Goal: Task Accomplishment & Management: Use online tool/utility

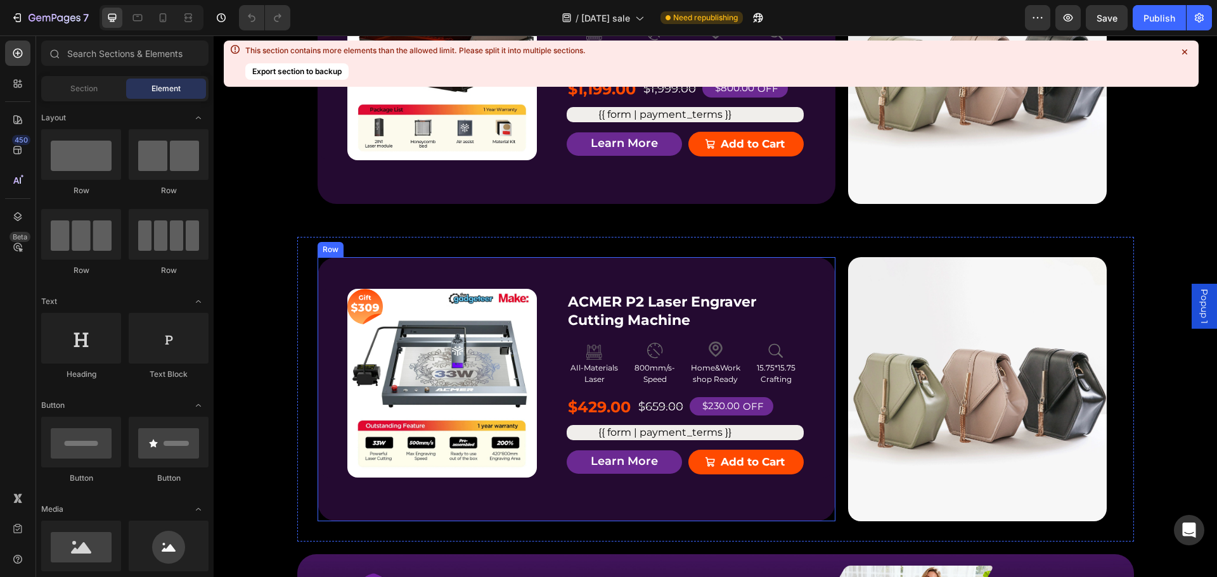
click at [776, 278] on div "Product Badge Product Images ACMER P2 Laser Engraver Cutting Machine Product Ti…" at bounding box center [577, 389] width 518 height 265
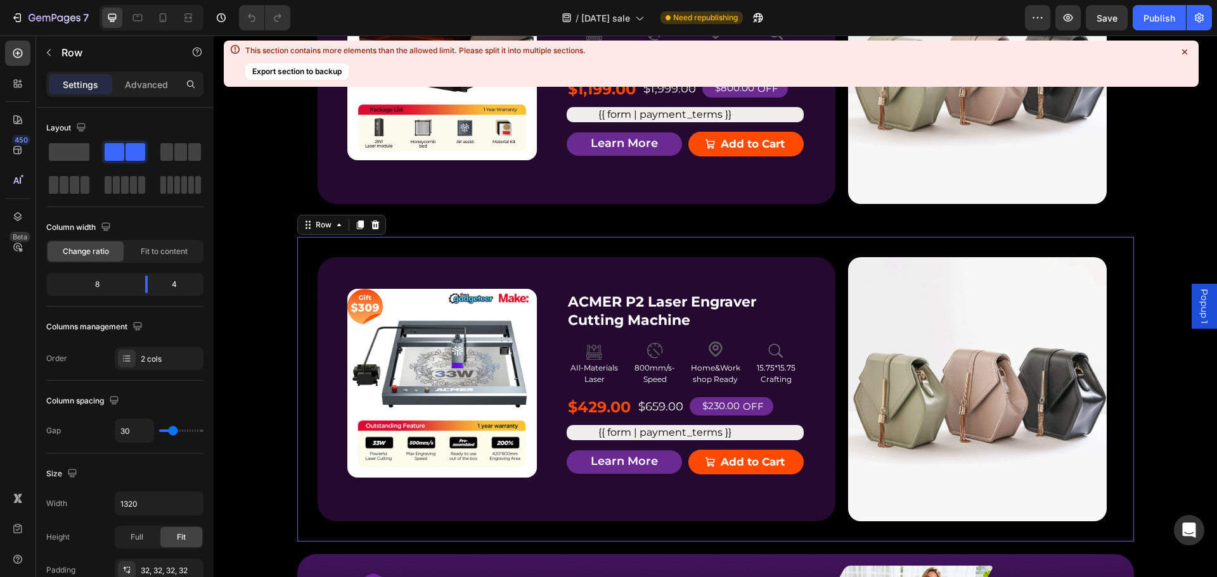
click at [497, 243] on div "Product Badge Product Images ACMER P2 Laser Engraver Cutting Machine Product Ti…" at bounding box center [715, 390] width 837 height 306
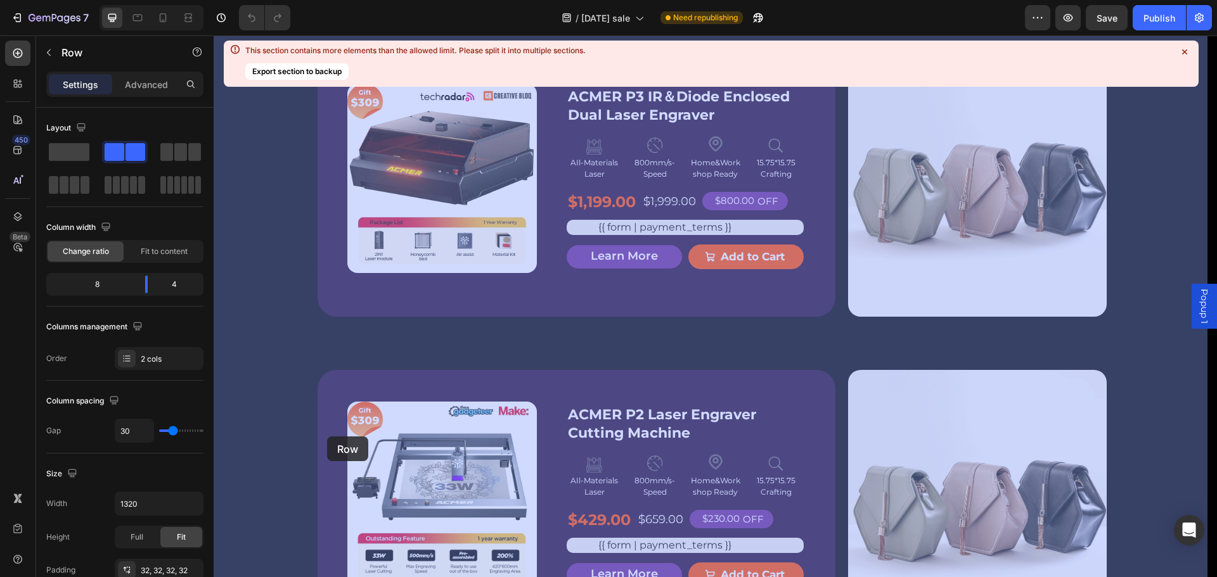
scroll to position [1377, 0]
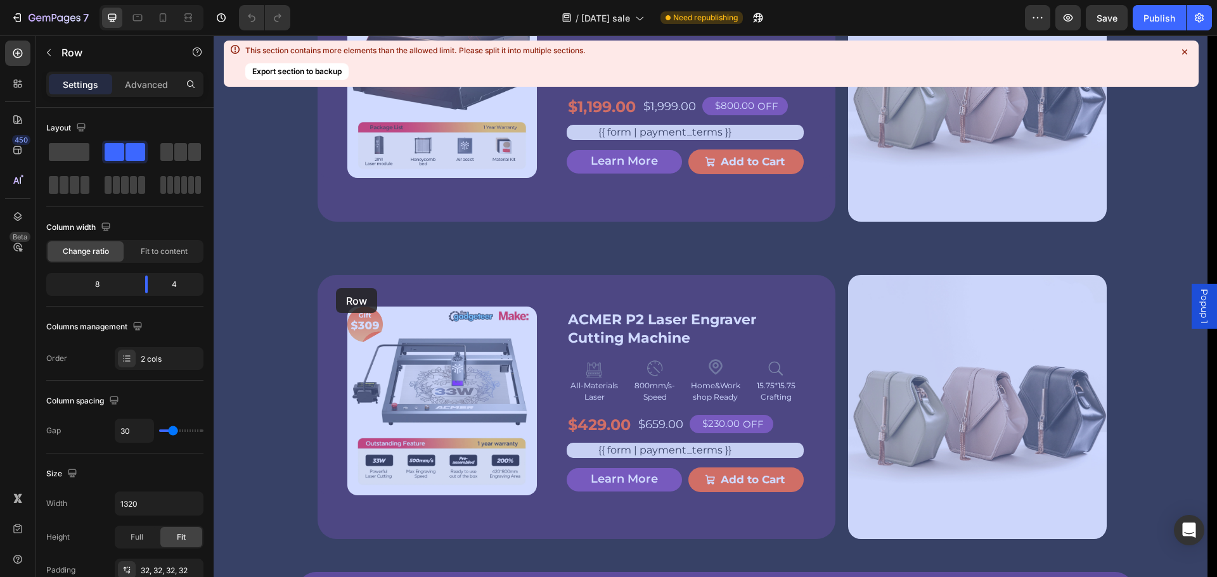
drag, startPoint x: 301, startPoint y: 162, endPoint x: 336, endPoint y: 290, distance: 132.7
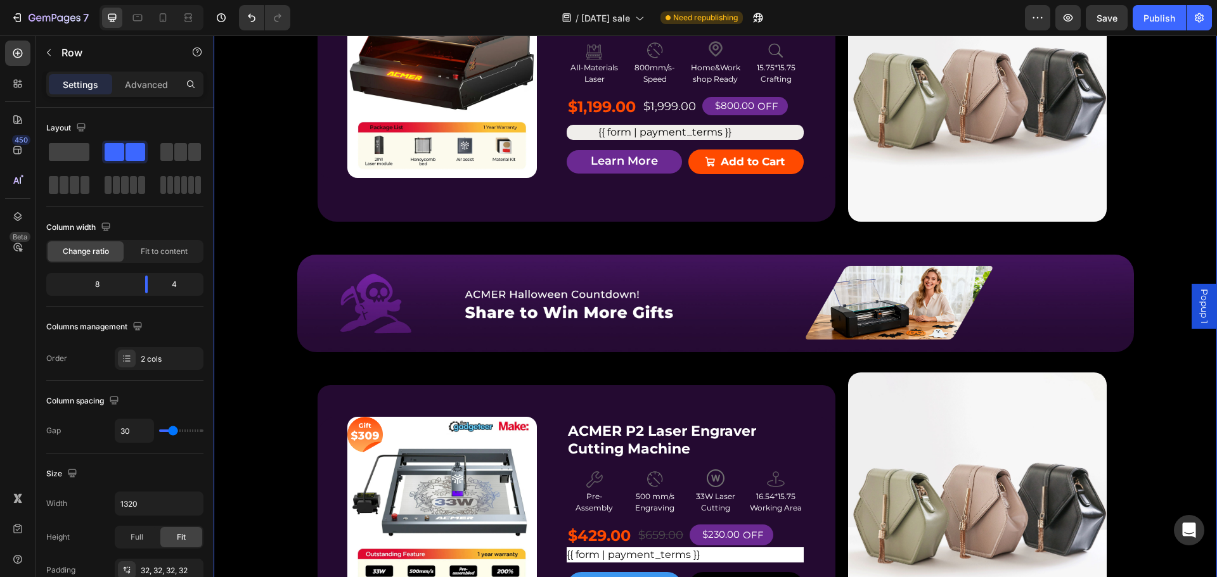
click at [669, 242] on div "P2 Free $168 Gift Button Image $168 Text Block Get a FREE ACMER M4 Chuck Rotary…" at bounding box center [715, 437] width 1003 height 1300
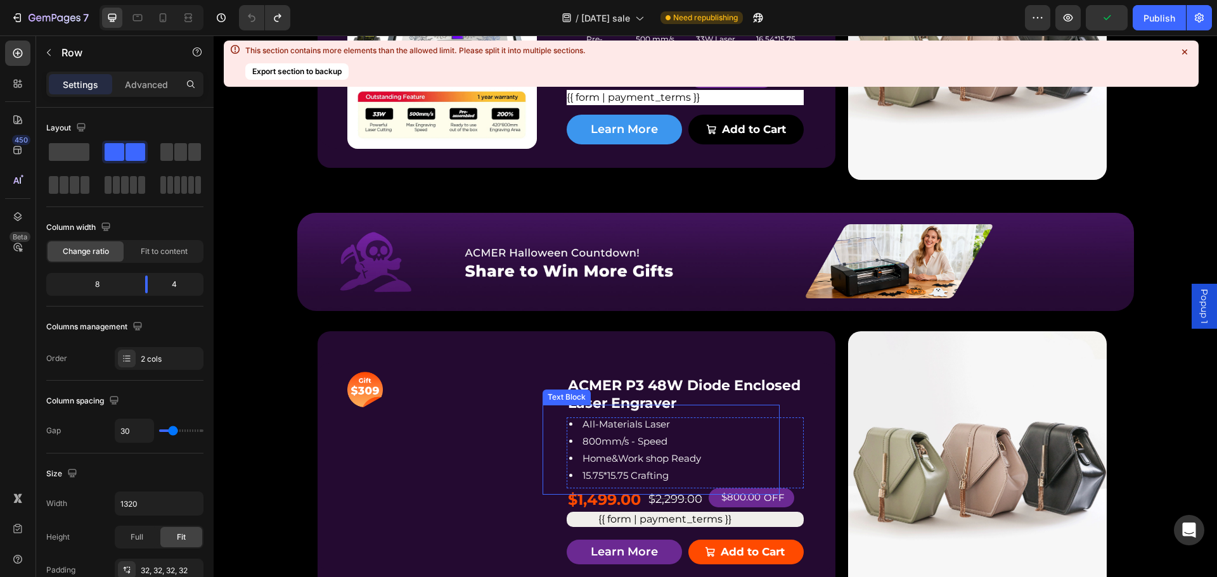
scroll to position [1948, 0]
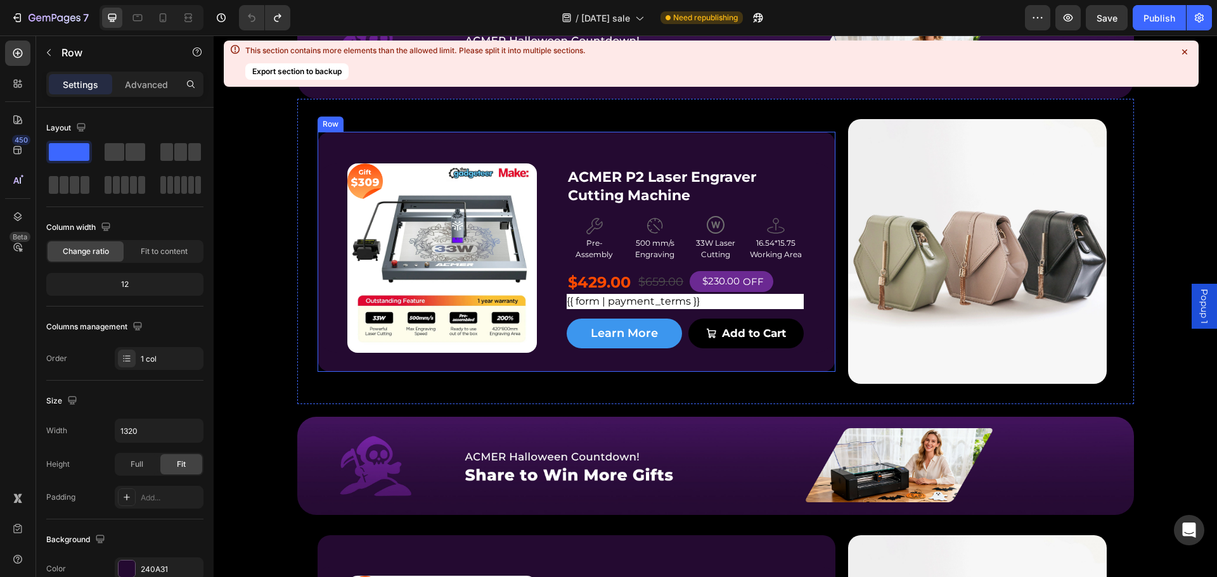
click at [672, 145] on div "Product Badge Product Images ACMER P2 Laser Engraver Cutting Machine Product Ti…" at bounding box center [577, 252] width 518 height 240
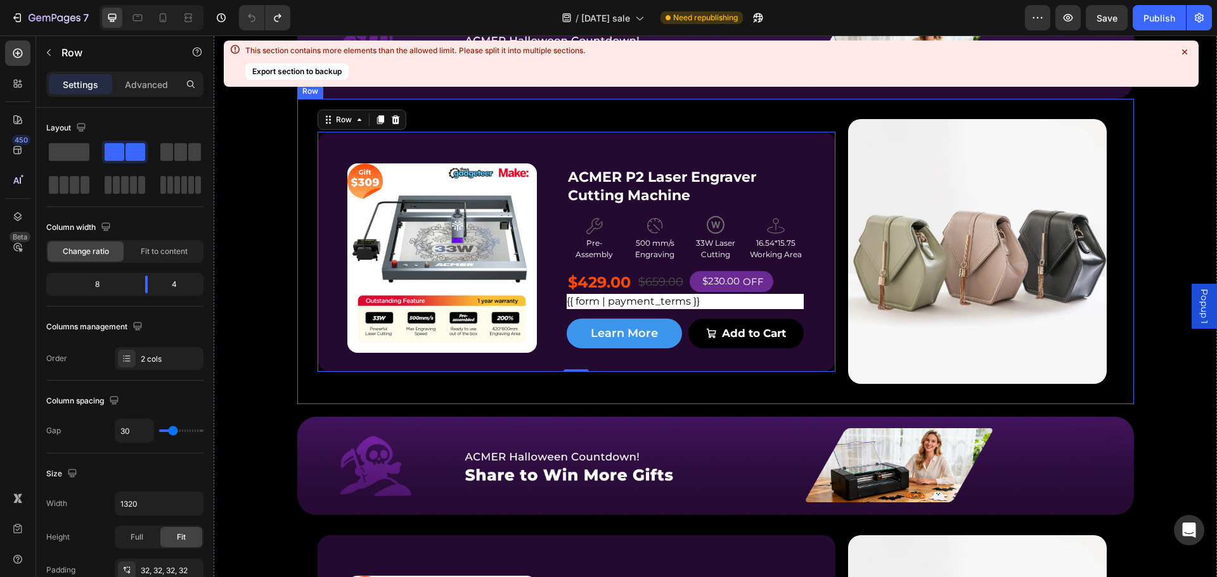
click at [681, 118] on div "Product Badge Product Images ACMER P2 Laser Engraver Cutting Machine Product Ti…" at bounding box center [715, 252] width 837 height 306
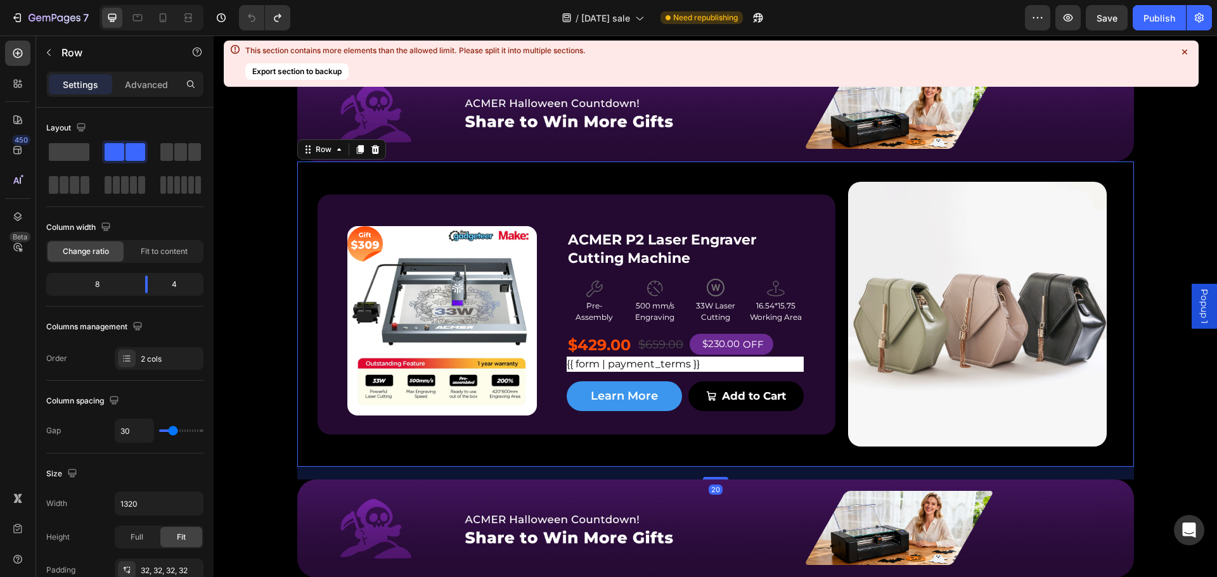
scroll to position [1885, 0]
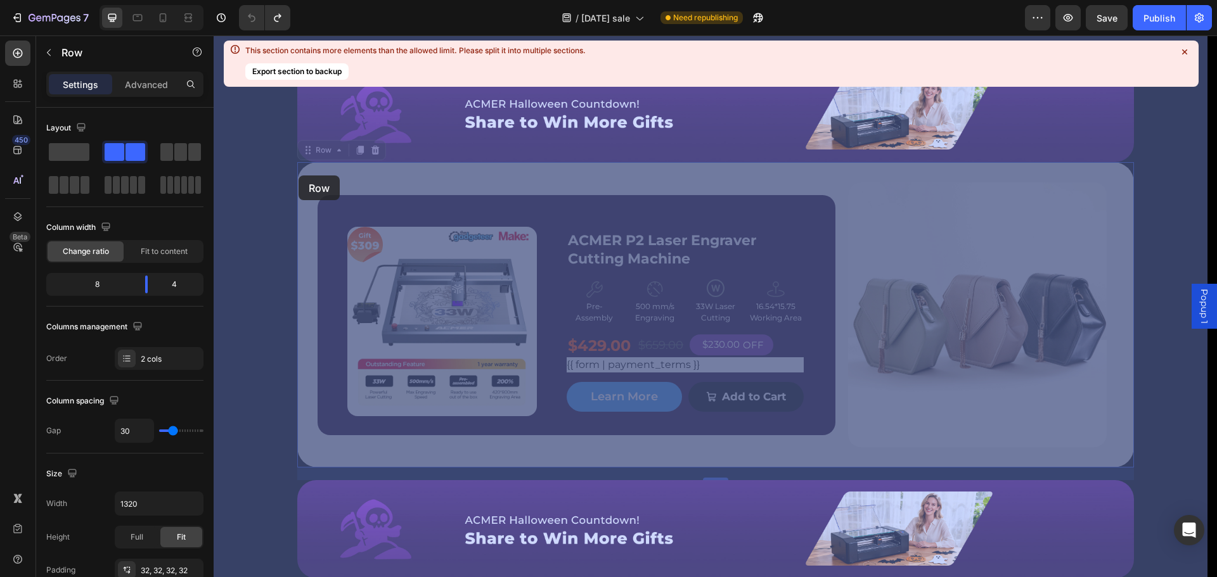
drag, startPoint x: 299, startPoint y: 150, endPoint x: 297, endPoint y: 173, distance: 23.0
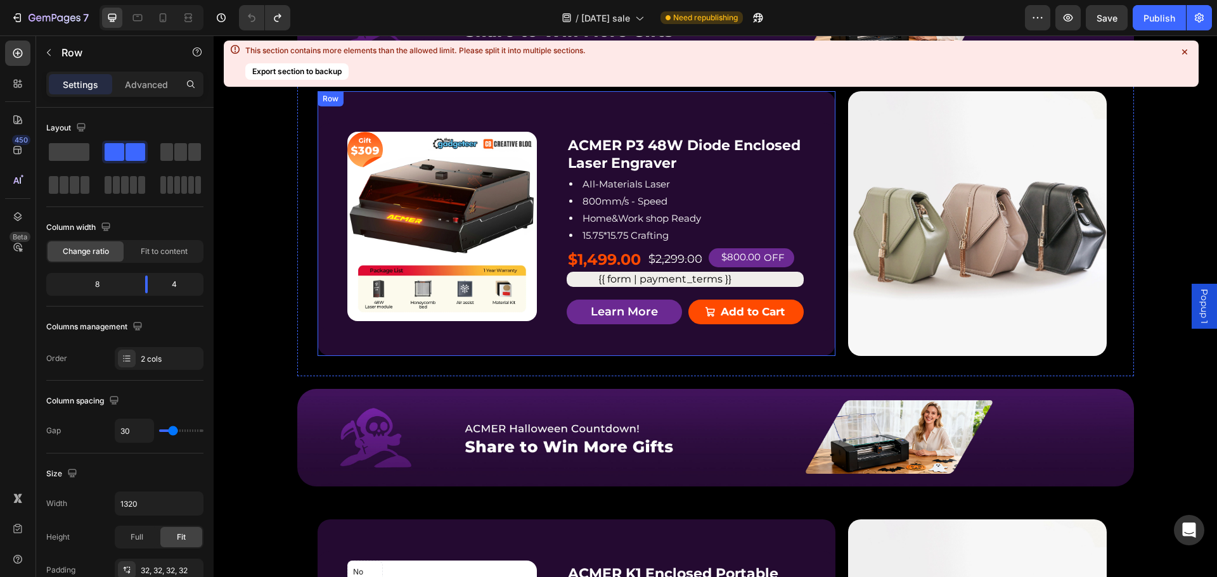
scroll to position [2203, 0]
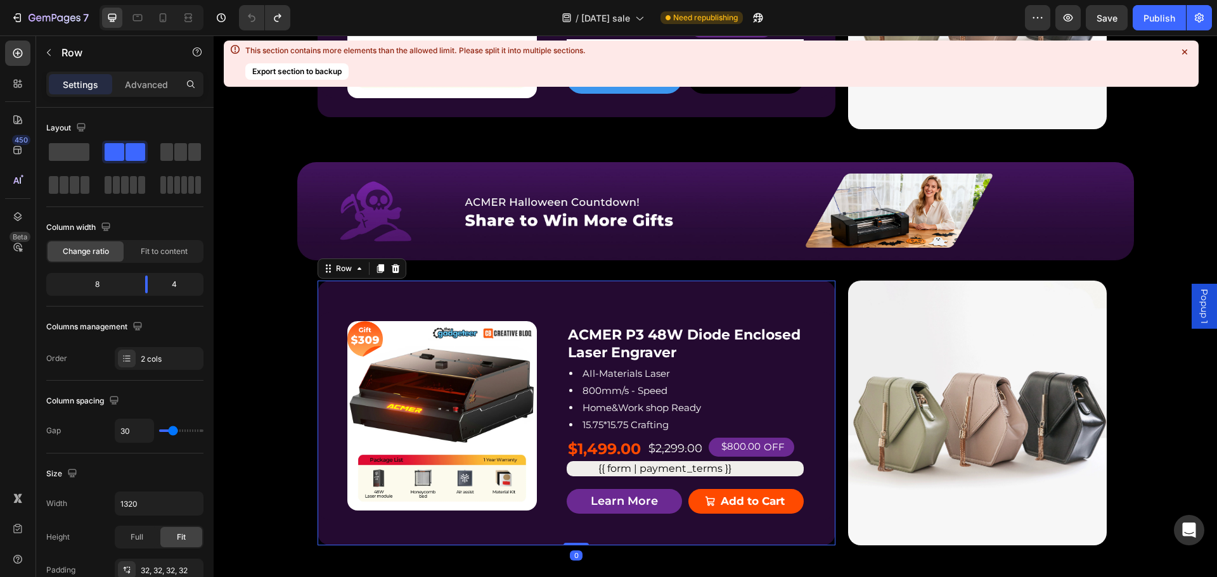
click at [653, 286] on div "Product Badge Product Images ACMER P3 48W Diode Enclosed Laser Engraver Product…" at bounding box center [577, 413] width 518 height 265
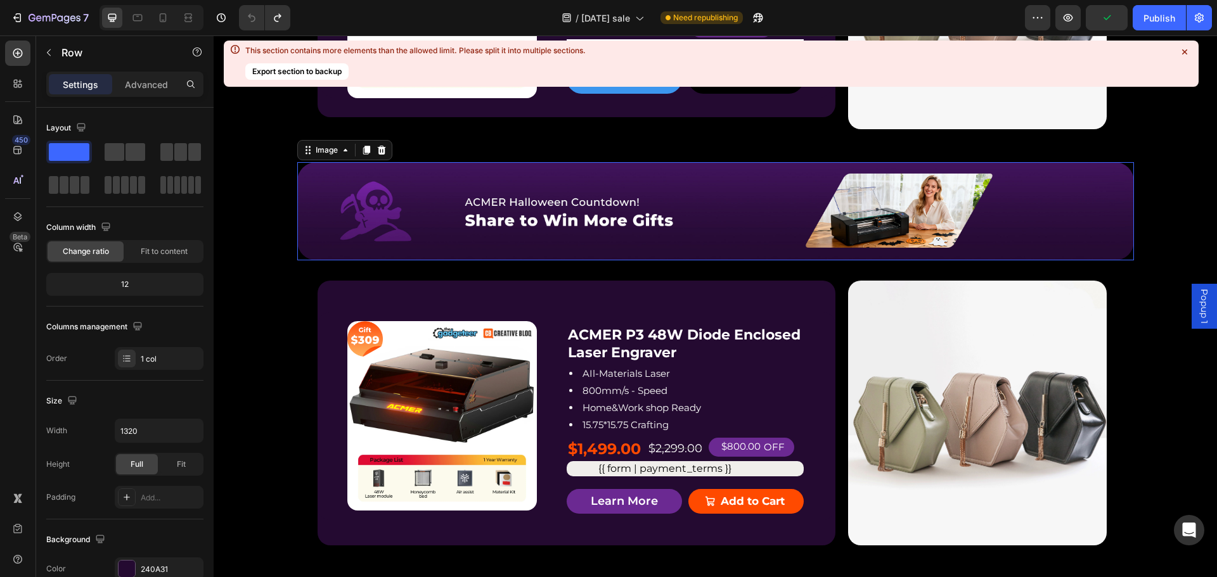
click at [678, 183] on img at bounding box center [715, 211] width 837 height 98
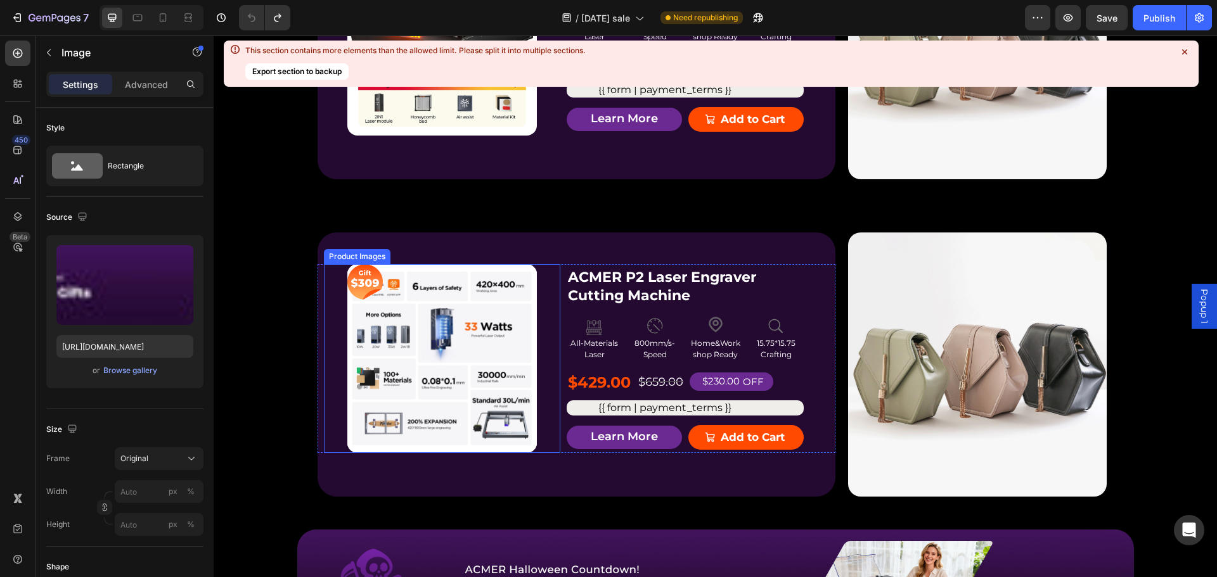
scroll to position [1506, 0]
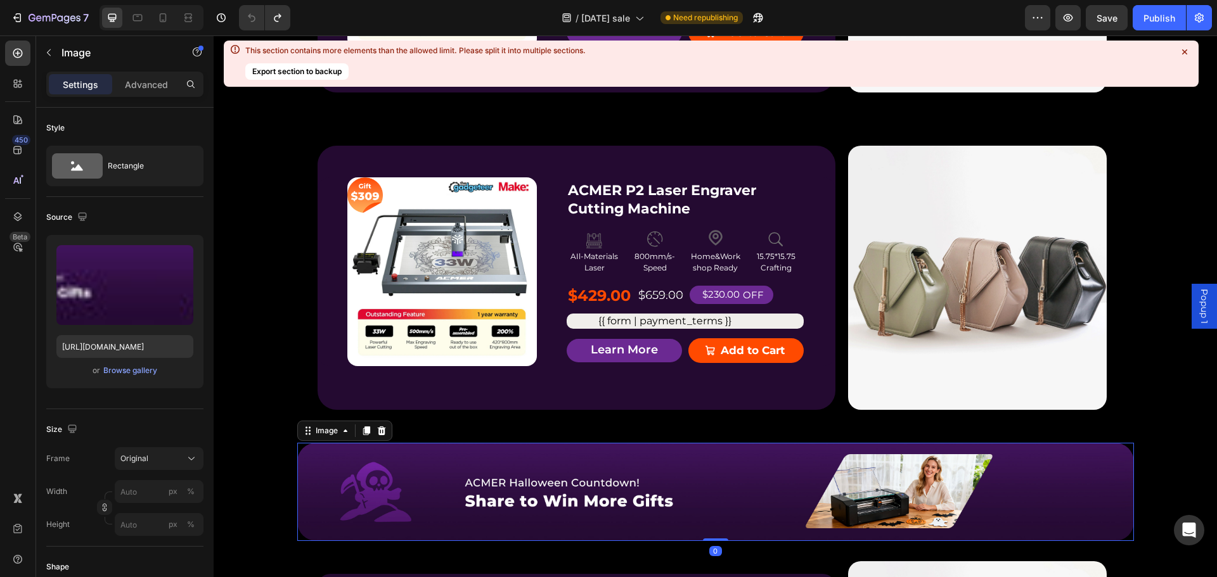
click at [330, 450] on img at bounding box center [715, 492] width 837 height 98
click at [340, 436] on icon at bounding box center [345, 431] width 10 height 10
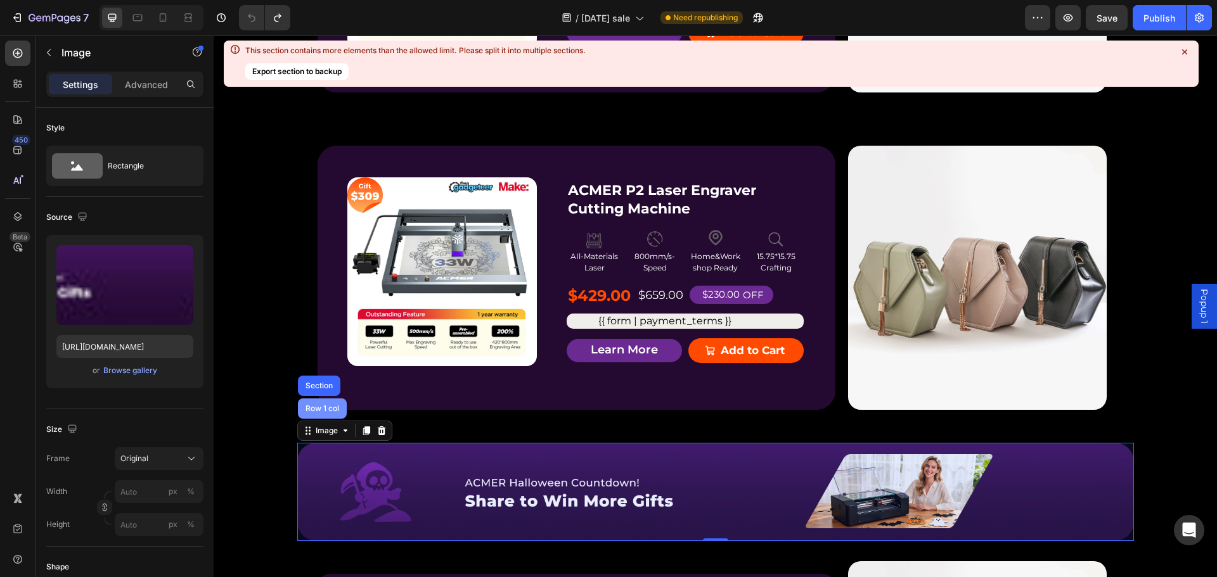
click at [317, 410] on div "Row 1 col" at bounding box center [322, 409] width 39 height 8
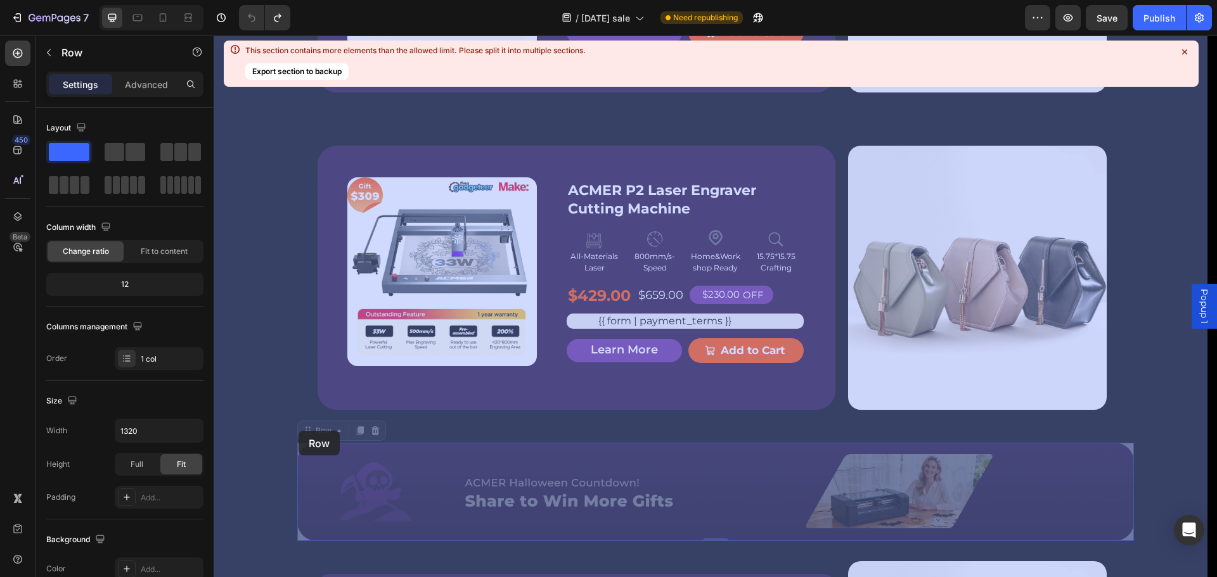
drag, startPoint x: 306, startPoint y: 435, endPoint x: 299, endPoint y: 431, distance: 7.9
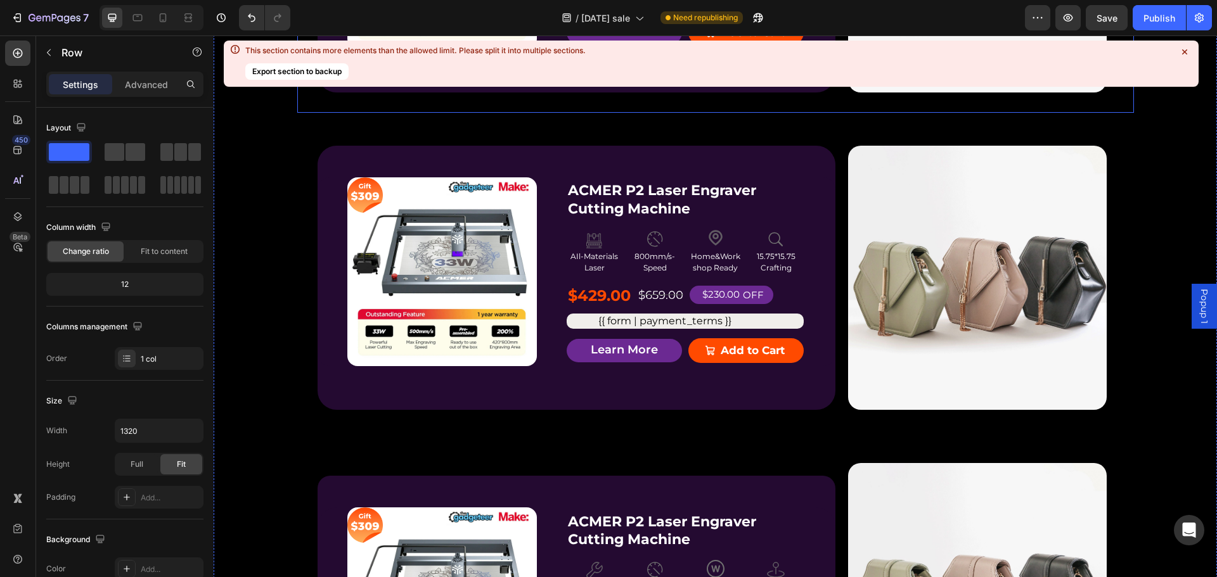
click at [1186, 51] on icon at bounding box center [1184, 51] width 5 height 5
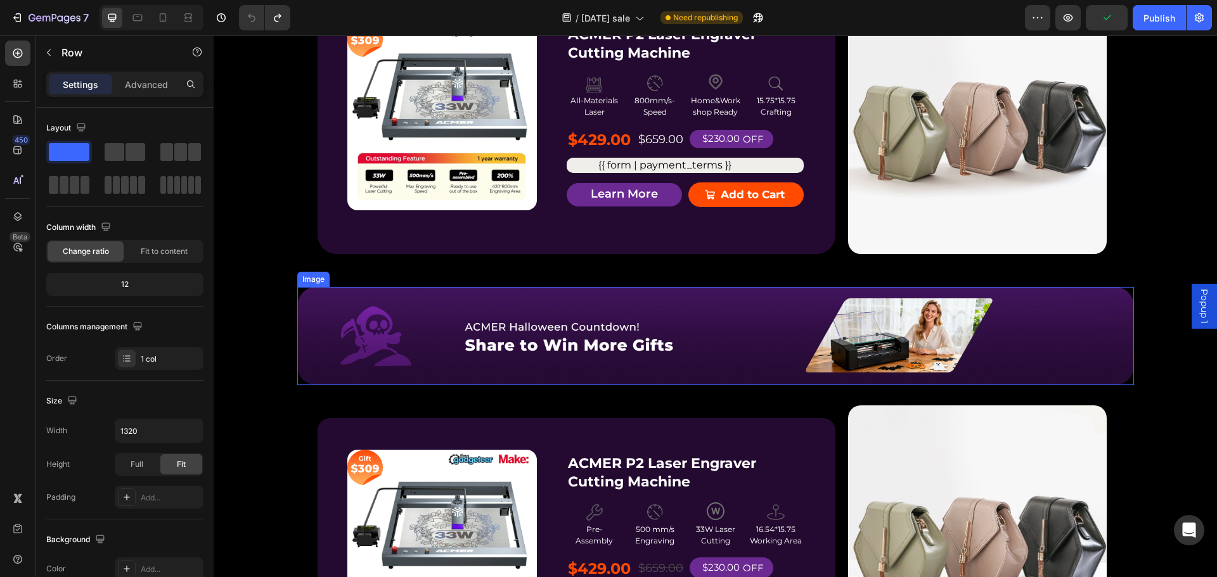
scroll to position [1633, 0]
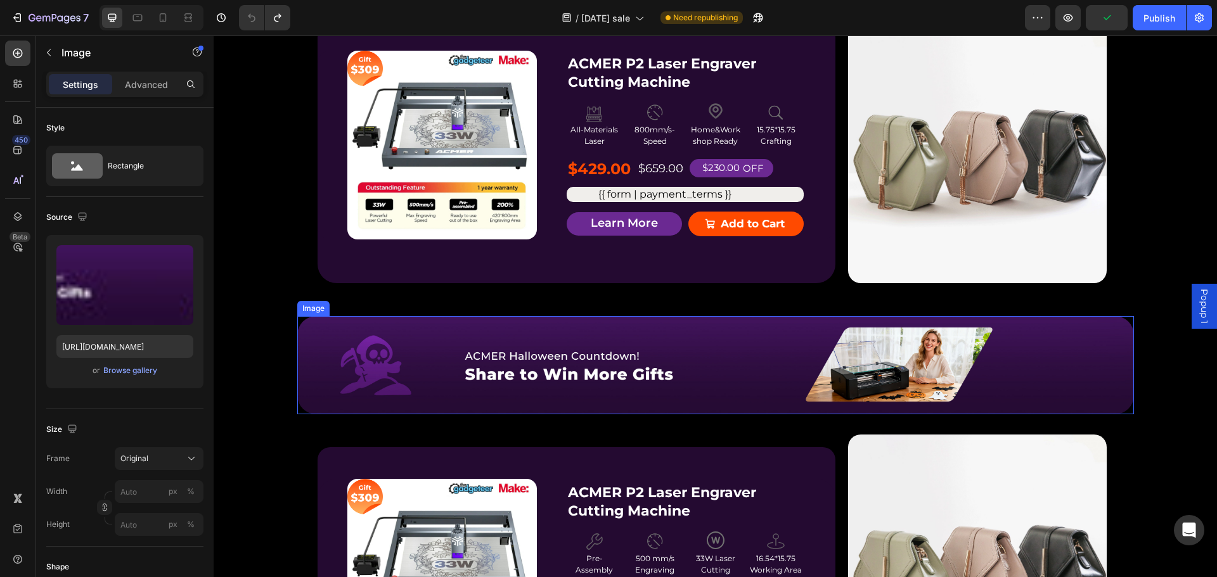
click at [330, 327] on img at bounding box center [715, 365] width 837 height 98
click at [344, 304] on icon at bounding box center [345, 304] width 10 height 10
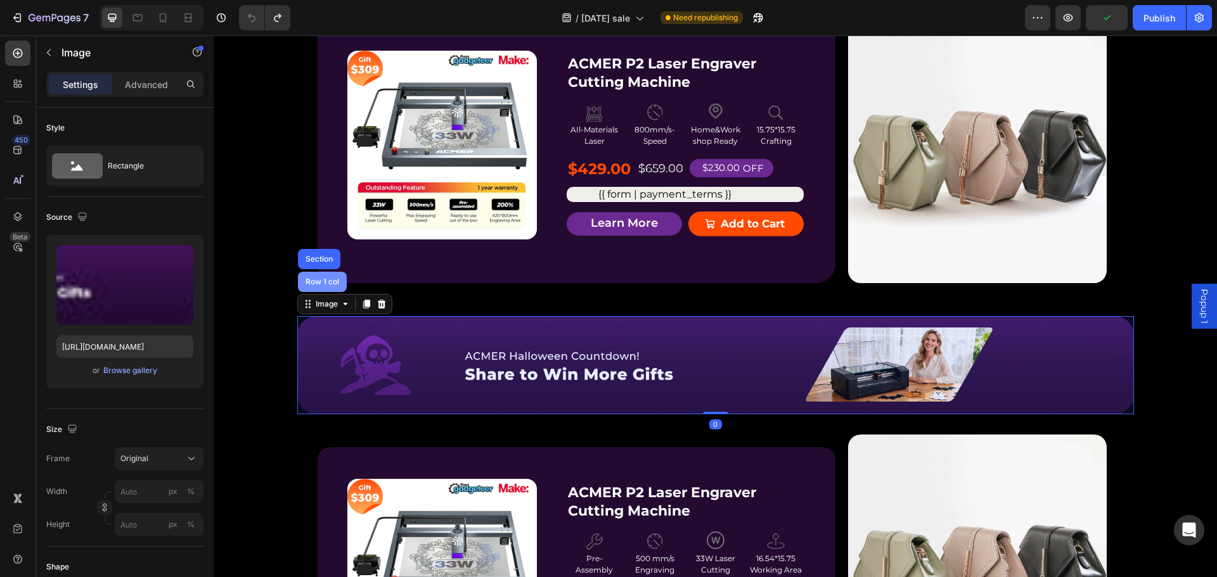
click at [313, 279] on div "Row 1 col" at bounding box center [322, 282] width 39 height 8
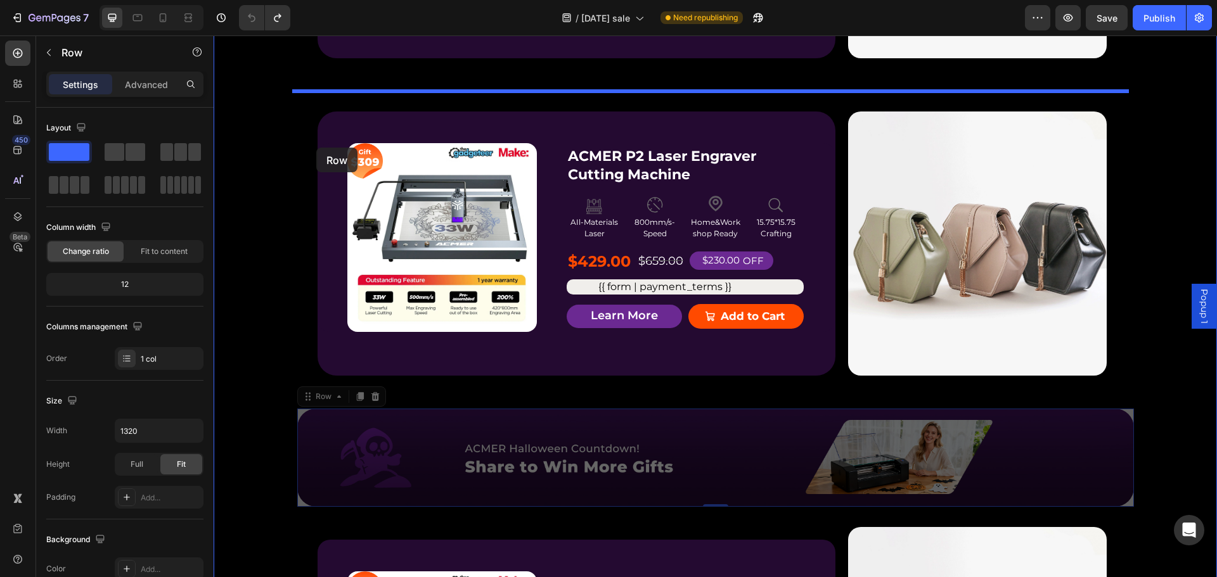
scroll to position [1479, 0]
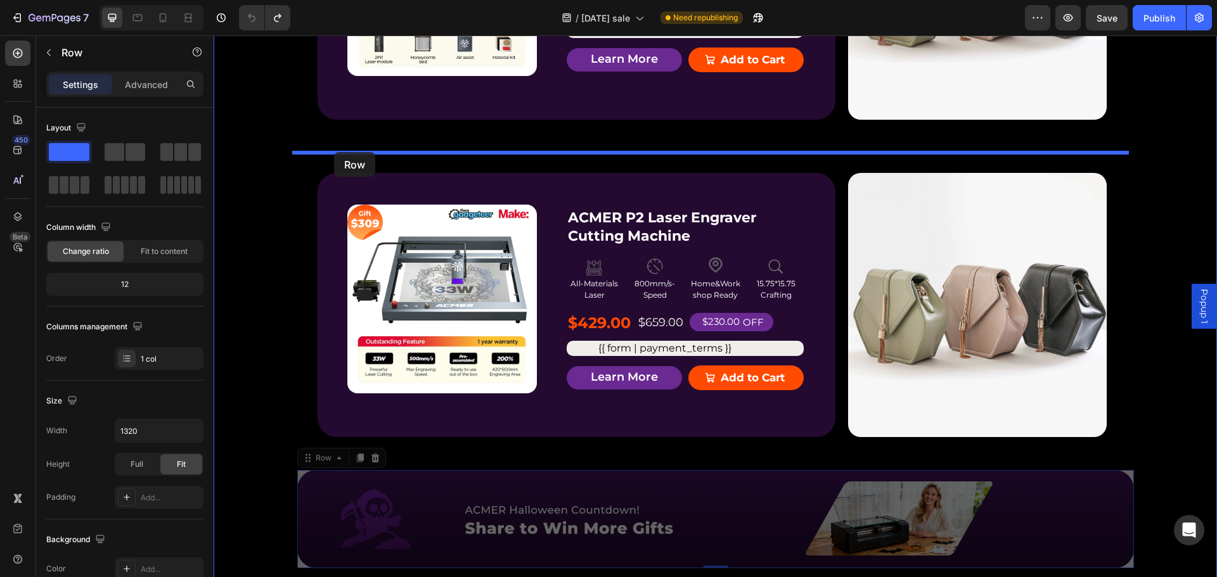
drag, startPoint x: 304, startPoint y: 305, endPoint x: 334, endPoint y: 152, distance: 155.8
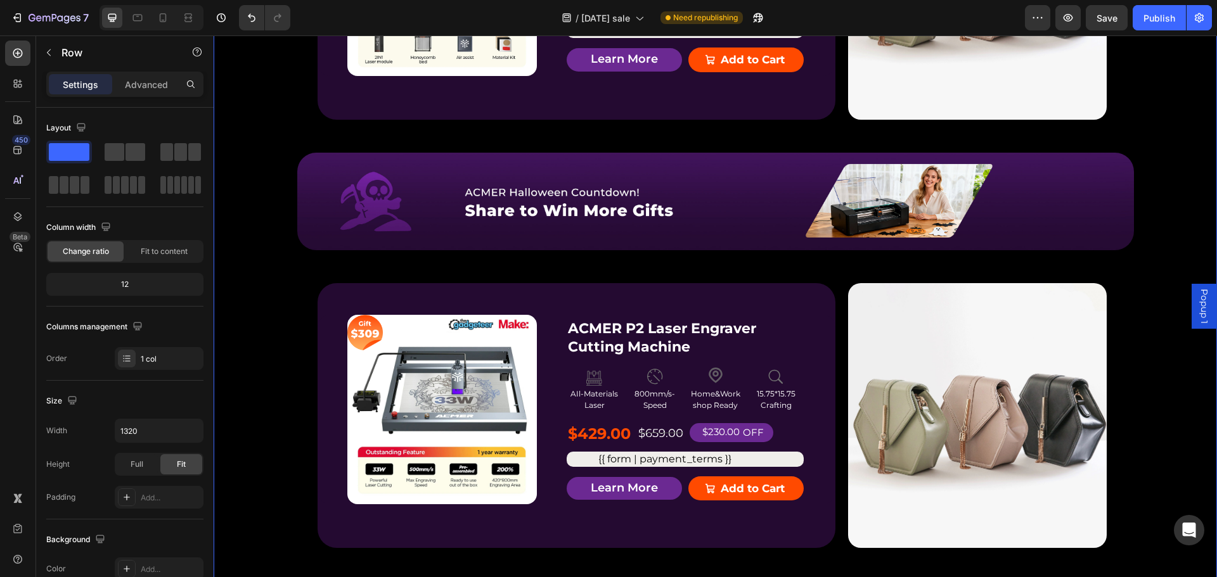
click at [1152, 164] on div "P2 Free $168 Gift Button Image $168 Text Block Get a FREE ACMER M4 Chuck Rotary…" at bounding box center [715, 500] width 1003 height 1631
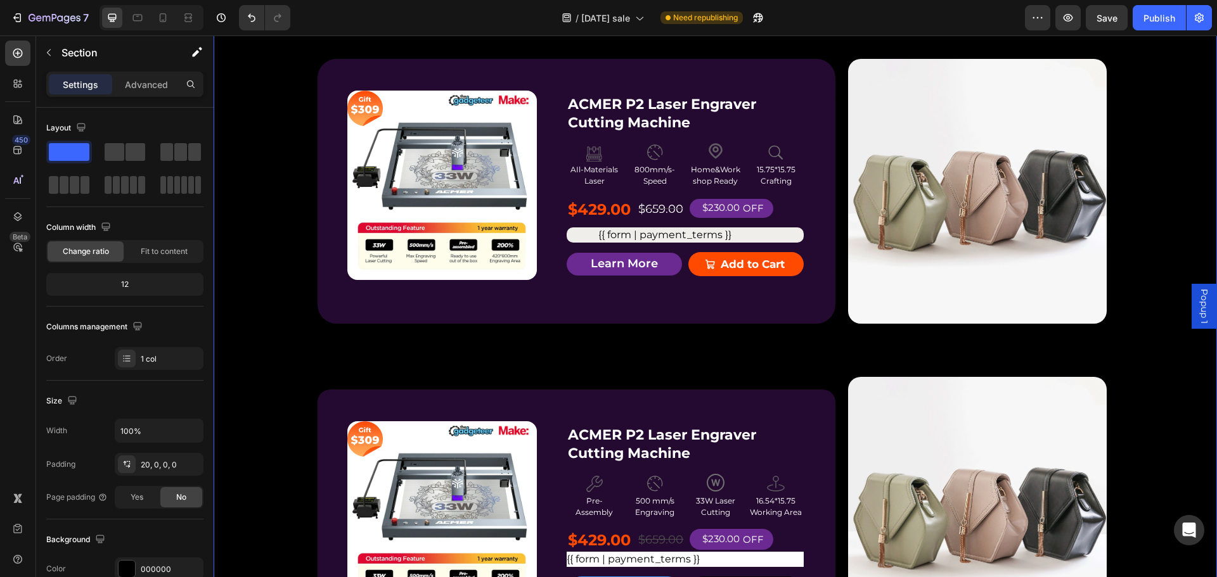
scroll to position [1669, 0]
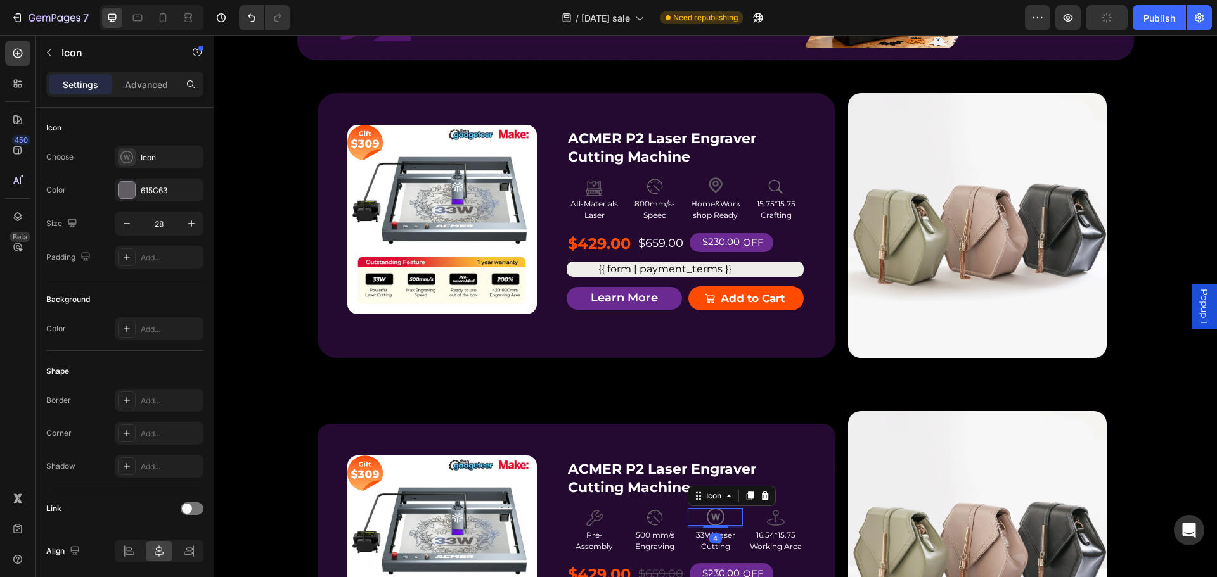
click at [731, 510] on div "Icon 4" at bounding box center [715, 517] width 55 height 18
click at [714, 496] on div "Icon" at bounding box center [714, 496] width 20 height 0
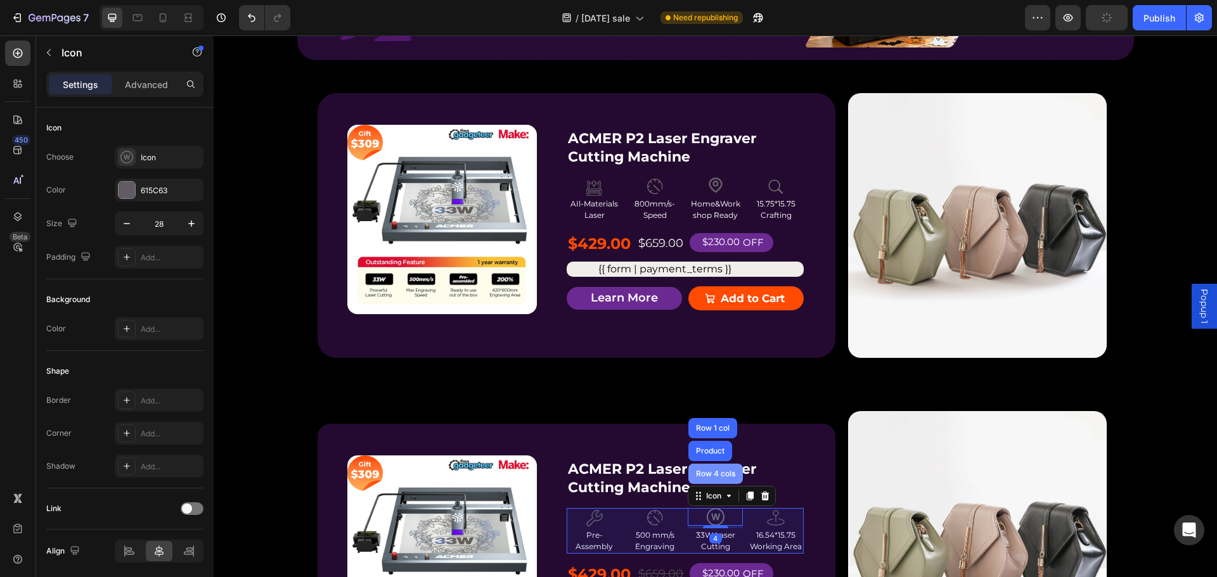
click at [714, 478] on div "Row 4 cols" at bounding box center [715, 474] width 55 height 20
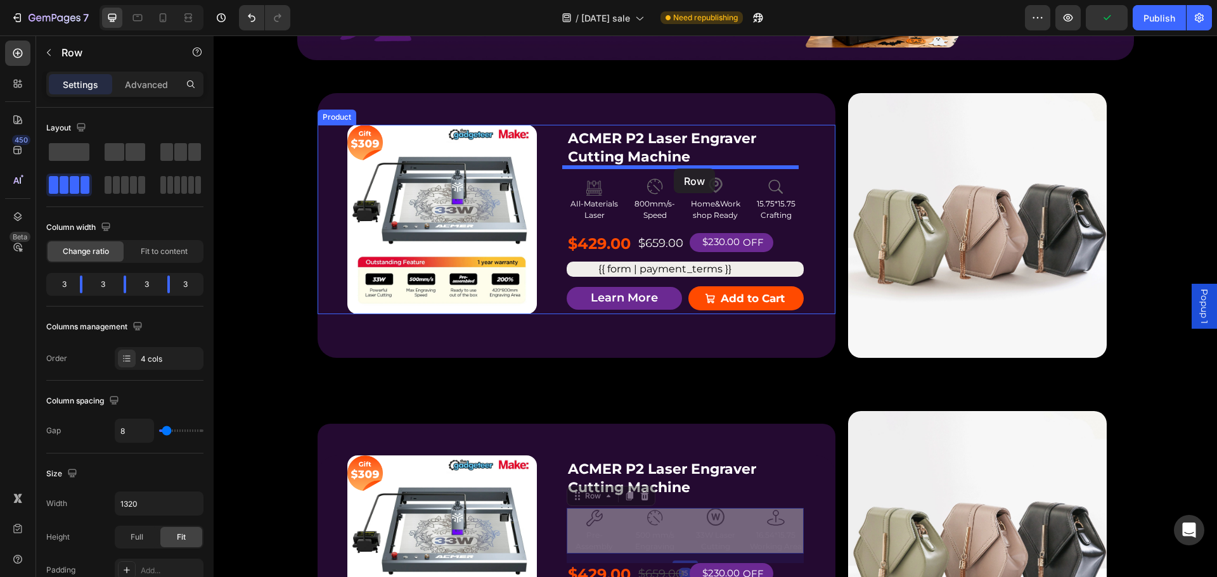
drag, startPoint x: 573, startPoint y: 499, endPoint x: 674, endPoint y: 169, distance: 345.3
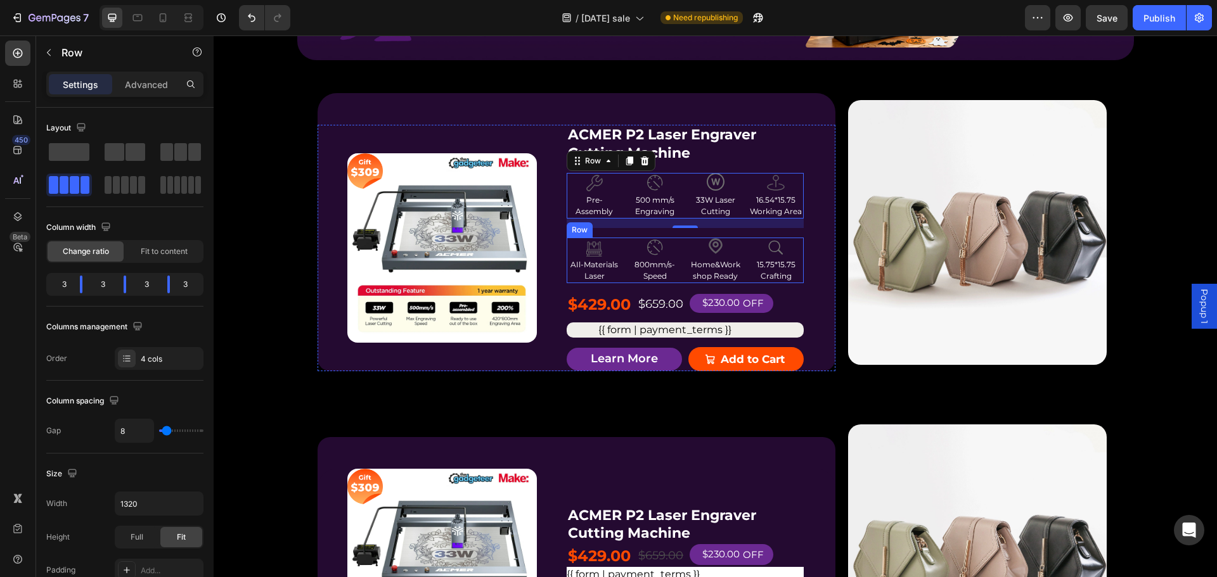
click at [742, 281] on div "Icon AIl-Materials Laser Text Block Icon 800mm/s-Speed Text Block Icon Home&Wor…" at bounding box center [685, 261] width 237 height 46
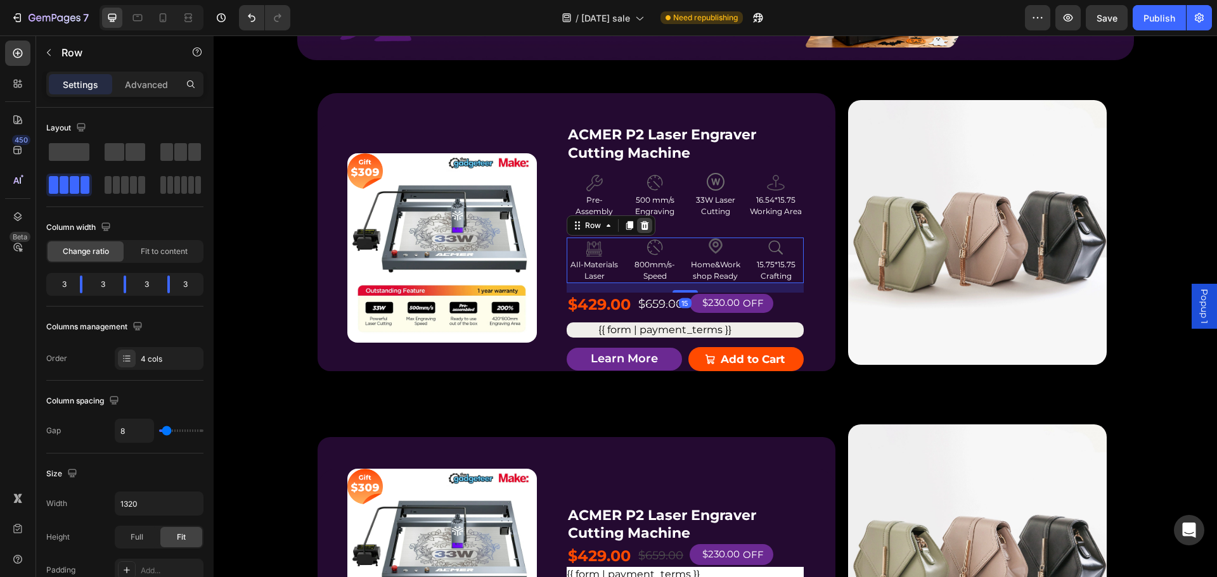
click at [641, 223] on icon at bounding box center [645, 225] width 8 height 9
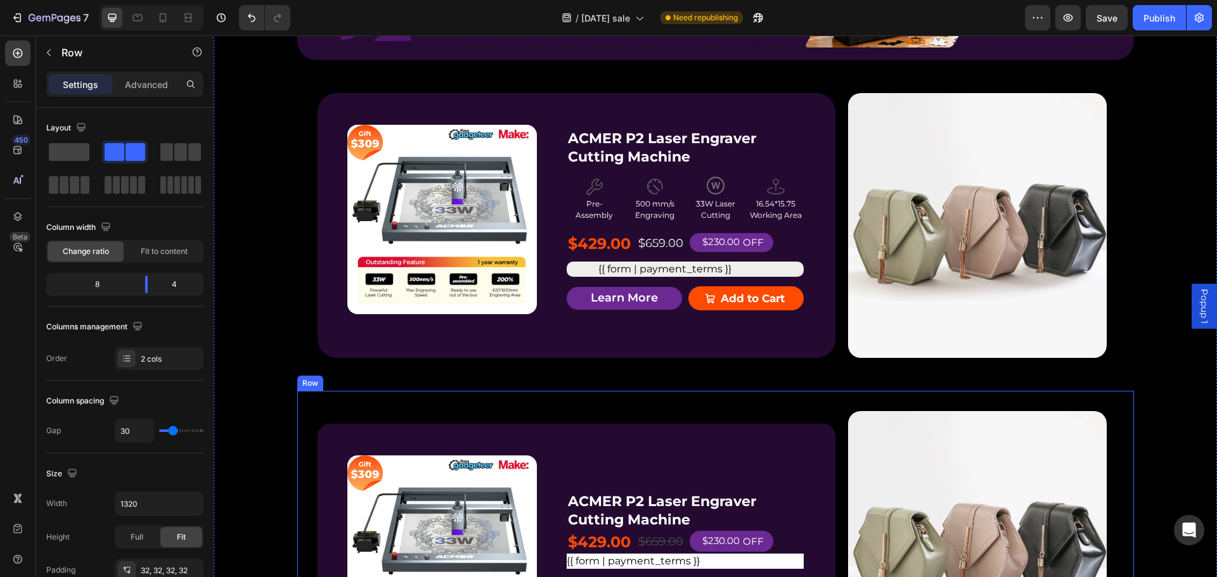
click at [723, 399] on div "Product Badge Product Images ACMER P2 Laser Engraver Cutting Machine Product Ti…" at bounding box center [715, 544] width 837 height 306
click at [371, 375] on icon at bounding box center [375, 379] width 10 height 10
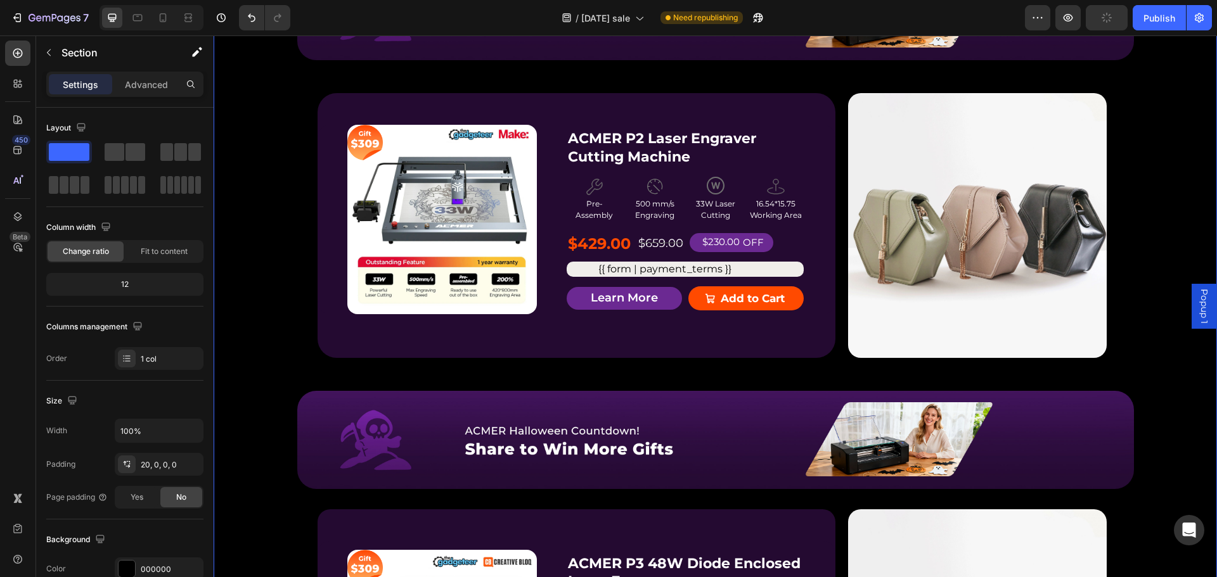
click at [1162, 156] on div "P2 Free $168 Gift Button Image $168 Text Block Get a FREE ACMER M4 Chuck Rotary…" at bounding box center [715, 151] width 1003 height 1313
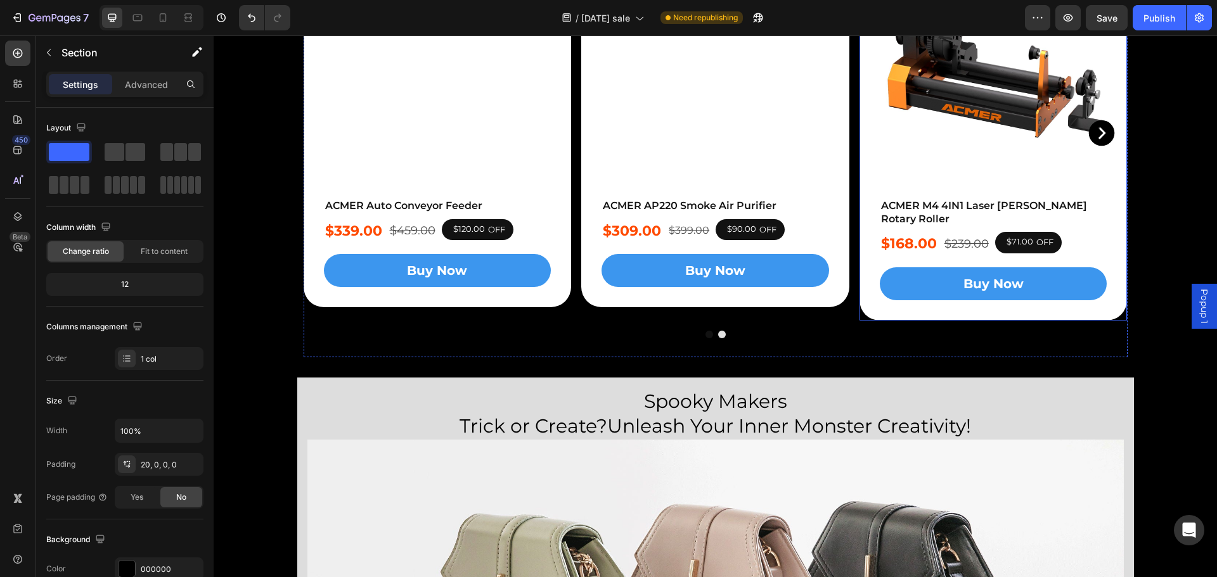
scroll to position [3127, 0]
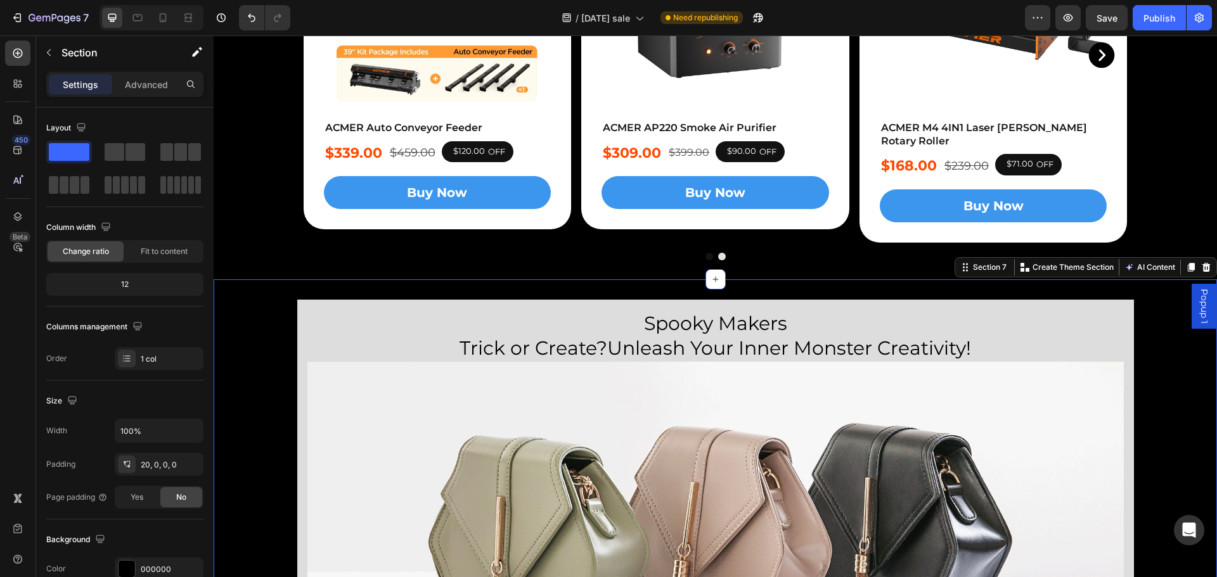
click at [275, 300] on div "Spooky Makers Trick or Create?Unleash Your Inner Monster Creativity! Heading Im…" at bounding box center [715, 494] width 1003 height 389
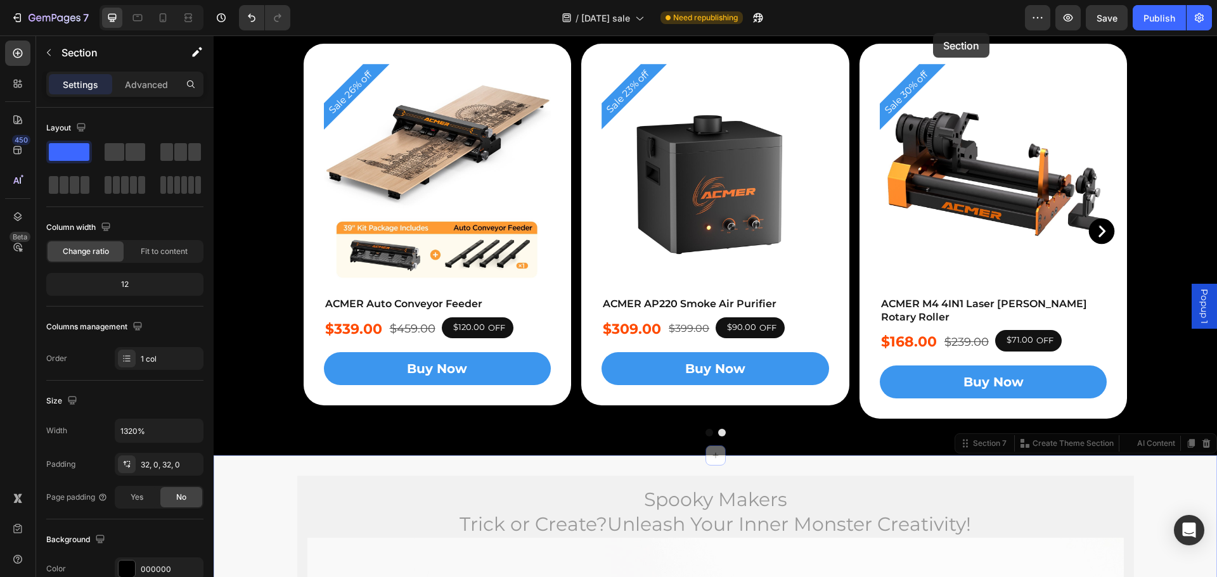
scroll to position [2666, 0]
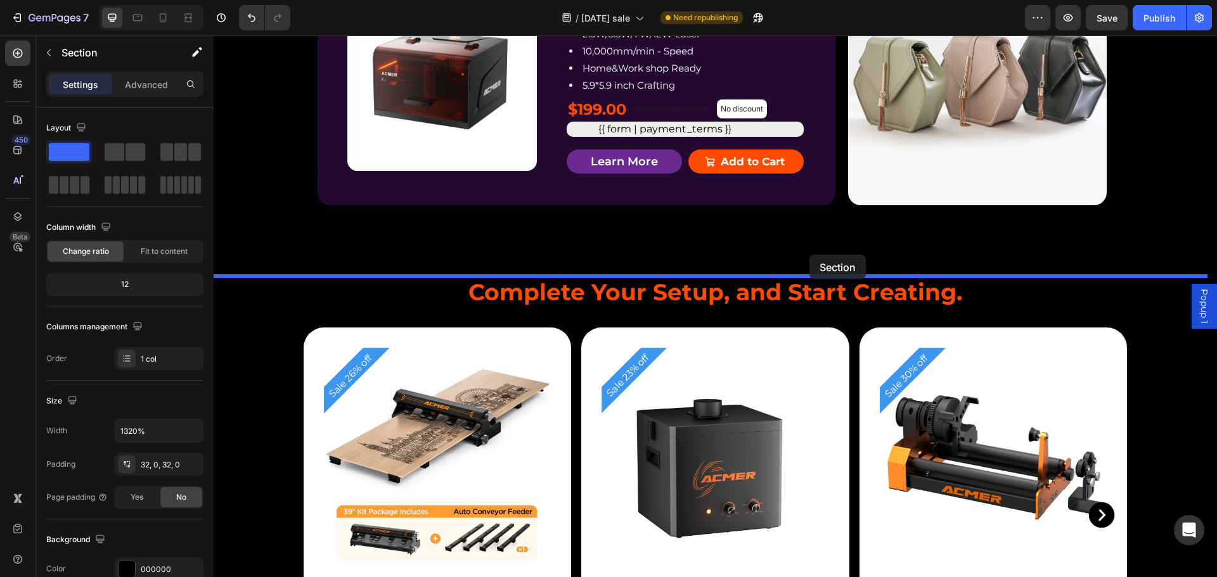
drag, startPoint x: 955, startPoint y: 260, endPoint x: 809, endPoint y: 255, distance: 145.2
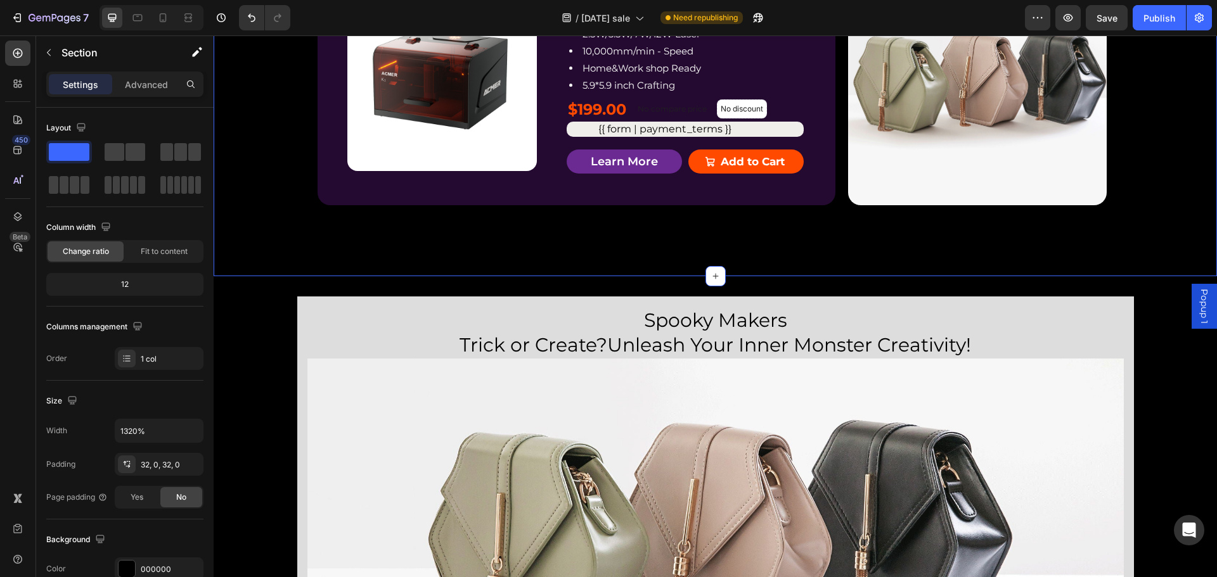
click at [1162, 186] on div "Image Row Row No discount Not be displayed when published Product Badge Product…" at bounding box center [715, 24] width 1003 height 429
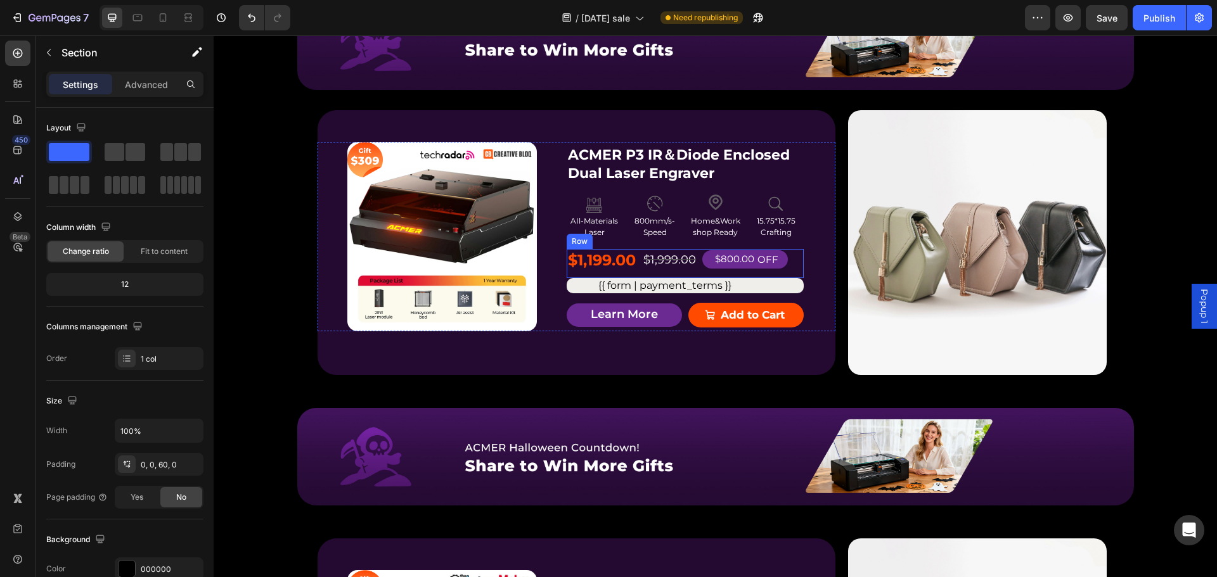
scroll to position [1226, 0]
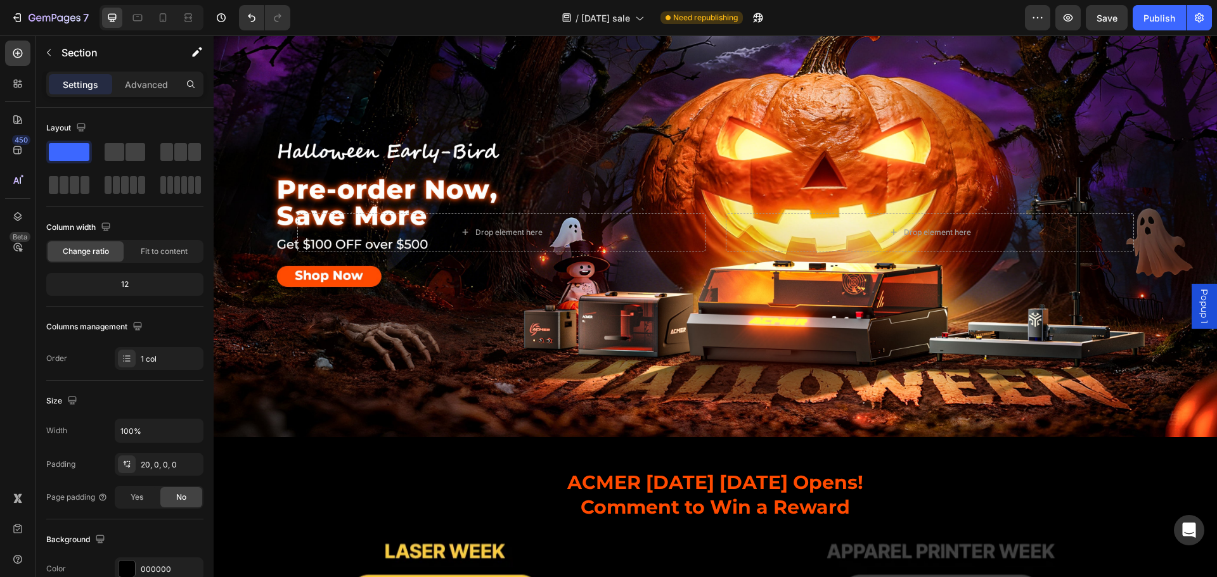
scroll to position [0, 0]
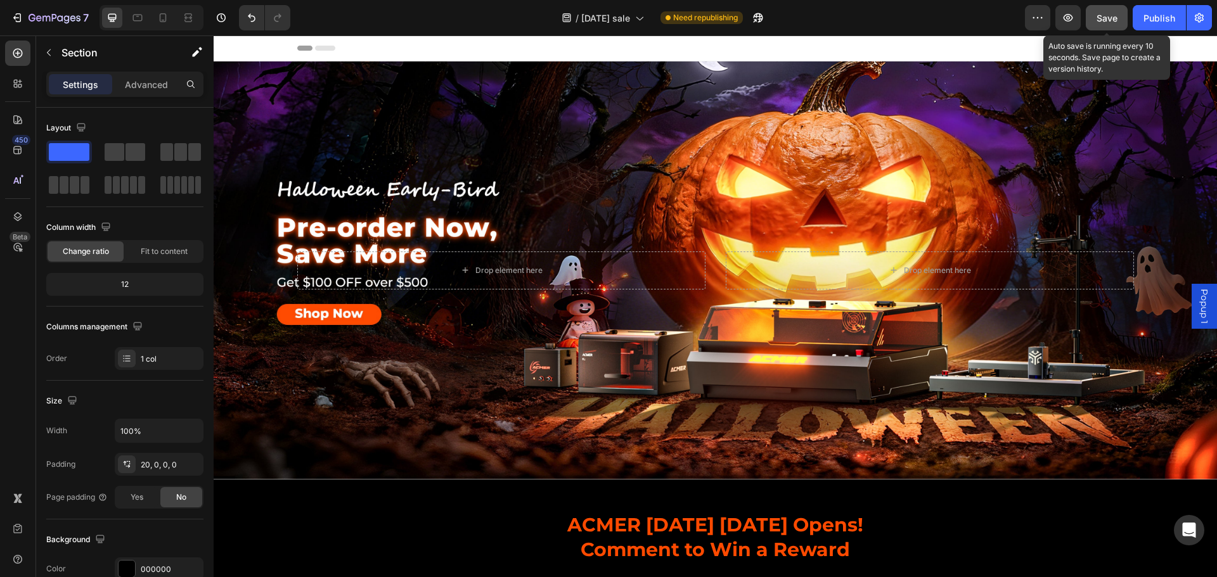
click at [1100, 18] on span "Save" at bounding box center [1107, 18] width 21 height 11
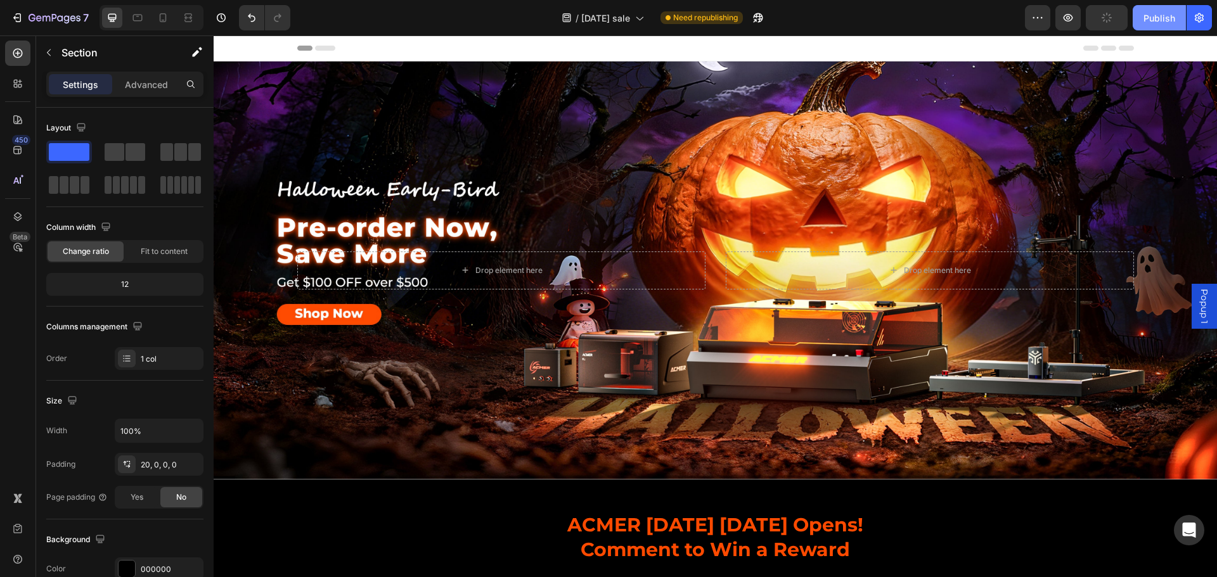
click at [1144, 19] on div "Publish" at bounding box center [1159, 17] width 32 height 13
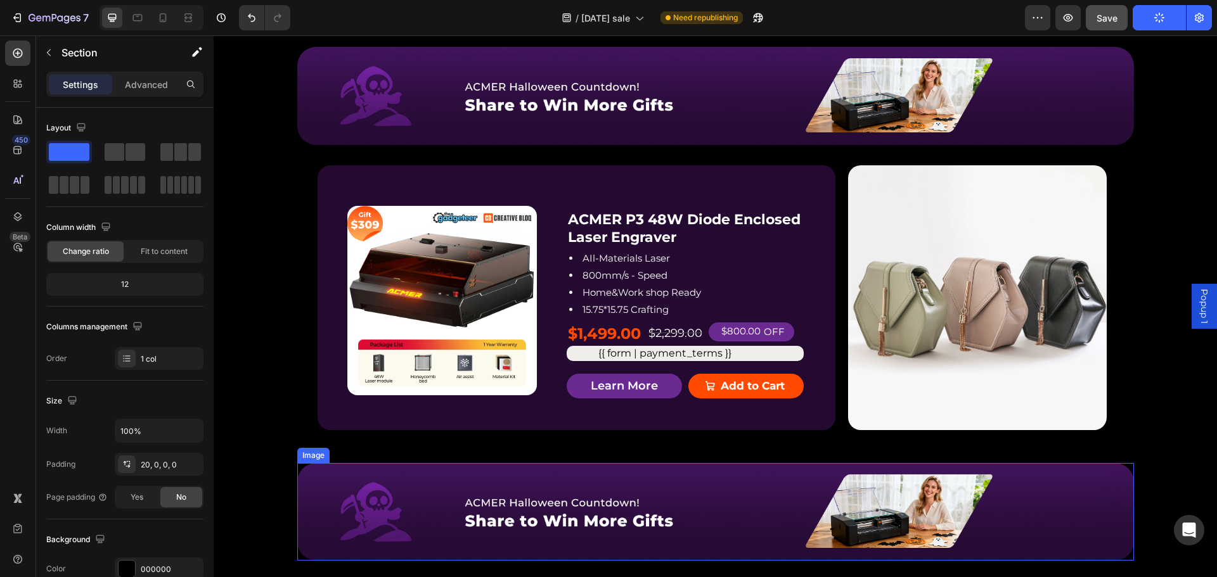
scroll to position [2218, 0]
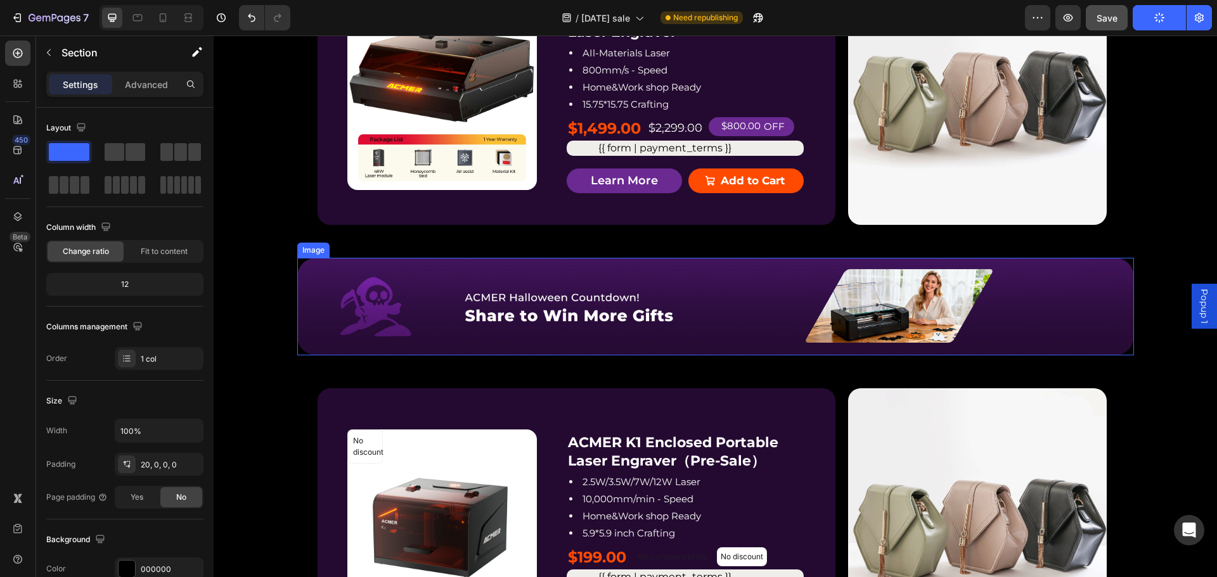
click at [533, 354] on img at bounding box center [715, 307] width 837 height 98
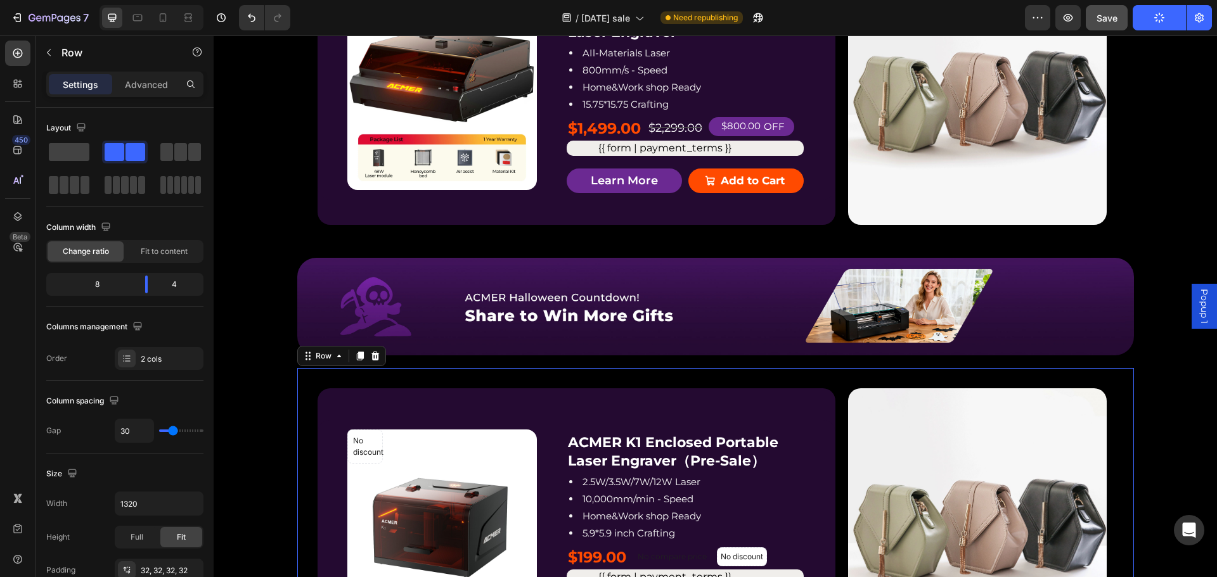
click at [510, 370] on div "No discount Not be displayed when published Product Badge Product Images ACMER …" at bounding box center [715, 521] width 837 height 306
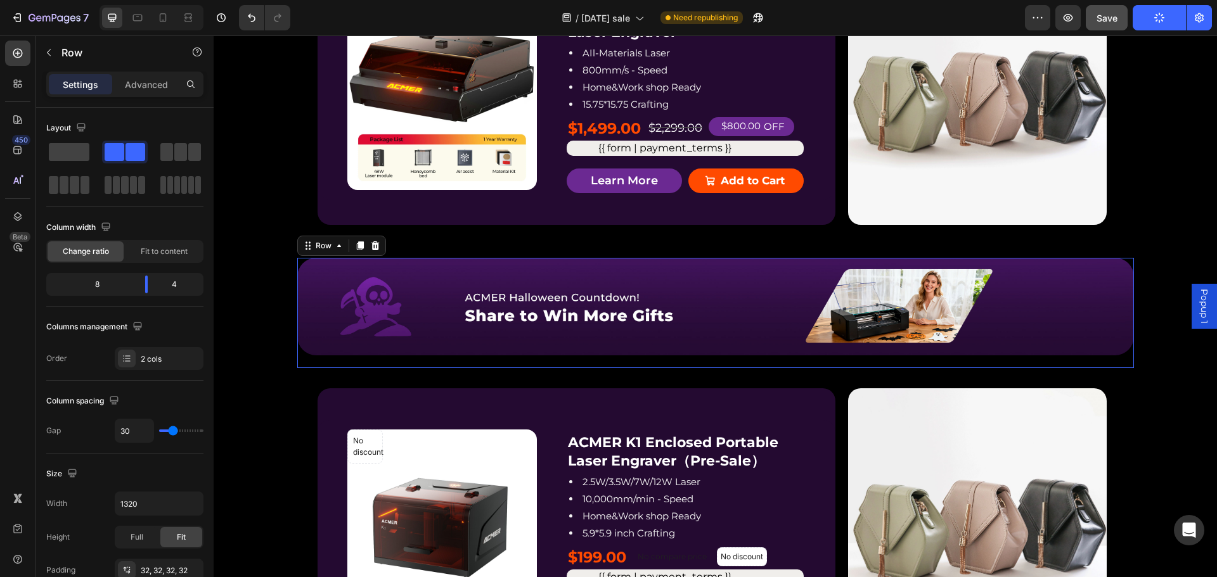
click at [528, 357] on div "Image Row" at bounding box center [715, 313] width 837 height 111
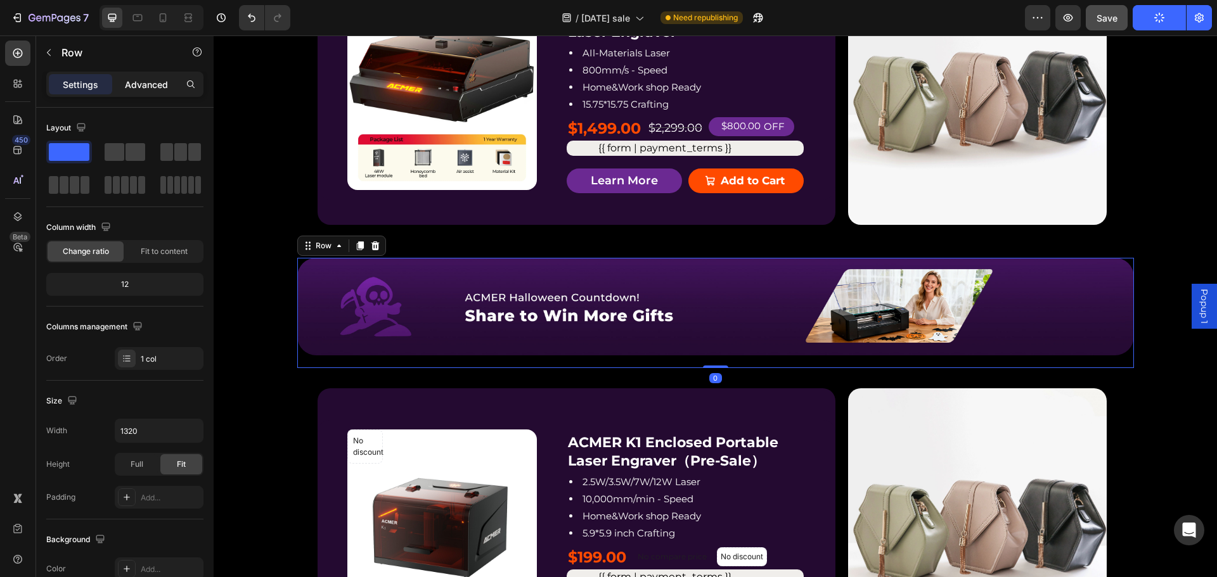
click at [136, 87] on p "Advanced" at bounding box center [146, 84] width 43 height 13
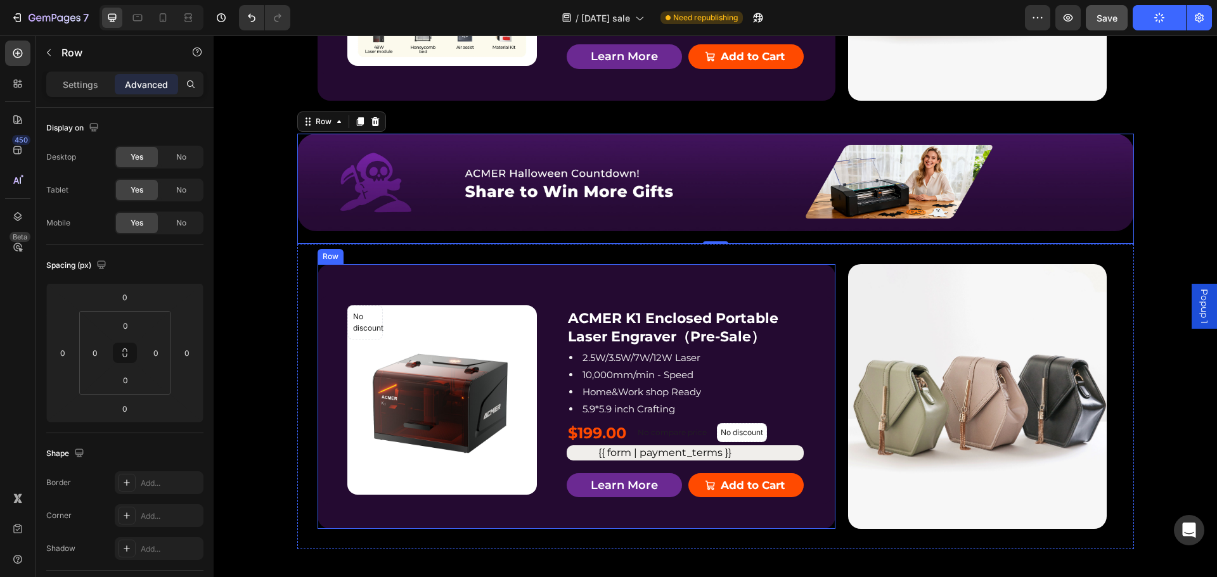
scroll to position [2345, 0]
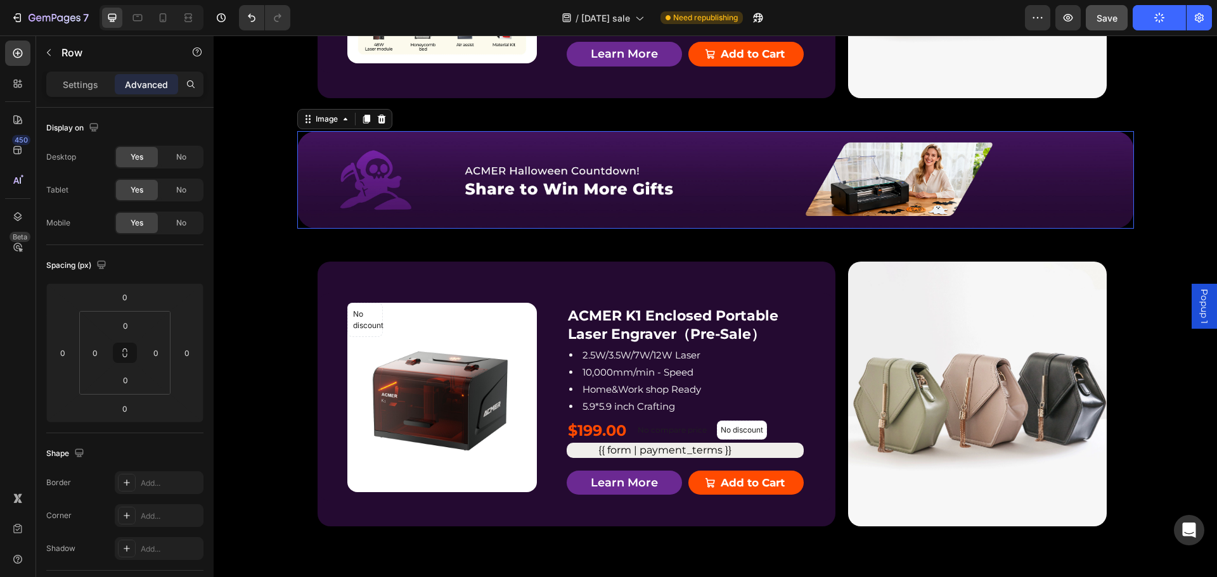
click at [704, 216] on img at bounding box center [715, 180] width 837 height 98
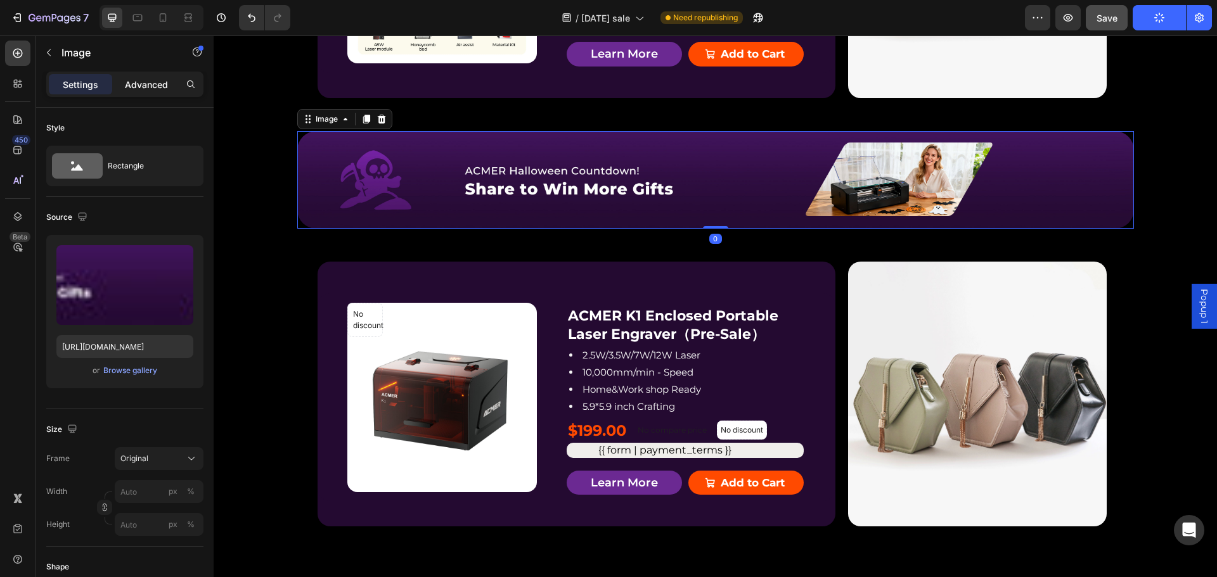
click at [134, 88] on p "Advanced" at bounding box center [146, 84] width 43 height 13
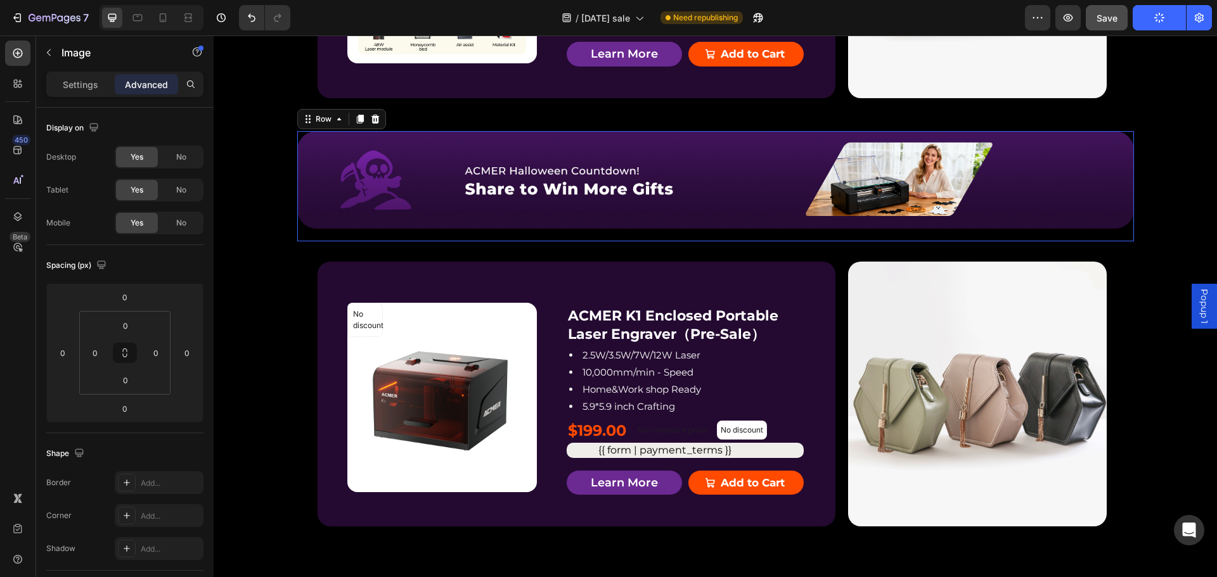
click at [490, 238] on div "Image Row" at bounding box center [715, 186] width 837 height 111
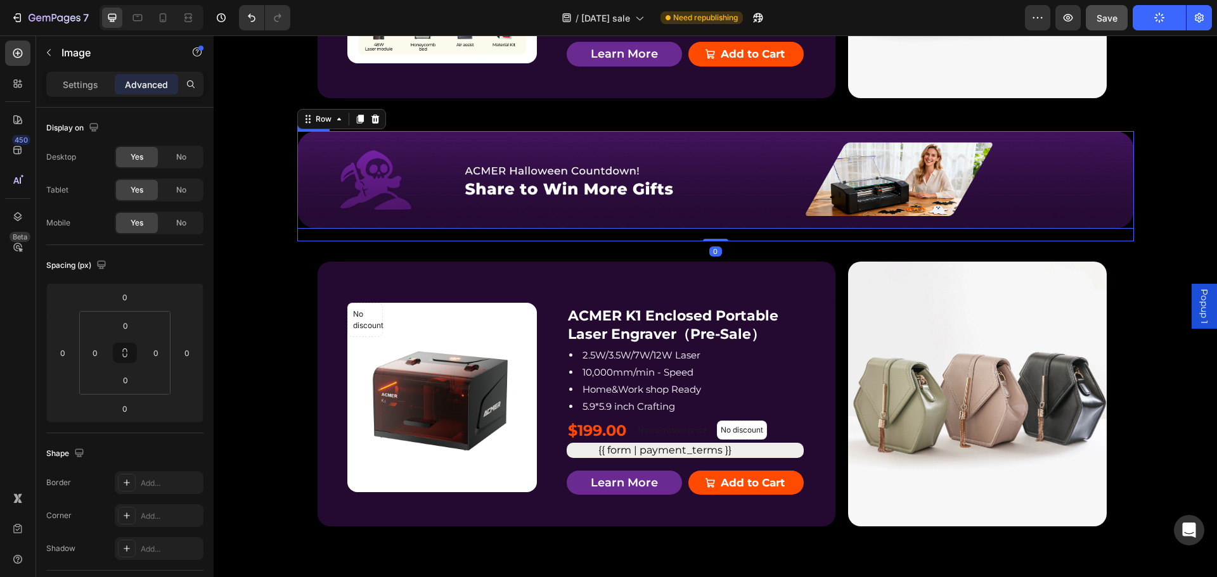
click at [332, 222] on img at bounding box center [715, 180] width 837 height 98
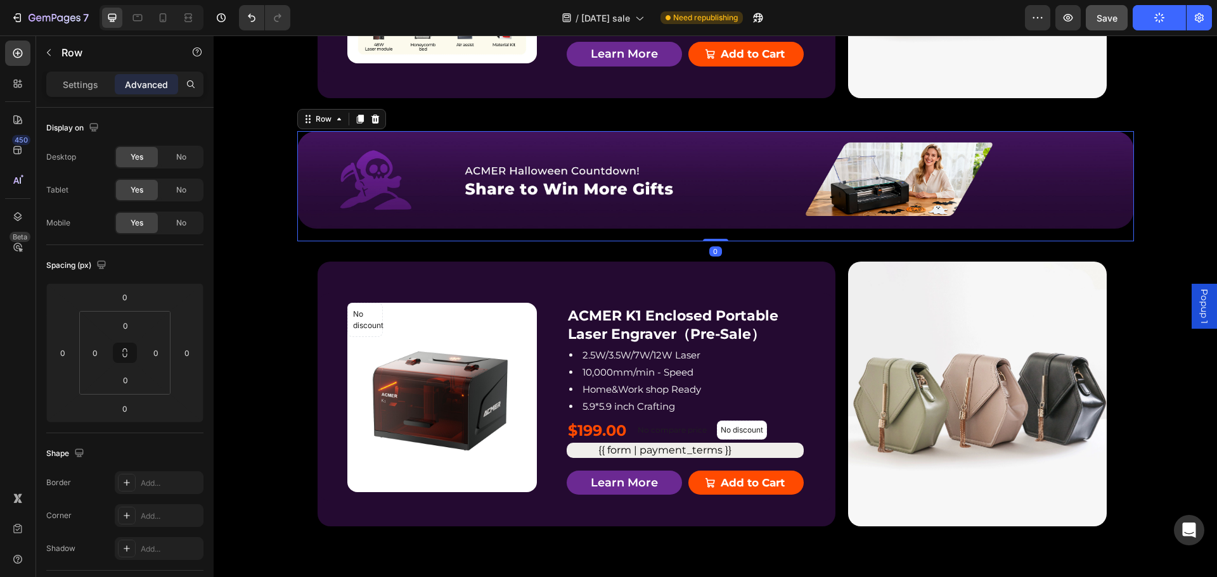
click at [326, 237] on div "Image Row" at bounding box center [715, 186] width 837 height 111
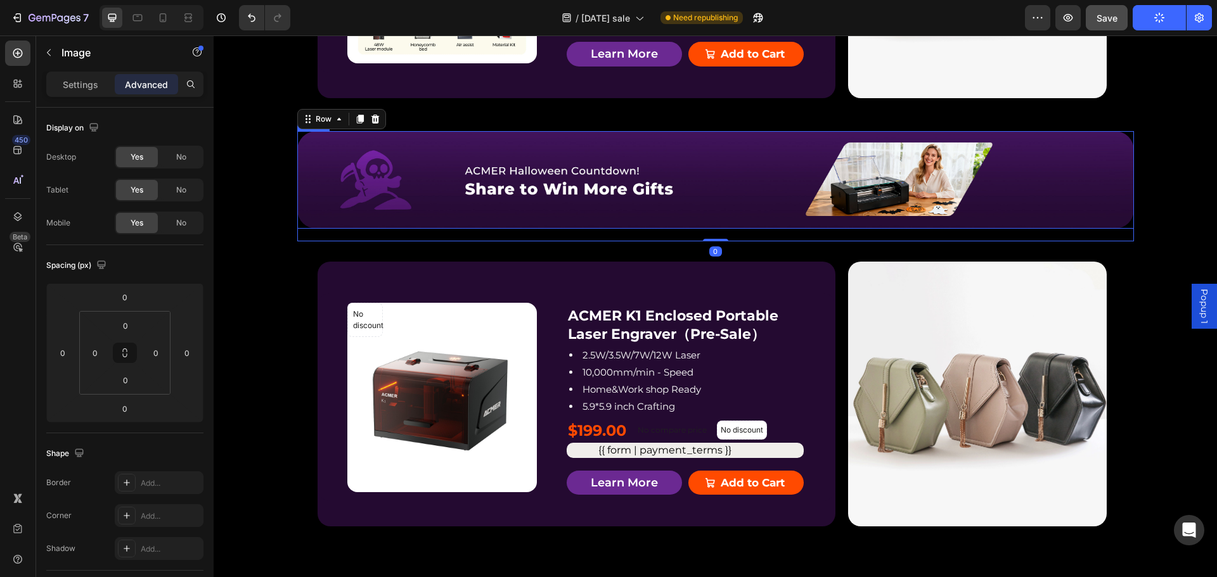
click at [363, 226] on img at bounding box center [715, 180] width 837 height 98
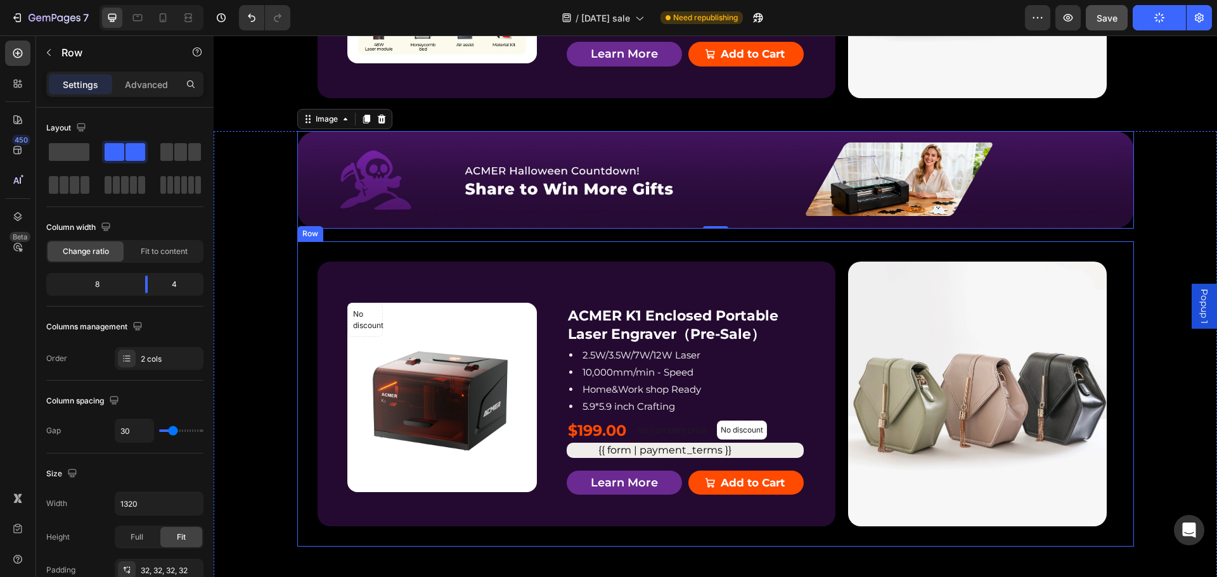
click at [610, 257] on div "No discount Not be displayed when published Product Badge Product Images ACMER …" at bounding box center [715, 394] width 837 height 306
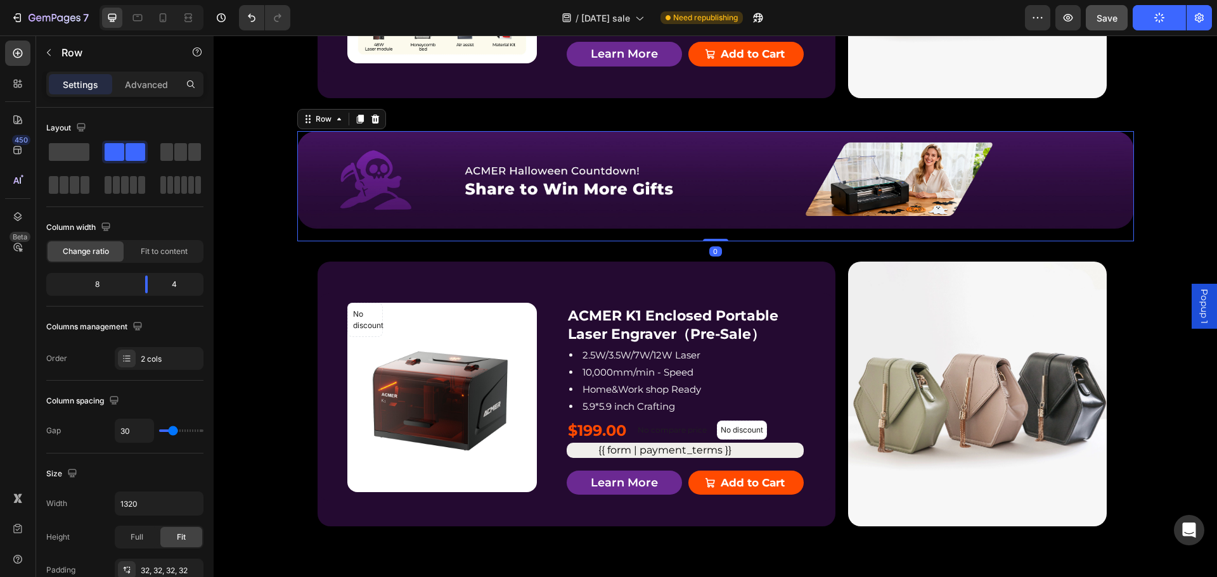
click at [577, 236] on div "Image Row" at bounding box center [715, 186] width 837 height 111
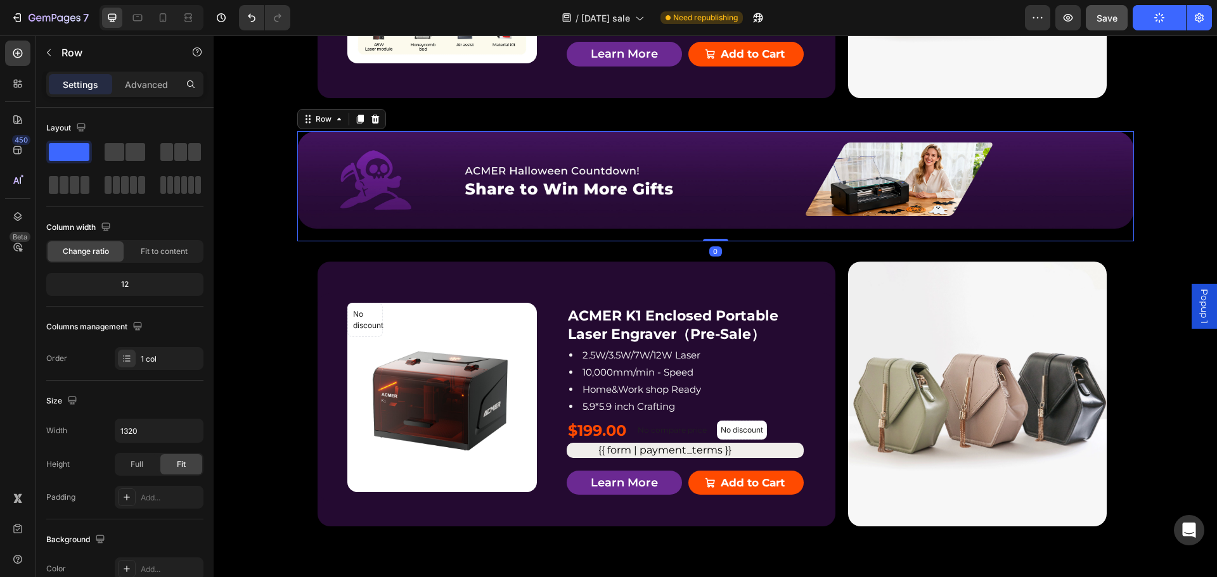
drag, startPoint x: 711, startPoint y: 239, endPoint x: 714, endPoint y: 224, distance: 14.8
click at [714, 224] on div "Image Row Row 0" at bounding box center [715, 186] width 837 height 111
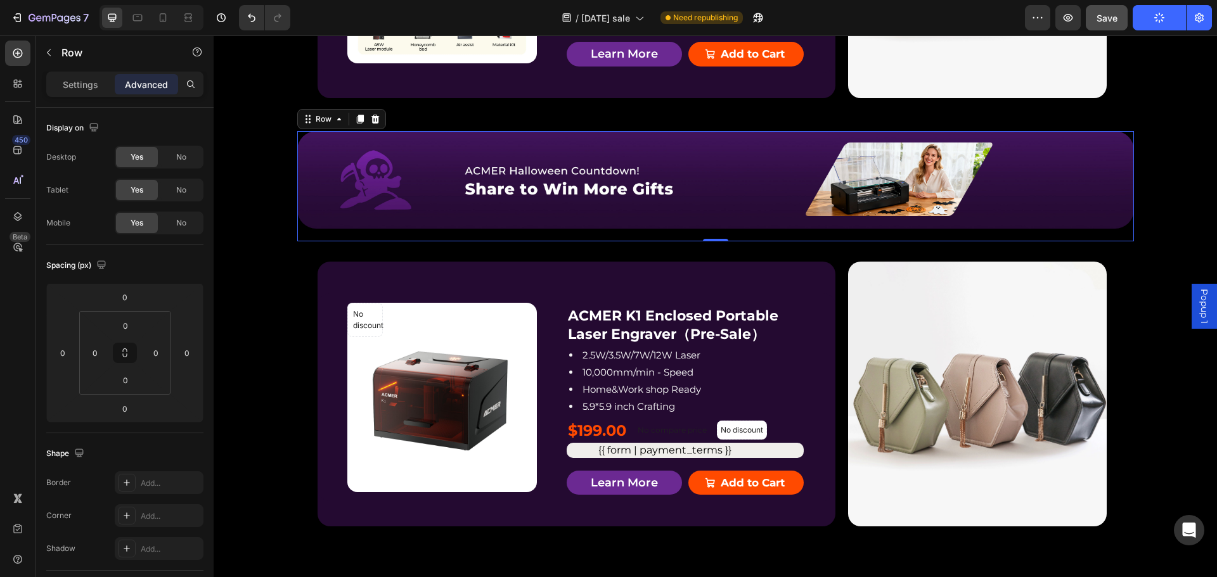
click at [712, 231] on div "Image Row" at bounding box center [715, 186] width 837 height 111
click at [380, 238] on div "Image Row" at bounding box center [715, 186] width 837 height 111
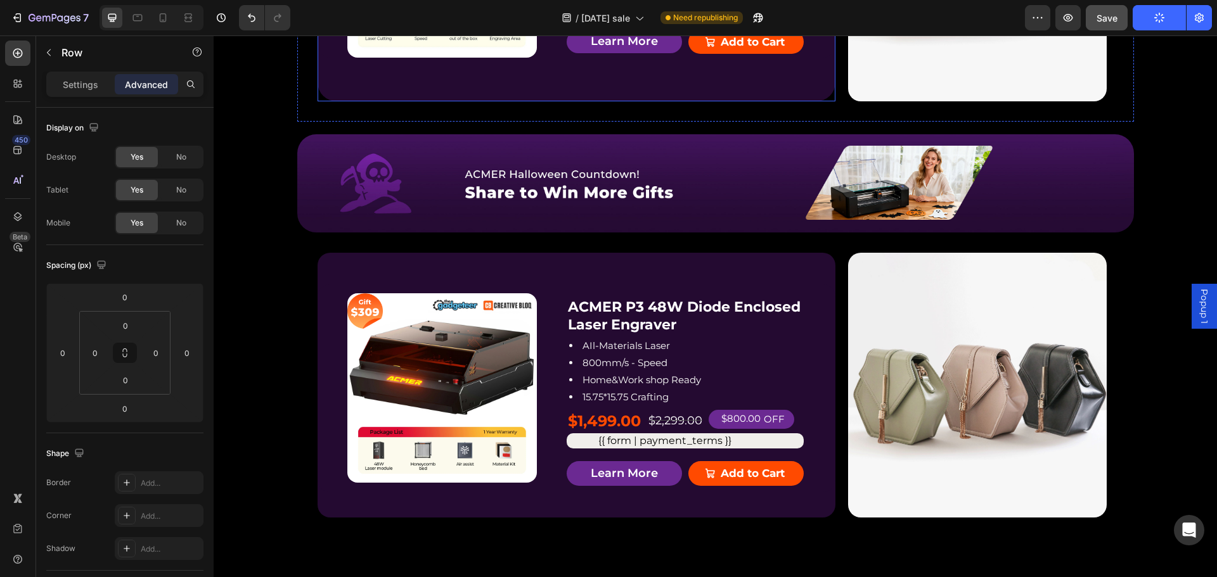
scroll to position [1965, 0]
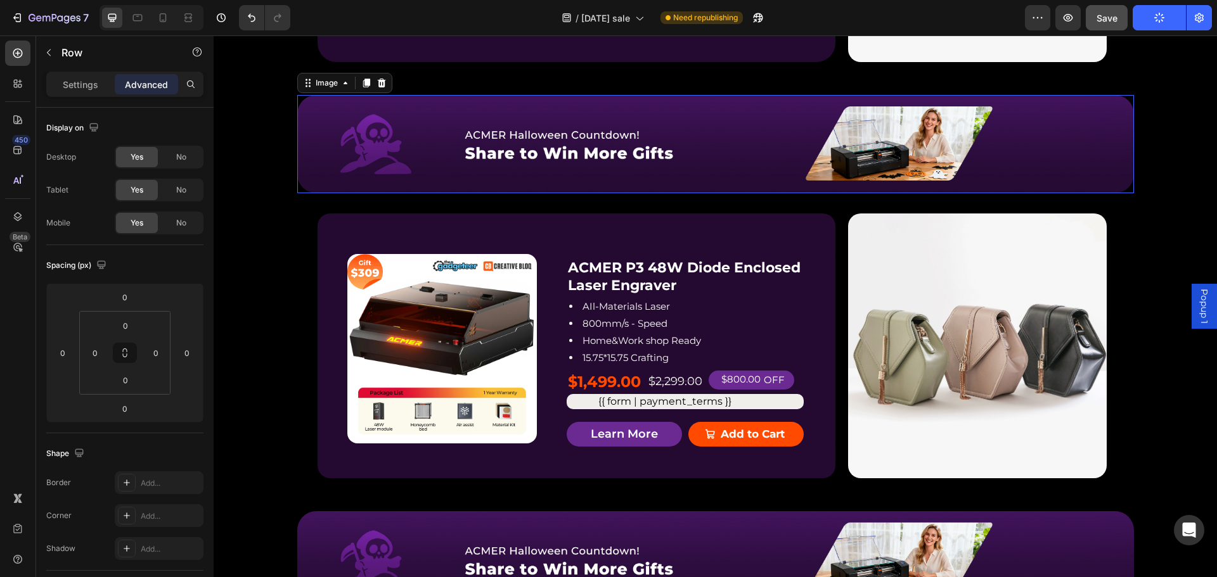
click at [440, 179] on img at bounding box center [715, 144] width 837 height 98
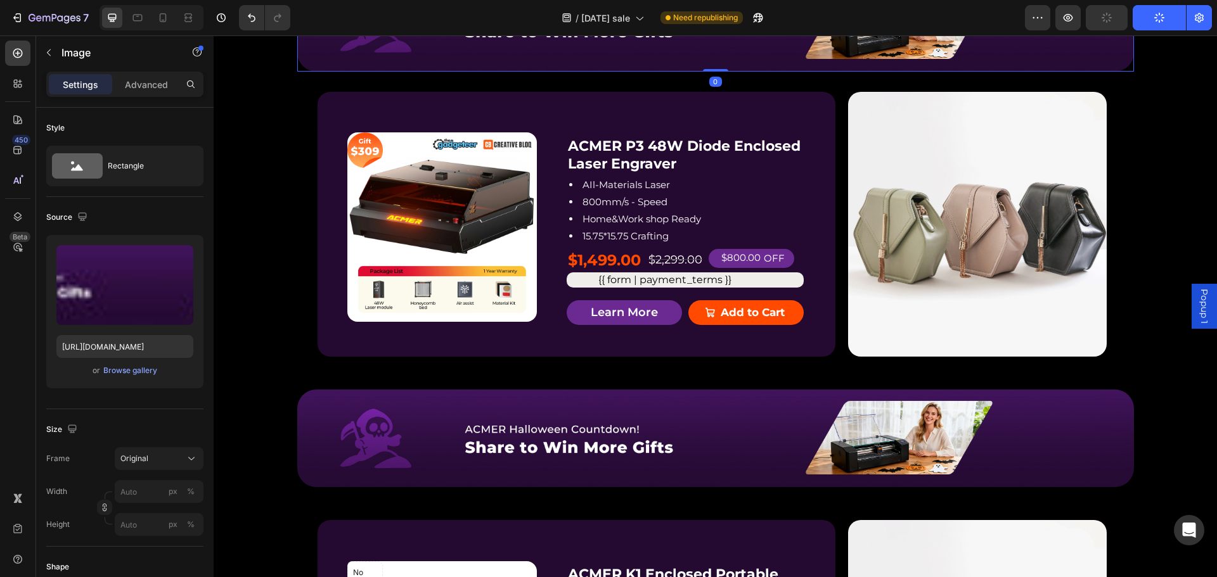
scroll to position [1901, 0]
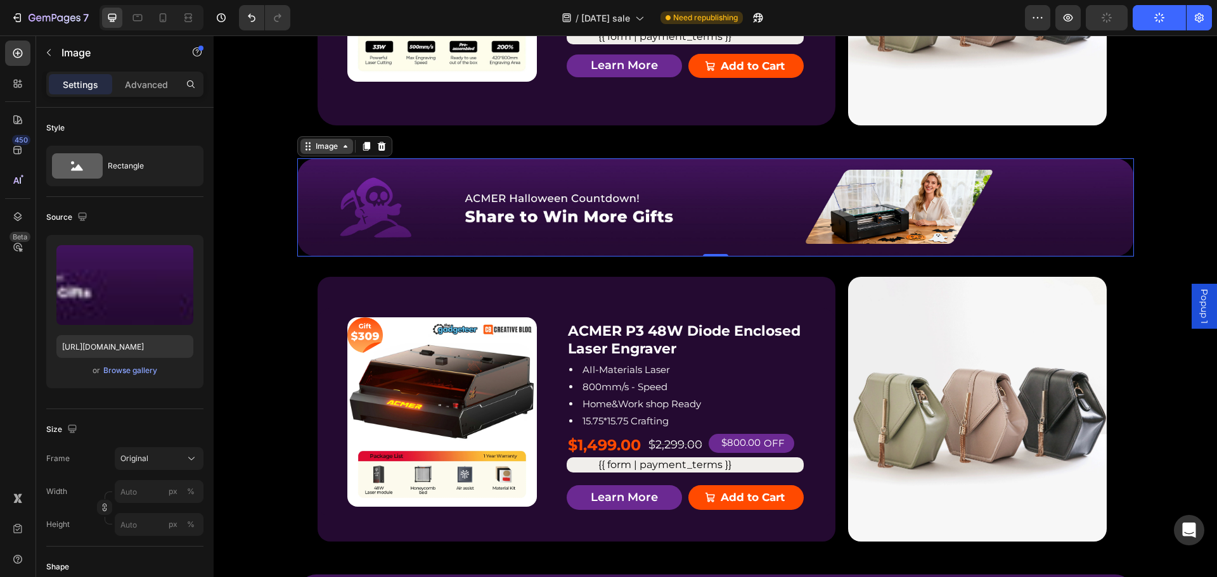
click at [330, 150] on div "Image" at bounding box center [326, 146] width 27 height 11
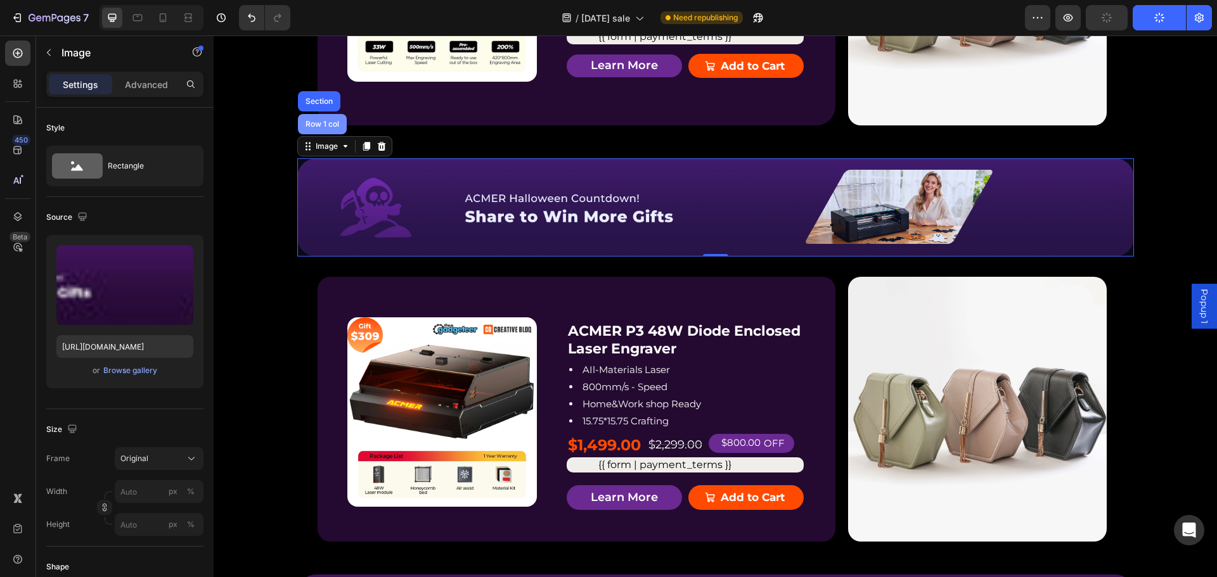
click at [325, 128] on div "Row 1 col" at bounding box center [322, 124] width 39 height 8
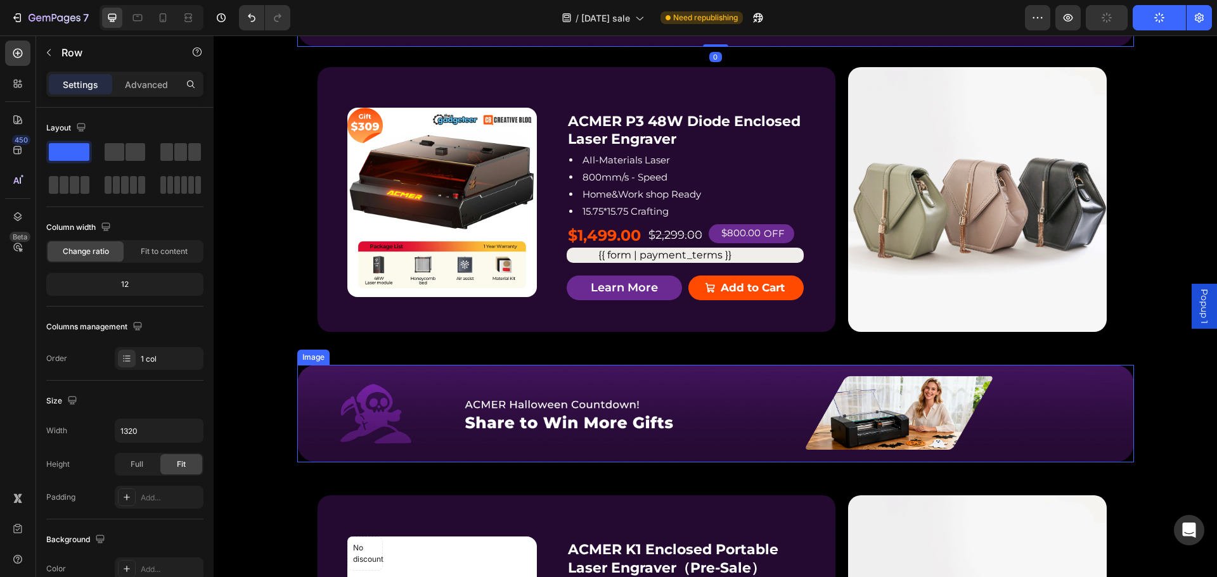
scroll to position [2155, 0]
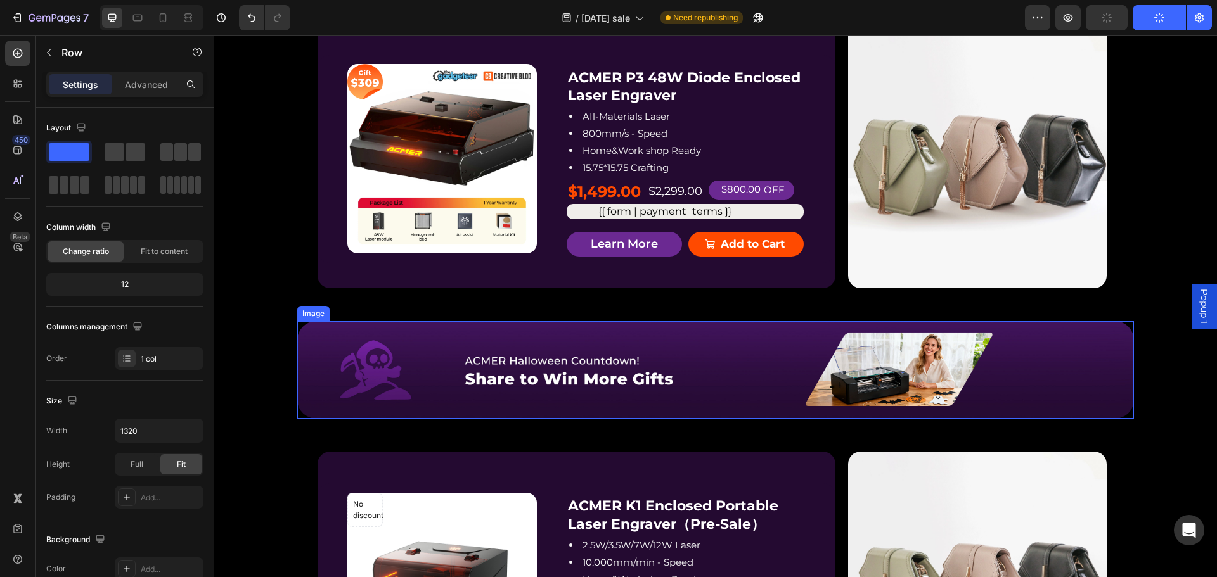
click at [513, 408] on img at bounding box center [715, 370] width 837 height 98
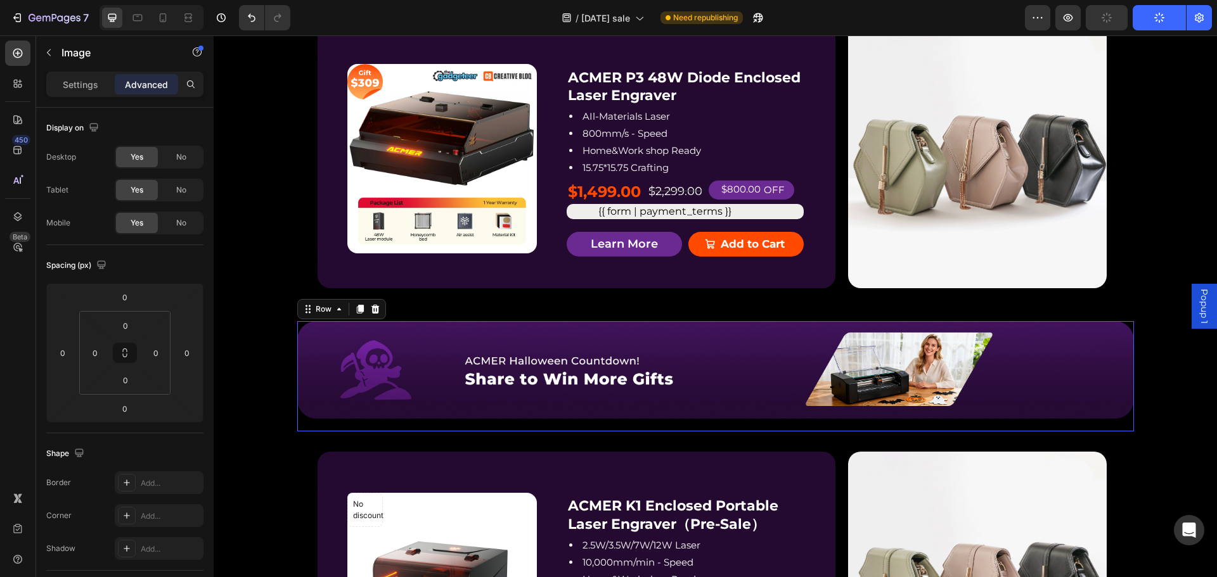
click at [309, 423] on div "Image Row" at bounding box center [715, 376] width 837 height 111
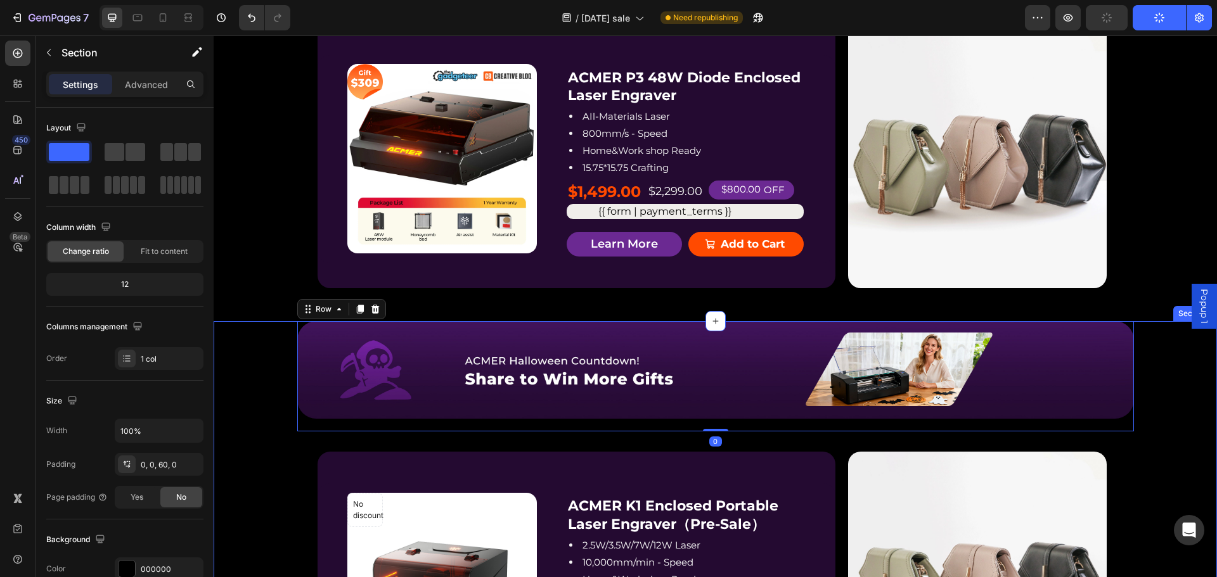
click at [267, 364] on div "Image Row Row 0 No discount Not be displayed when published Product Badge Produ…" at bounding box center [715, 535] width 1003 height 429
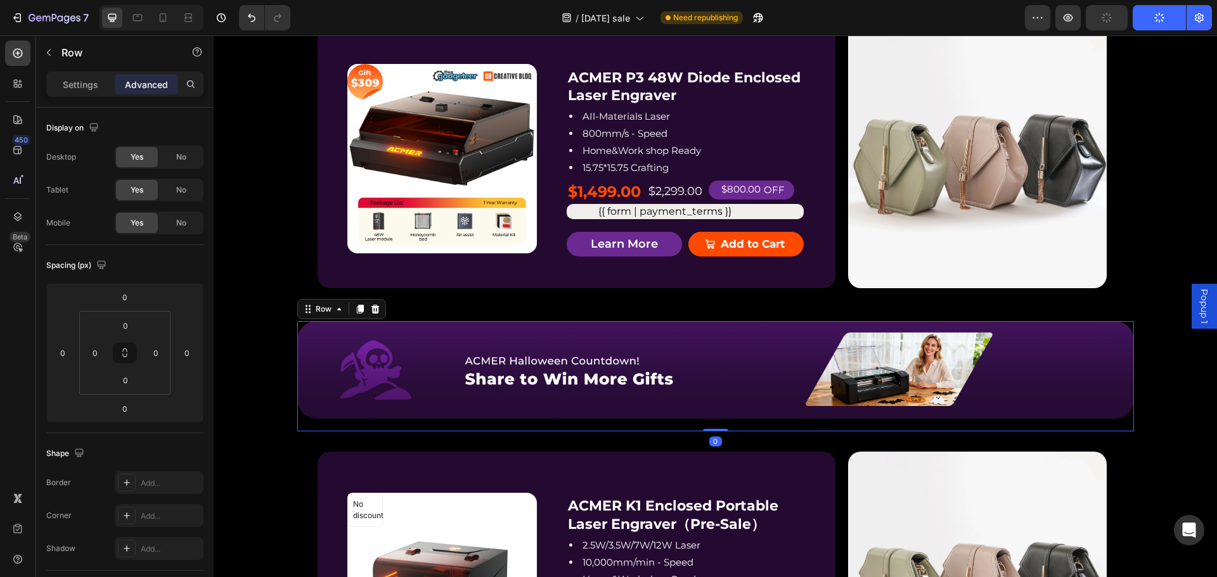
click at [330, 427] on div "Image Row" at bounding box center [715, 376] width 837 height 111
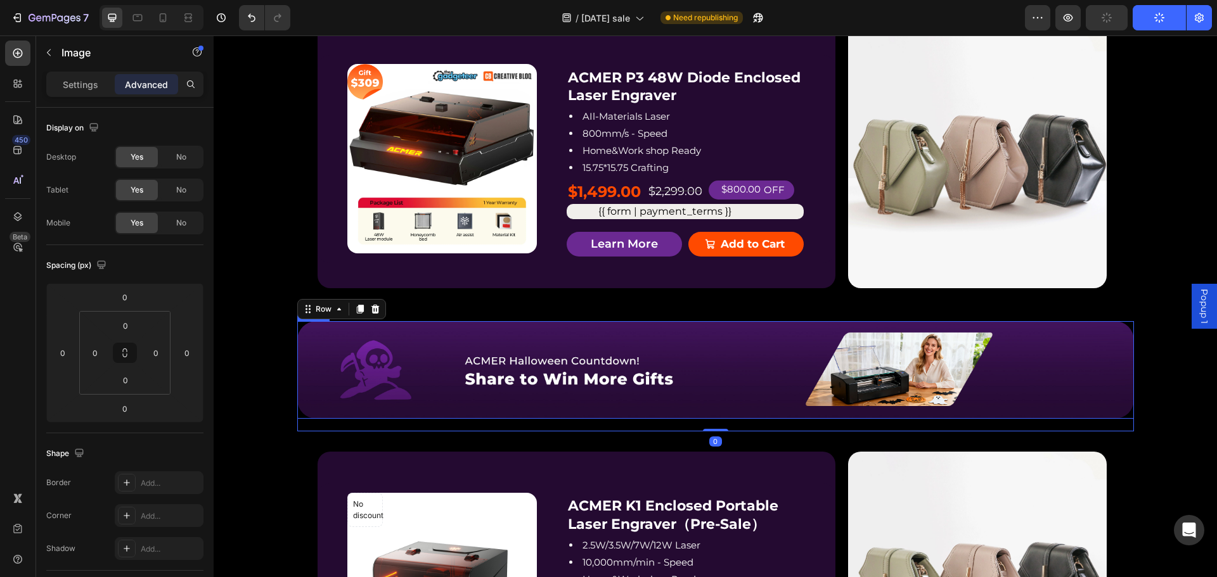
click at [345, 418] on img at bounding box center [715, 370] width 837 height 98
click at [380, 427] on div "Image 0 Row" at bounding box center [715, 376] width 837 height 111
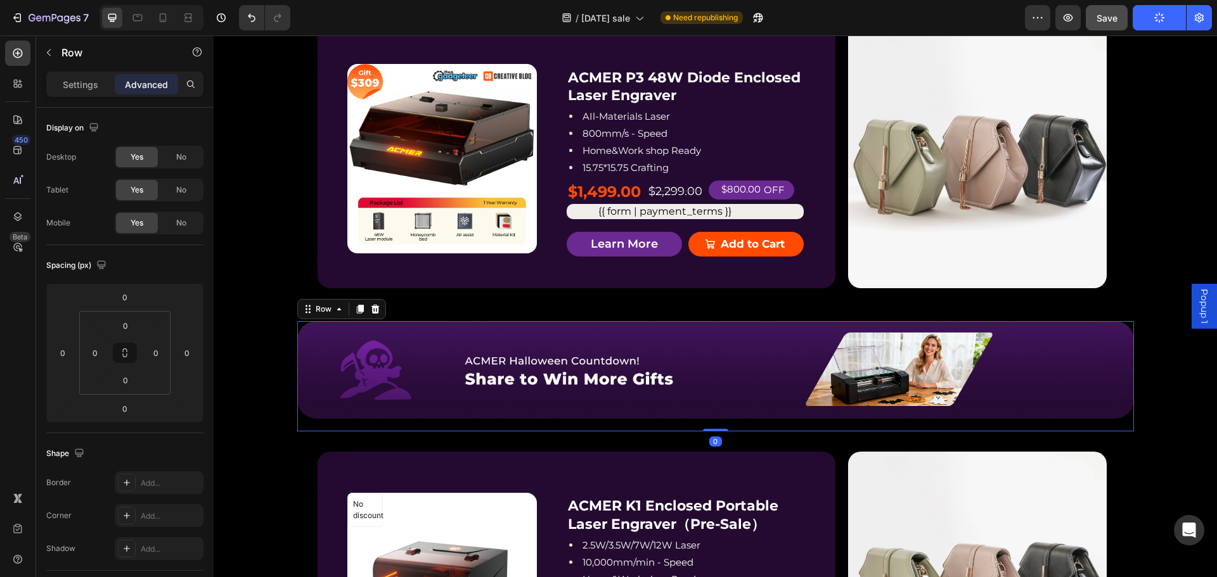
drag, startPoint x: 712, startPoint y: 429, endPoint x: 688, endPoint y: 405, distance: 34.5
click at [712, 418] on div "Image Row Row 0" at bounding box center [715, 376] width 837 height 111
click at [77, 85] on p "Settings" at bounding box center [80, 84] width 35 height 13
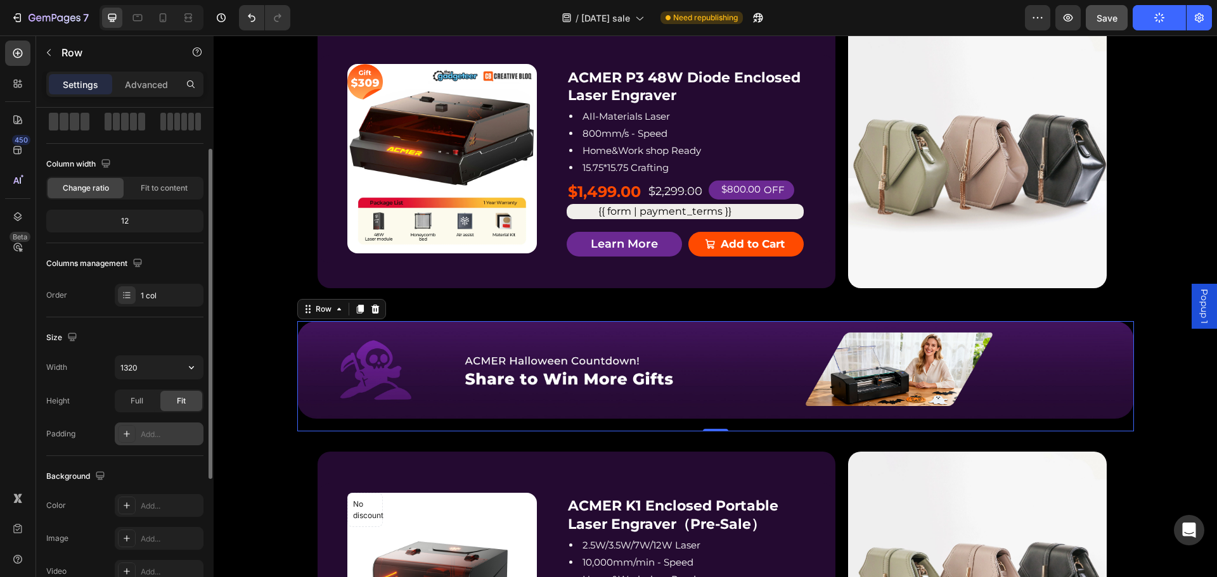
scroll to position [127, 0]
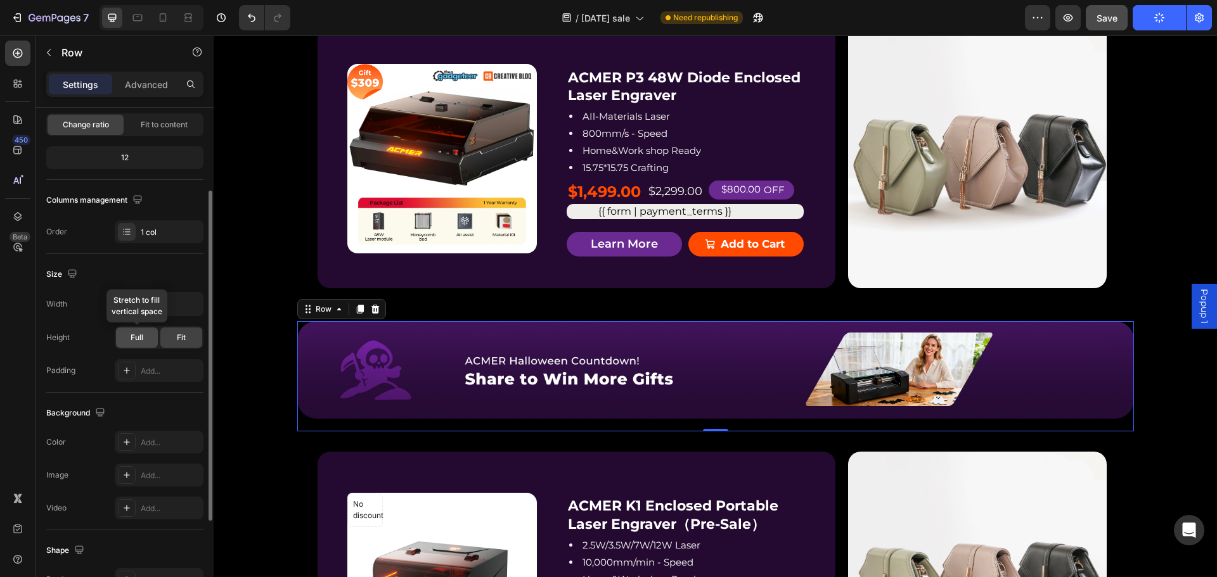
click at [138, 335] on span "Full" at bounding box center [137, 337] width 13 height 11
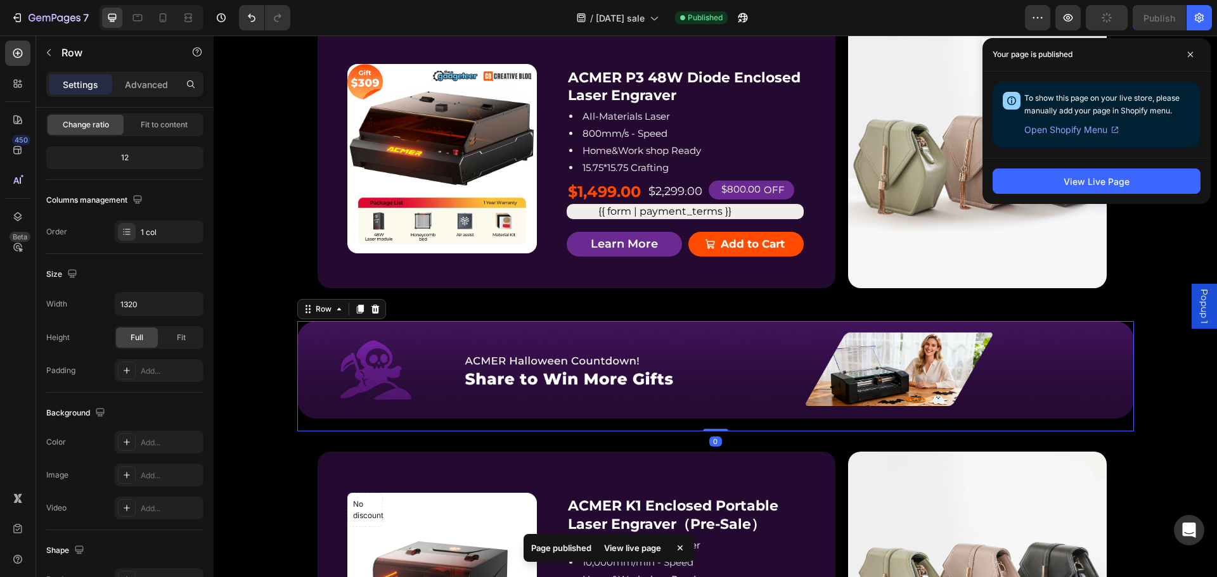
drag, startPoint x: 712, startPoint y: 428, endPoint x: 713, endPoint y: 416, distance: 12.7
click at [712, 417] on div "Image Row Row 0" at bounding box center [715, 376] width 837 height 111
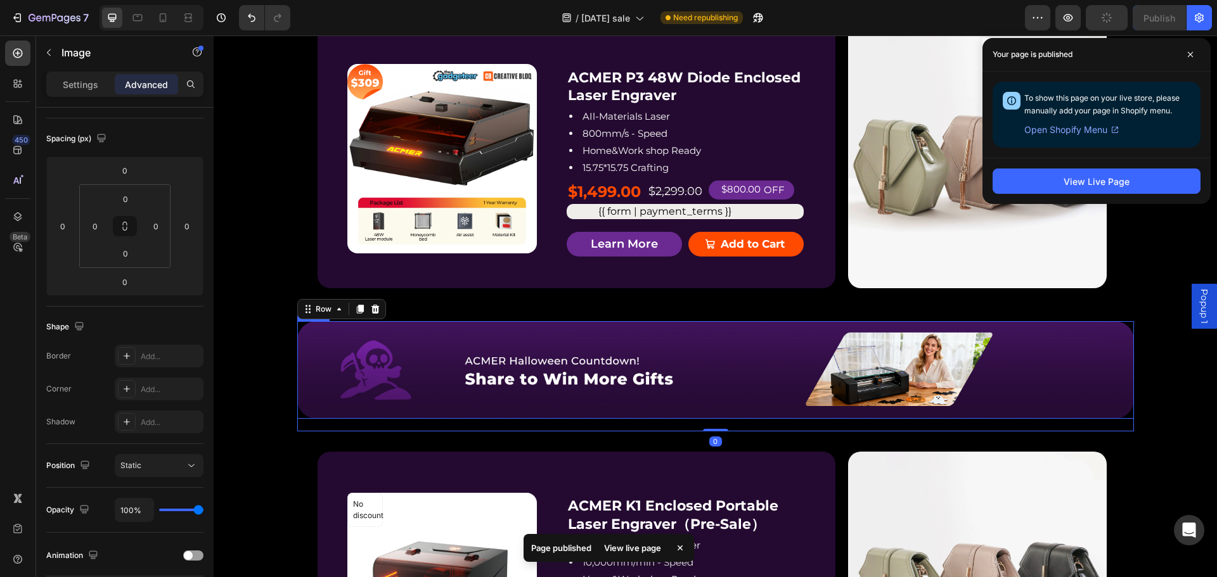
click at [611, 376] on img at bounding box center [715, 370] width 837 height 98
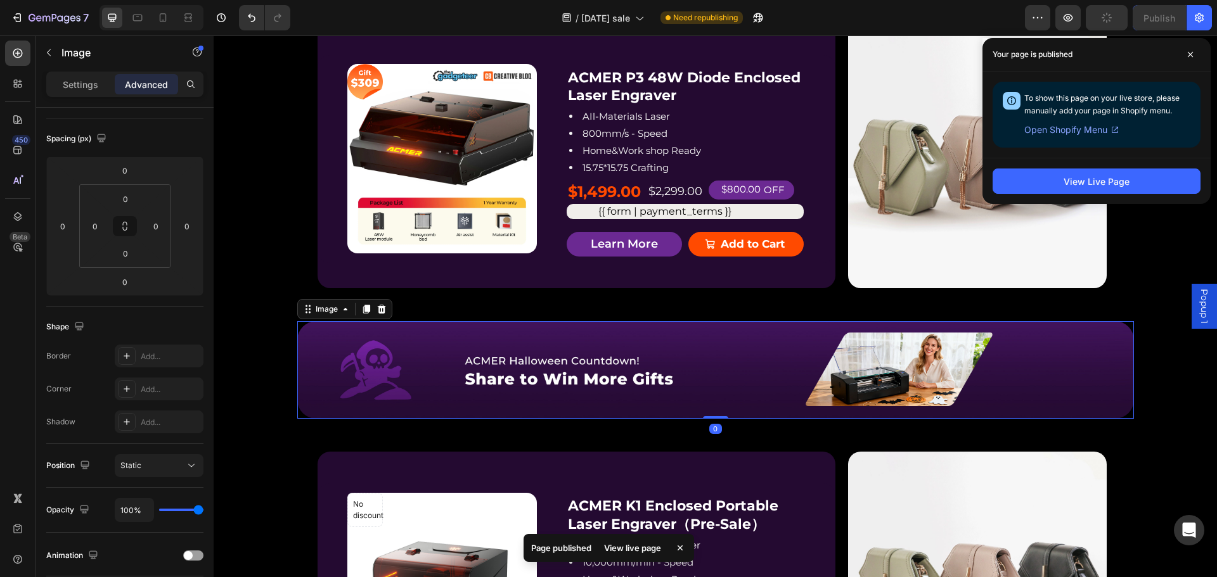
scroll to position [0, 0]
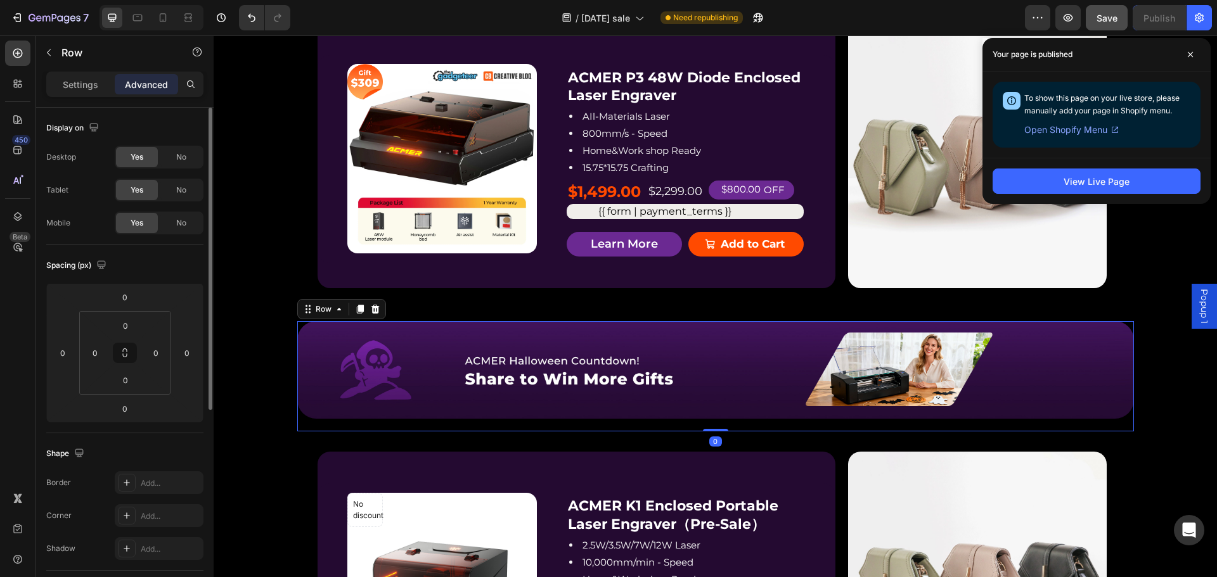
click at [726, 430] on div "Image Row" at bounding box center [715, 376] width 837 height 111
click at [84, 84] on p "Settings" at bounding box center [80, 84] width 35 height 13
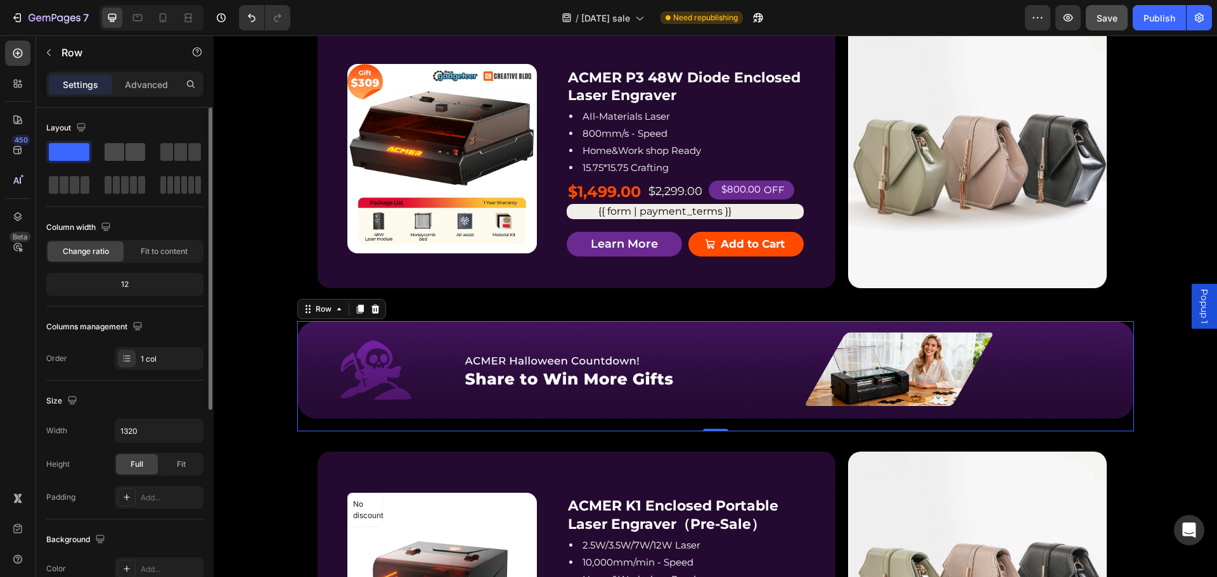
click at [119, 148] on span at bounding box center [115, 152] width 20 height 18
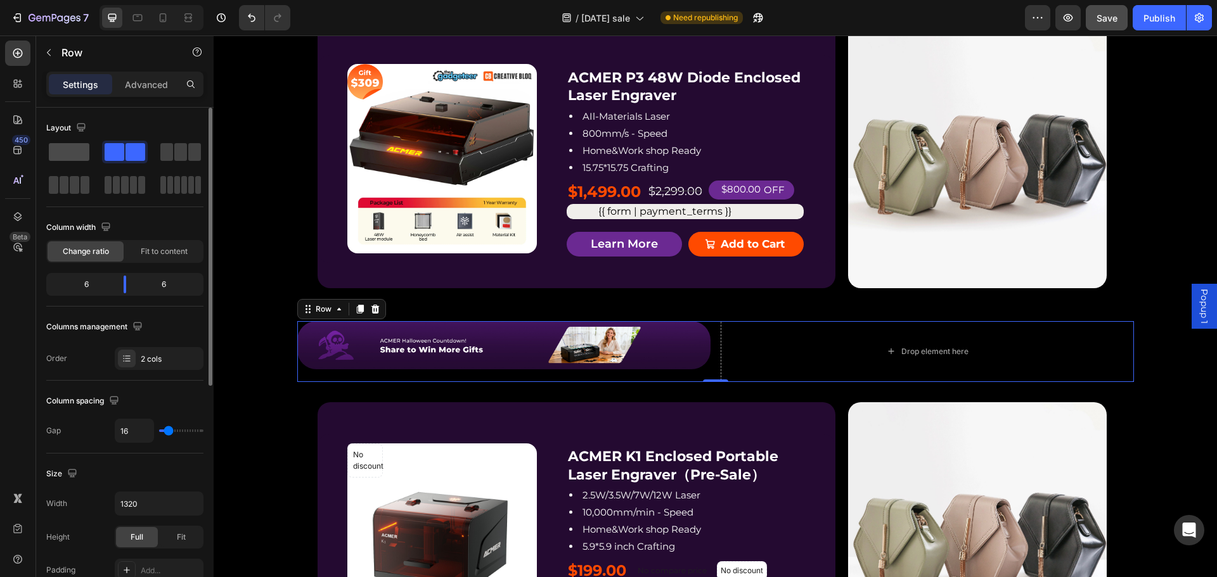
click at [58, 151] on span at bounding box center [69, 152] width 41 height 18
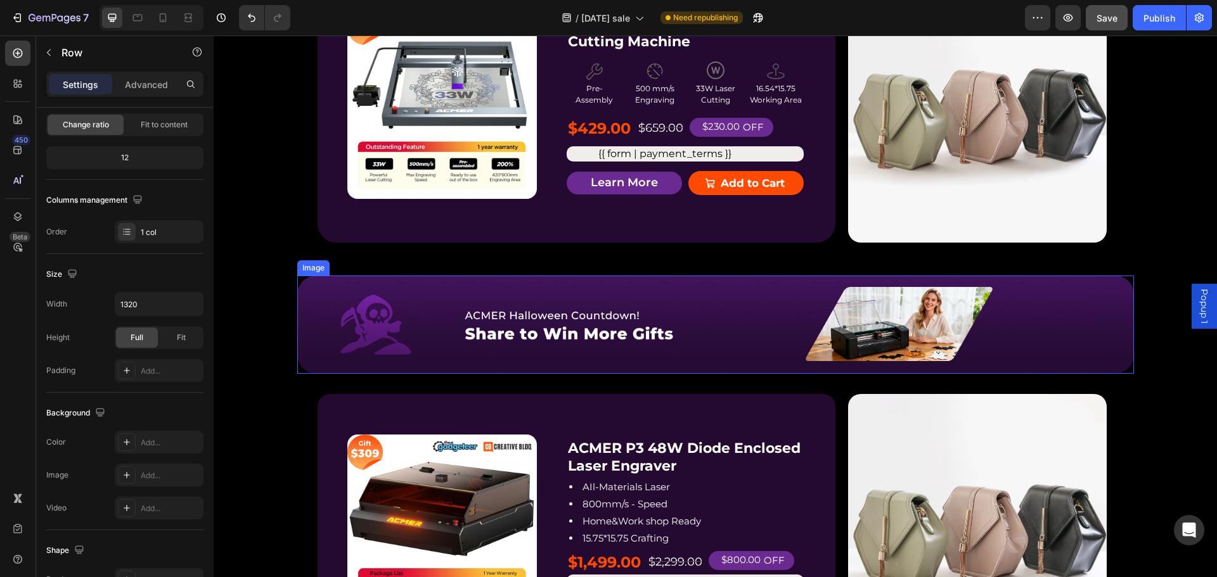
scroll to position [1775, 0]
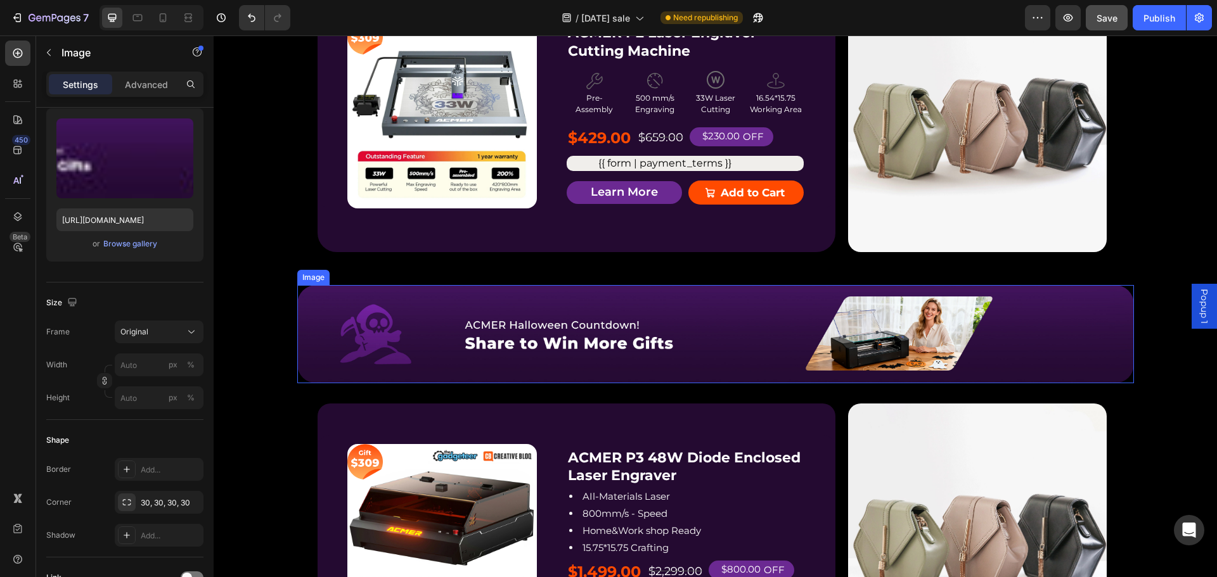
click at [303, 375] on img at bounding box center [715, 334] width 837 height 98
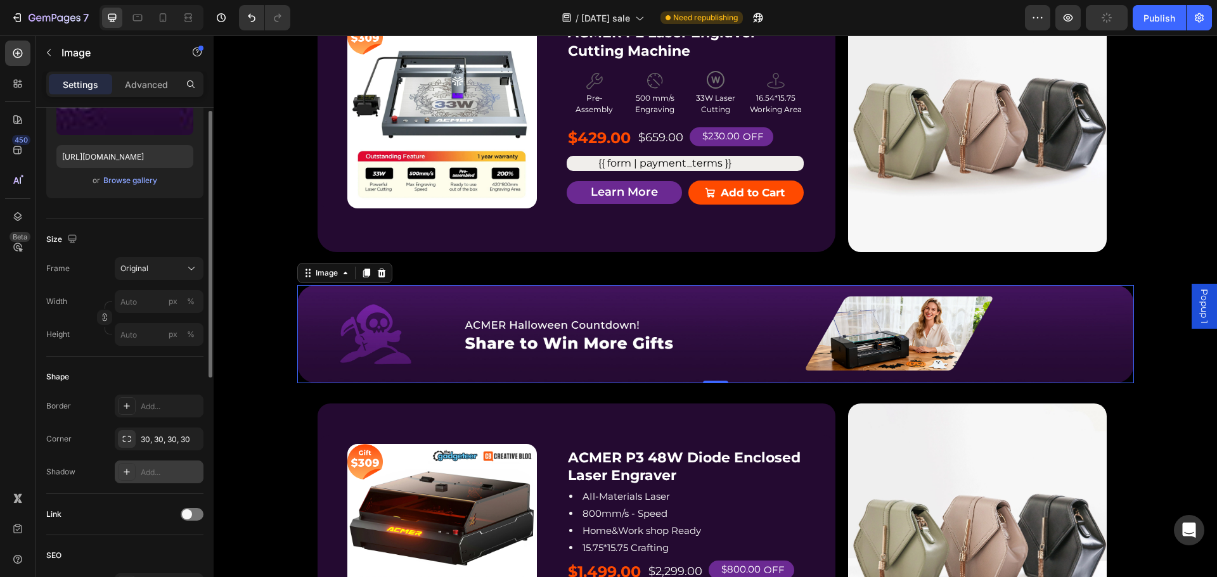
scroll to position [254, 0]
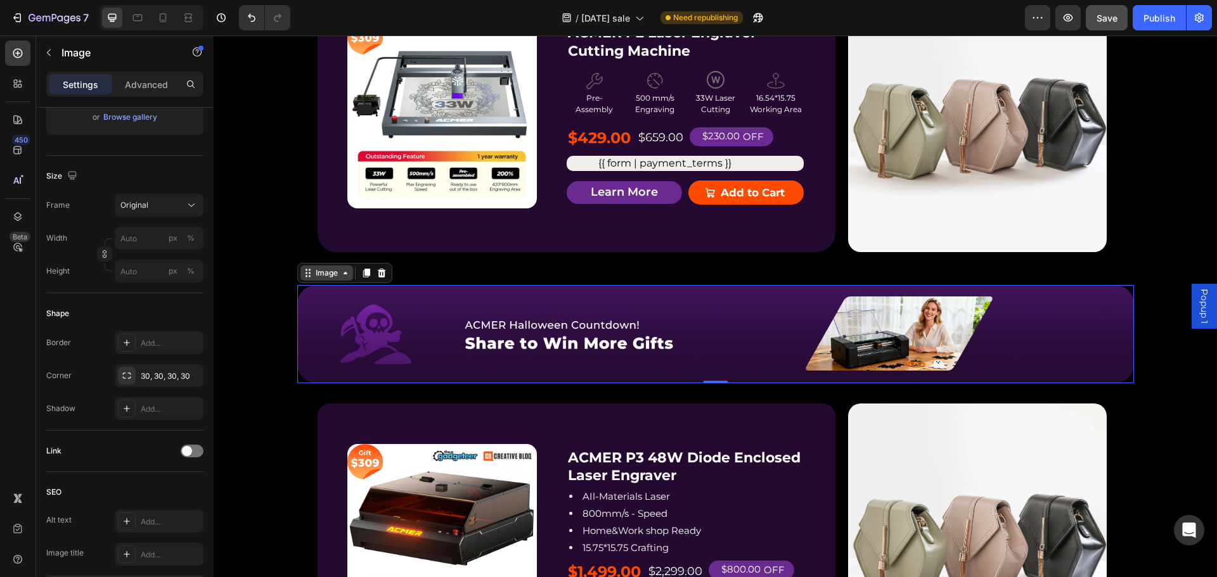
click at [340, 273] on icon at bounding box center [345, 273] width 10 height 10
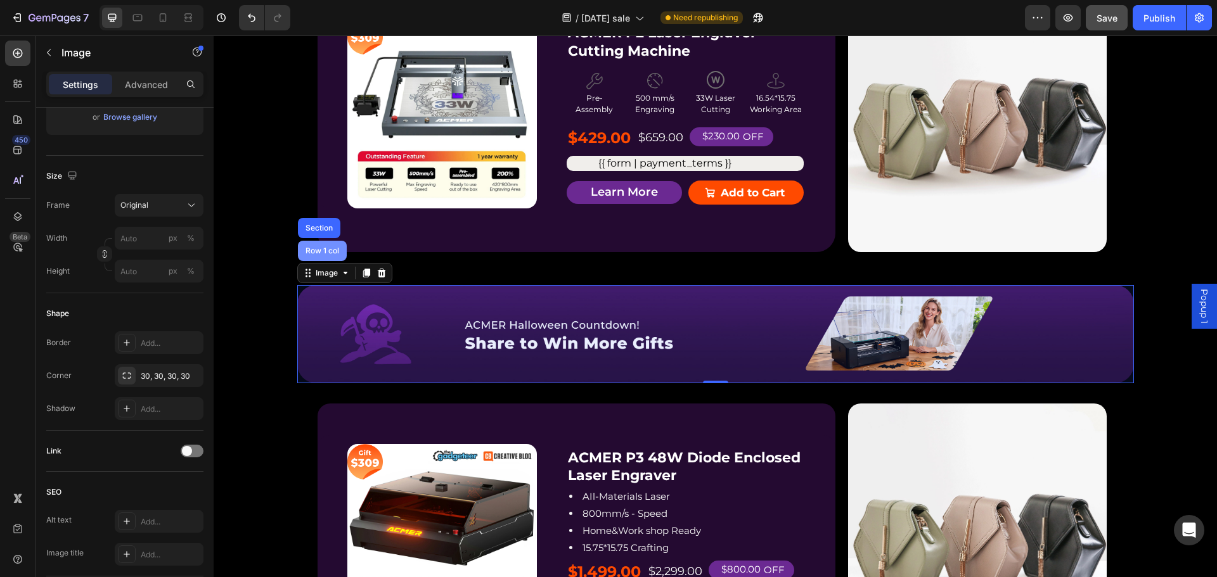
click at [320, 245] on div "Row 1 col" at bounding box center [322, 251] width 49 height 20
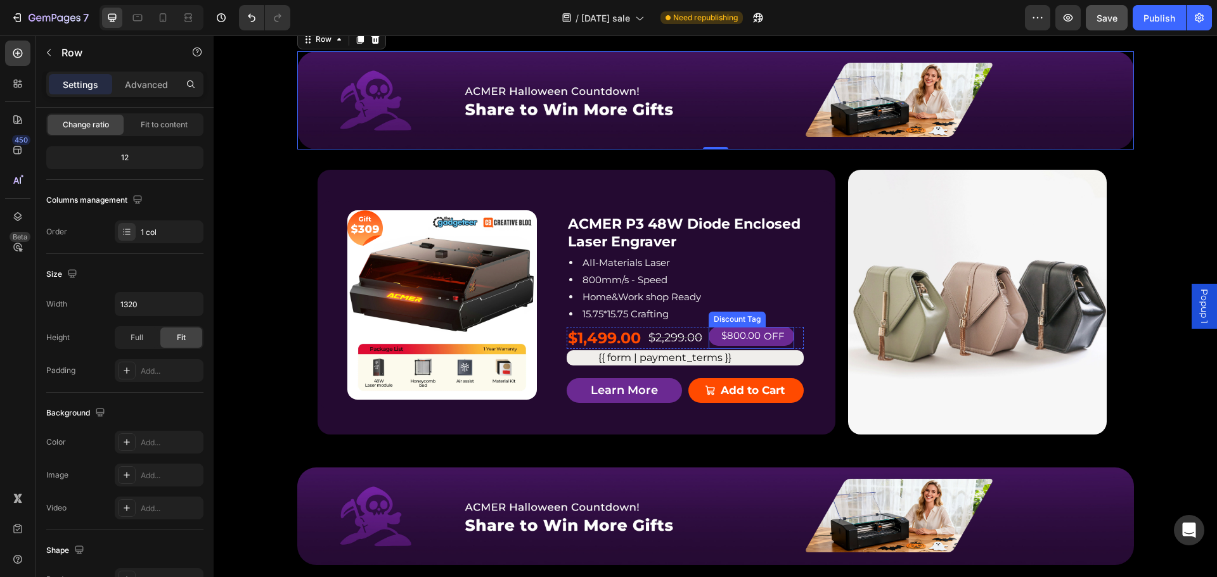
scroll to position [2028, 0]
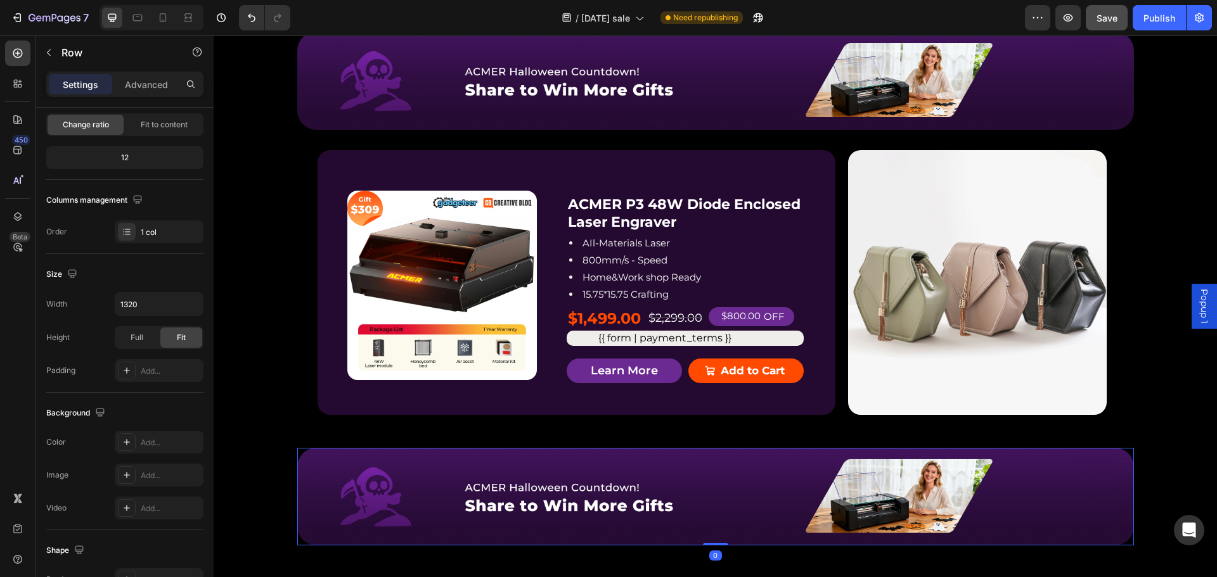
click at [510, 489] on img at bounding box center [715, 497] width 837 height 98
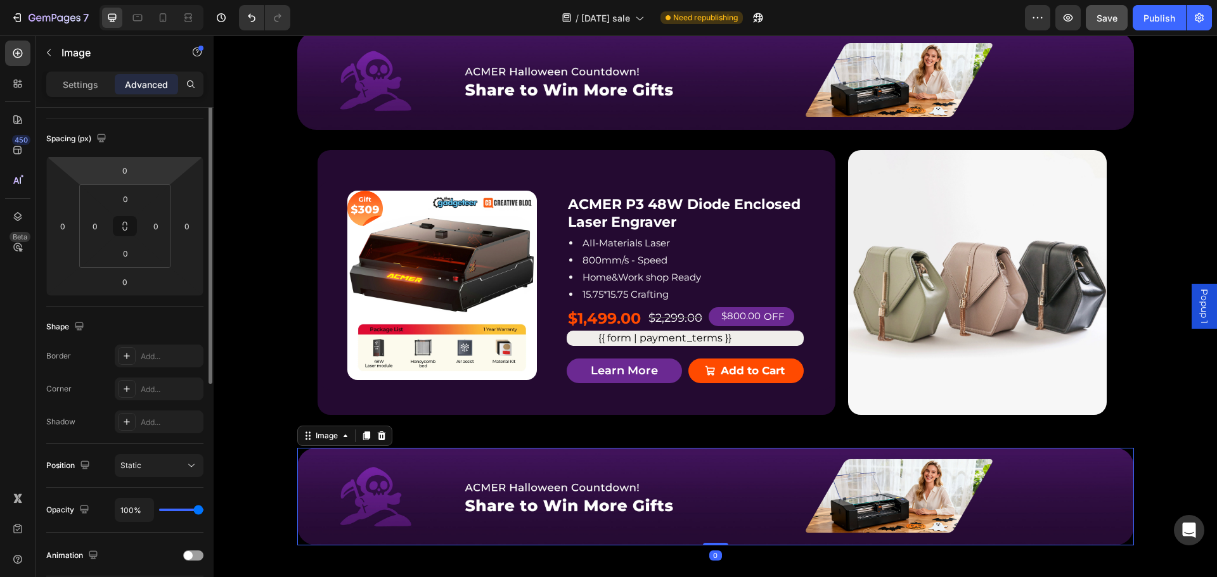
scroll to position [190, 0]
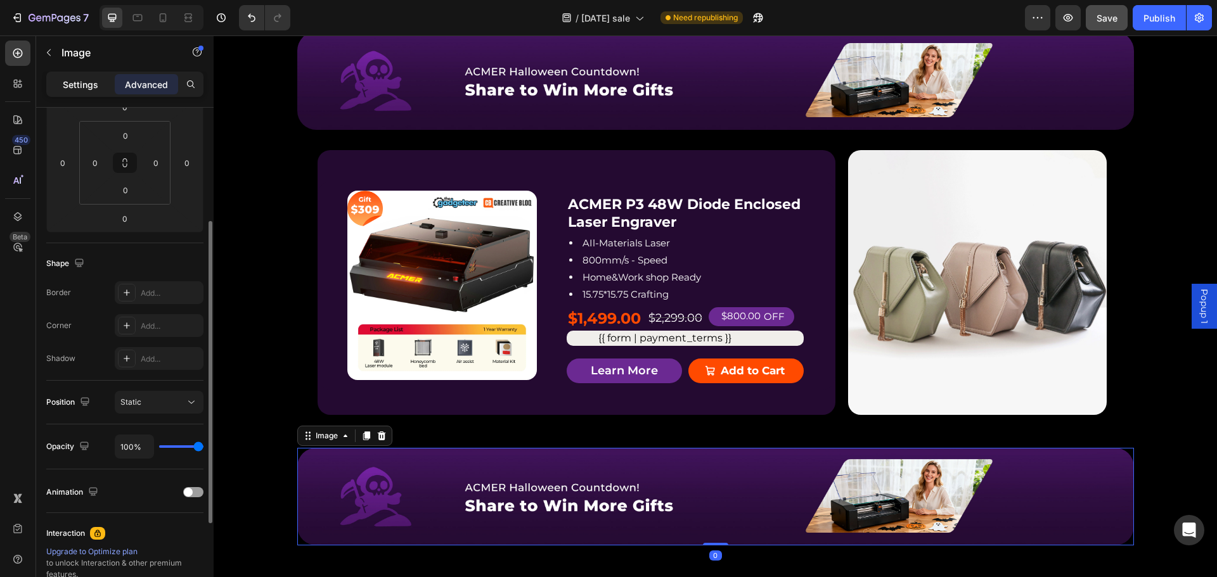
click at [84, 85] on p "Settings" at bounding box center [80, 84] width 35 height 13
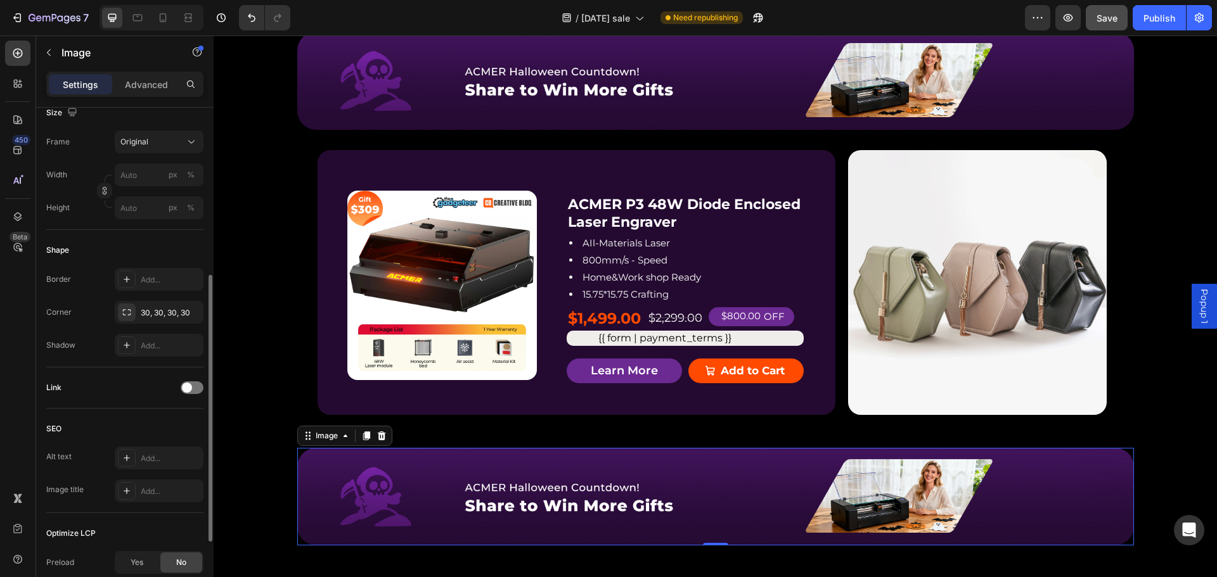
scroll to position [444, 0]
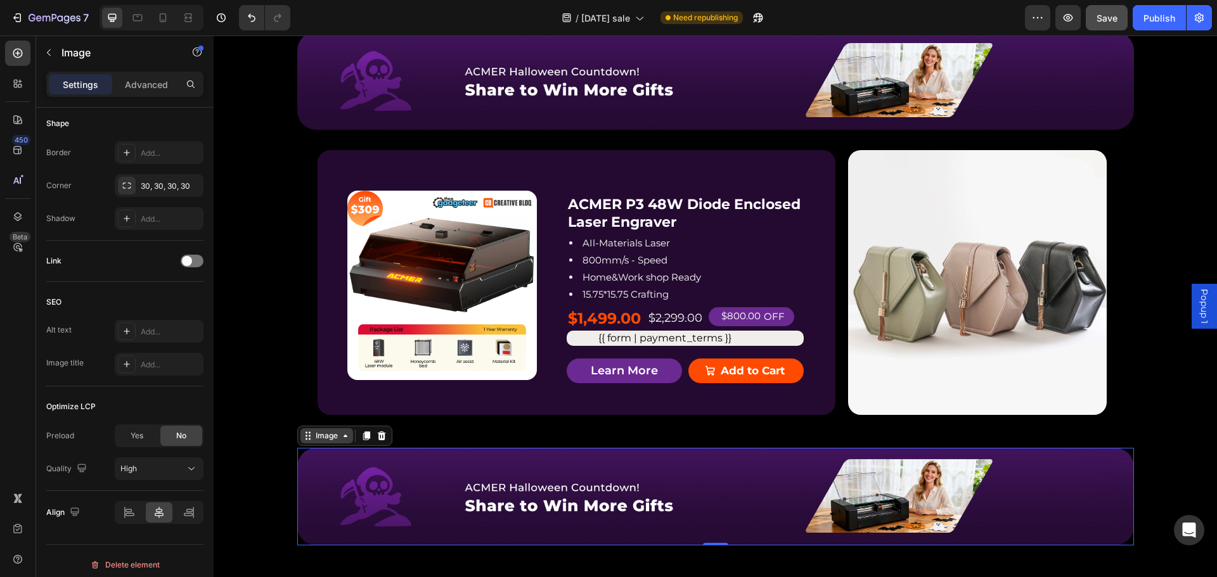
click at [340, 434] on icon at bounding box center [345, 436] width 10 height 10
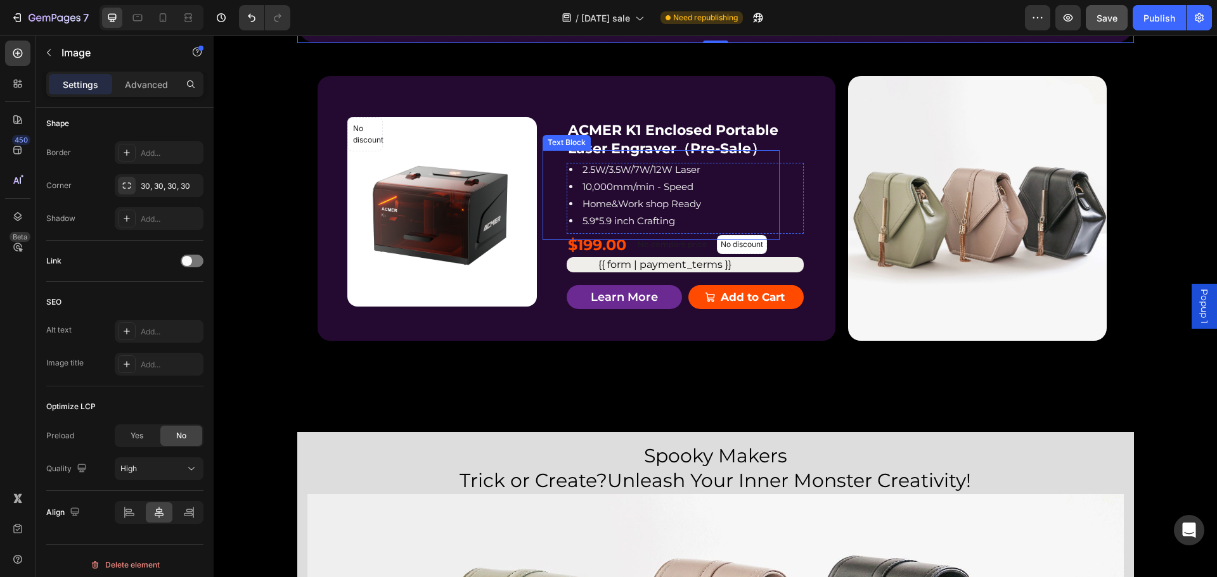
scroll to position [2282, 0]
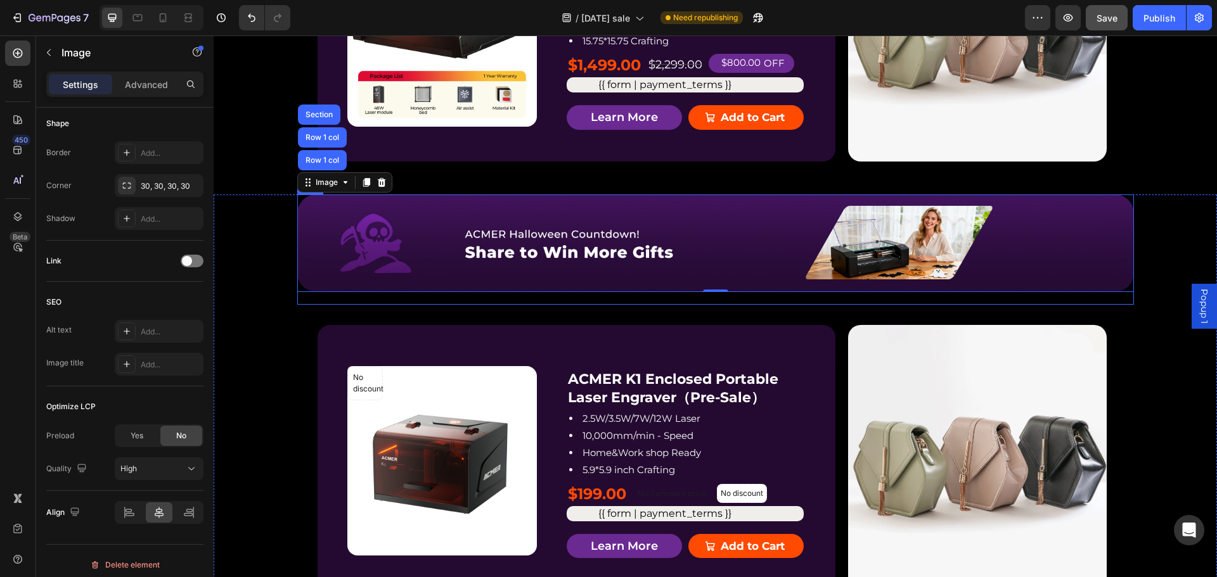
click at [435, 300] on div "Image Row 1 col Row 1 col Section 0 Row" at bounding box center [715, 250] width 837 height 111
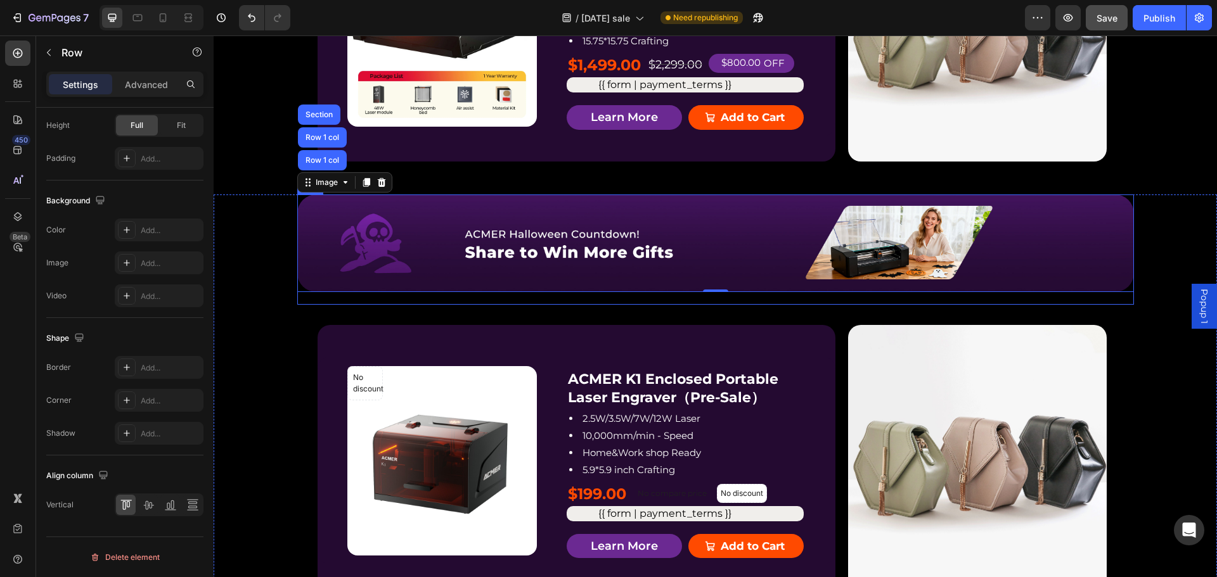
scroll to position [0, 0]
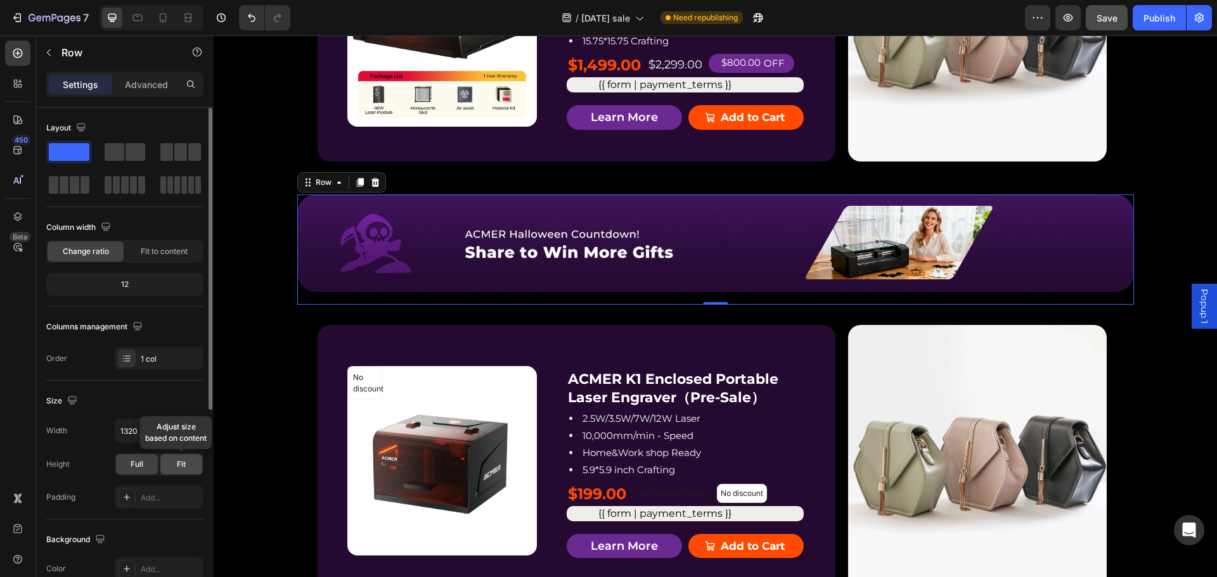
click at [179, 460] on span "Fit" at bounding box center [181, 464] width 9 height 11
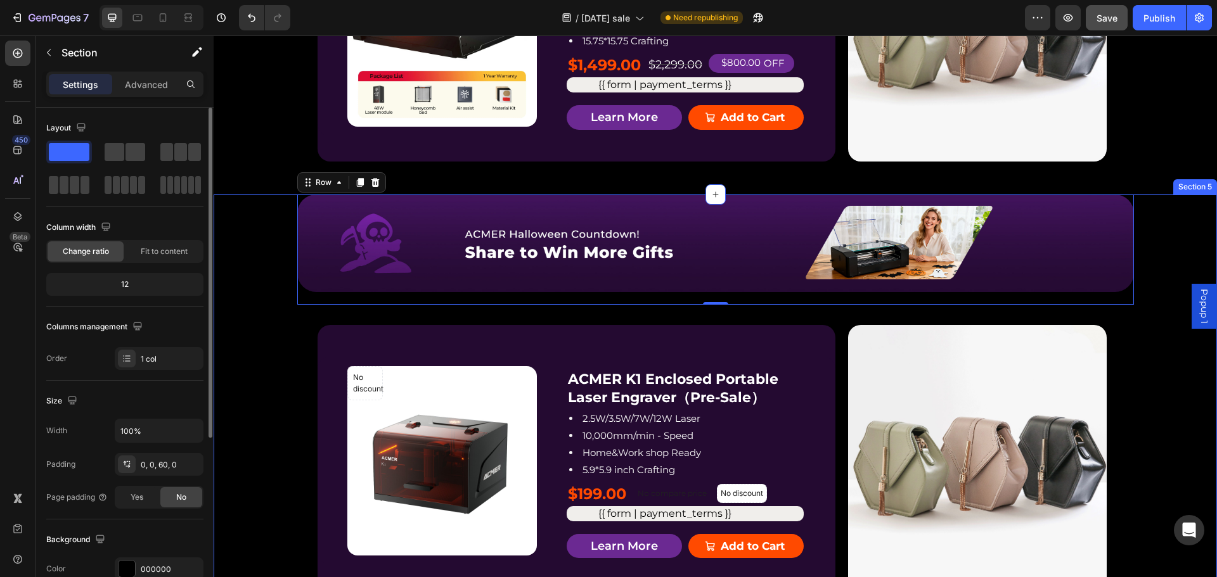
click at [1143, 235] on div "Image Row Row 0 No discount Not be displayed when published Product Badge Produ…" at bounding box center [715, 409] width 1003 height 429
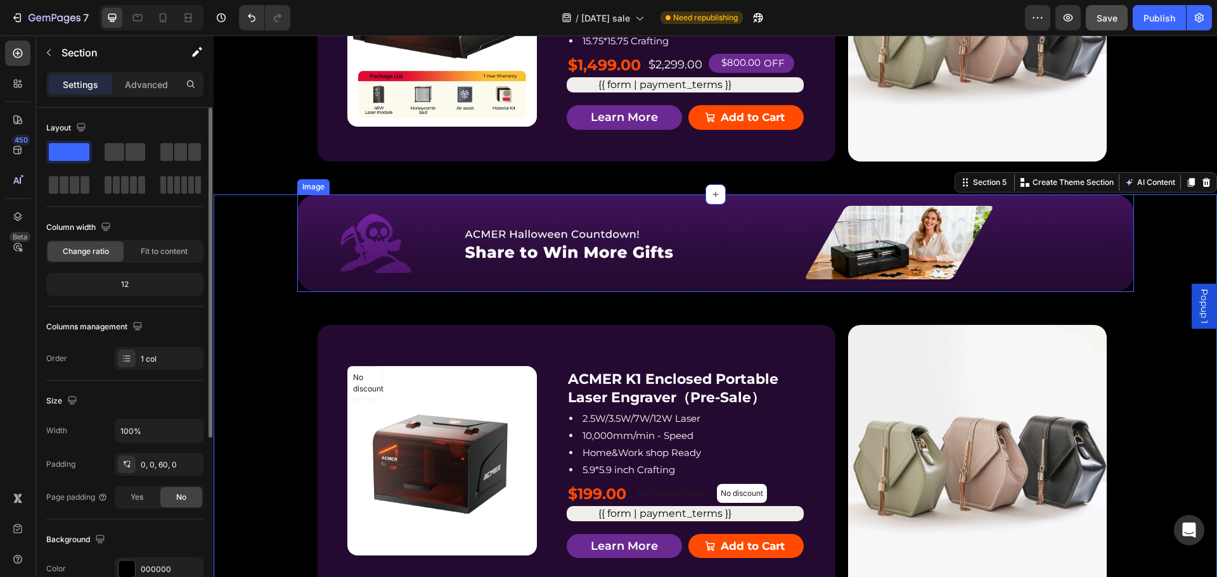
click at [1103, 272] on img at bounding box center [715, 244] width 837 height 98
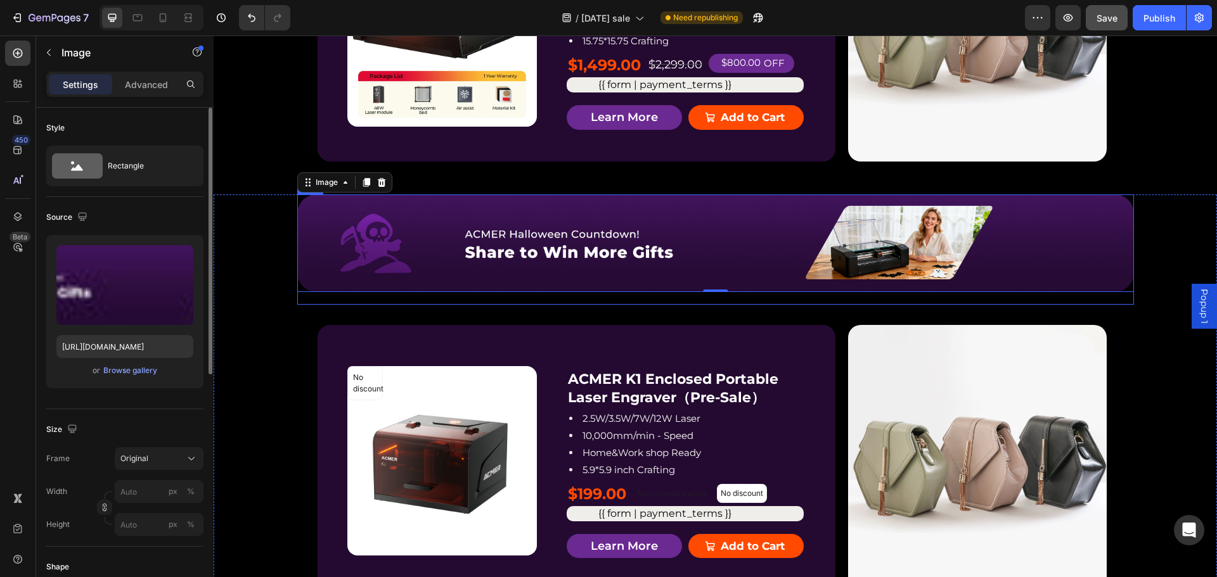
click at [560, 303] on div "Image 0 Row" at bounding box center [715, 250] width 837 height 111
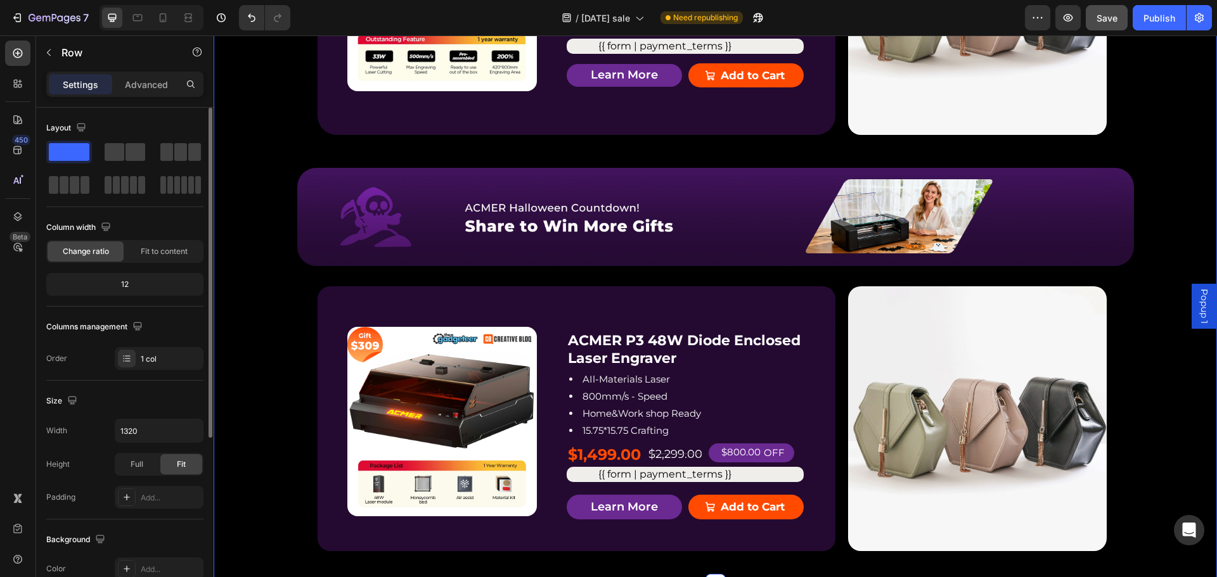
scroll to position [1838, 0]
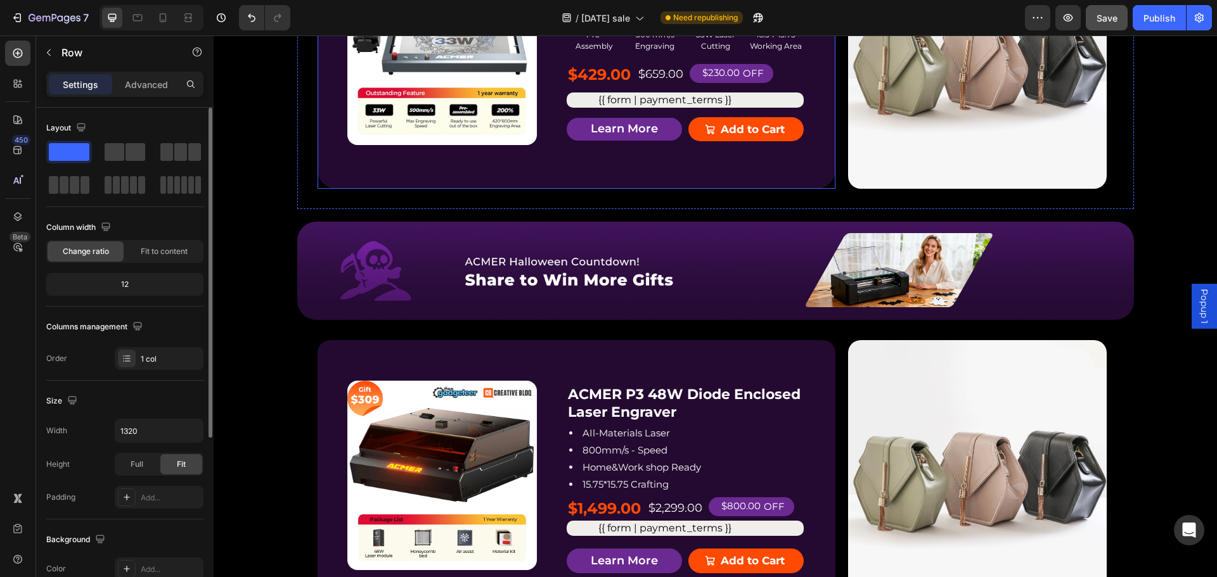
click at [529, 228] on img at bounding box center [715, 271] width 837 height 98
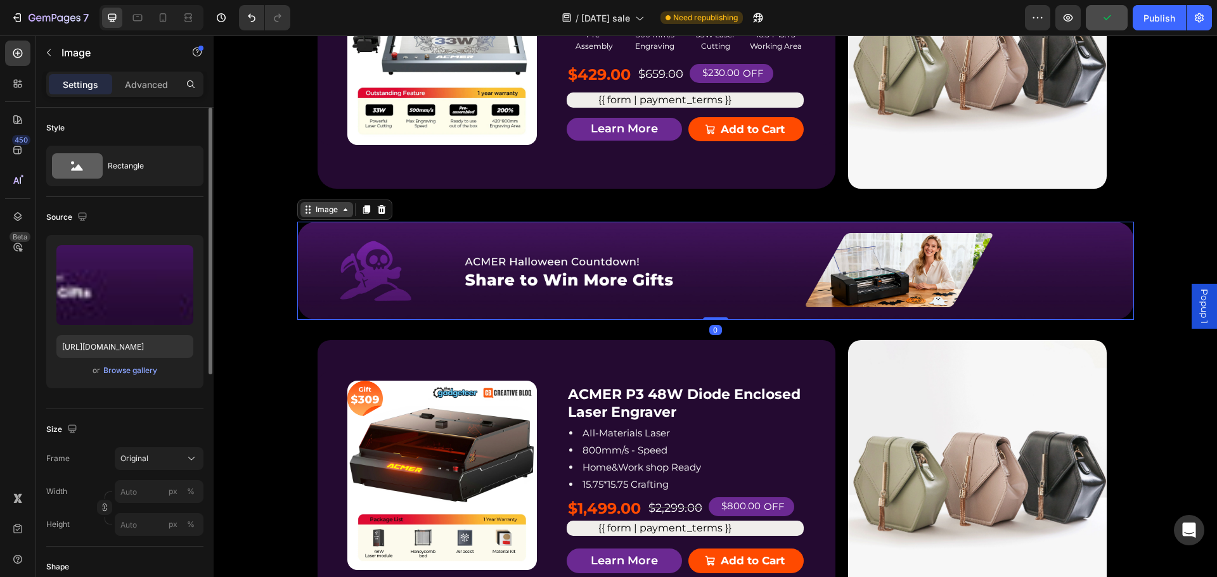
click at [340, 212] on icon at bounding box center [345, 210] width 10 height 10
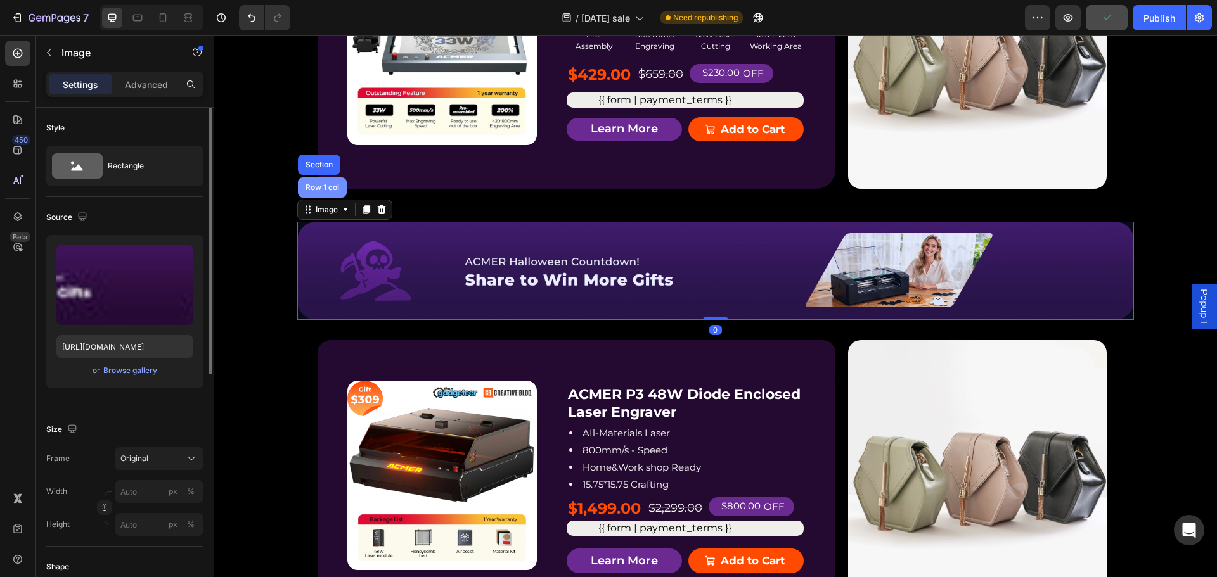
click at [330, 195] on div "Row 1 col" at bounding box center [322, 187] width 49 height 20
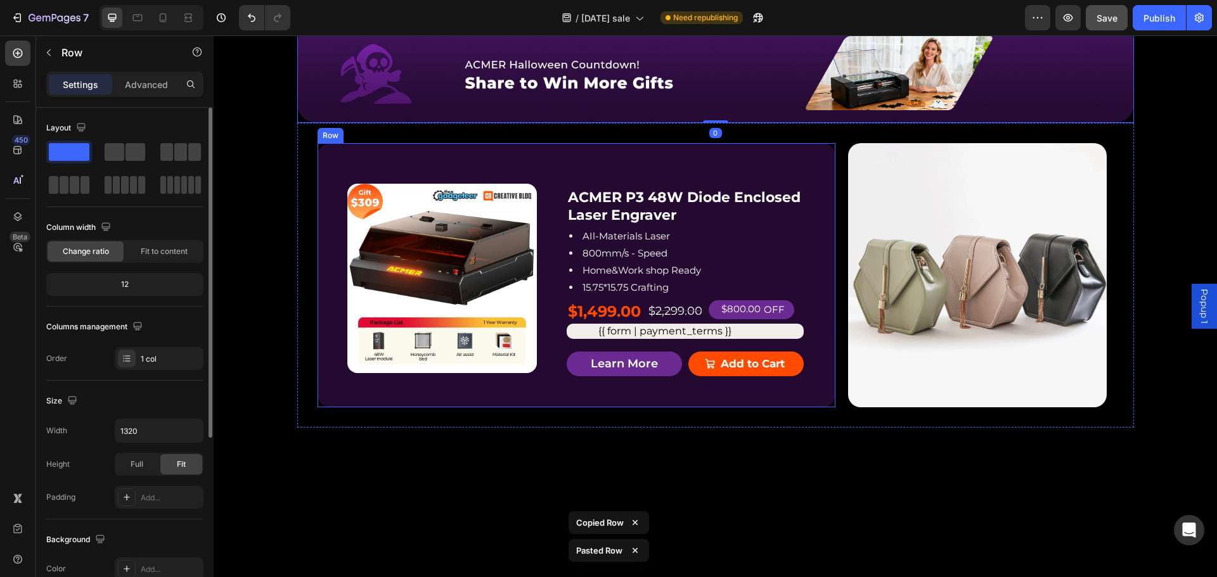
scroll to position [2155, 0]
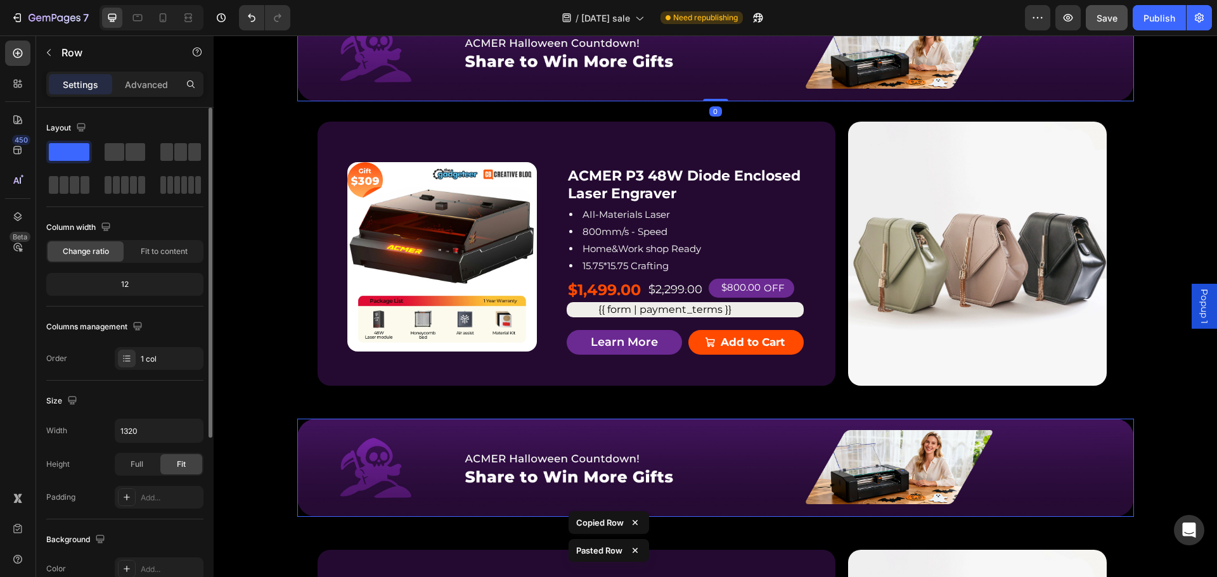
click at [515, 436] on img at bounding box center [715, 468] width 837 height 98
click at [884, 522] on div "Image 0 Row" at bounding box center [715, 474] width 837 height 111
click at [371, 406] on icon at bounding box center [375, 406] width 8 height 9
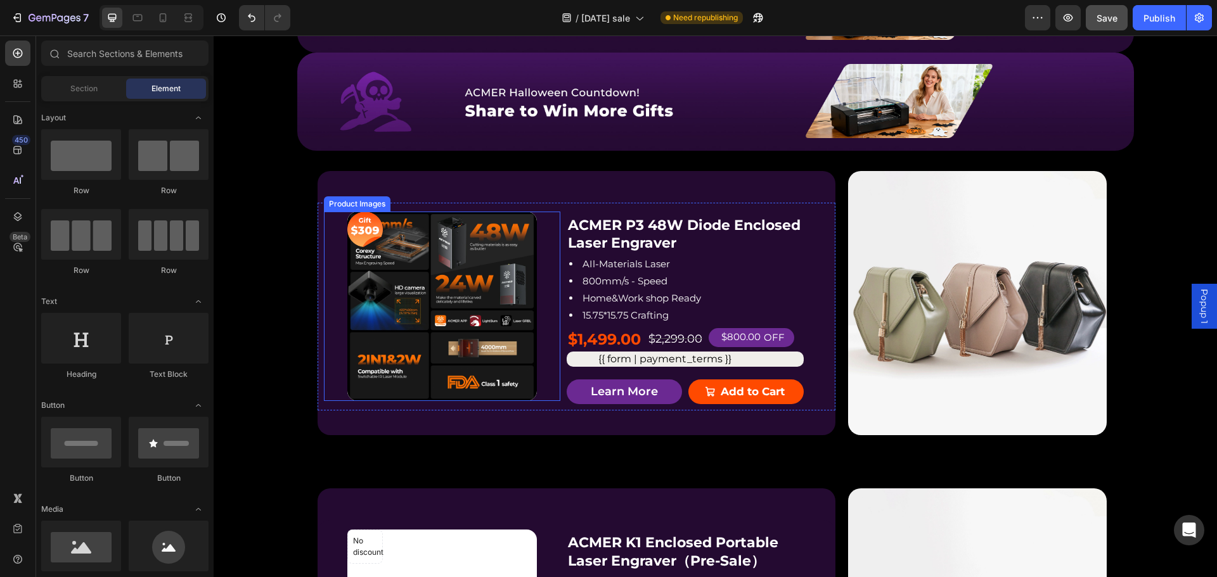
scroll to position [2028, 0]
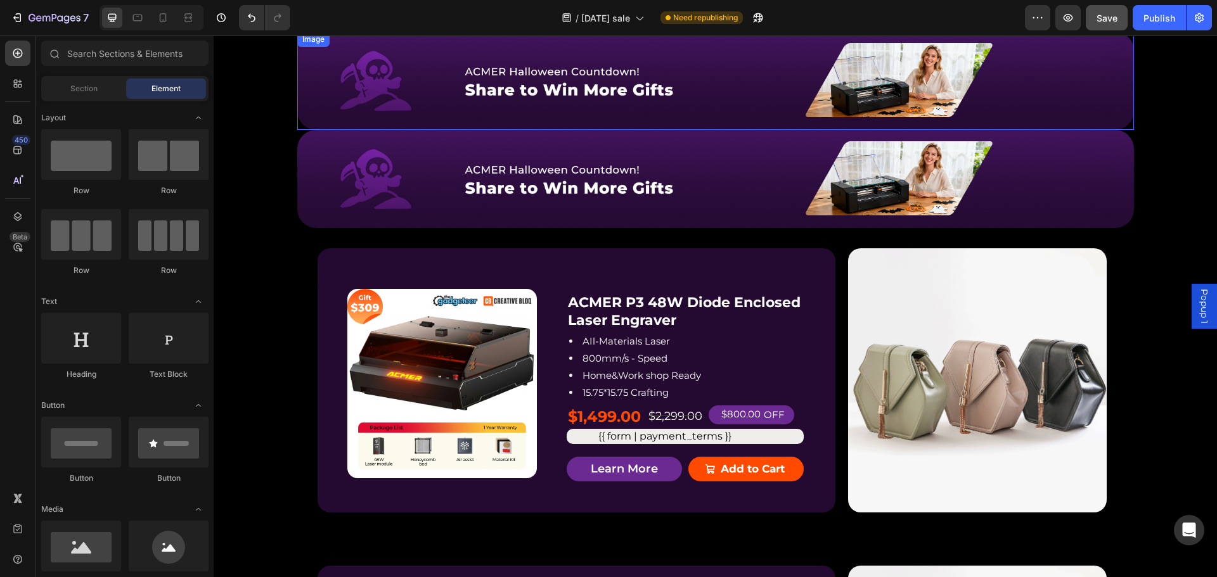
click at [338, 125] on img at bounding box center [715, 81] width 837 height 98
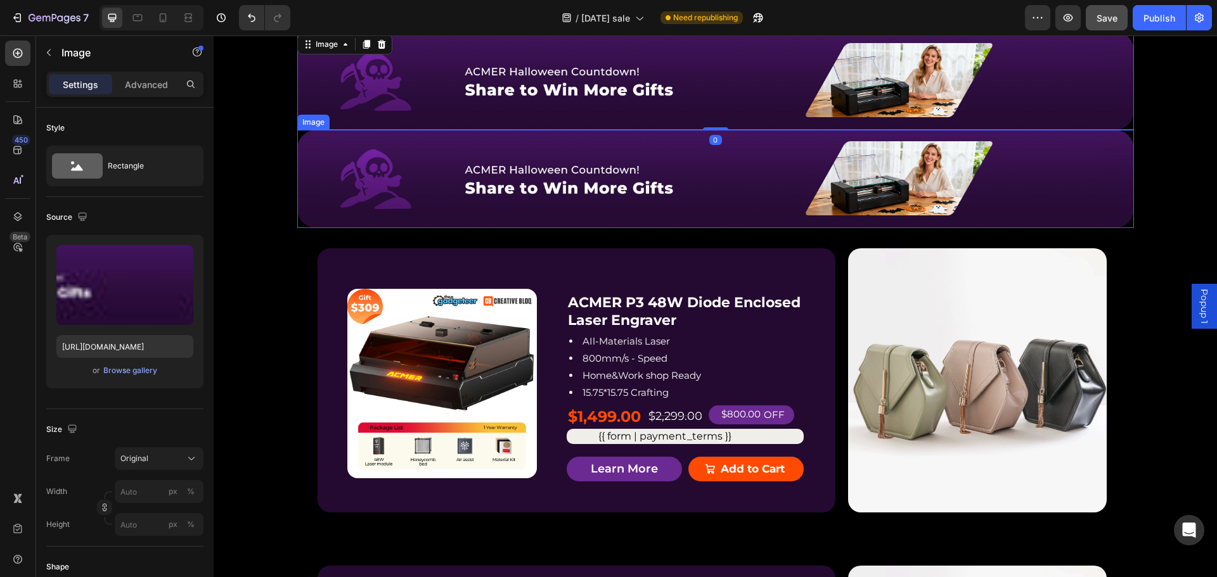
click at [316, 154] on img at bounding box center [715, 179] width 837 height 98
click at [313, 119] on div "Image" at bounding box center [326, 117] width 27 height 11
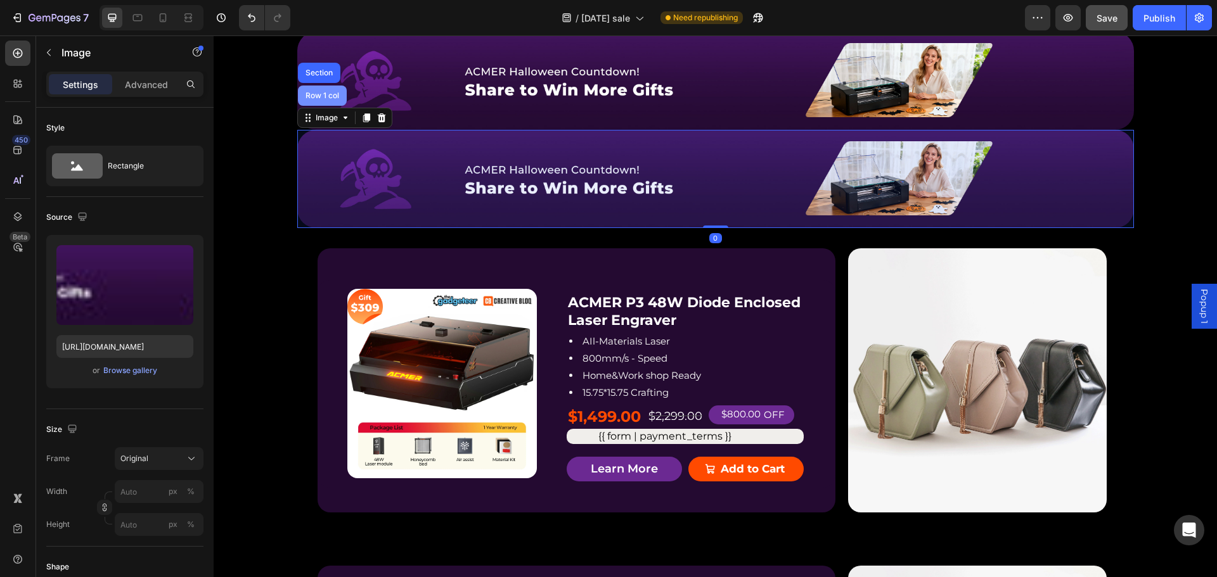
click at [323, 102] on div "Row 1 col" at bounding box center [322, 96] width 49 height 20
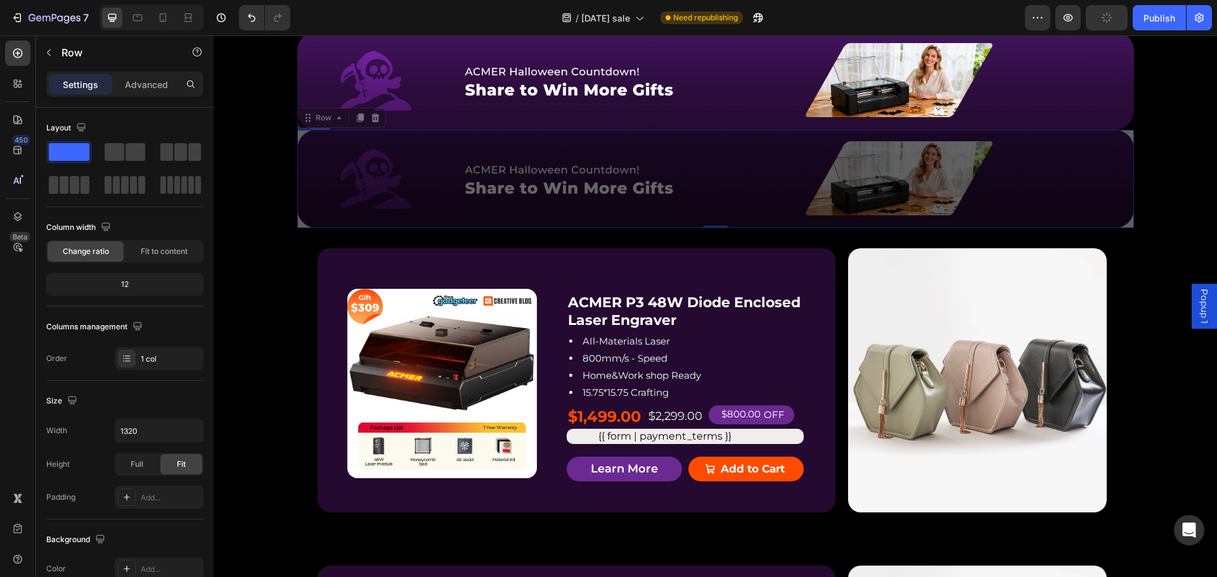
scroll to position [2152, 0]
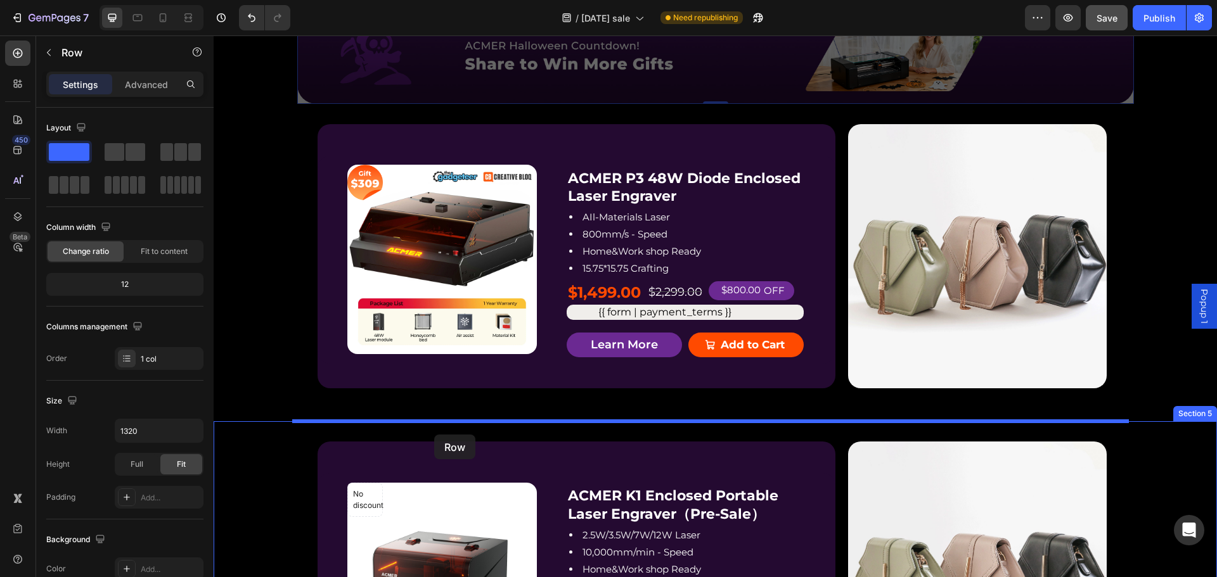
drag, startPoint x: 304, startPoint y: 120, endPoint x: 434, endPoint y: 435, distance: 340.8
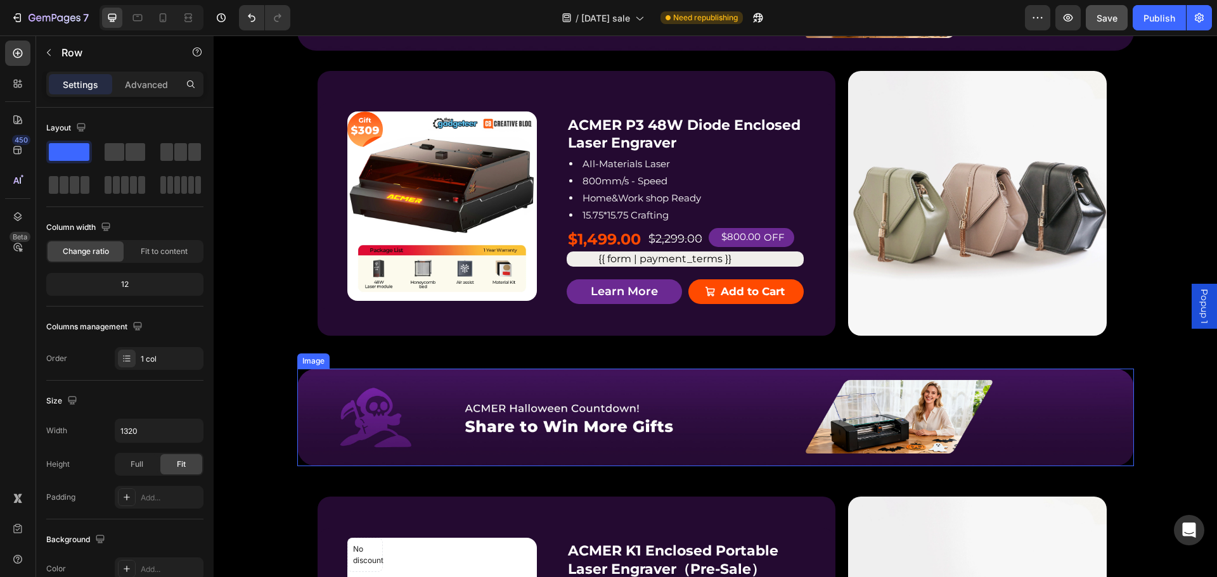
scroll to position [2181, 0]
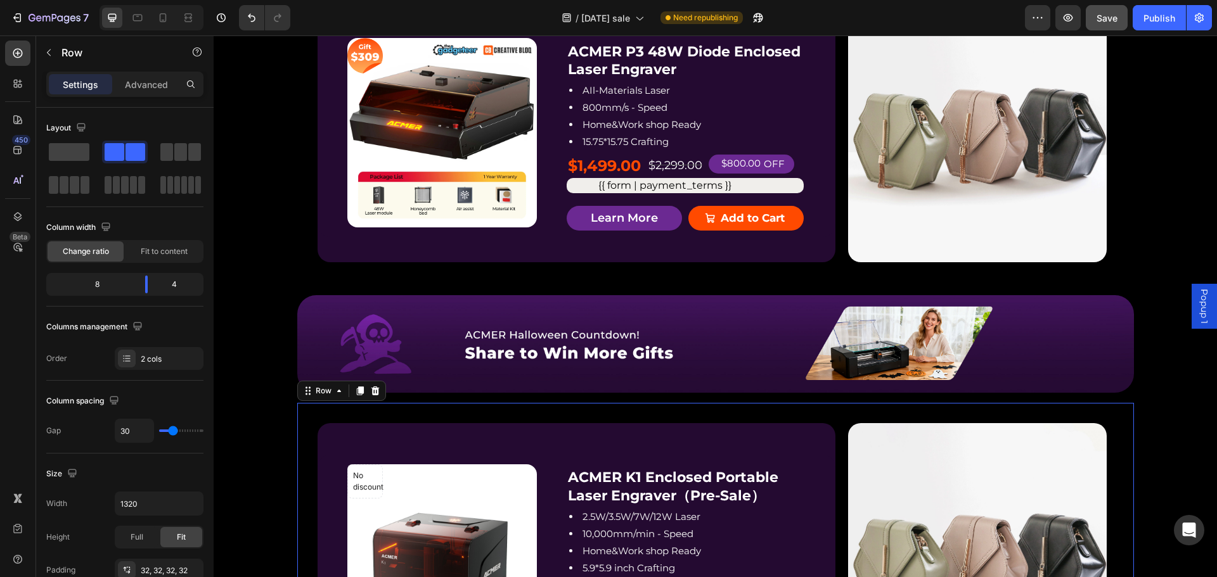
click at [364, 414] on div "No discount Not be displayed when published Product Badge Product Images ACMER …" at bounding box center [715, 556] width 837 height 306
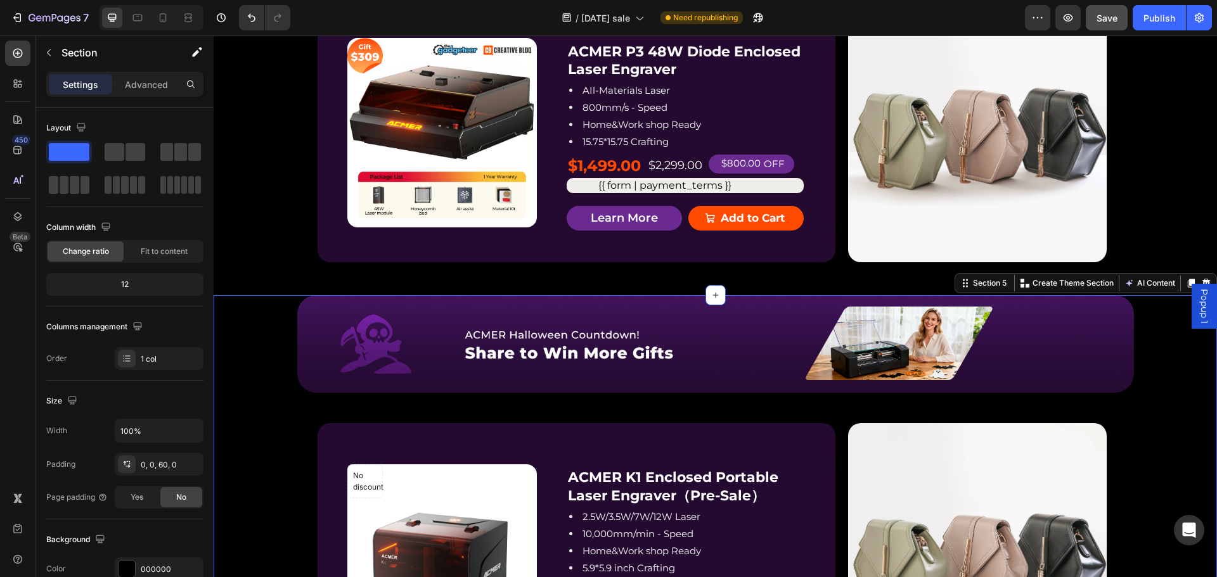
click at [469, 398] on div "Image Row No discount Not be displayed when published Product Badge Product Ima…" at bounding box center [715, 508] width 1003 height 427
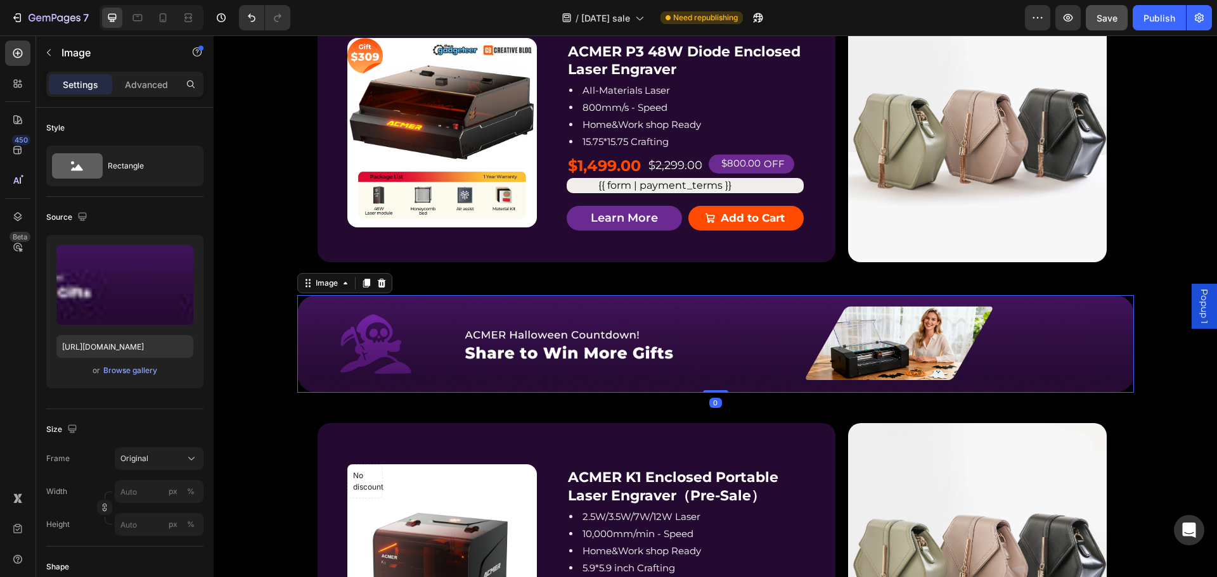
click at [491, 383] on img at bounding box center [715, 344] width 837 height 98
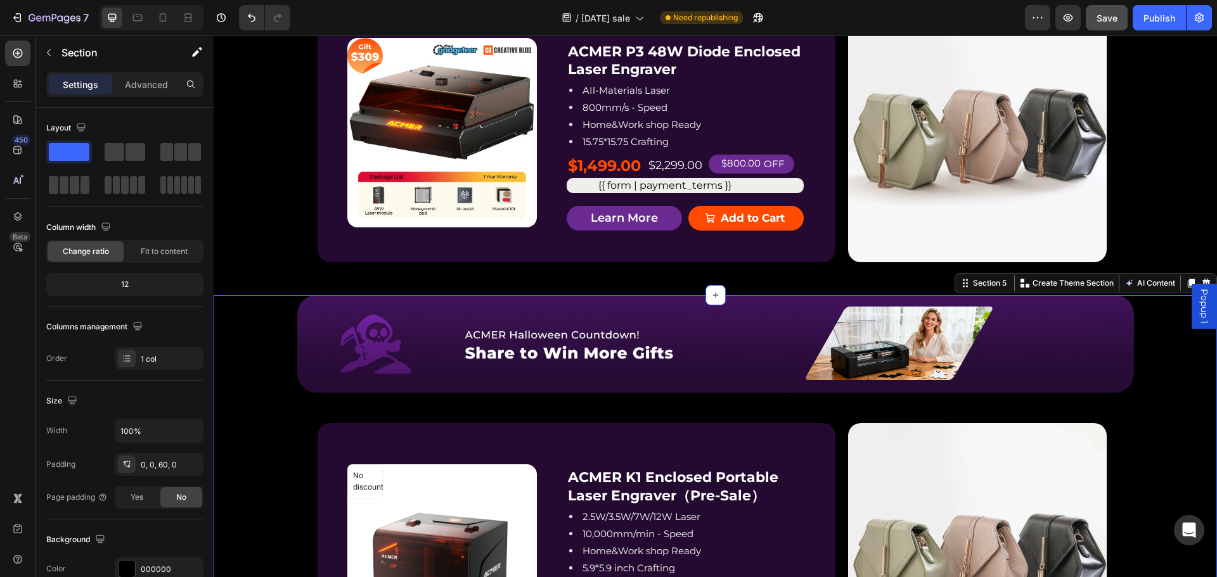
click at [318, 402] on div "Image Row No discount Not be displayed when published Product Badge Product Ima…" at bounding box center [715, 508] width 1003 height 427
click at [306, 399] on div "Image Row No discount Not be displayed when published Product Badge Product Ima…" at bounding box center [715, 508] width 1003 height 427
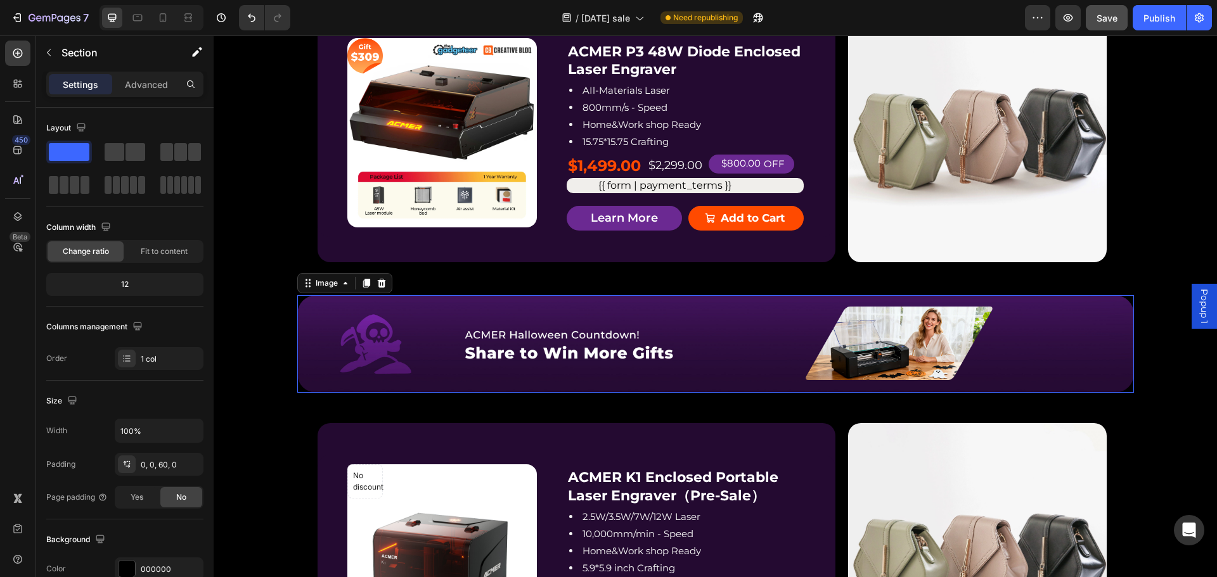
click at [311, 352] on img at bounding box center [715, 344] width 837 height 98
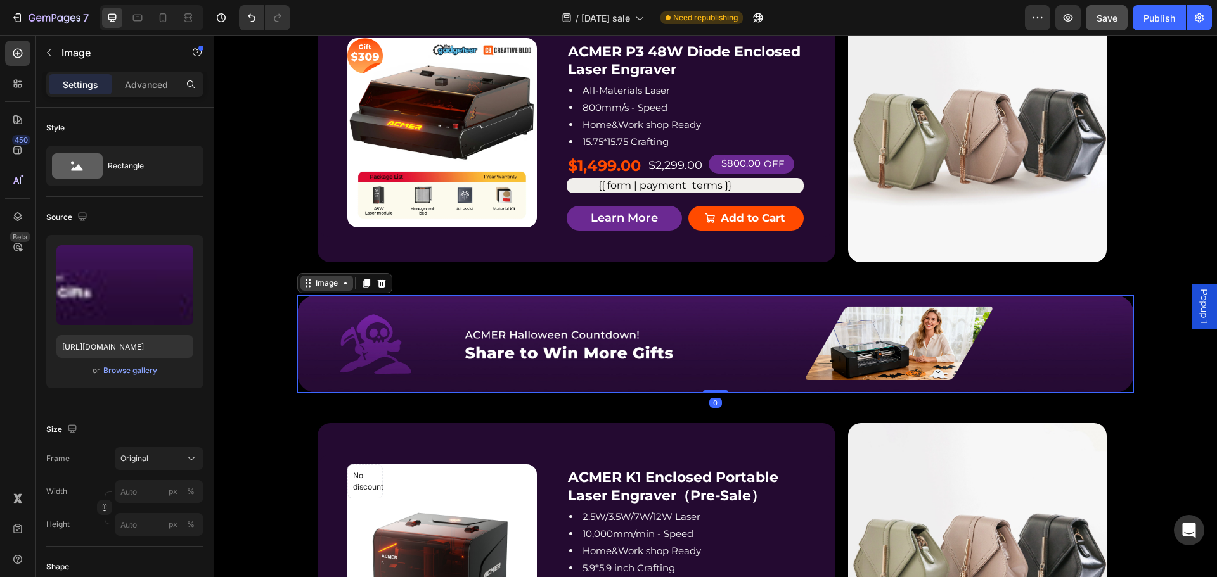
click at [340, 279] on icon at bounding box center [345, 283] width 10 height 10
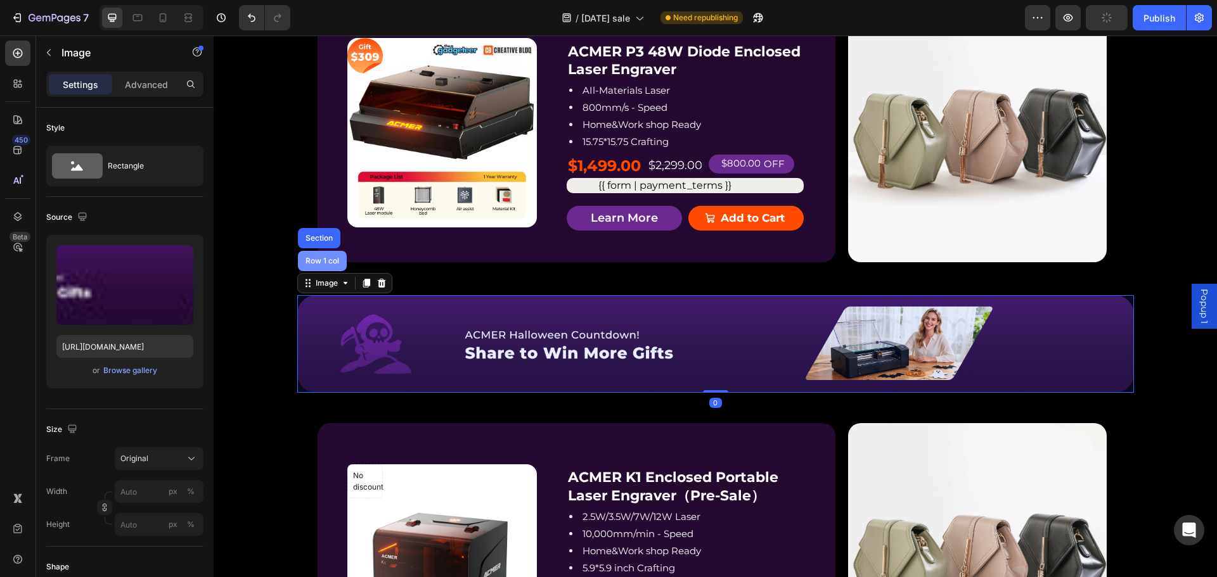
click at [327, 262] on div "Row 1 col" at bounding box center [322, 261] width 39 height 8
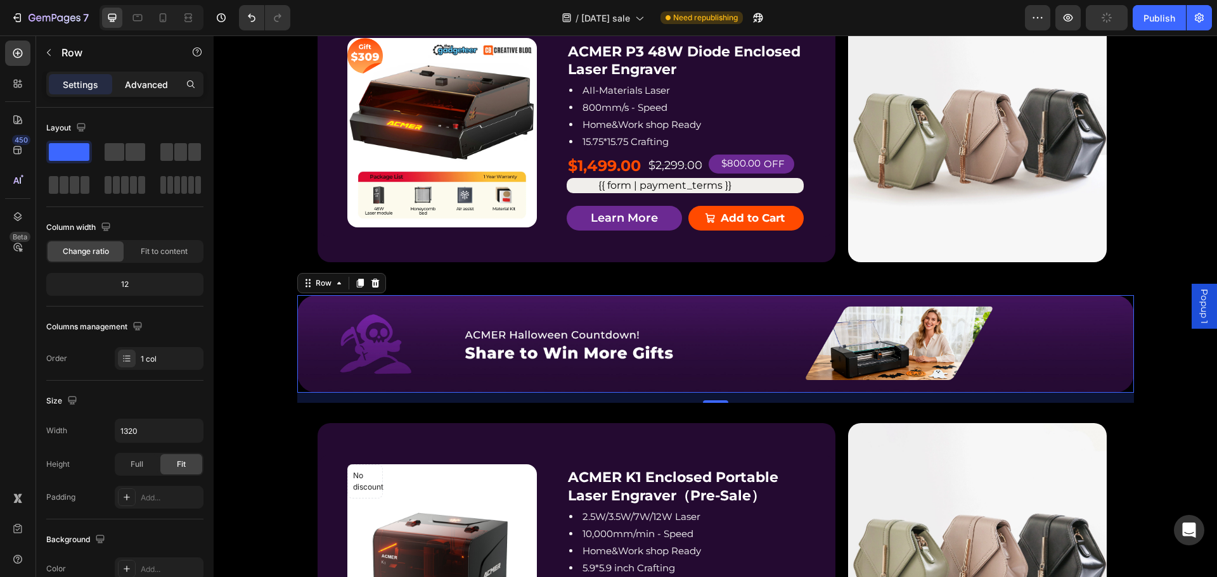
click at [140, 89] on p "Advanced" at bounding box center [146, 84] width 43 height 13
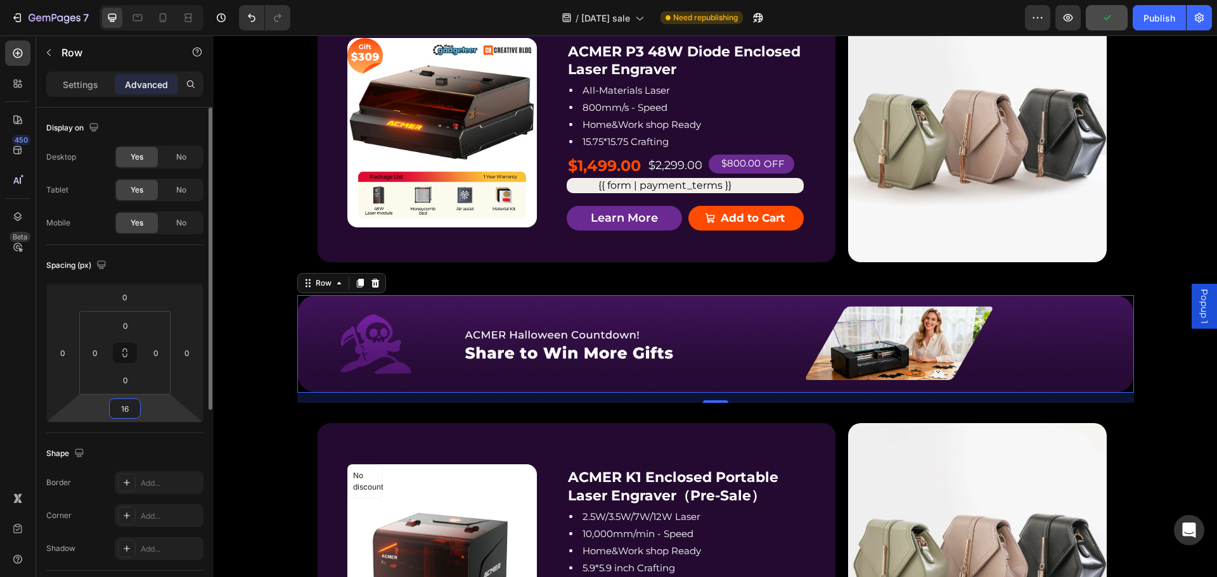
click at [129, 409] on input "16" at bounding box center [124, 408] width 25 height 19
type input "0"
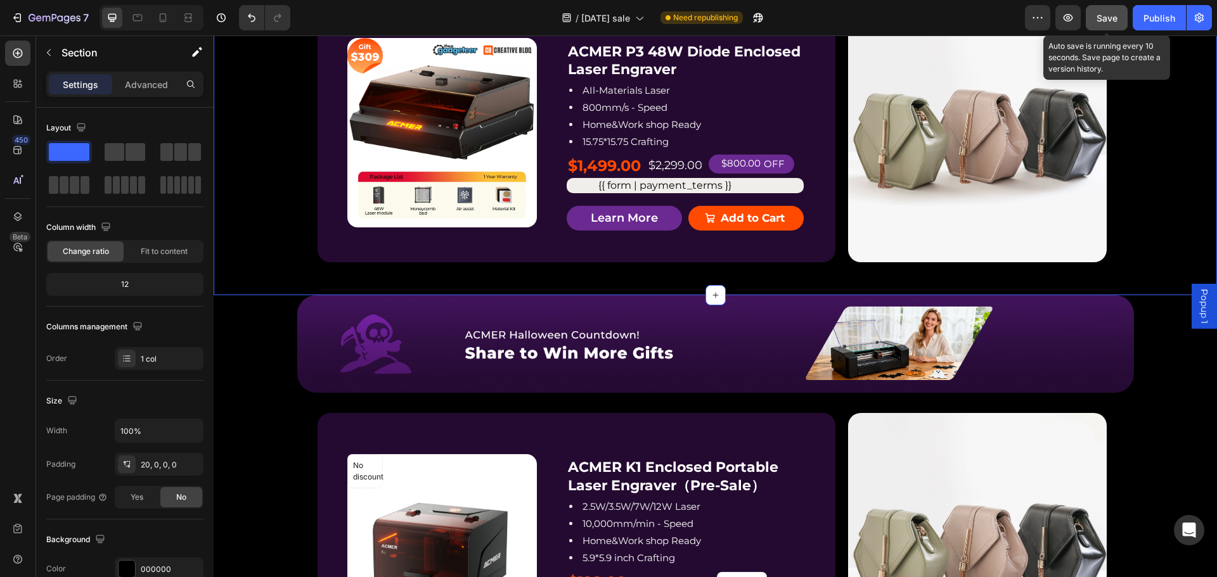
click at [1110, 13] on span "Save" at bounding box center [1107, 18] width 21 height 11
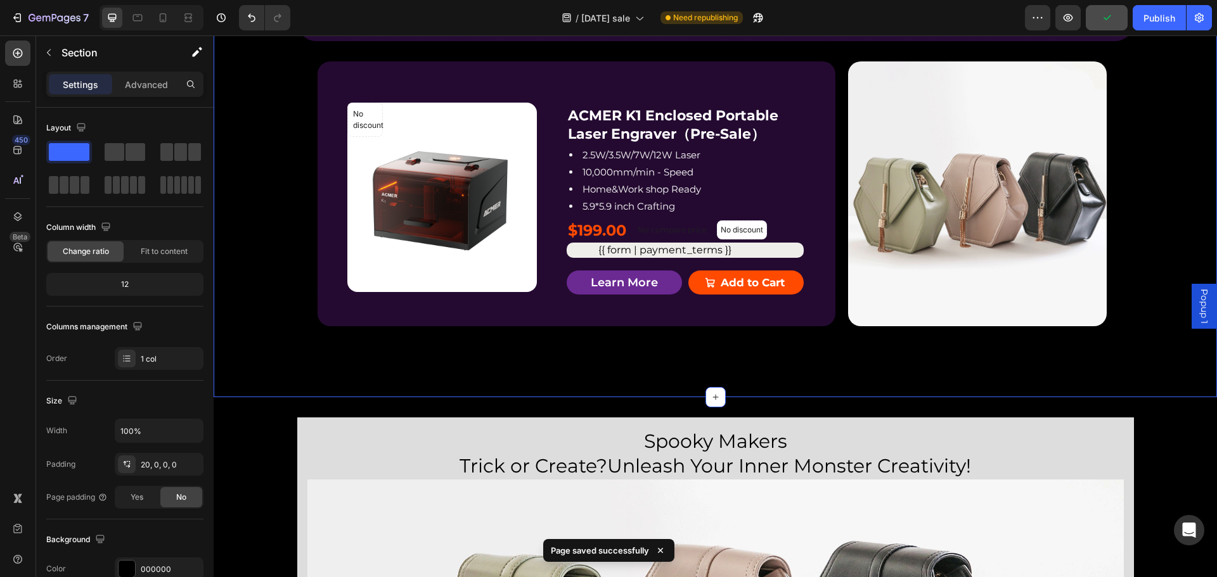
scroll to position [2561, 0]
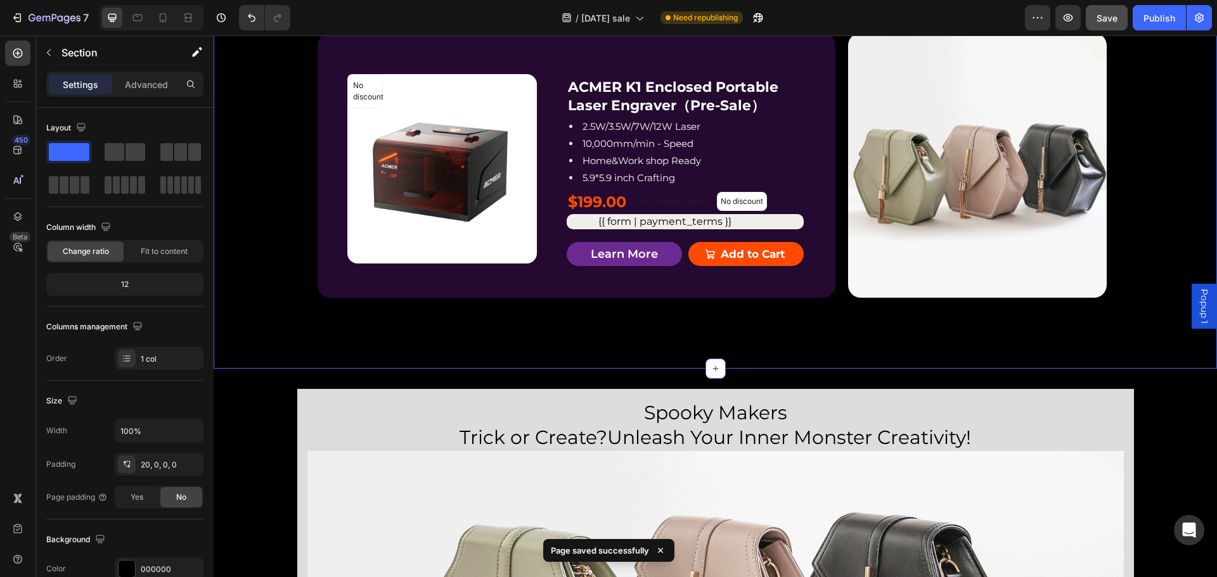
click at [758, 340] on div "Image Row No discount Not be displayed when published Product Badge Product Ima…" at bounding box center [715, 142] width 1003 height 454
click at [149, 84] on p "Advanced" at bounding box center [146, 84] width 43 height 13
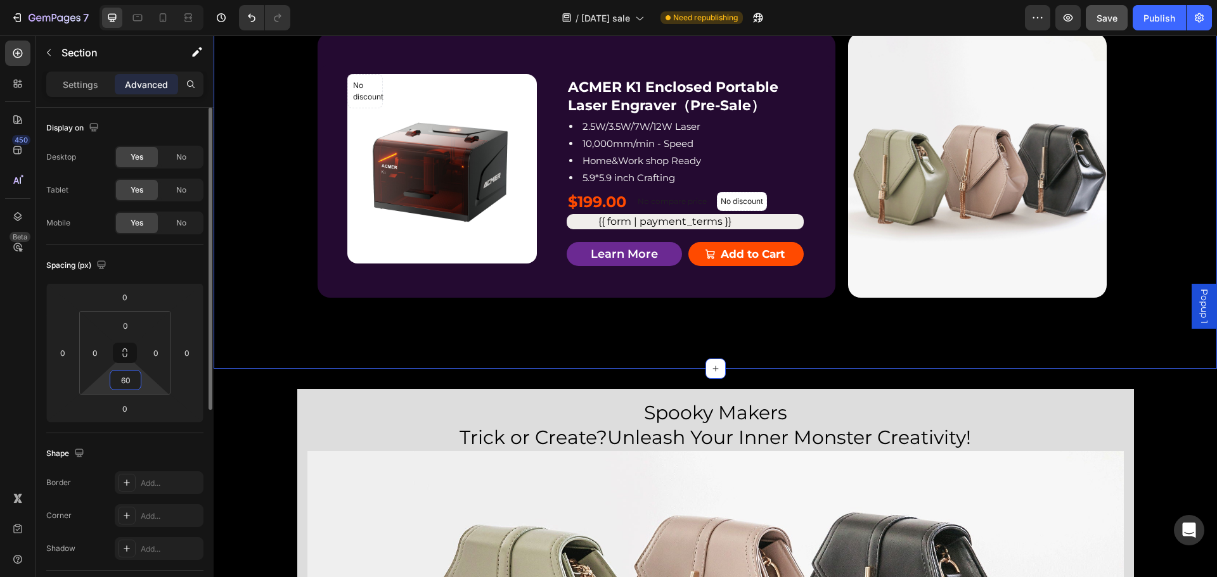
click at [133, 381] on input "60" at bounding box center [125, 380] width 25 height 19
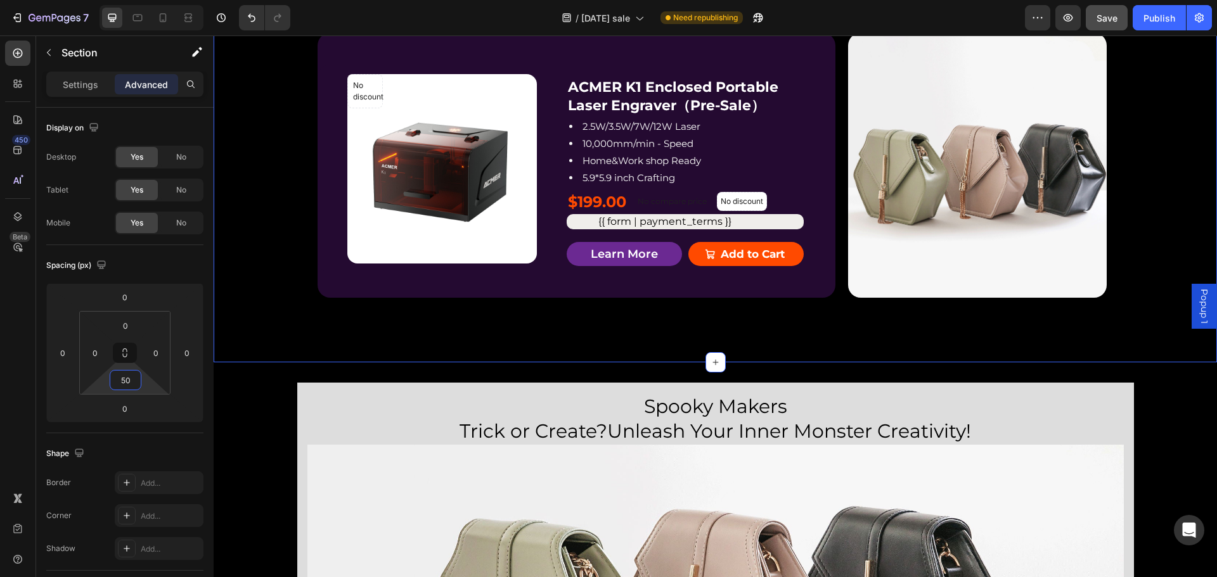
type input "50"
click at [1076, 335] on div "Image Row No discount Not be displayed when published Product Badge Product Ima…" at bounding box center [715, 139] width 1003 height 448
click at [1153, 200] on div "Image Row No discount Not be displayed when published Product Badge Product Ima…" at bounding box center [715, 123] width 1003 height 416
click at [128, 377] on input "50" at bounding box center [125, 380] width 25 height 19
click at [598, 321] on div "Image Row No discount Not be displayed when published Product Badge Product Ima…" at bounding box center [715, 123] width 1003 height 416
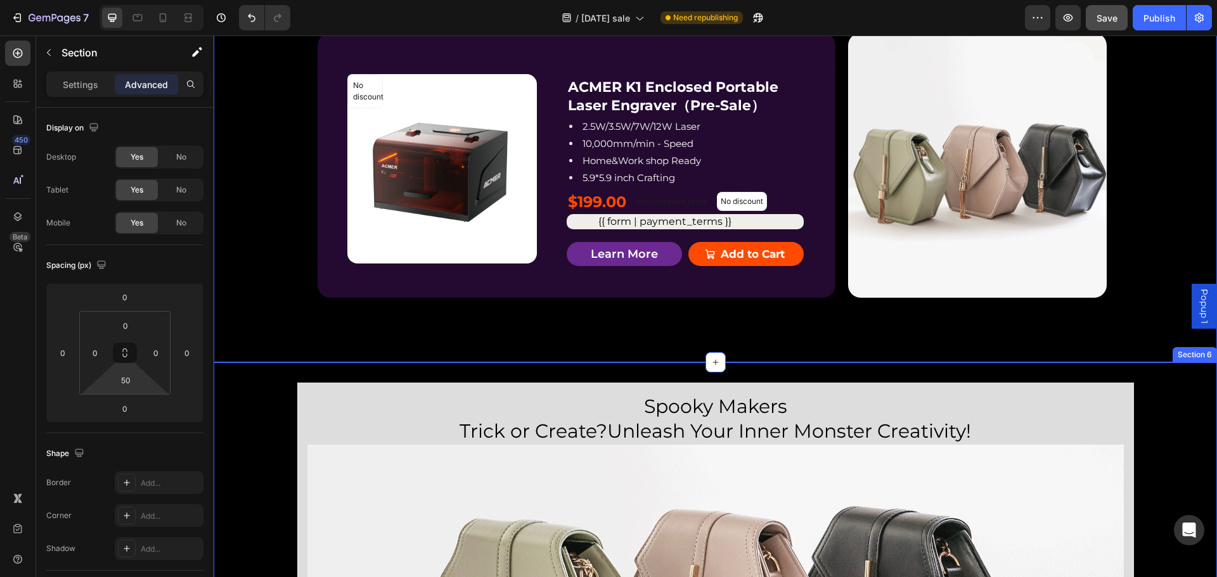
click at [627, 366] on div "Spooky Makers Trick or Create?Unleash Your Inner Monster Creativity! Heading Im…" at bounding box center [715, 578] width 1003 height 430
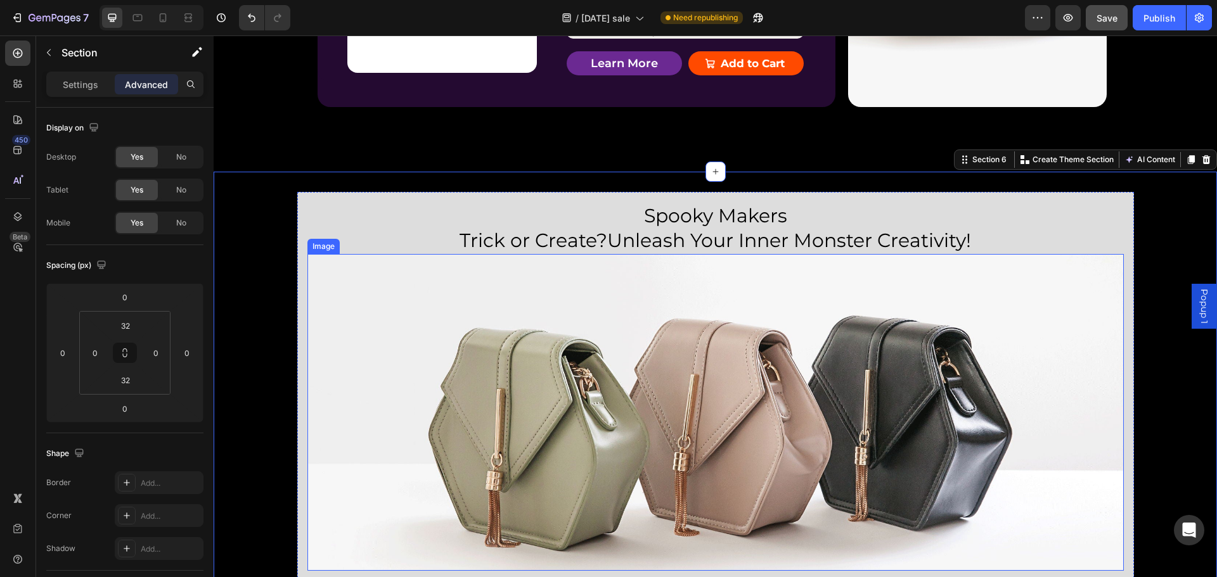
scroll to position [2751, 0]
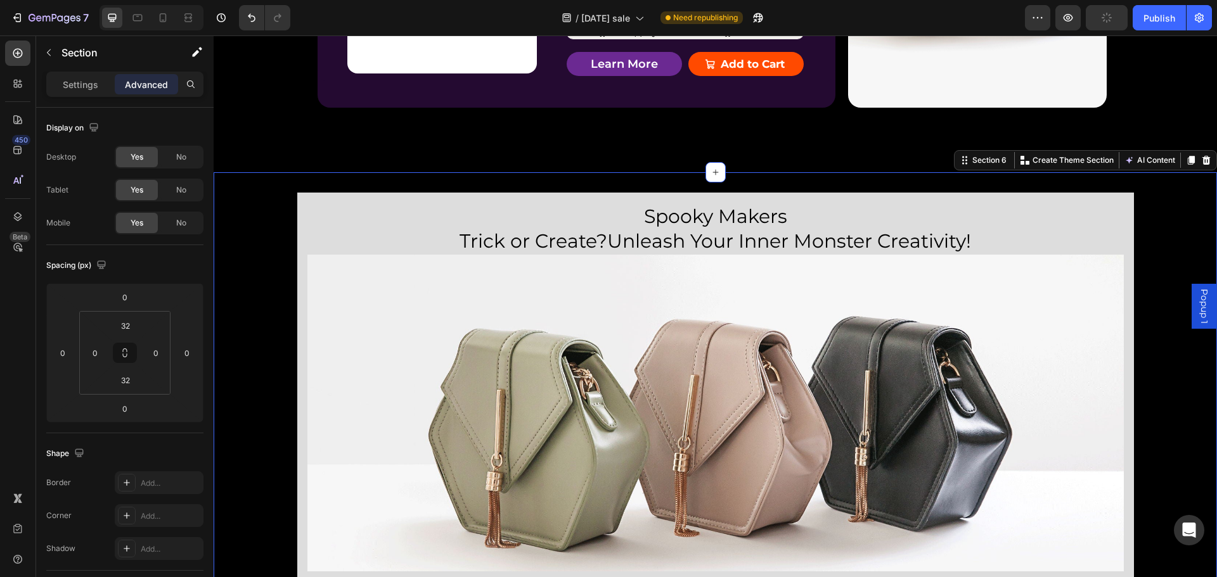
click at [392, 190] on div "Spooky Makers Trick or Create?Unleash Your Inner Monster Creativity! Heading Im…" at bounding box center [715, 387] width 1003 height 430
click at [297, 223] on div "Spooky Makers Trick or Create?Unleash Your Inner Monster Creativity! Heading Im…" at bounding box center [715, 387] width 837 height 389
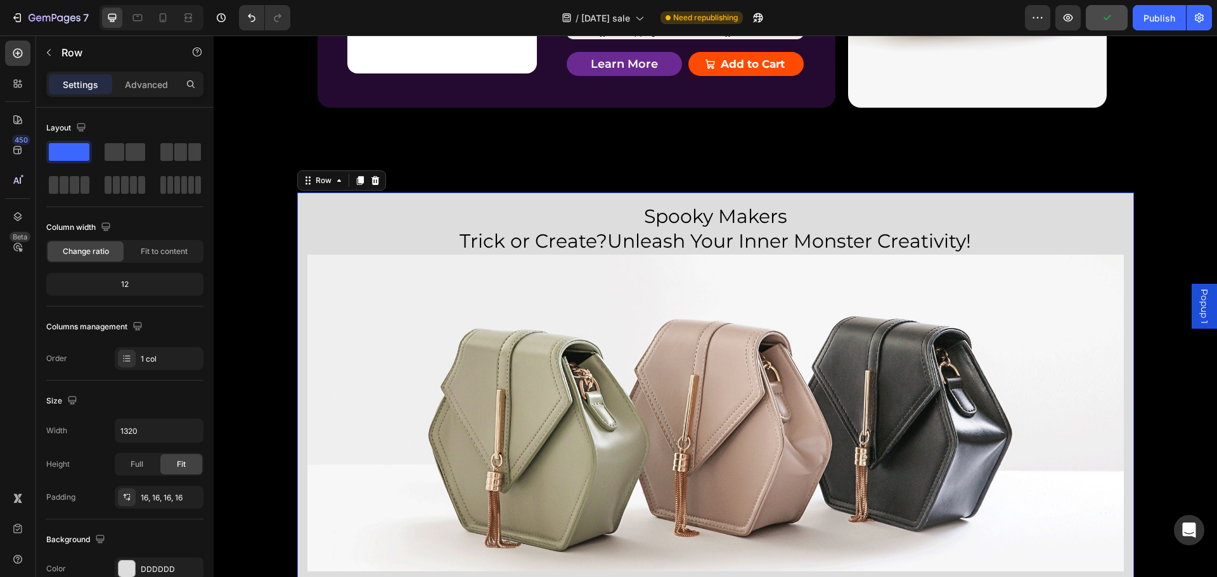
click at [537, 201] on div "Spooky Makers Trick or Create?Unleash Your Inner Monster Creativity! Heading Im…" at bounding box center [715, 387] width 837 height 389
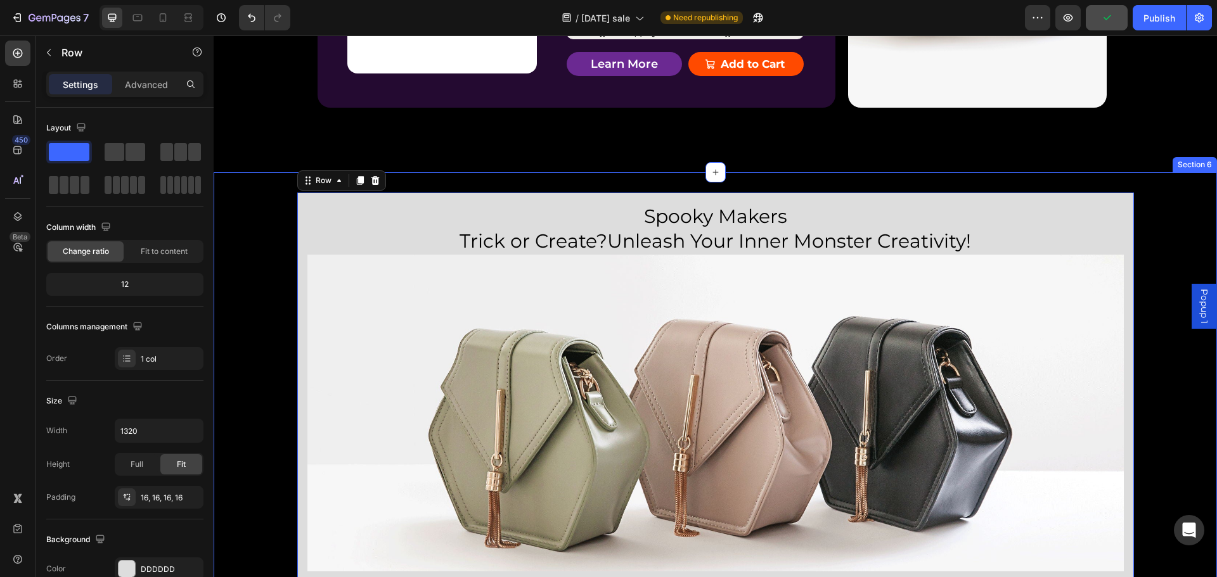
click at [288, 274] on div "Spooky Makers Trick or Create?Unleash Your Inner Monster Creativity! Heading Im…" at bounding box center [715, 387] width 1003 height 389
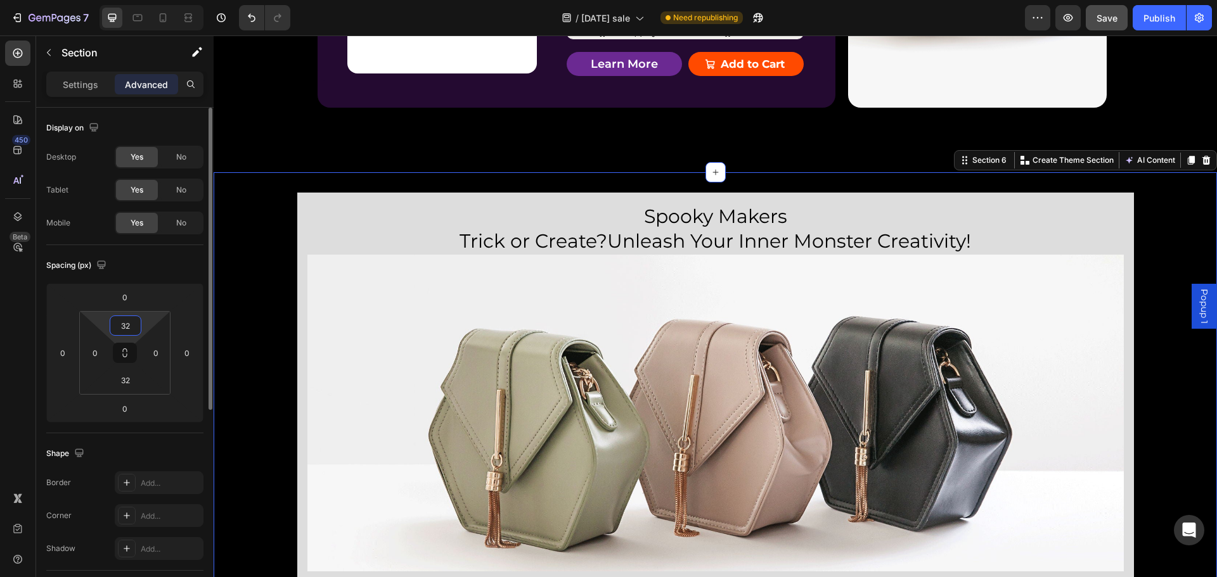
click at [132, 327] on input "32" at bounding box center [125, 325] width 25 height 19
type input "0"
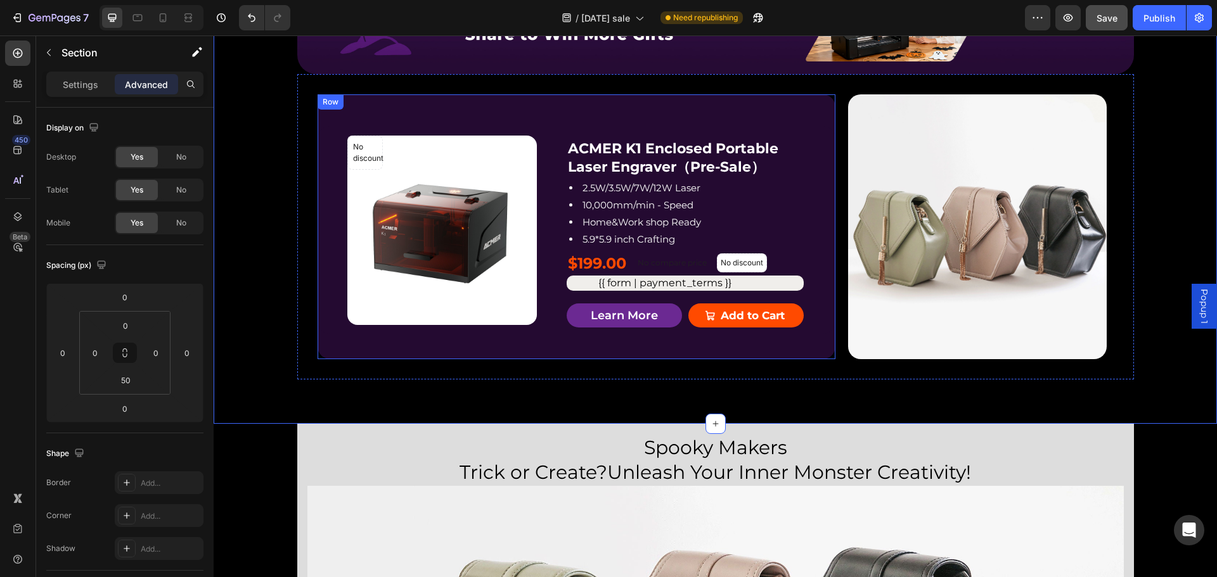
scroll to position [2498, 0]
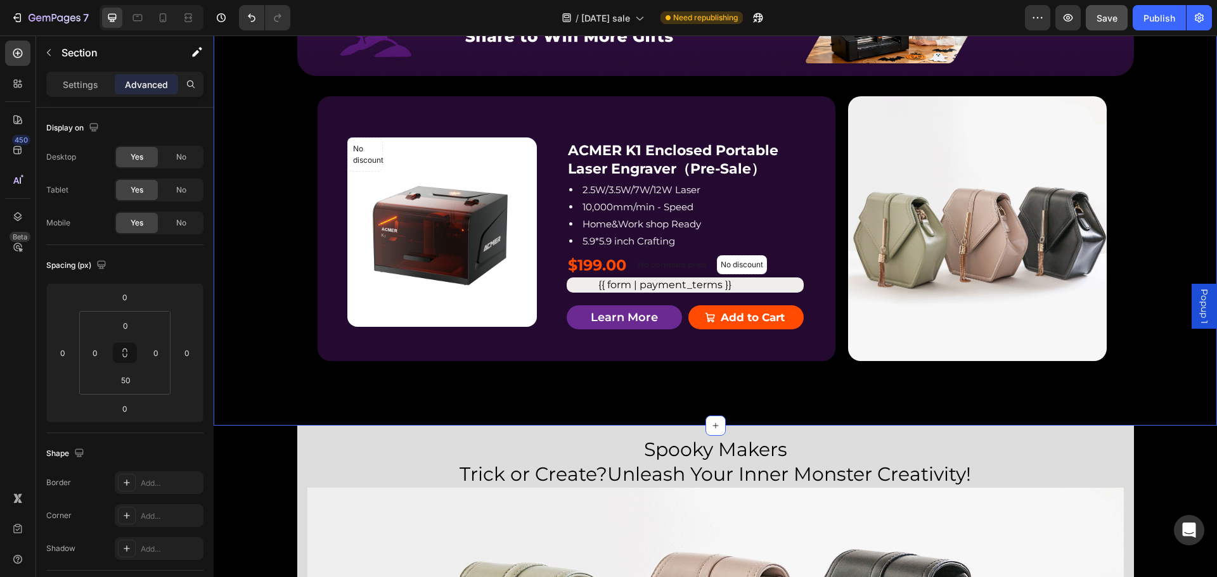
click at [263, 183] on div "Image Row No discount Not be displayed when published Product Badge Product Ima…" at bounding box center [715, 186] width 1003 height 416
click at [1183, 184] on div "Image Row No discount Not be displayed when published Product Badge Product Ima…" at bounding box center [715, 186] width 1003 height 416
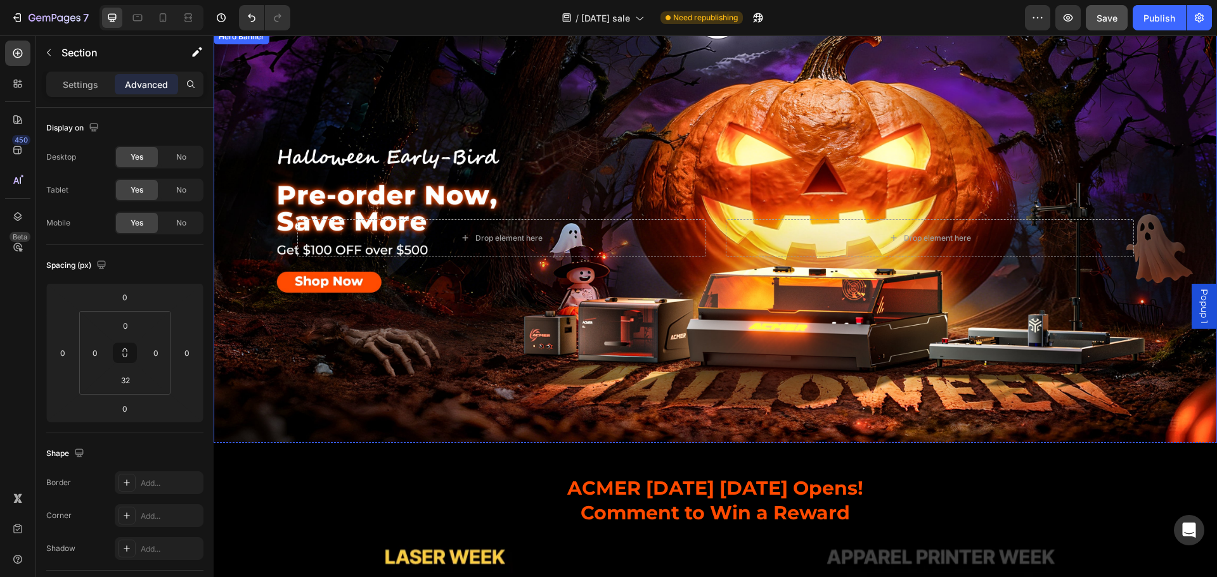
scroll to position [0, 0]
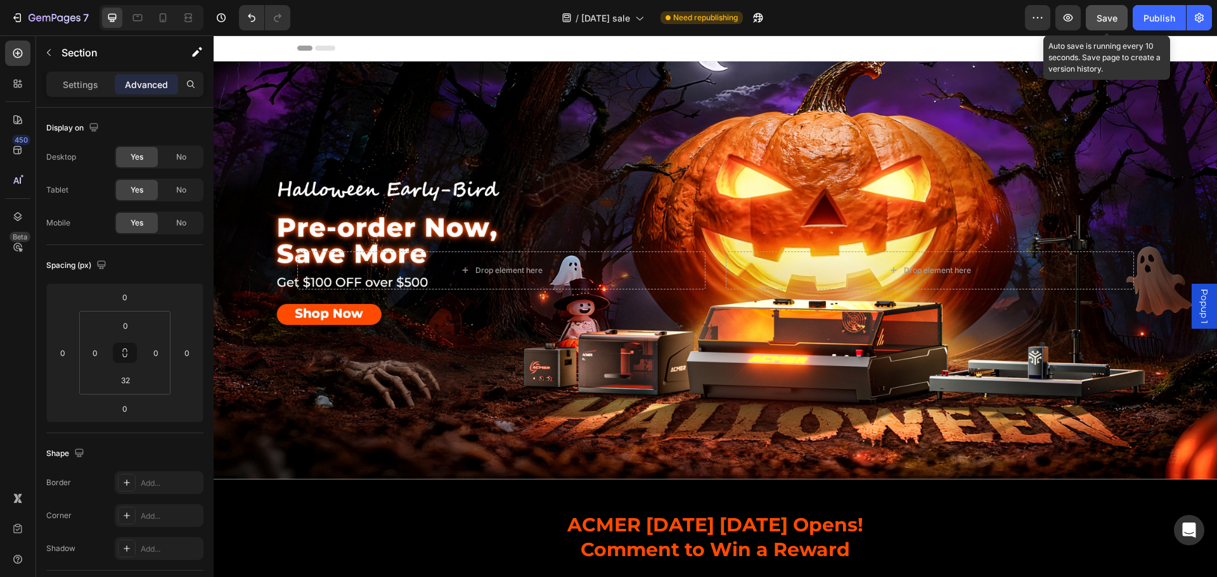
click at [1112, 15] on span "Save" at bounding box center [1107, 18] width 21 height 11
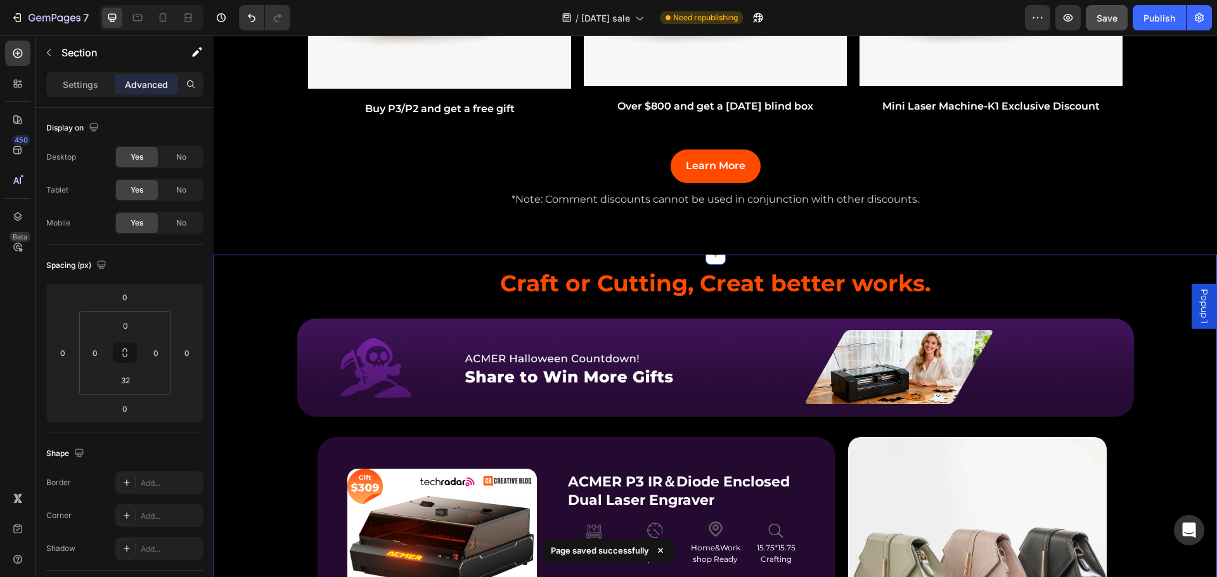
scroll to position [951, 0]
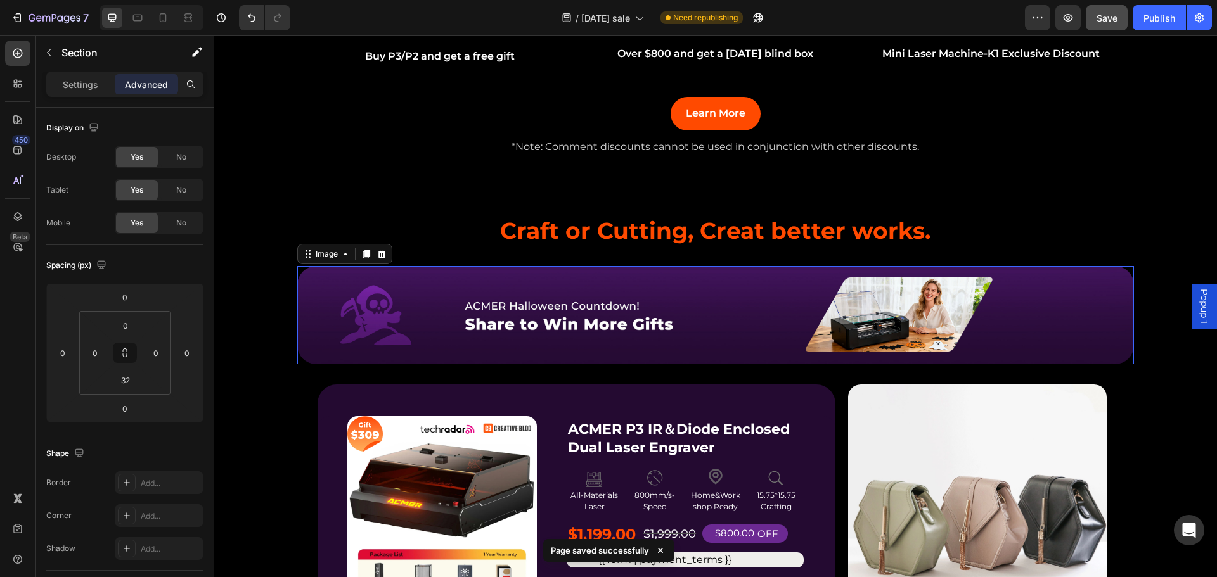
click at [409, 312] on img at bounding box center [715, 315] width 837 height 98
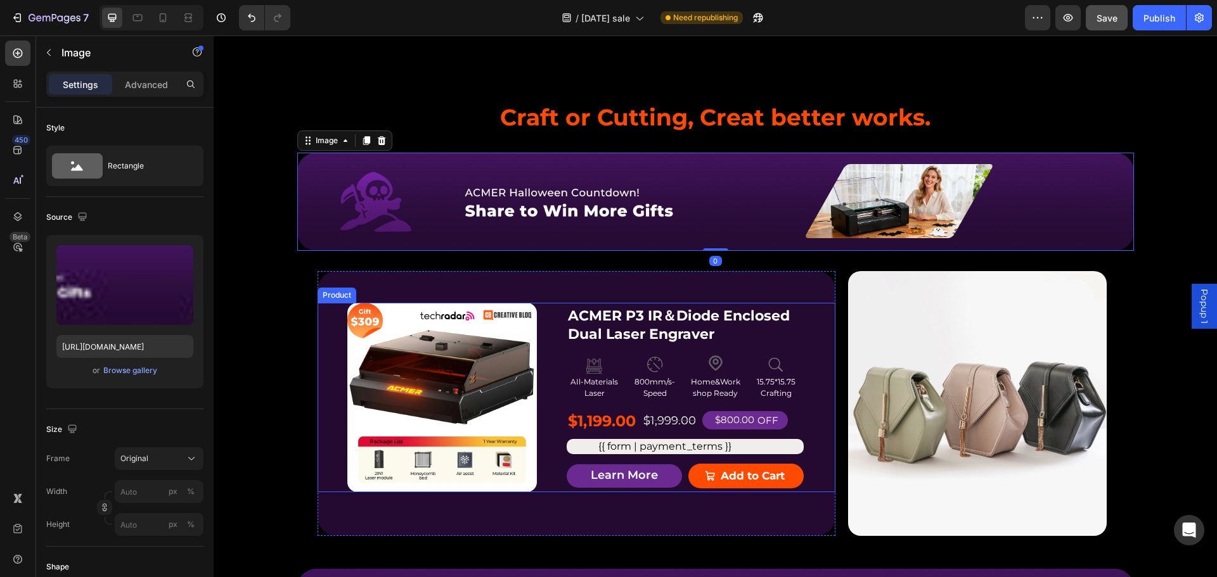
scroll to position [1141, 0]
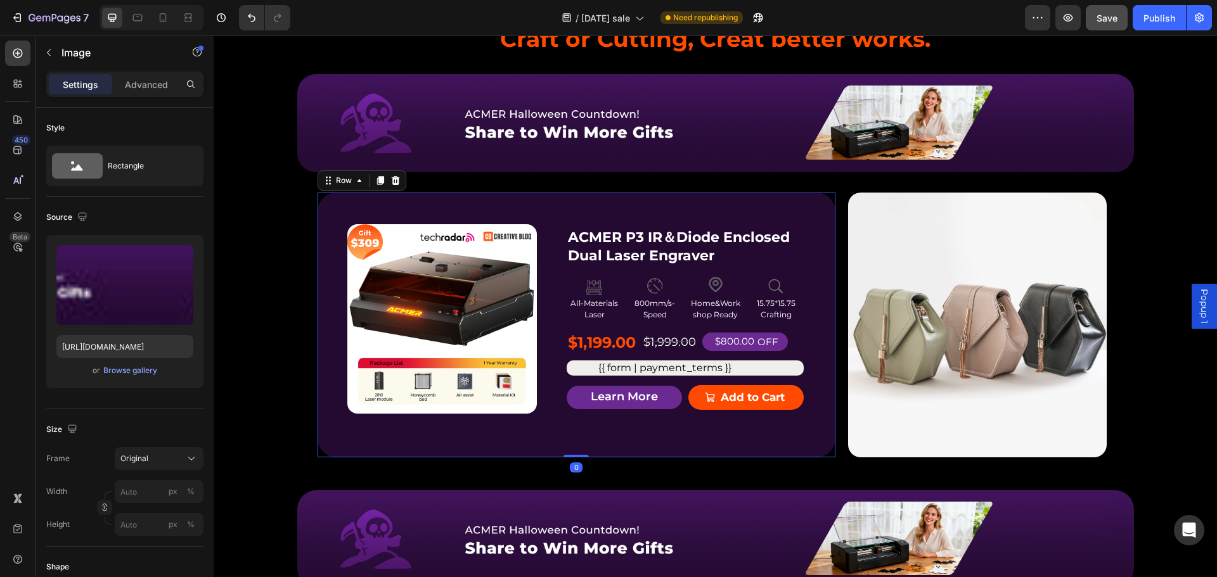
click at [563, 207] on div "Product Badge Product Images ACMER P3 IR＆Diode Enclosed Dual Laser Engraver Pro…" at bounding box center [577, 325] width 518 height 265
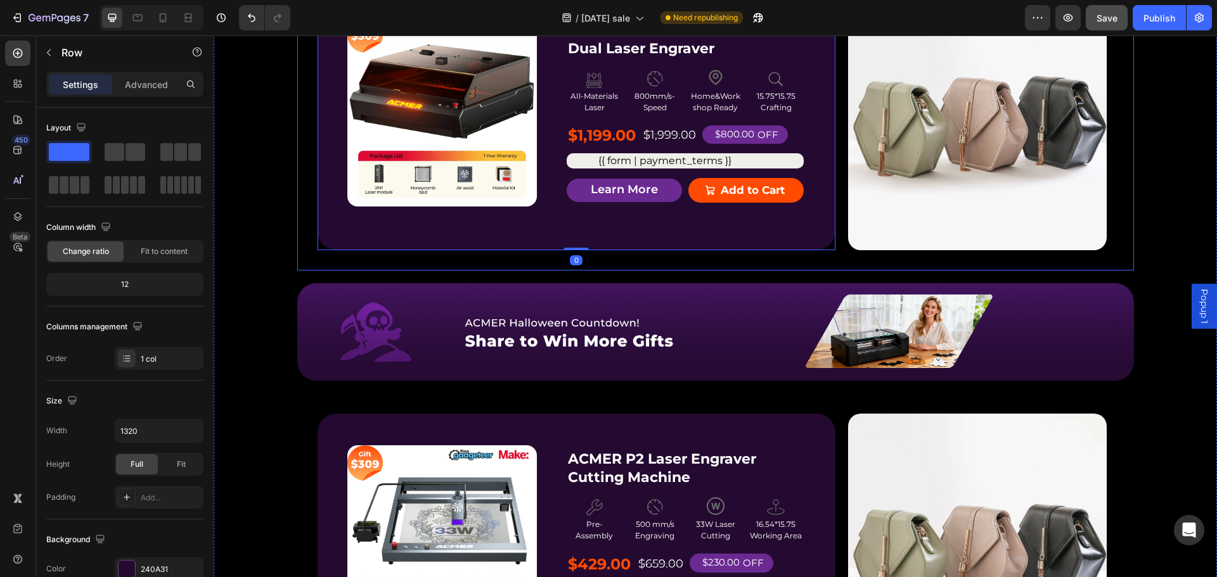
scroll to position [1394, 0]
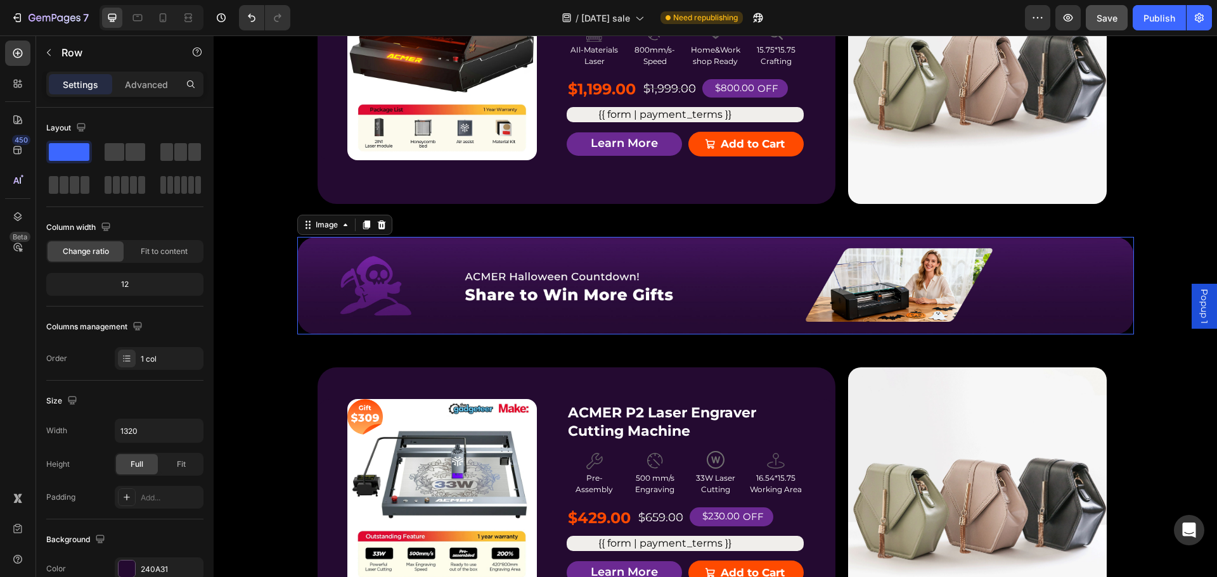
click at [385, 270] on img at bounding box center [715, 286] width 837 height 98
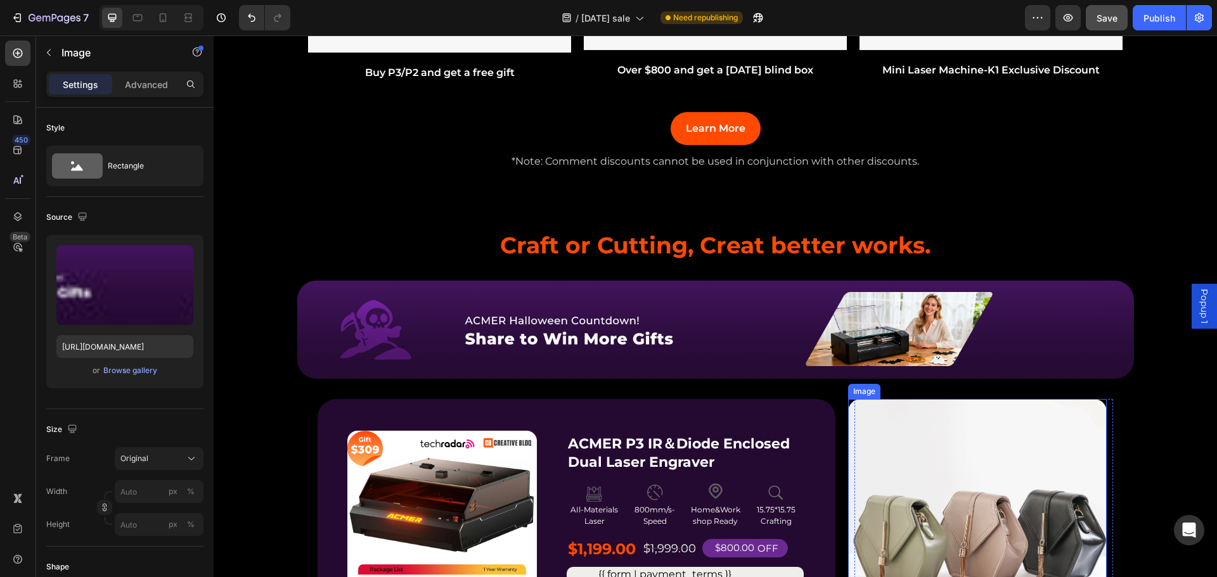
scroll to position [887, 0]
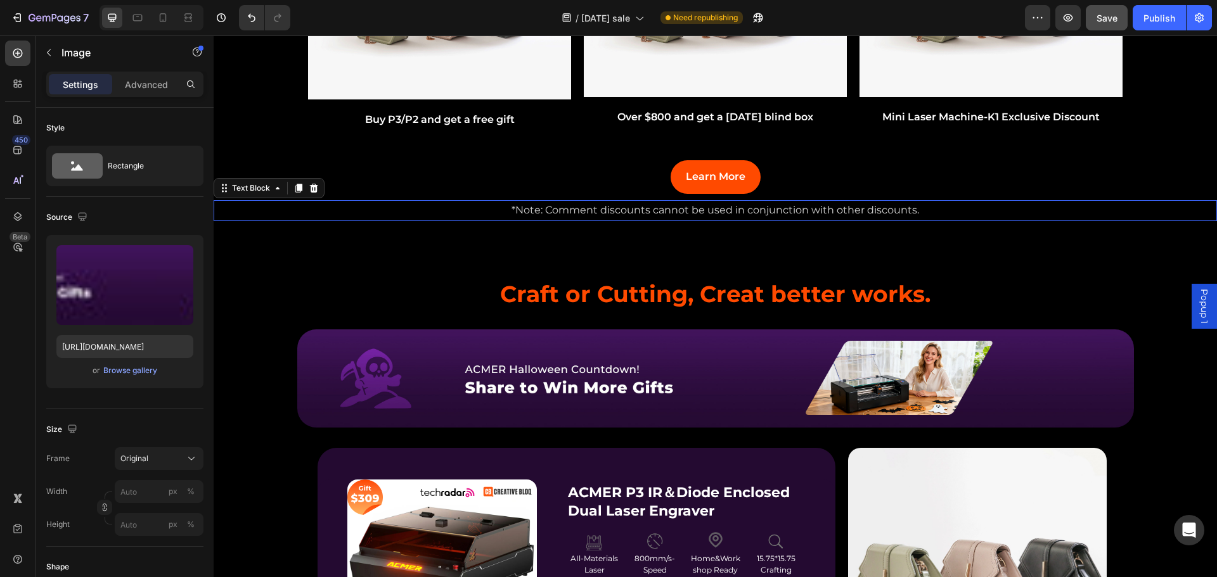
click at [1133, 216] on p "*Note: Comment discounts cannot be used in conjunction with other discounts." at bounding box center [715, 211] width 1001 height 18
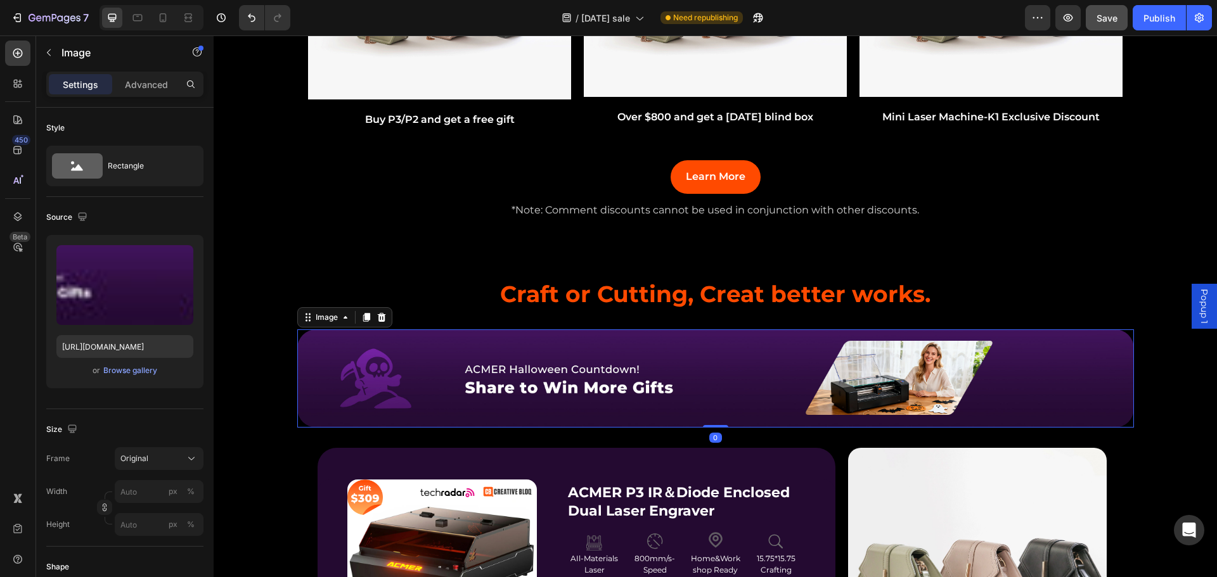
click at [930, 376] on img at bounding box center [715, 379] width 837 height 98
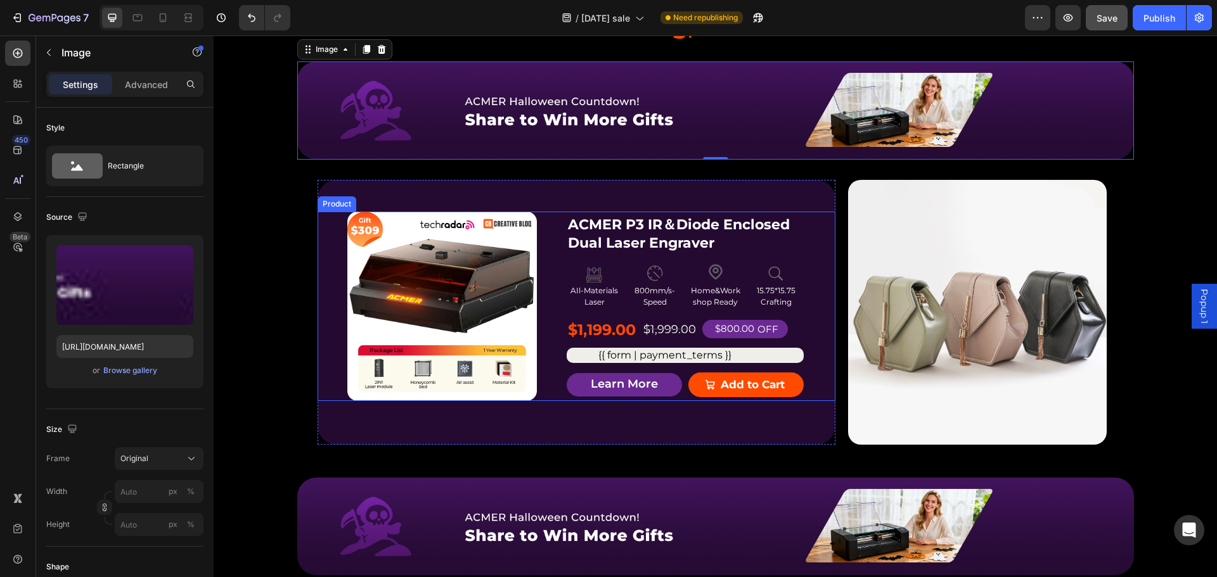
scroll to position [1078, 0]
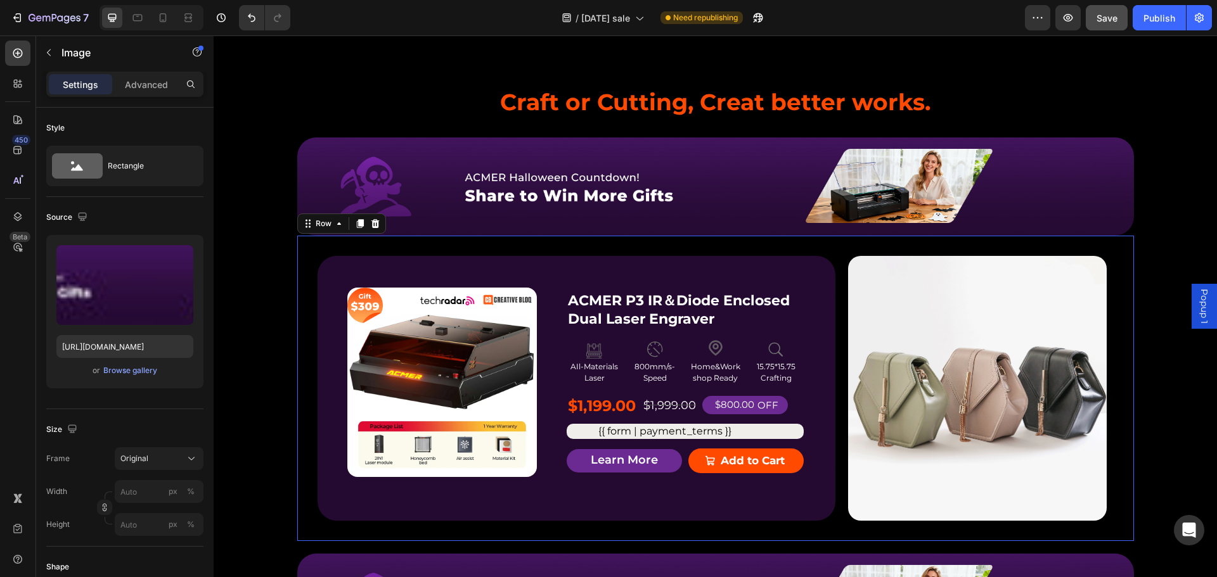
click at [694, 251] on div "Product Badge Product Images ACMER P3 IR＆Diode Enclosed Dual Laser Engraver Pro…" at bounding box center [715, 389] width 837 height 306
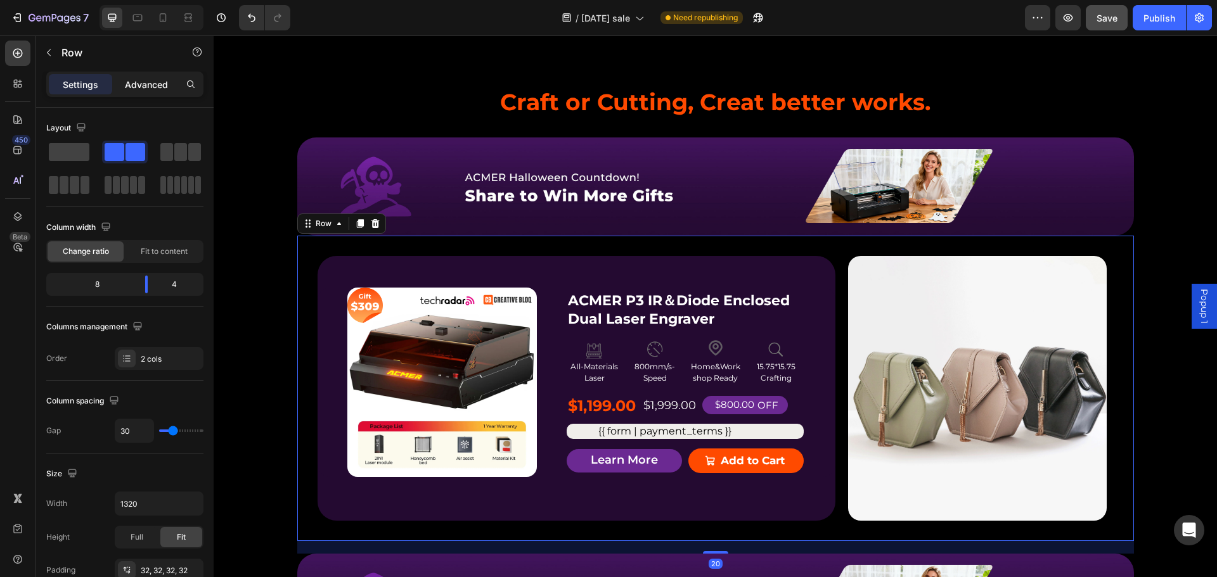
click at [145, 84] on p "Advanced" at bounding box center [146, 84] width 43 height 13
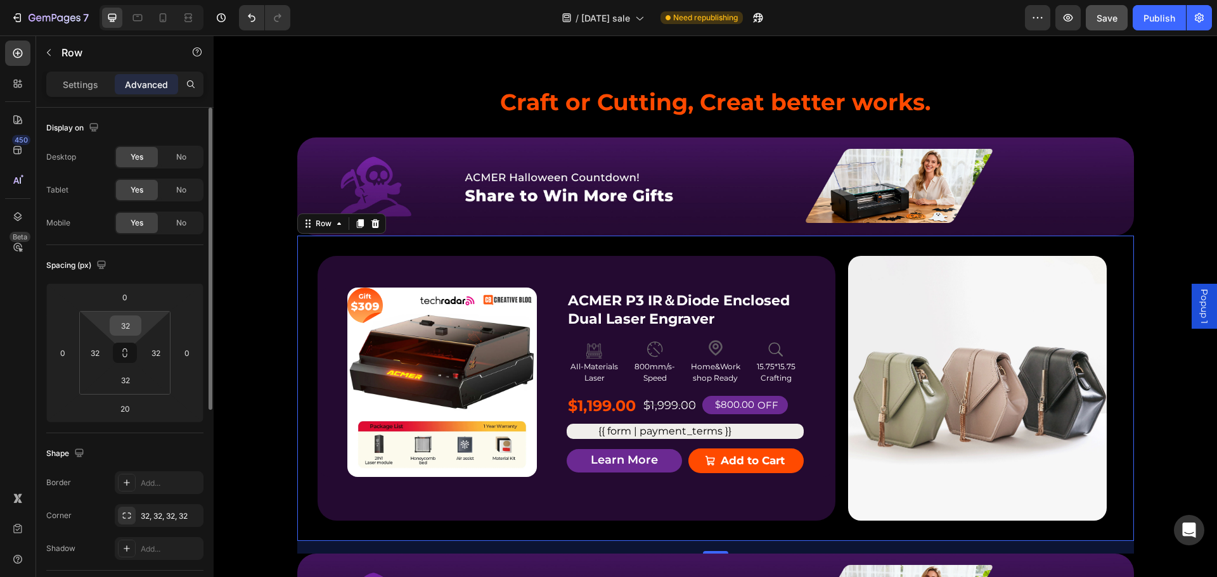
click at [124, 323] on input "32" at bounding box center [125, 325] width 25 height 19
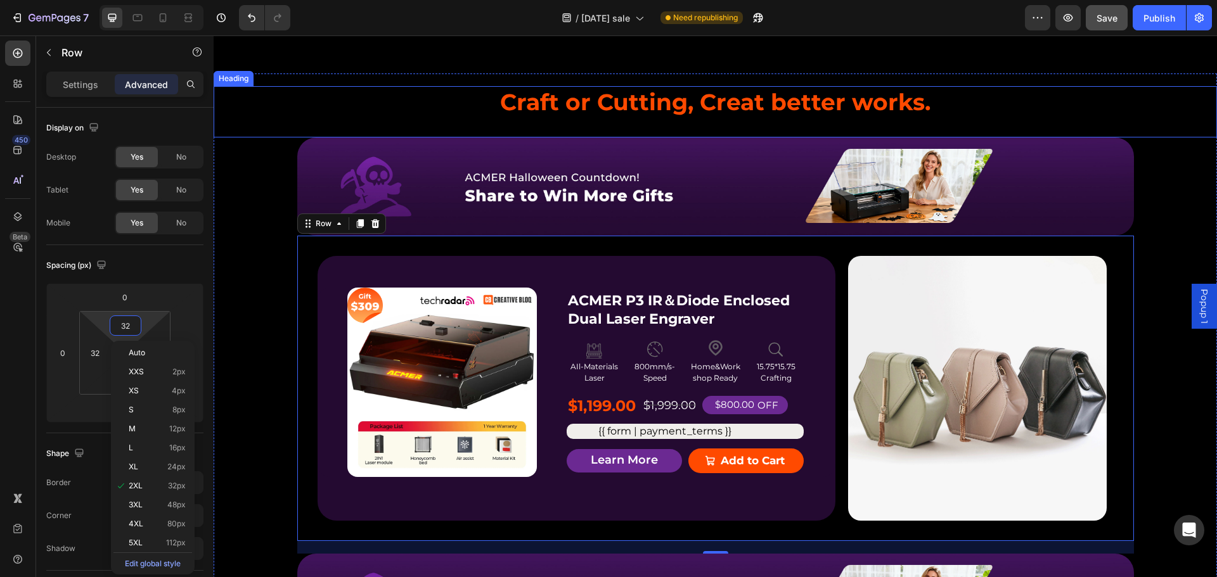
click at [1124, 100] on h2 "Craft or Cutting, Creat better works." at bounding box center [715, 102] width 1003 height 32
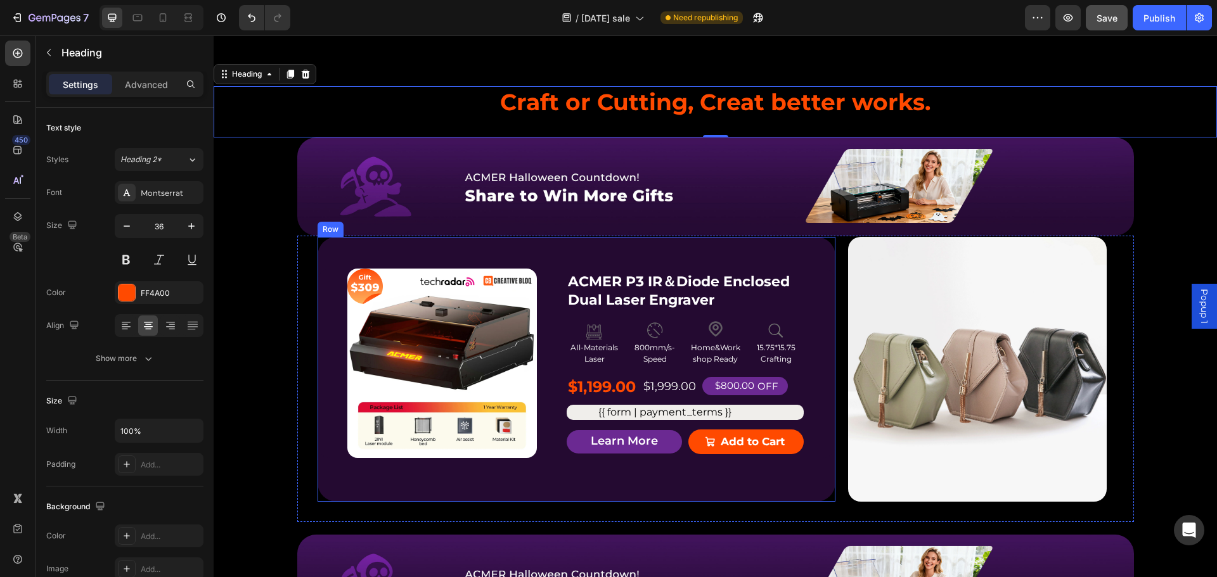
click at [801, 263] on div "Product Badge Product Images ACMER P3 IR＆Diode Enclosed Dual Laser Engraver Pro…" at bounding box center [577, 369] width 518 height 265
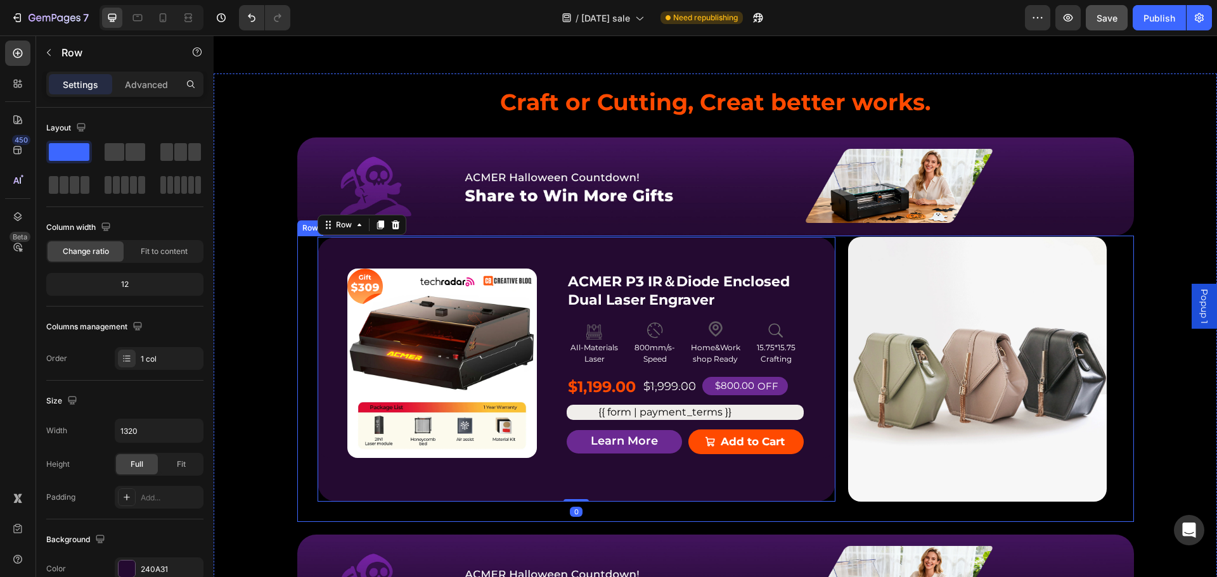
click at [838, 245] on div "Product Badge Product Images ACMER P3 IR＆Diode Enclosed Dual Laser Engraver Pro…" at bounding box center [715, 379] width 837 height 286
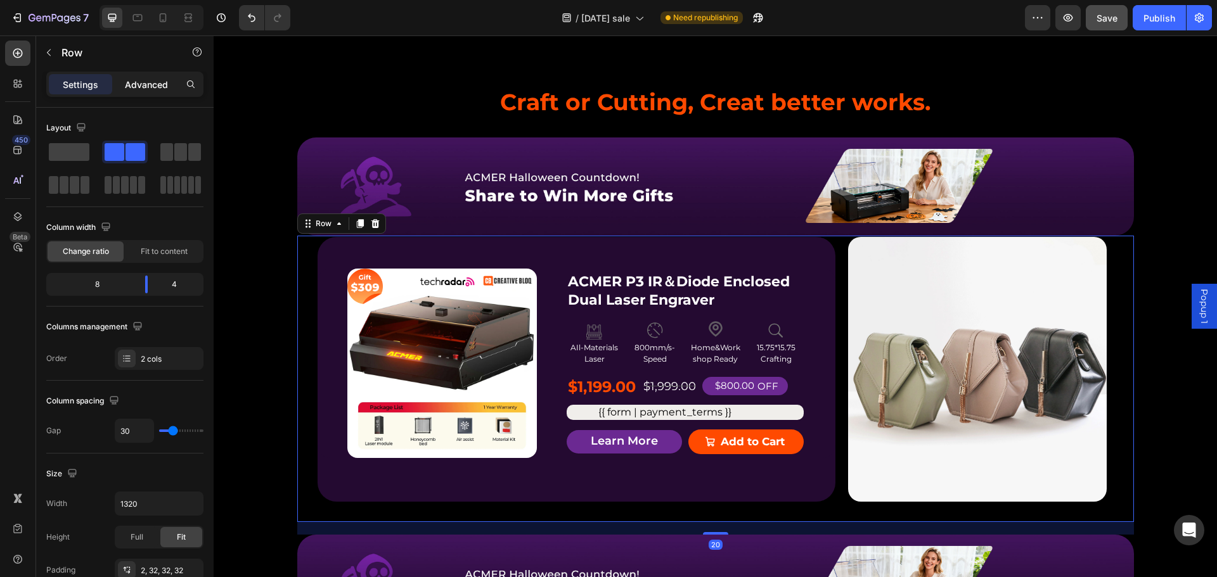
click at [147, 84] on p "Advanced" at bounding box center [146, 84] width 43 height 13
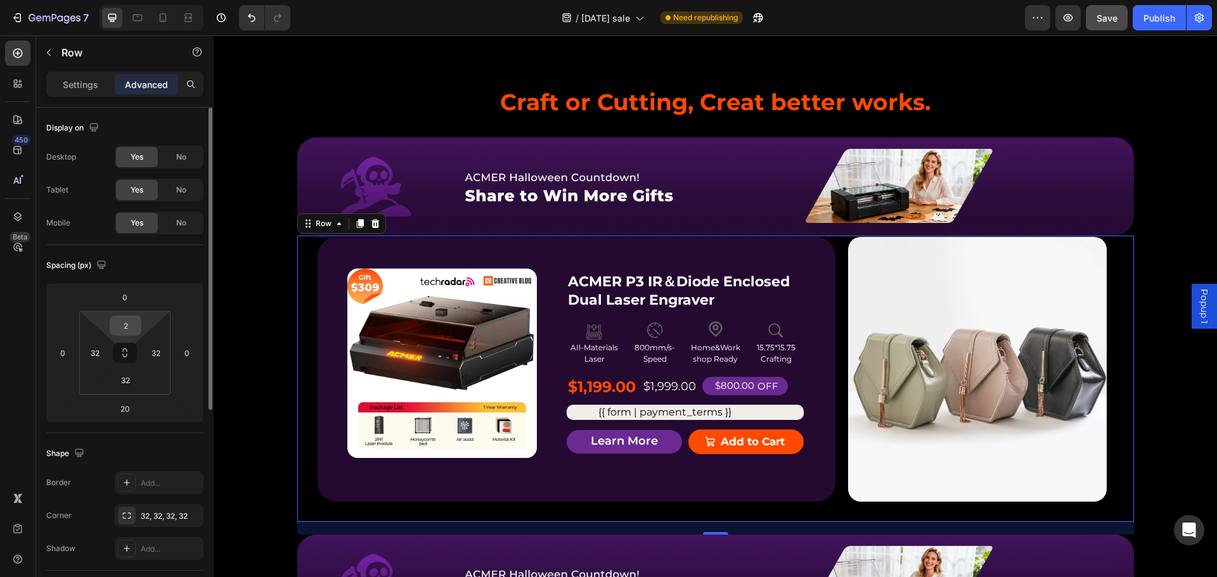
click at [131, 326] on input "2" at bounding box center [125, 325] width 25 height 19
type input "20"
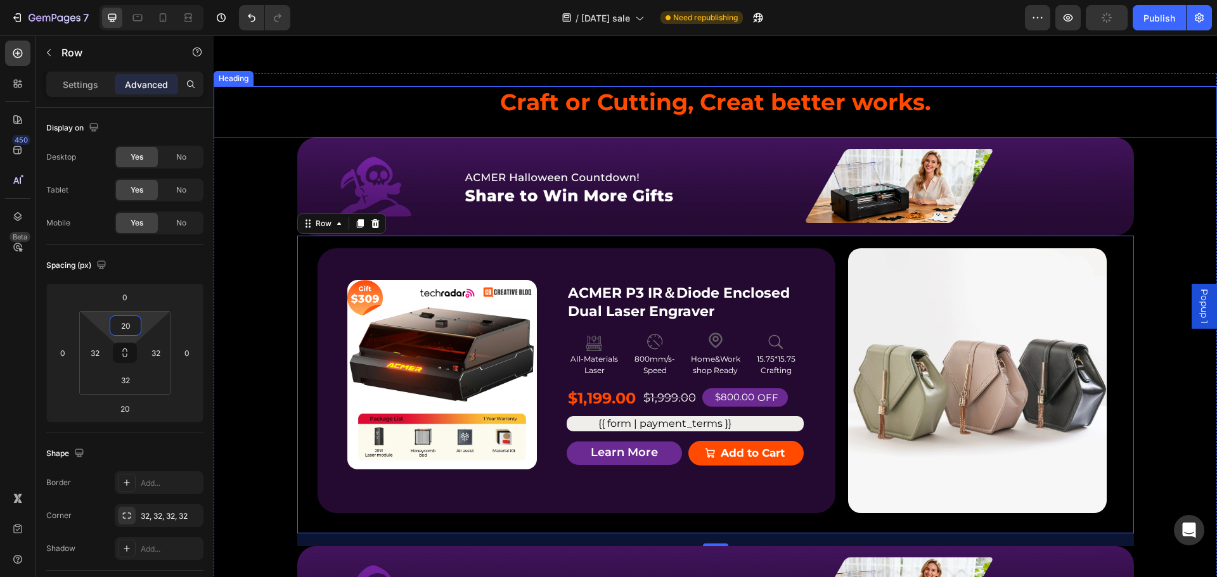
click at [393, 91] on h2 "Craft or Cutting, Creat better works." at bounding box center [715, 102] width 1003 height 32
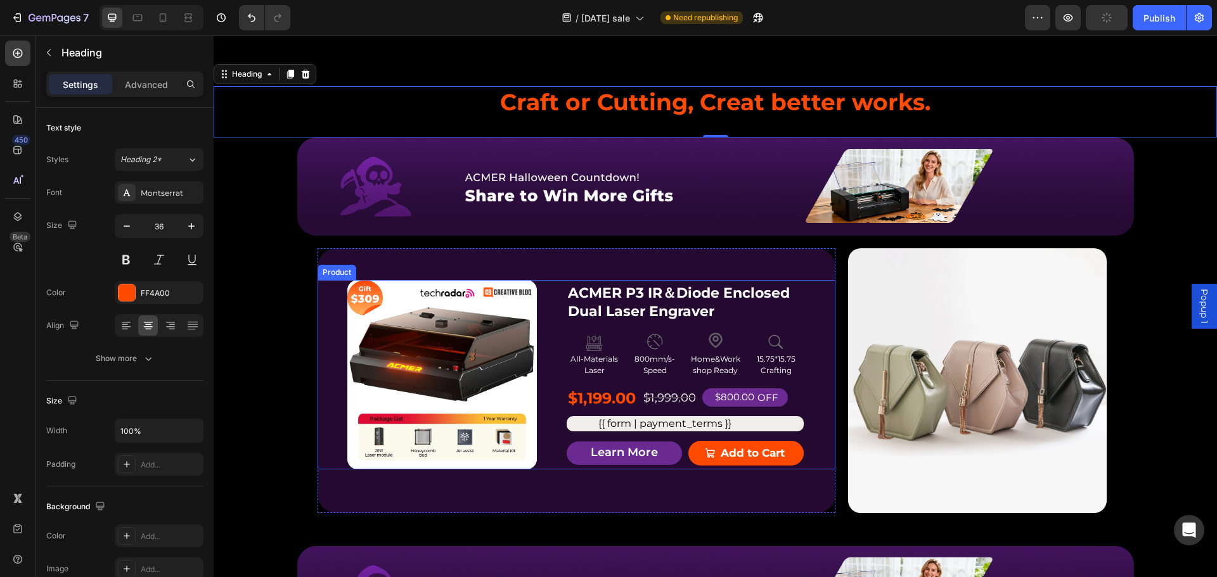
click at [812, 312] on div "Product Badge Product Images ACMER P3 IR＆Diode Enclosed Dual Laser Engraver Pro…" at bounding box center [577, 375] width 518 height 190
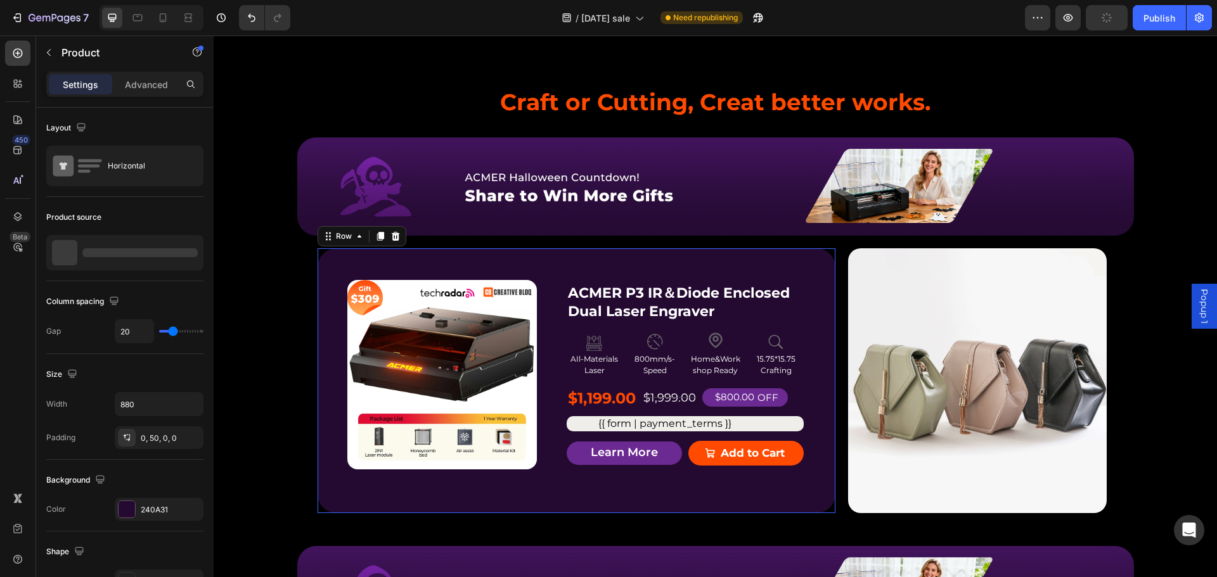
click at [824, 259] on div "Product Badge Product Images ACMER P3 IR＆Diode Enclosed Dual Laser Engraver Pro…" at bounding box center [577, 380] width 518 height 265
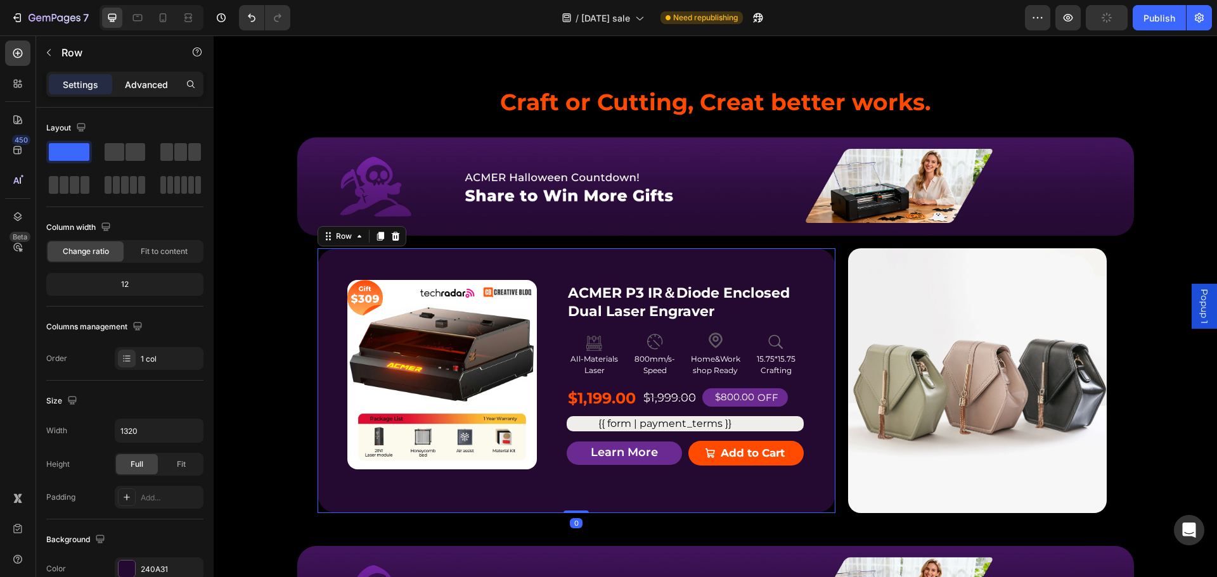
click at [153, 86] on p "Advanced" at bounding box center [146, 84] width 43 height 13
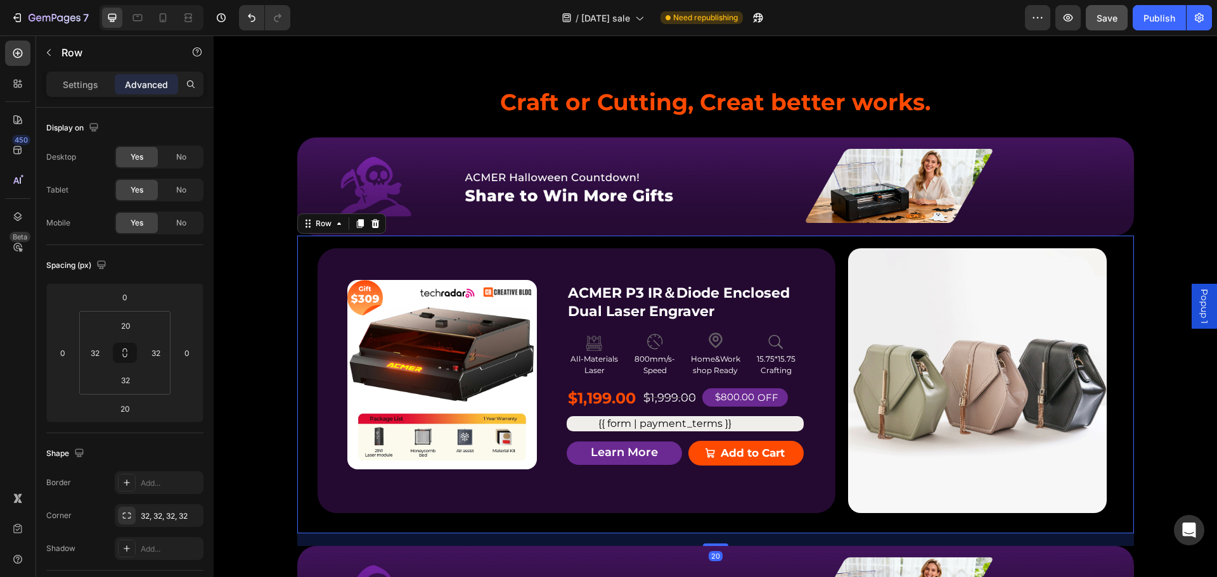
click at [824, 247] on div "Product Badge Product Images ACMER P3 IR＆Diode Enclosed Dual Laser Engraver Pro…" at bounding box center [715, 385] width 837 height 298
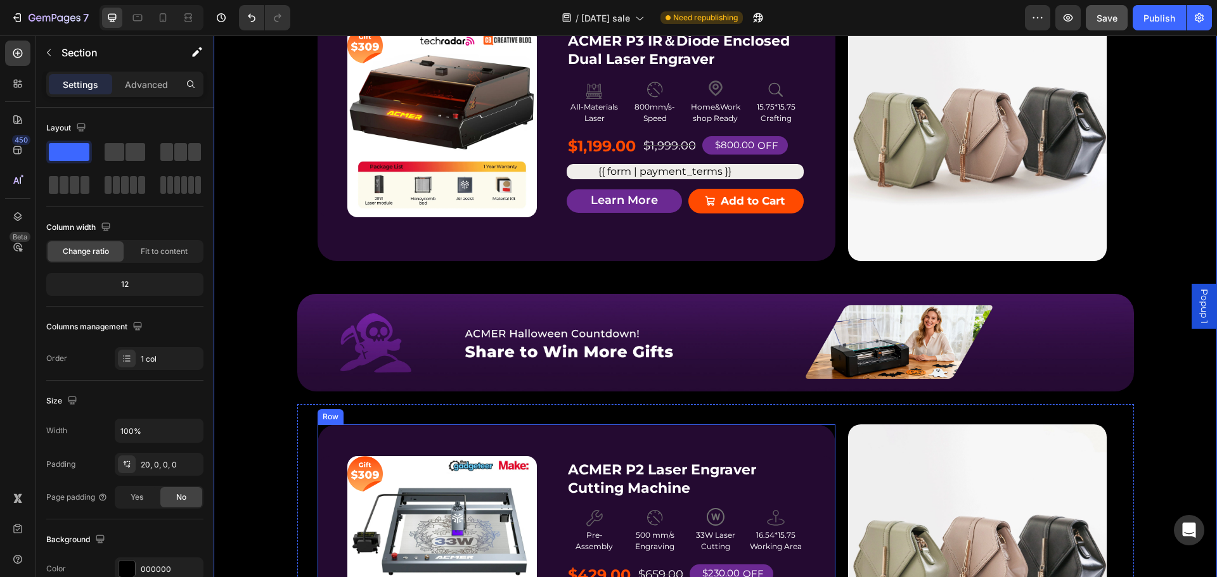
scroll to position [1331, 0]
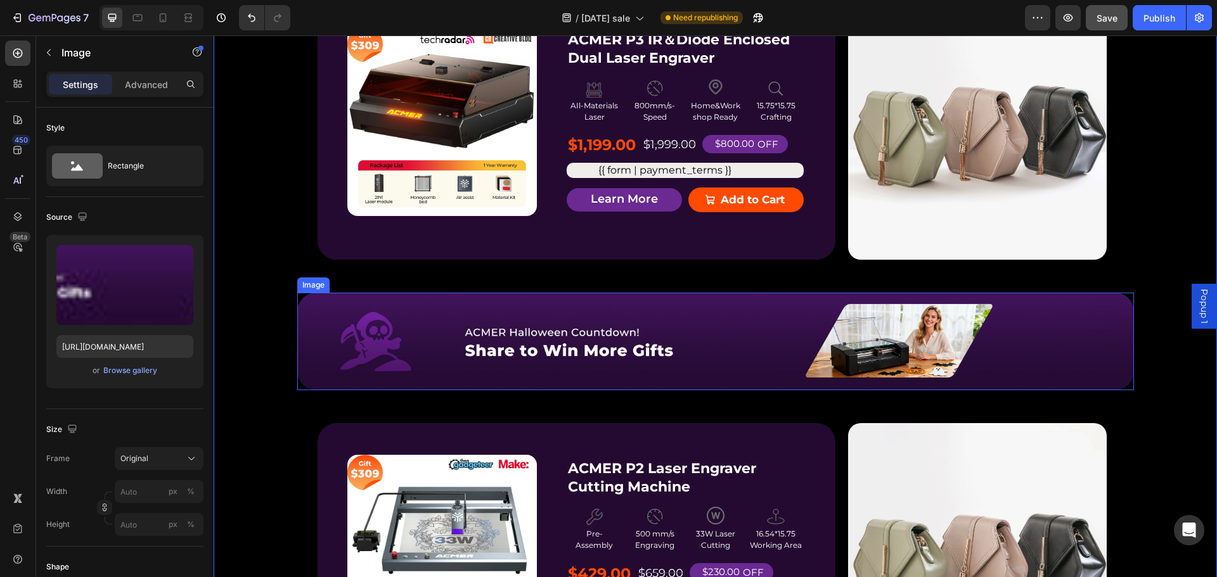
click at [627, 384] on img at bounding box center [715, 342] width 837 height 98
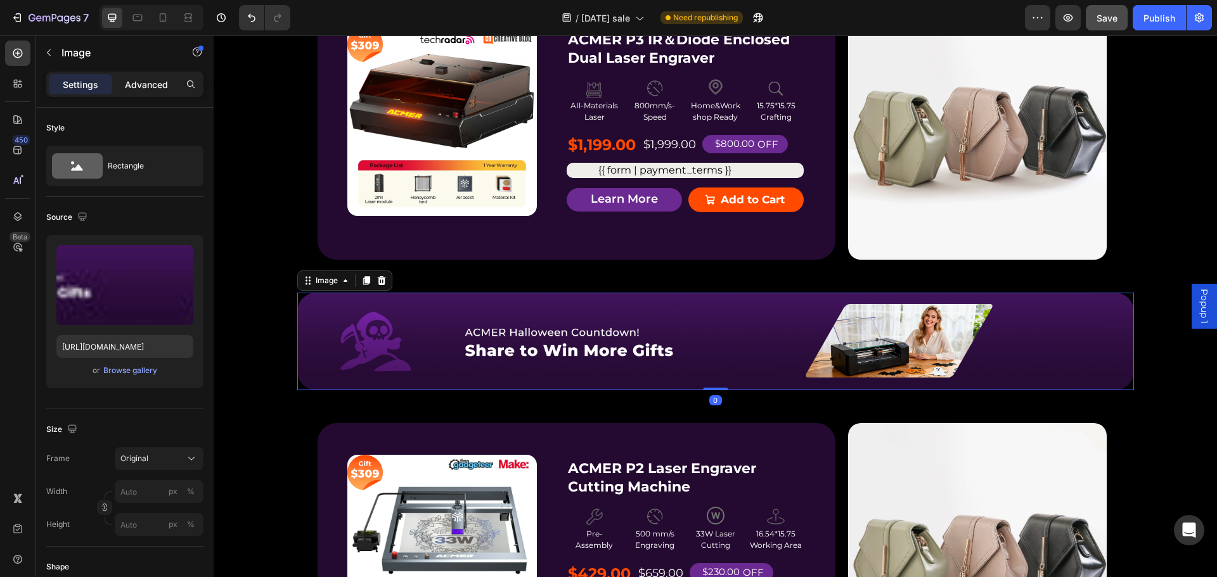
click at [139, 83] on p "Advanced" at bounding box center [146, 84] width 43 height 13
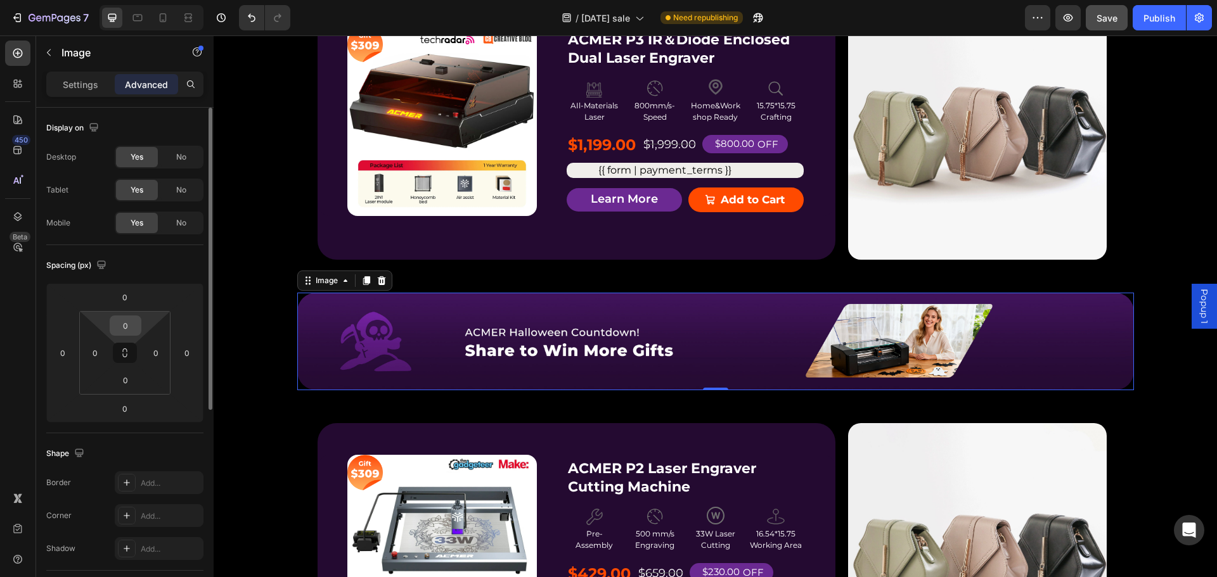
click at [129, 328] on input "0" at bounding box center [125, 325] width 25 height 19
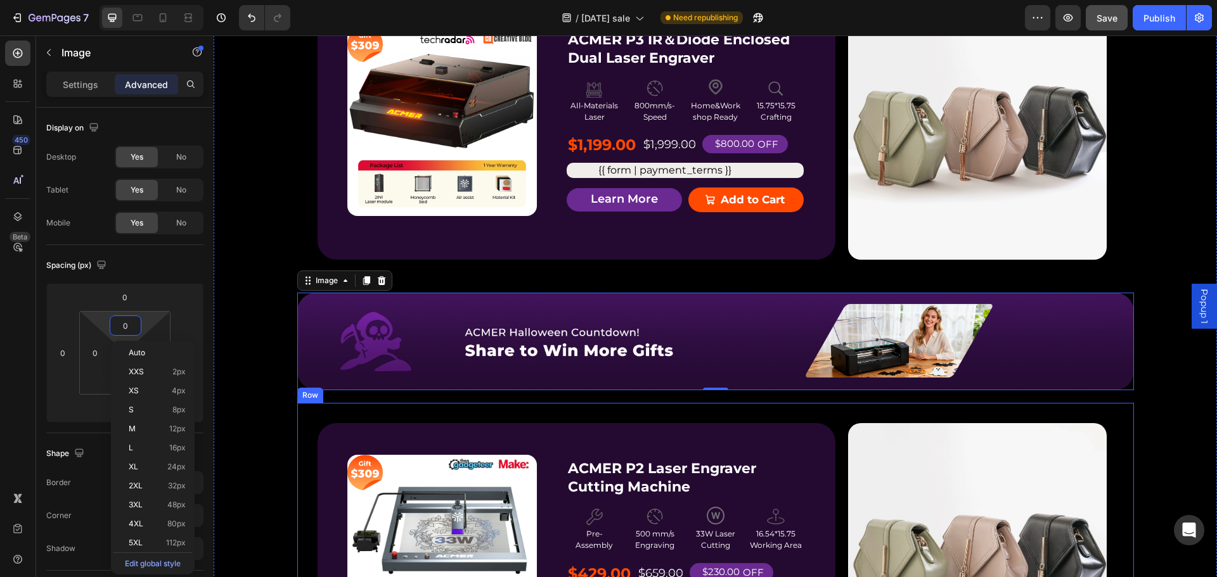
click at [643, 420] on div "Product Badge Product Images ACMER P2 Laser Engraver Cutting Machine Product Ti…" at bounding box center [715, 556] width 837 height 306
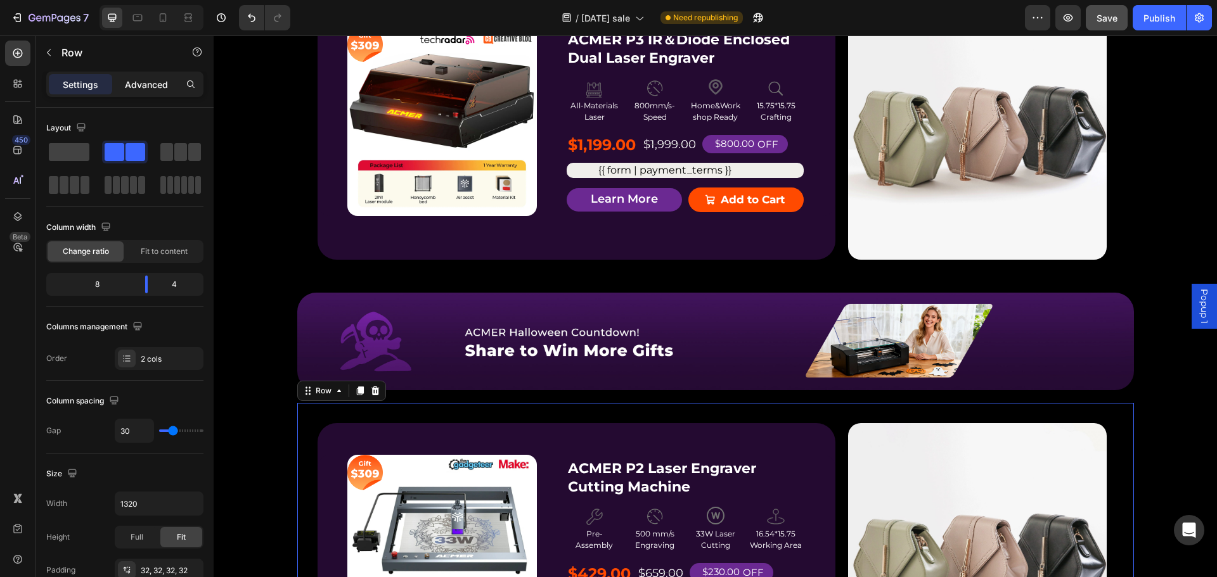
click at [147, 85] on p "Advanced" at bounding box center [146, 84] width 43 height 13
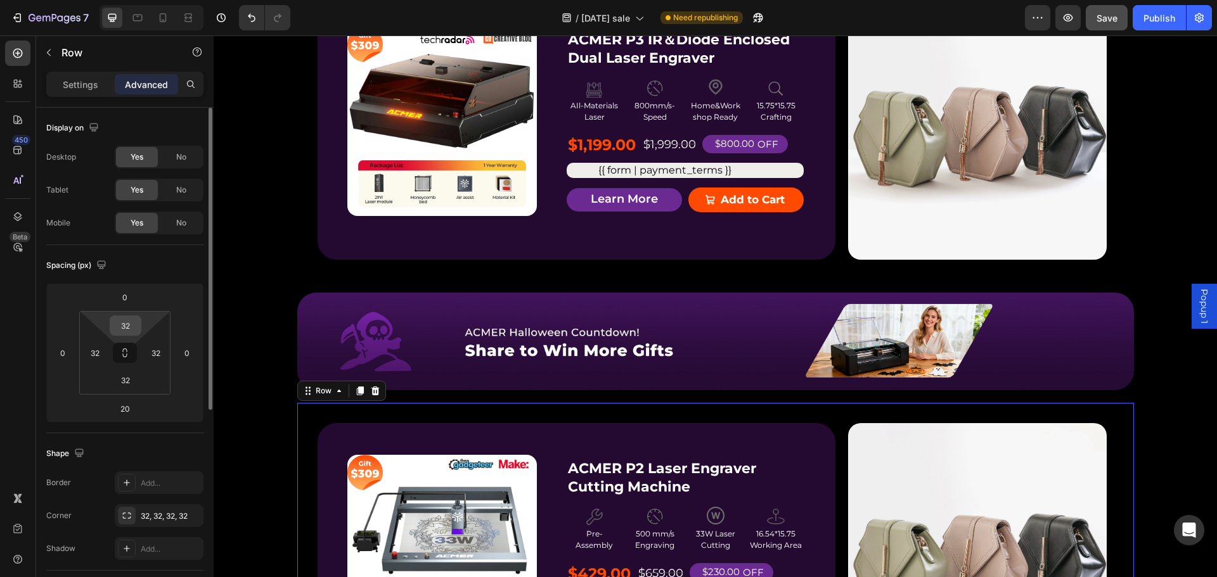
click at [132, 327] on input "32" at bounding box center [125, 325] width 25 height 19
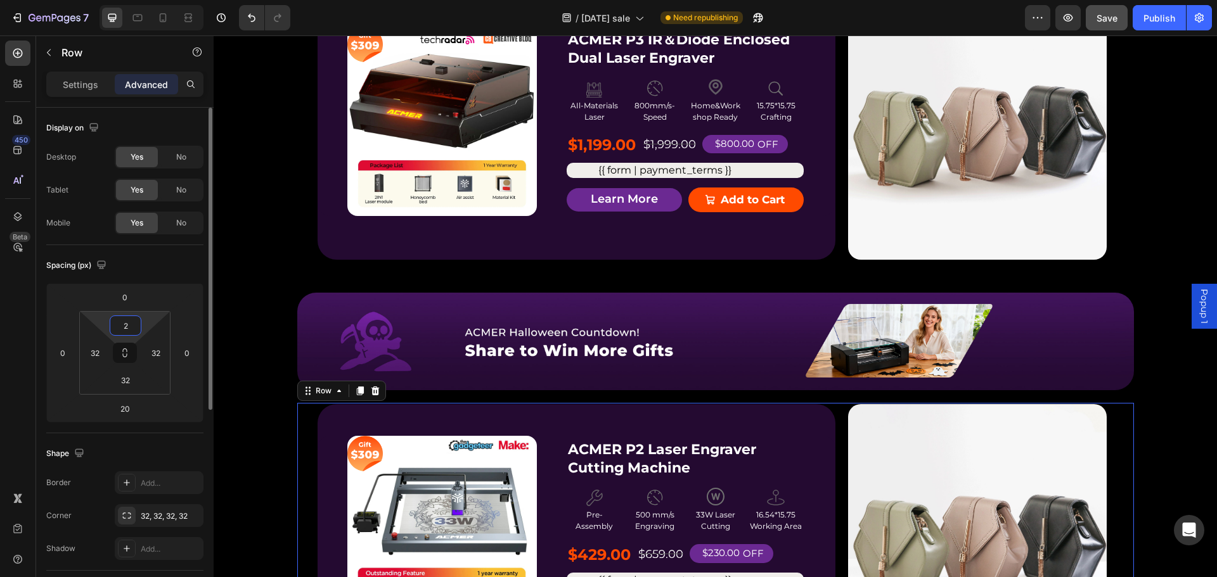
type input "20"
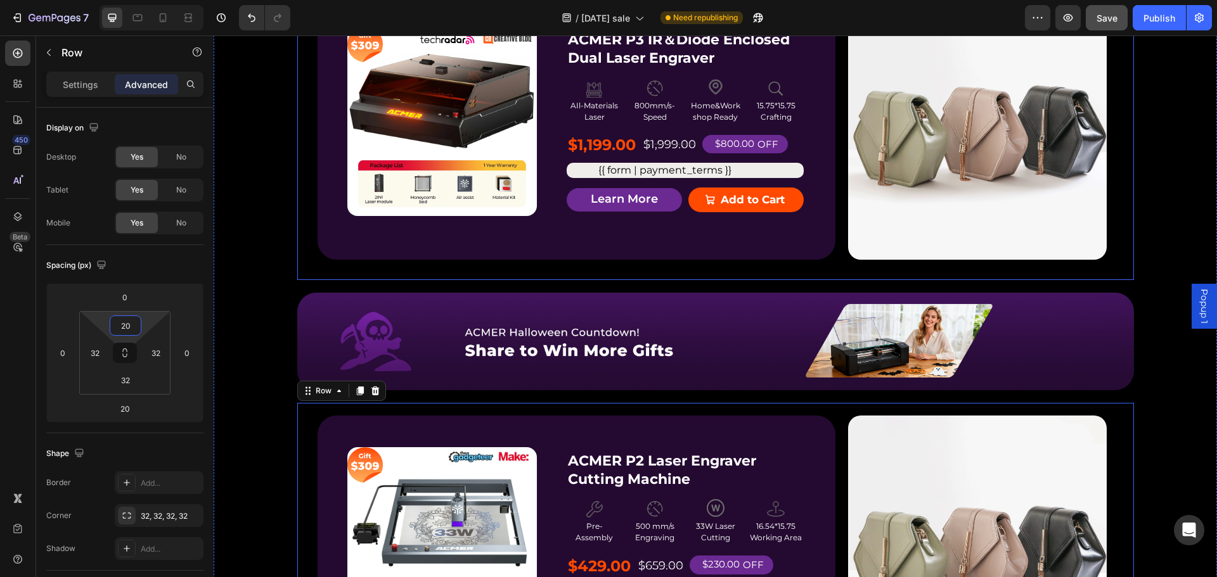
click at [1139, 260] on div "P2 Free $168 Gift Button Image $168 Text Block Get a FREE ACMER M4 Chuck Rotary…" at bounding box center [715, 481] width 1003 height 1297
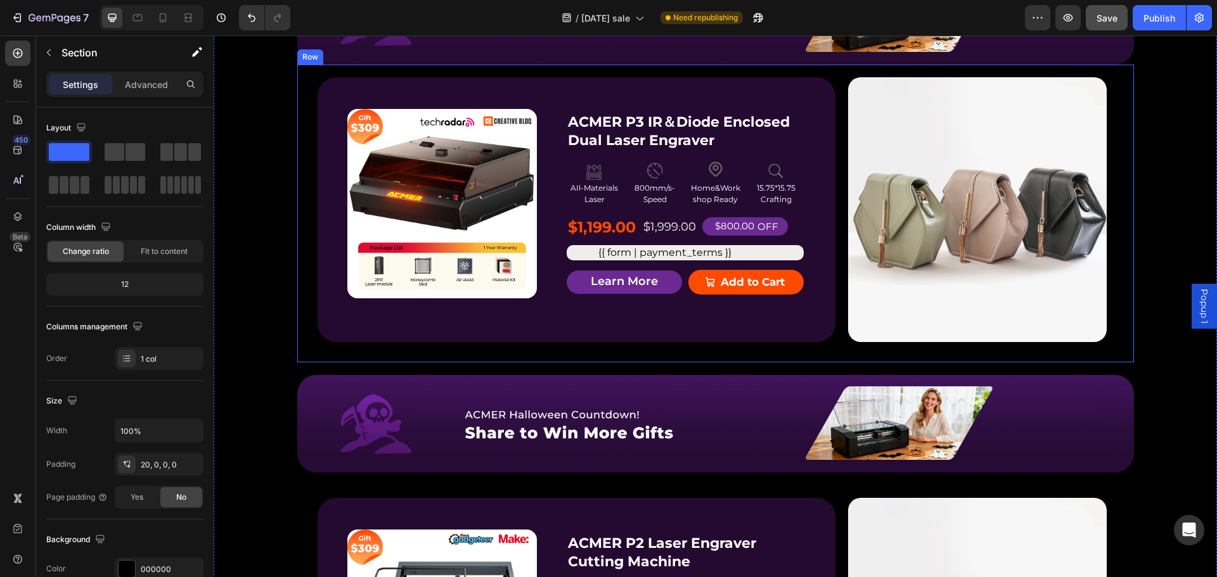
scroll to position [1268, 0]
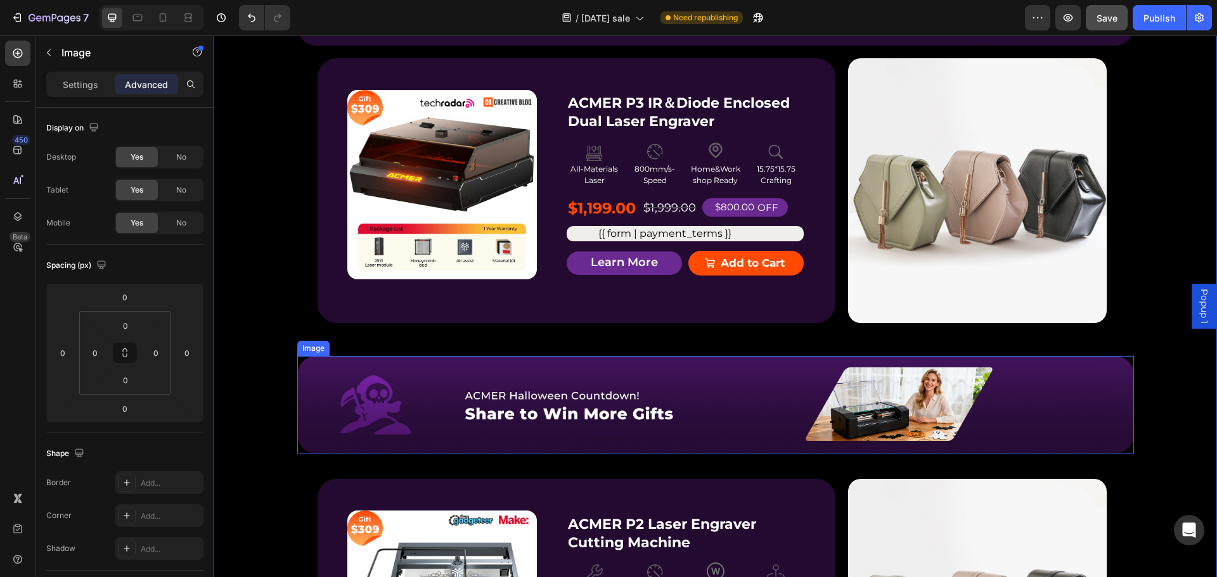
click at [544, 451] on img at bounding box center [715, 405] width 837 height 98
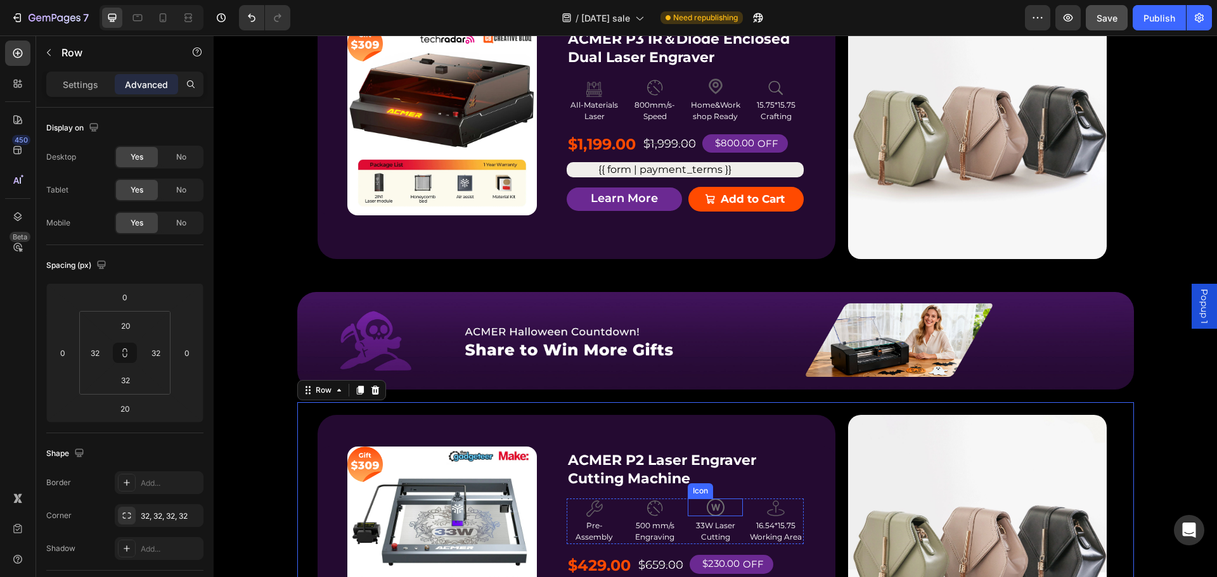
scroll to position [1331, 0]
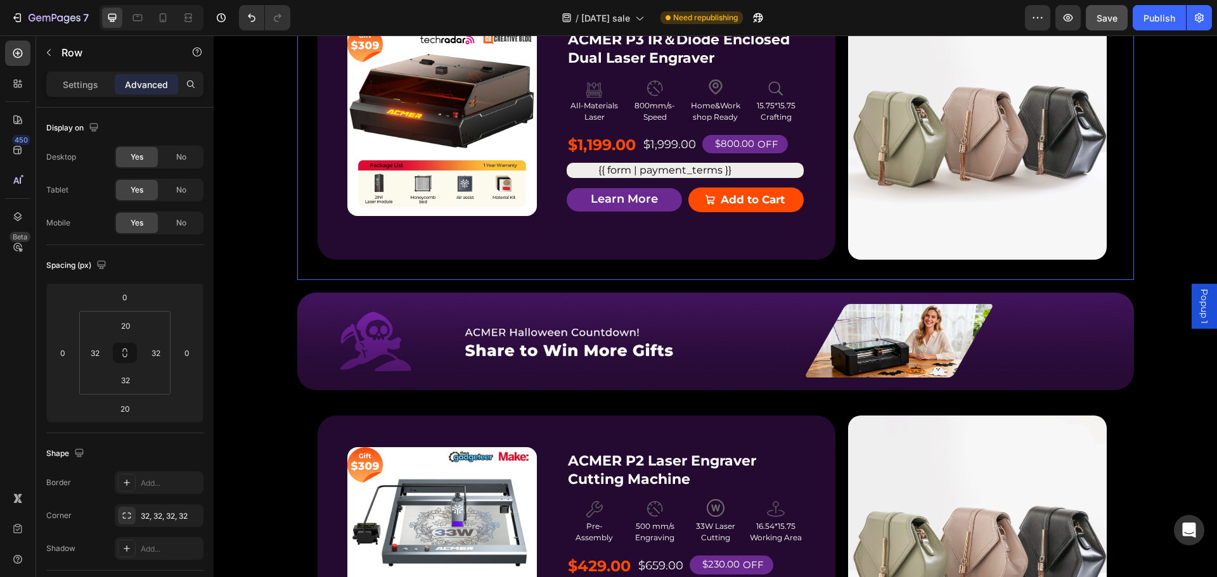
click at [722, 267] on div "Product Badge Product Images ACMER P3 IR＆Diode Enclosed Dual Laser Engraver Pro…" at bounding box center [715, 131] width 837 height 298
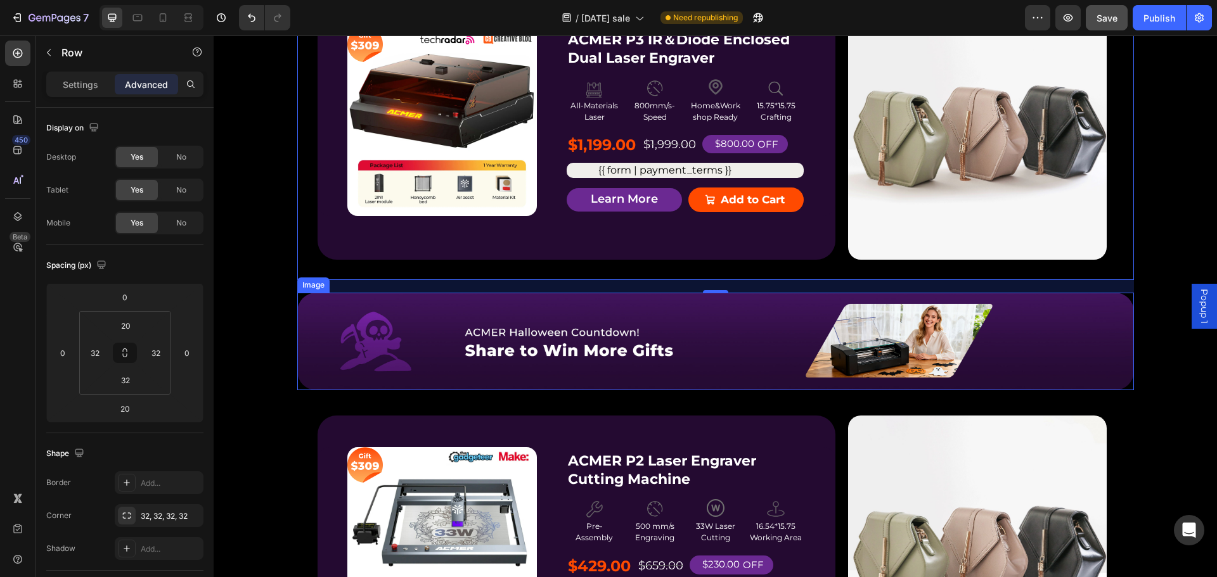
click at [657, 380] on img at bounding box center [715, 342] width 837 height 98
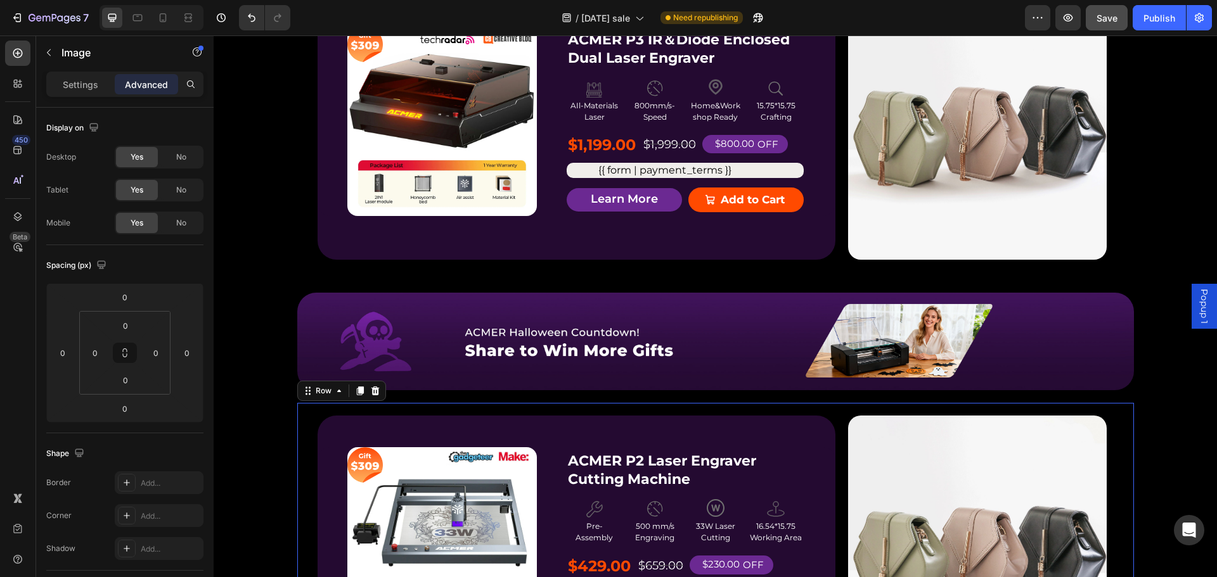
click at [662, 406] on div "Product Badge Product Images ACMER P2 Laser Engraver Cutting Machine Product Ti…" at bounding box center [715, 552] width 837 height 298
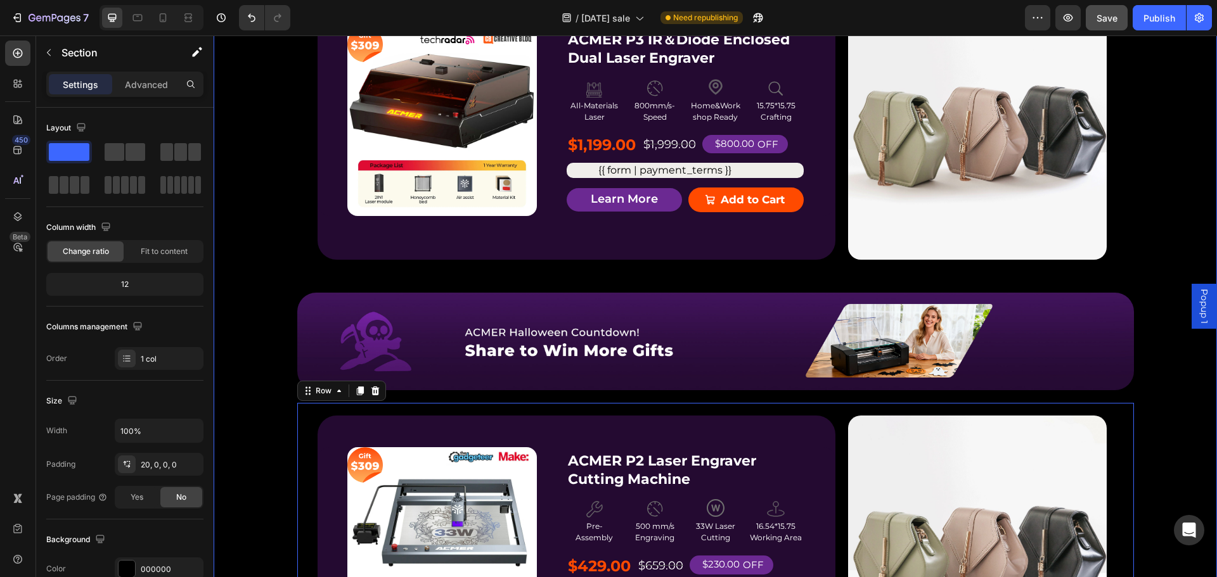
click at [418, 391] on div "P2 Free $168 Gift Button Image $168 Text Block Get a FREE ACMER M4 Chuck Rotary…" at bounding box center [715, 481] width 1003 height 1297
click at [487, 378] on img at bounding box center [715, 342] width 837 height 98
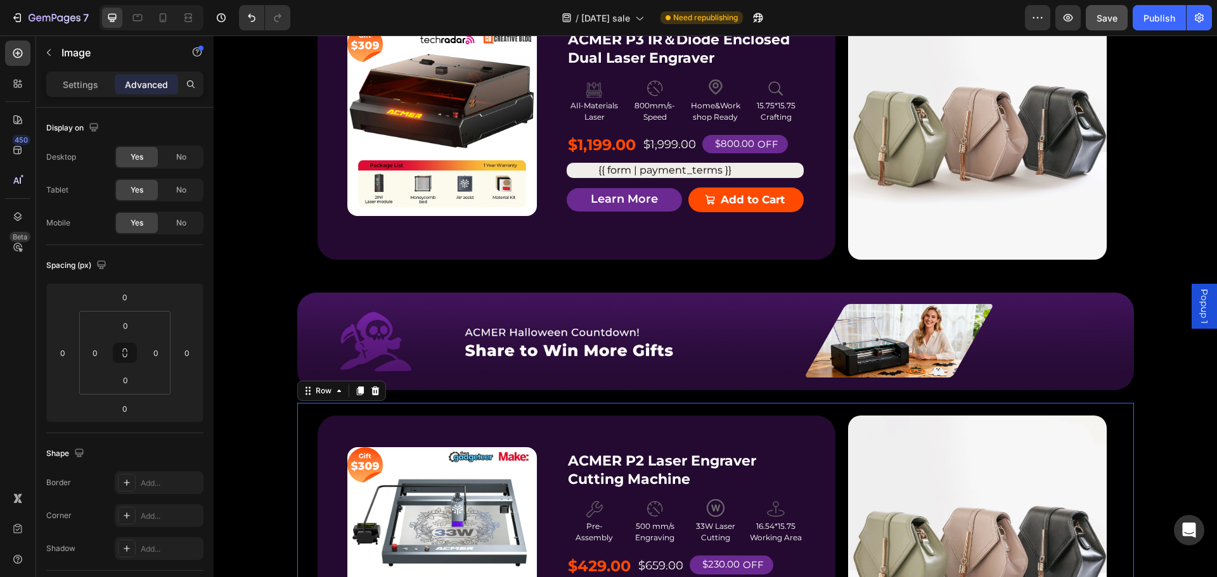
click at [323, 406] on div "Product Badge Product Images ACMER P2 Laser Engraver Cutting Machine Product Ti…" at bounding box center [715, 552] width 837 height 298
click at [334, 390] on icon at bounding box center [339, 391] width 10 height 10
click at [435, 418] on div "Product Badge Product Images ACMER P2 Laser Engraver Cutting Machine Product Ti…" at bounding box center [577, 548] width 518 height 265
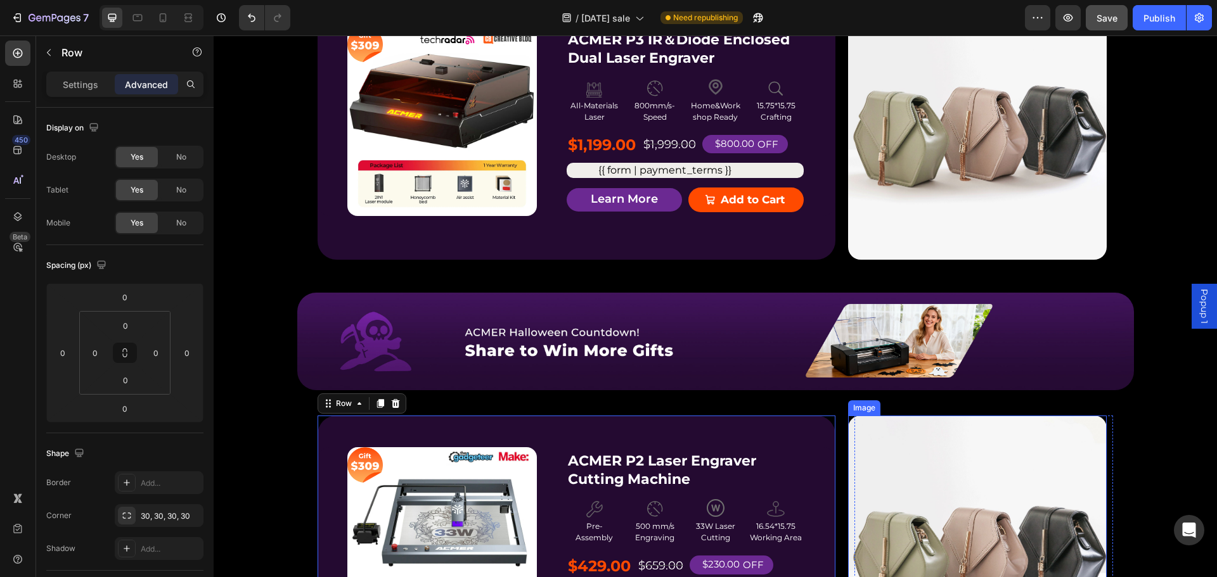
click at [866, 420] on img at bounding box center [977, 548] width 259 height 265
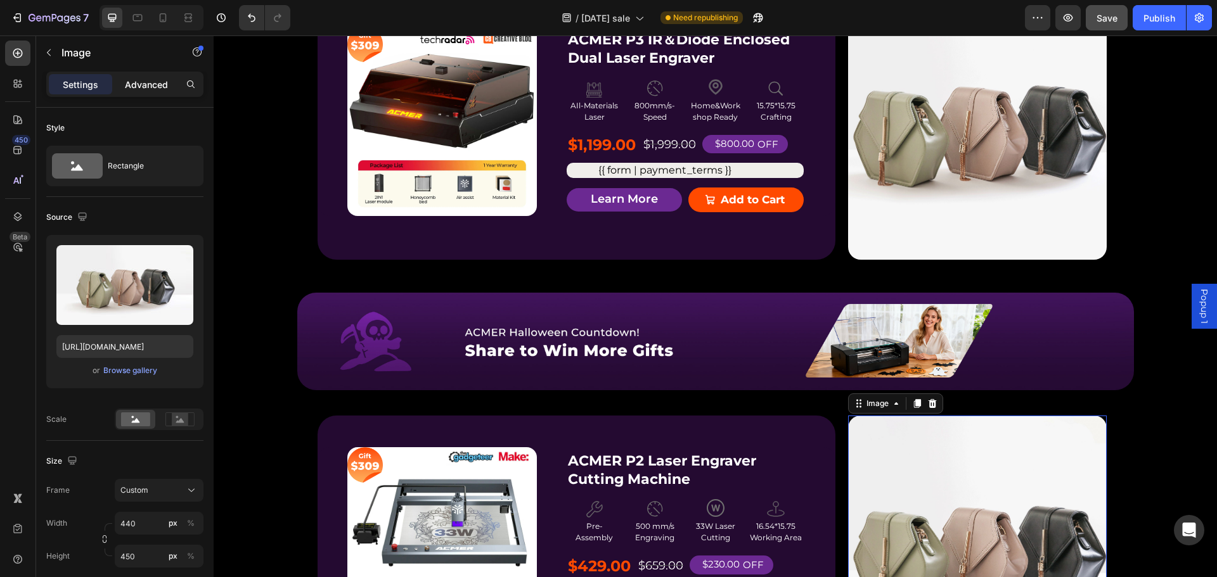
click at [150, 86] on p "Advanced" at bounding box center [146, 84] width 43 height 13
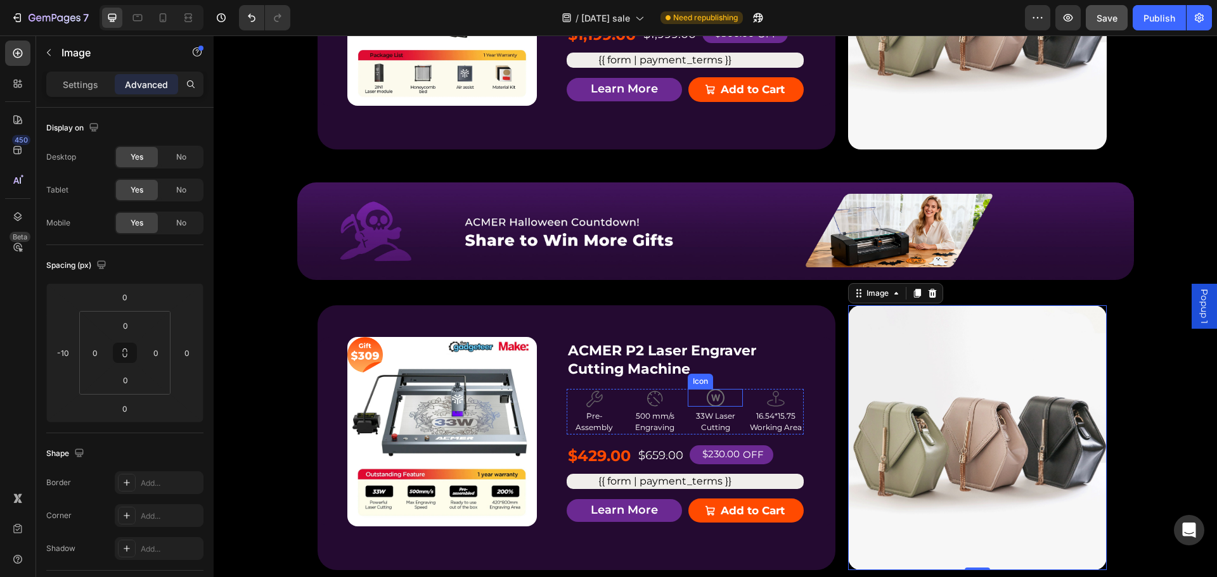
scroll to position [1458, 0]
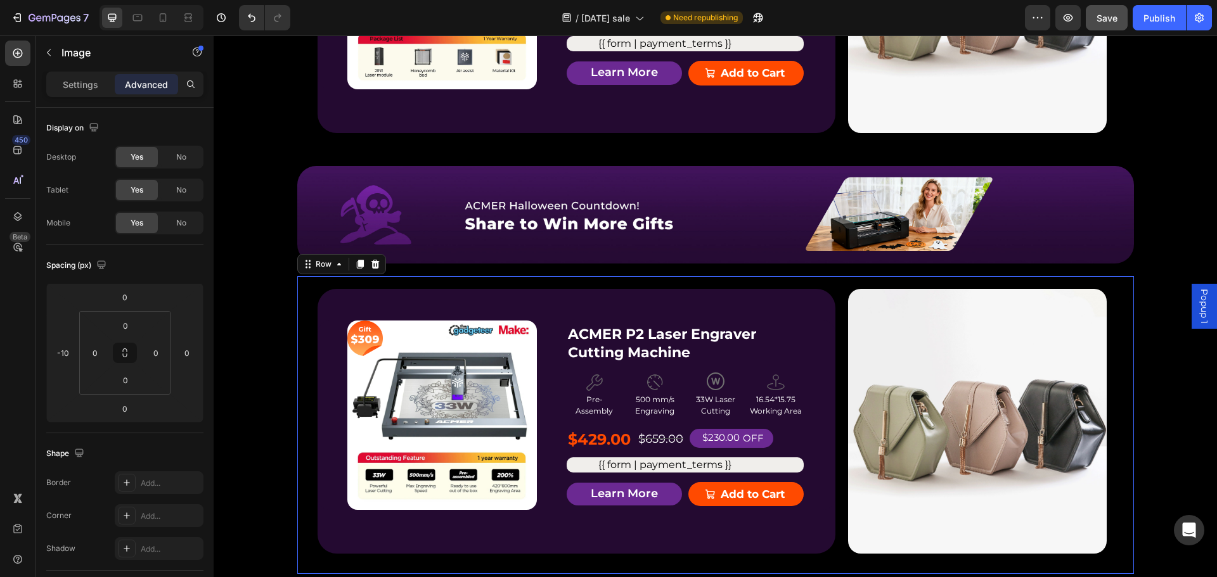
click at [805, 288] on div "Product Badge Product Images ACMER P2 Laser Engraver Cutting Machine Product Ti…" at bounding box center [715, 425] width 837 height 298
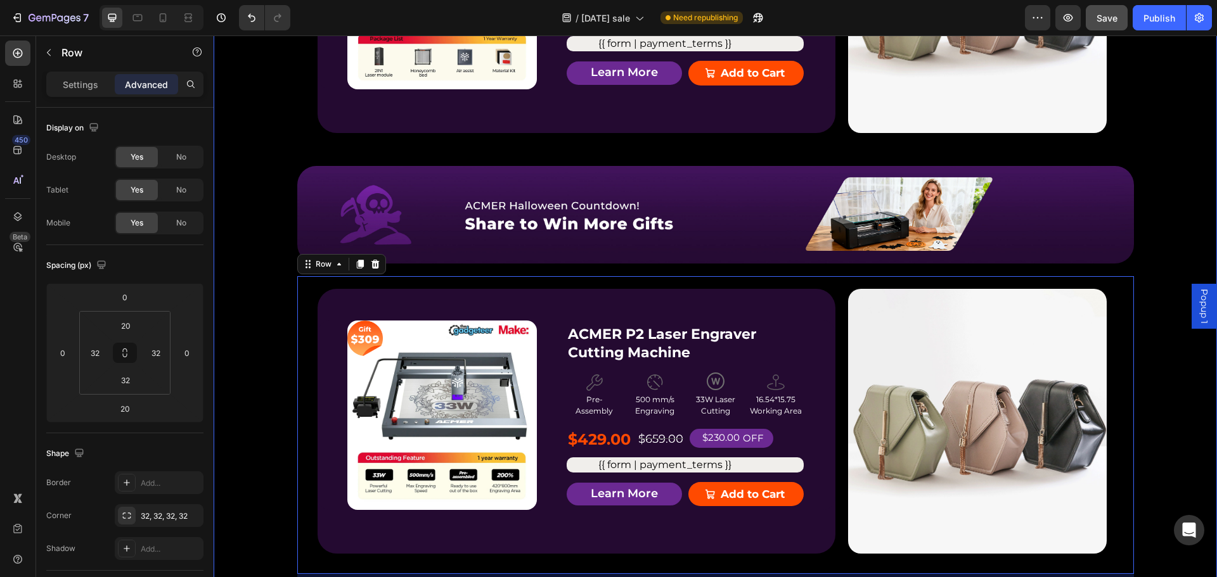
click at [1166, 158] on div "P2 Free $168 Gift Button Image $168 Text Block Get a FREE ACMER M4 Chuck Rotary…" at bounding box center [715, 354] width 1003 height 1297
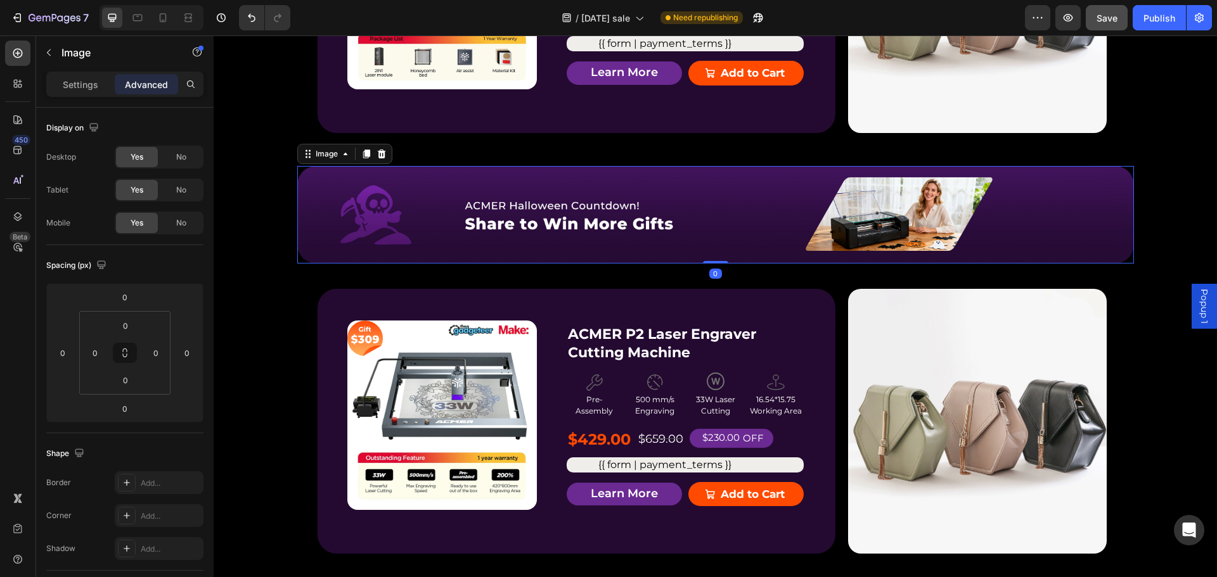
click at [845, 263] on img at bounding box center [715, 215] width 837 height 98
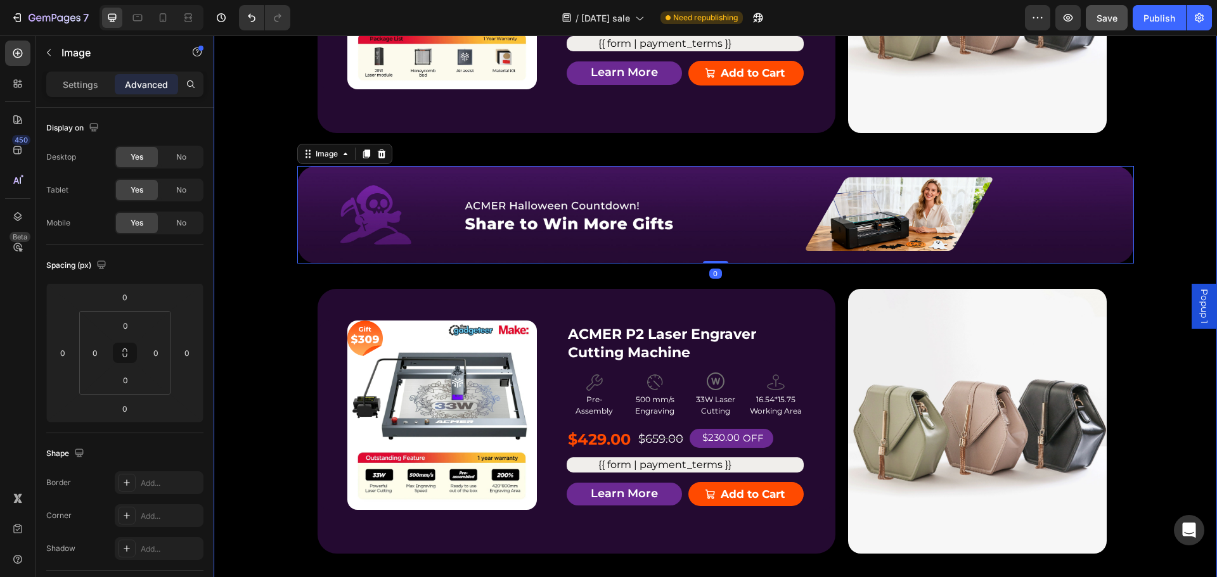
click at [830, 273] on div "P2 Free $168 Gift Button Image $168 Text Block Get a FREE ACMER M4 Chuck Rotary…" at bounding box center [715, 354] width 1003 height 1297
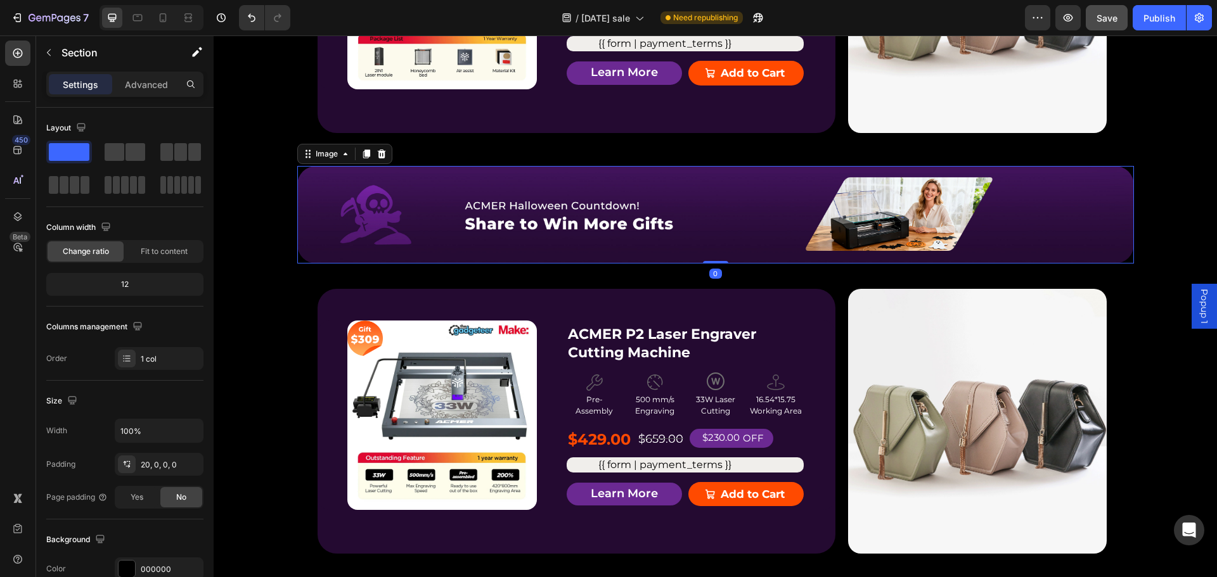
click at [732, 238] on img at bounding box center [715, 215] width 837 height 98
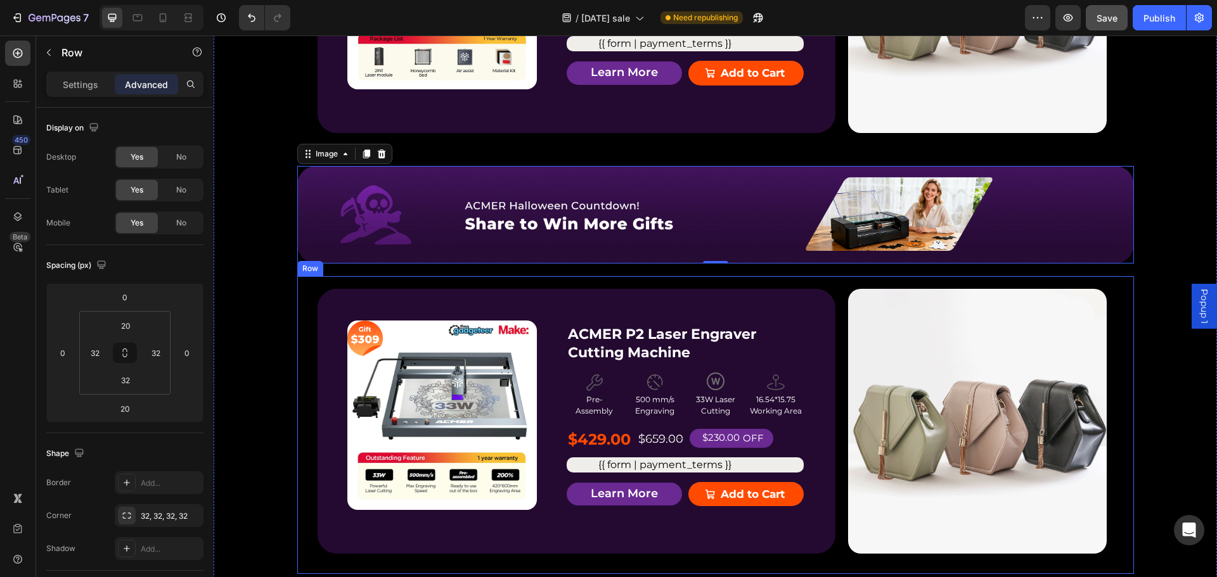
click at [681, 285] on div "Product Badge Product Images ACMER P2 Laser Engraver Cutting Machine Product Ti…" at bounding box center [715, 425] width 837 height 298
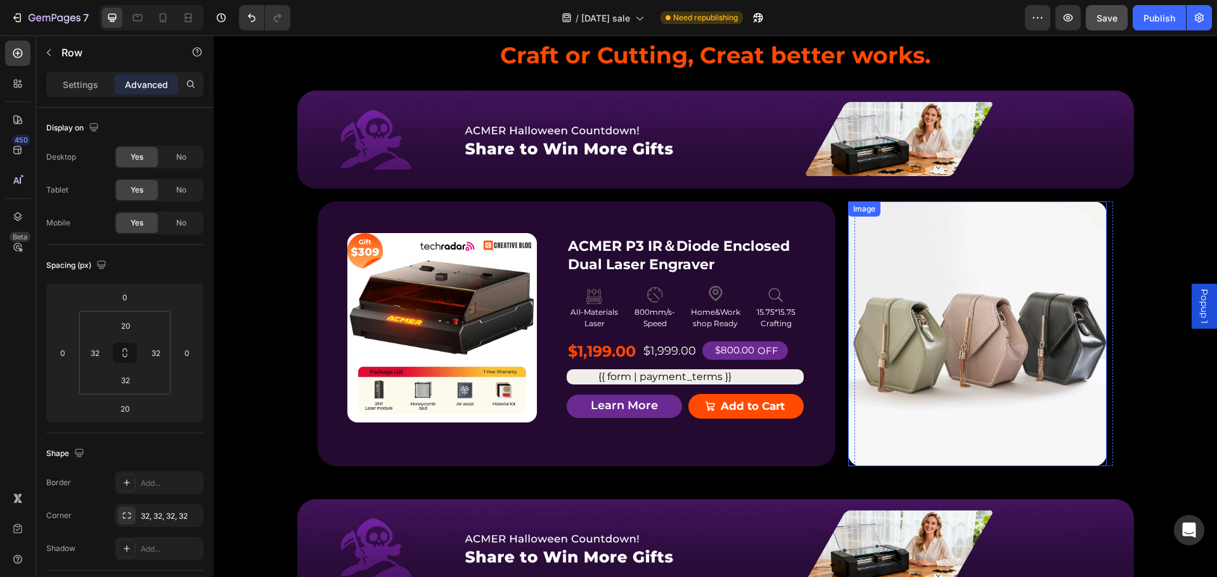
scroll to position [1078, 0]
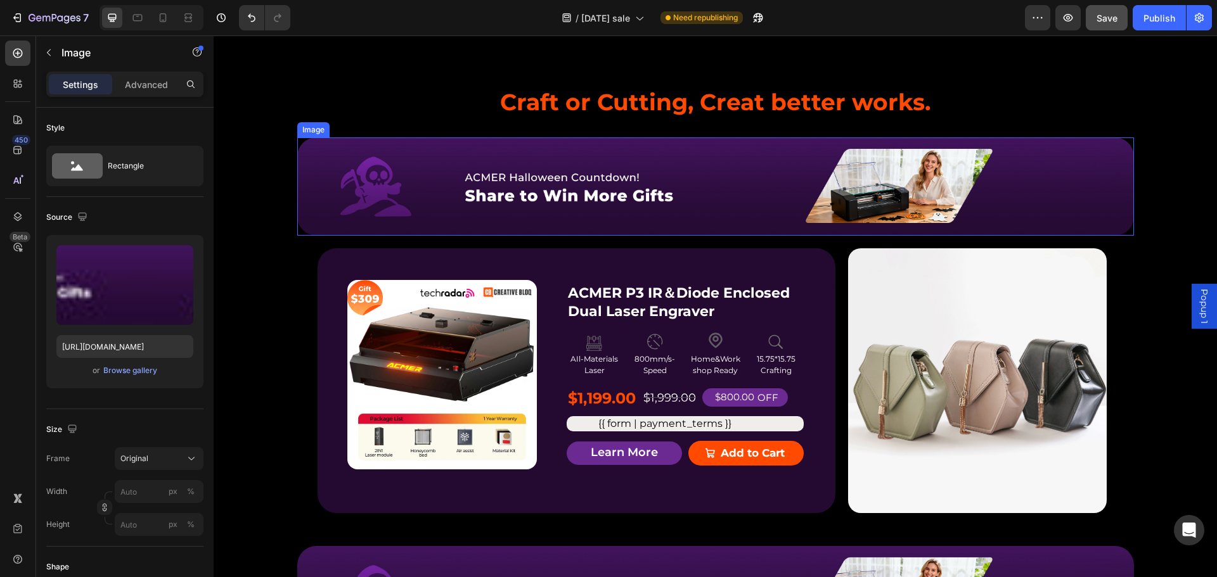
click at [662, 226] on img at bounding box center [715, 187] width 837 height 98
click at [316, 123] on div "Image" at bounding box center [326, 125] width 27 height 11
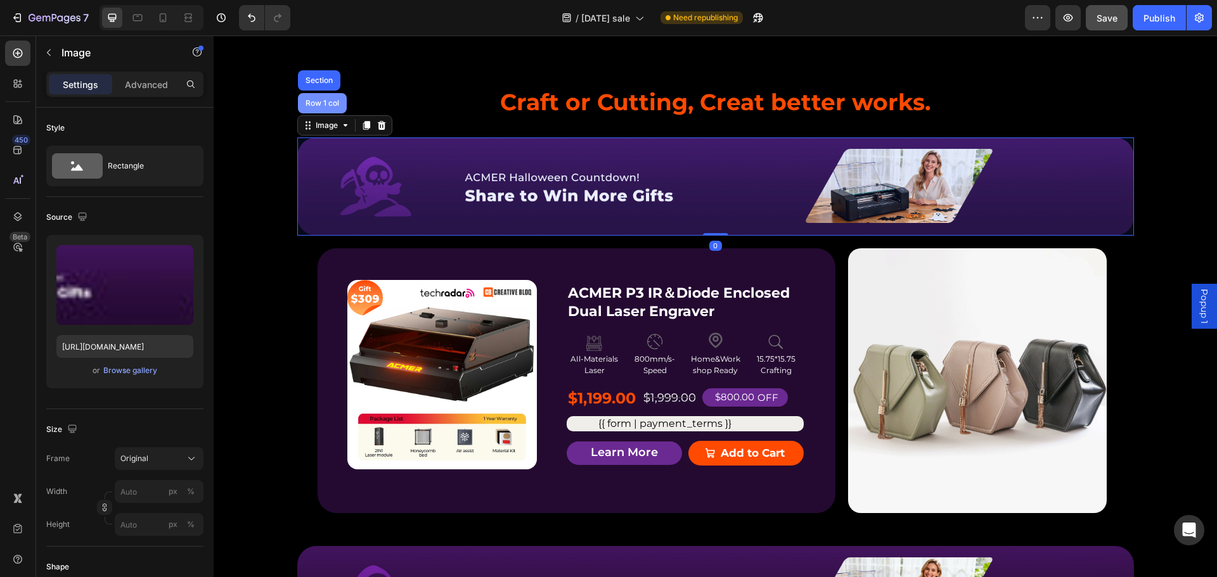
click at [327, 108] on div "Row 1 col" at bounding box center [322, 103] width 49 height 20
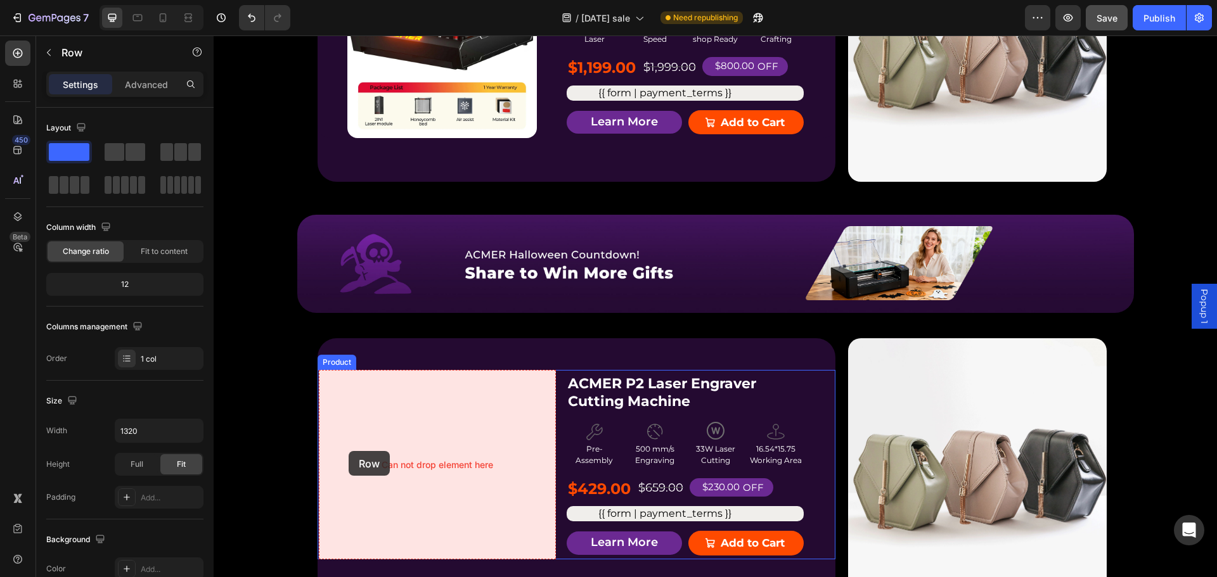
scroll to position [1560, 0]
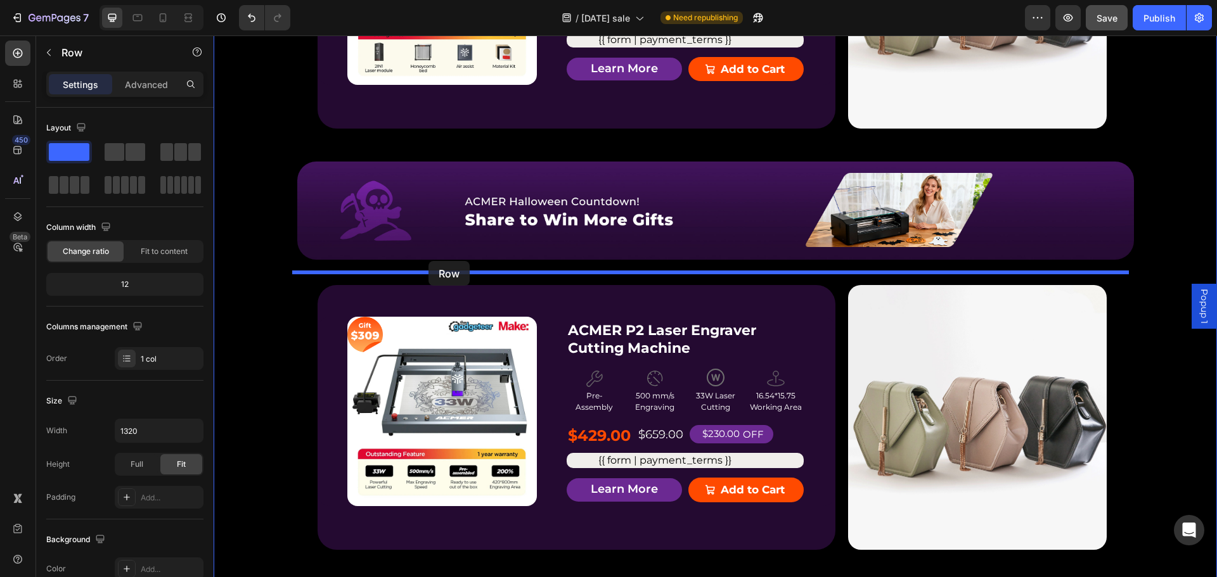
drag, startPoint x: 302, startPoint y: 101, endPoint x: 425, endPoint y: 257, distance: 199.0
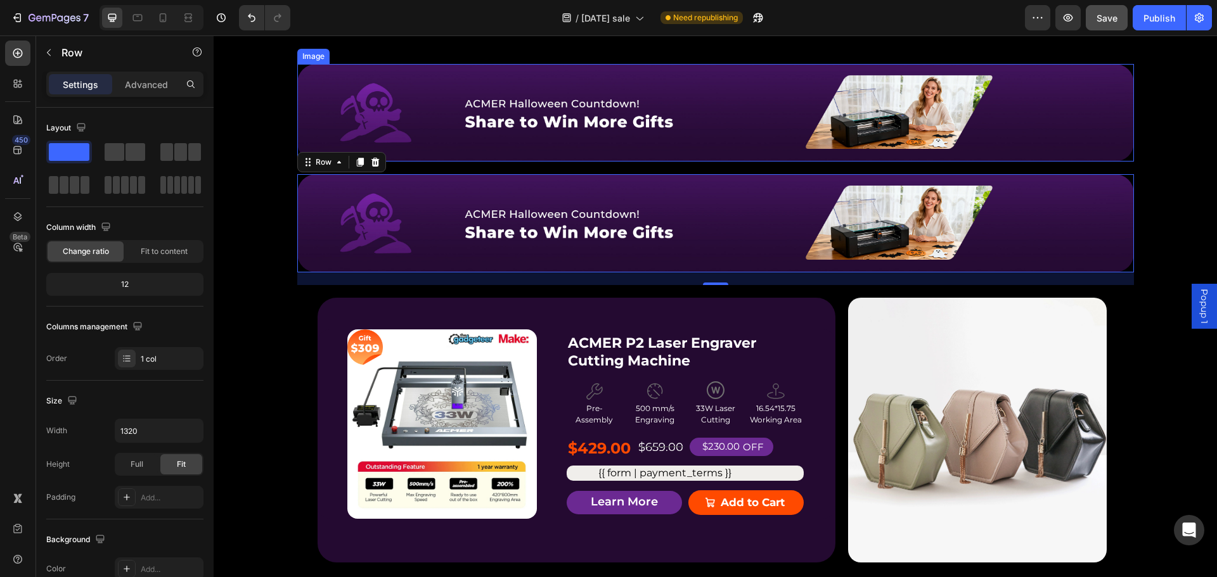
scroll to position [1462, 0]
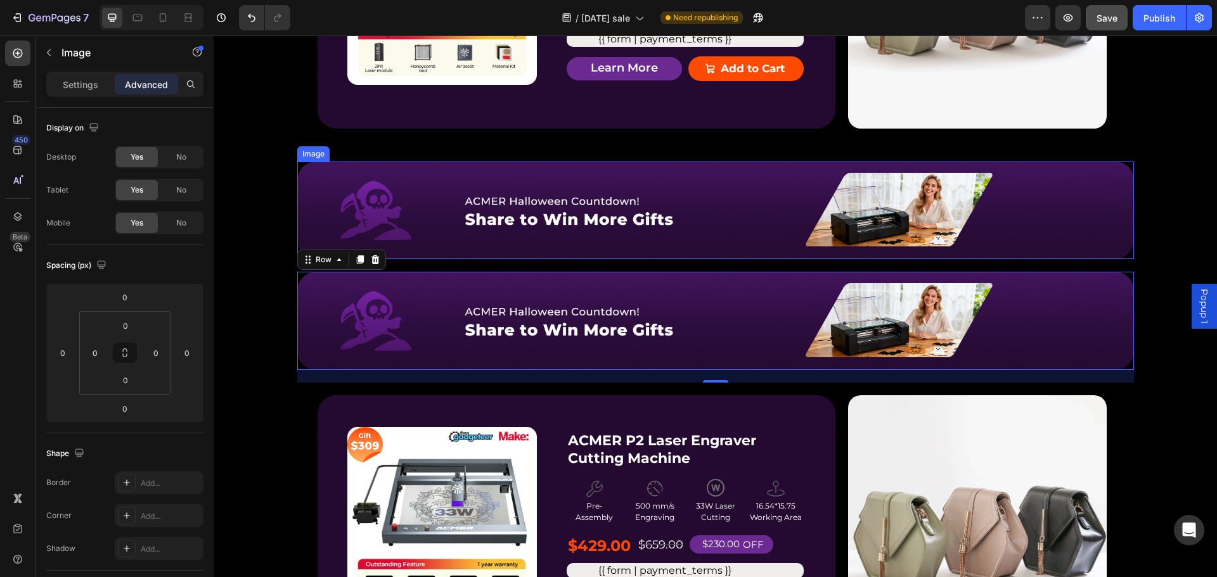
click at [744, 215] on img at bounding box center [715, 211] width 837 height 98
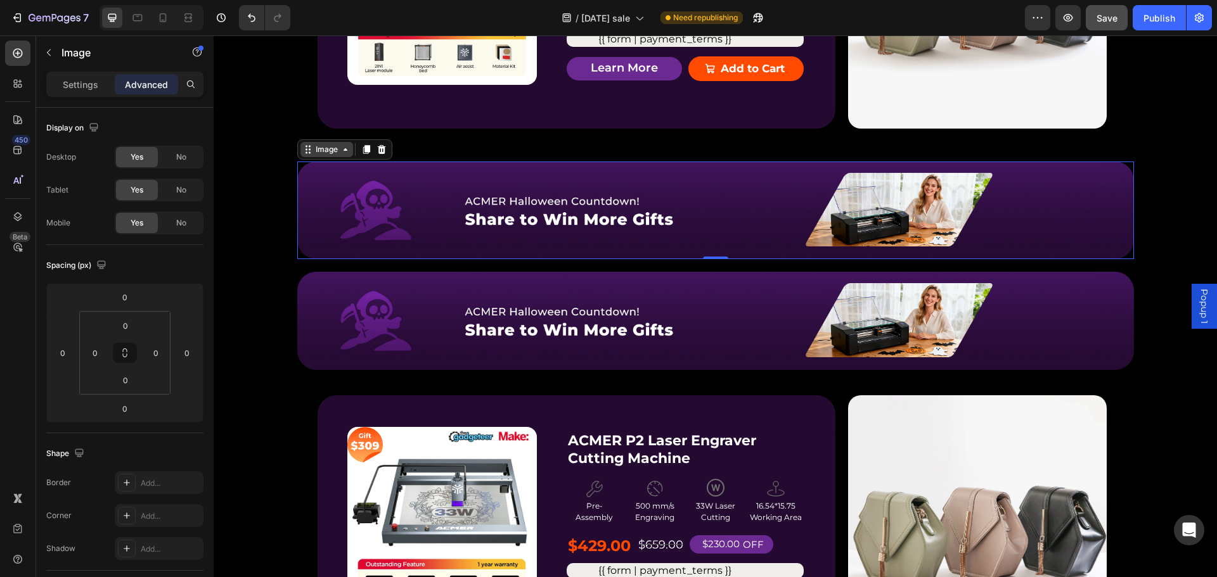
click at [326, 150] on div "Image" at bounding box center [326, 149] width 27 height 11
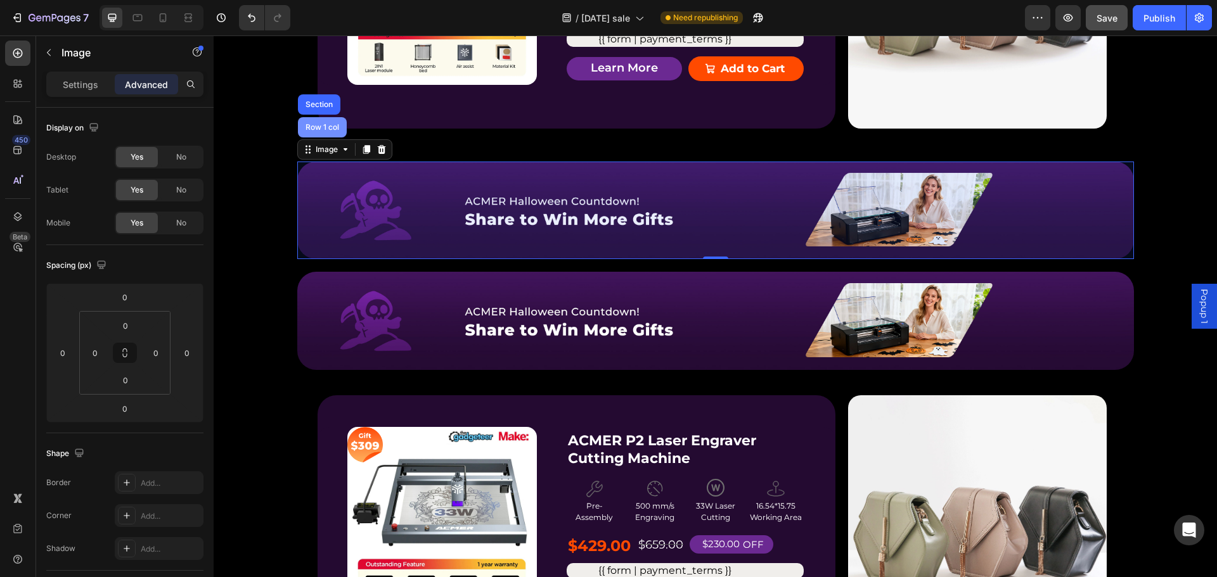
click at [323, 125] on div "Row 1 col" at bounding box center [322, 128] width 39 height 8
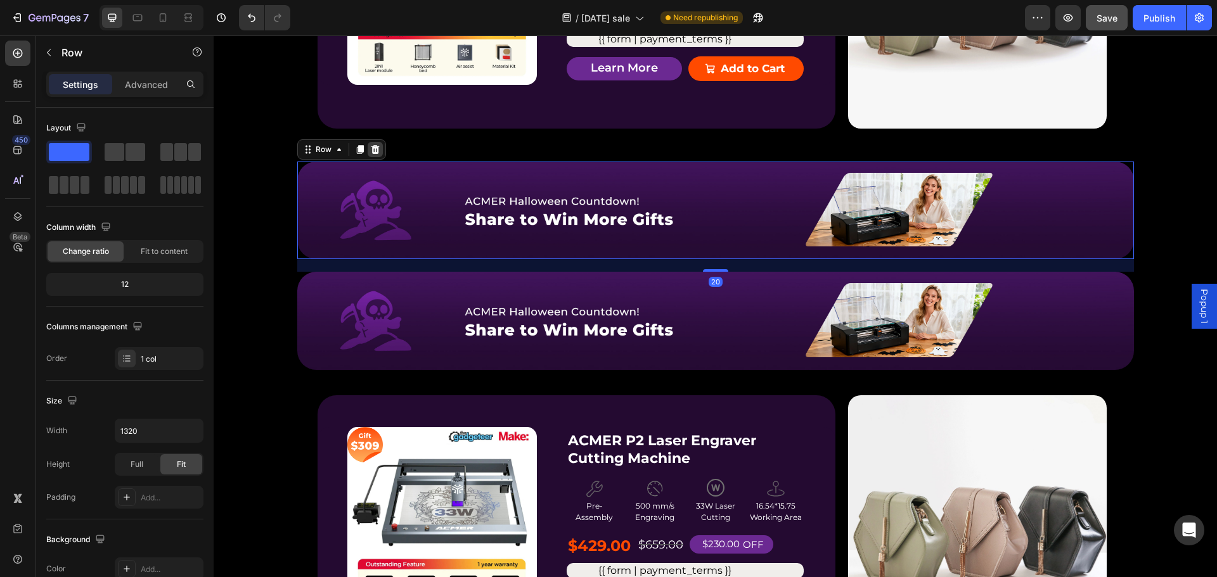
click at [371, 151] on icon at bounding box center [375, 149] width 8 height 9
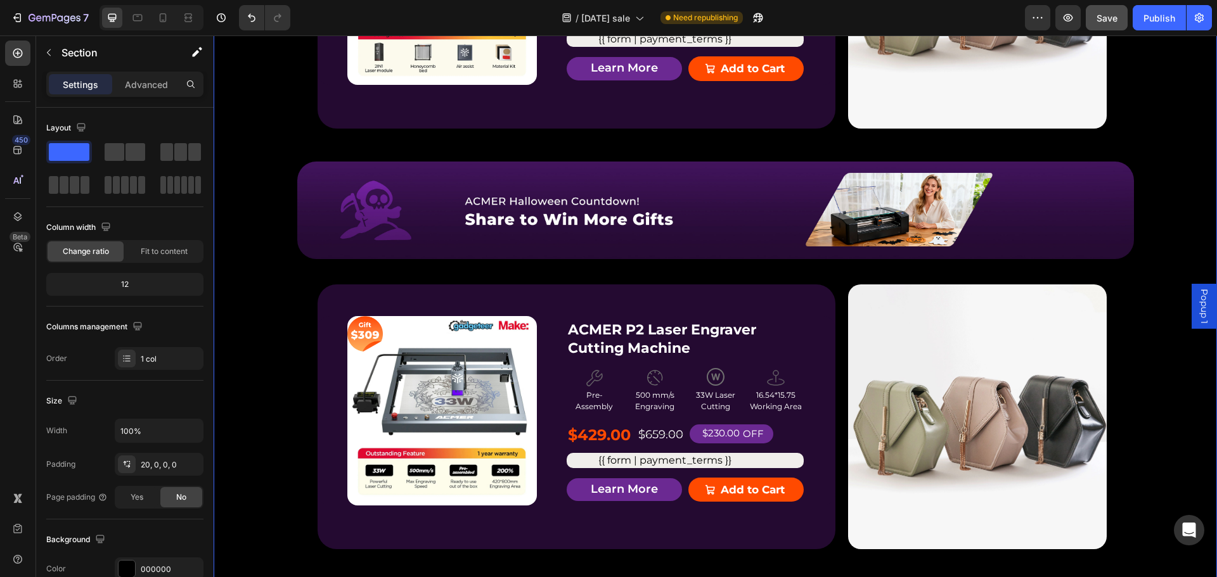
click at [1147, 206] on div "P2 Free $168 Gift Button Image $168 Text Block Get a FREE ACMER M4 Chuck Rotary…" at bounding box center [715, 349] width 1003 height 1297
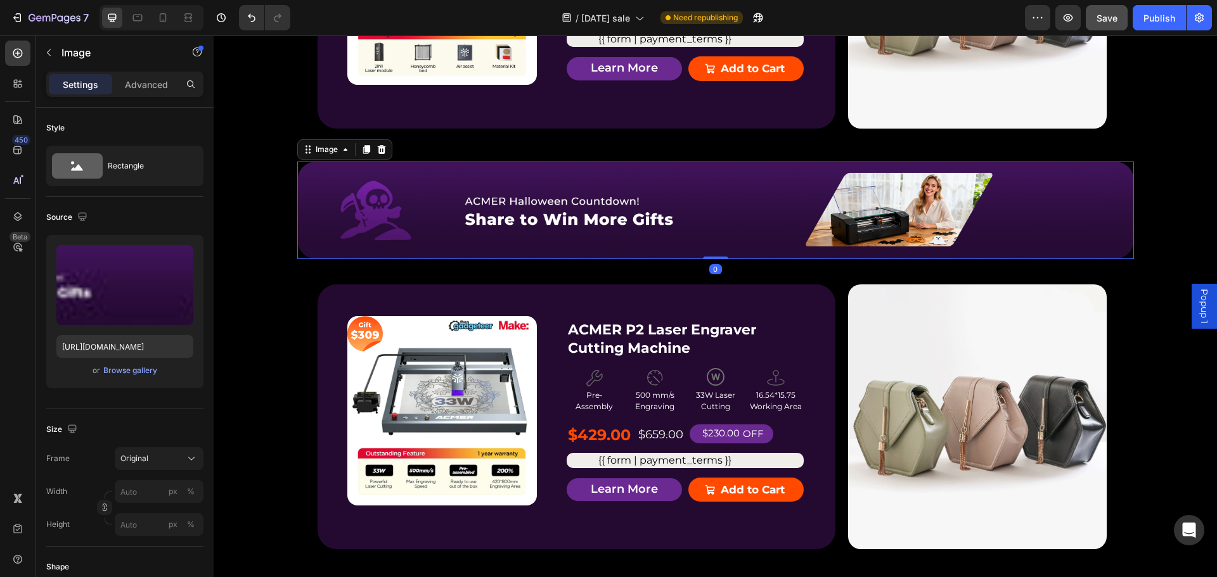
click at [691, 254] on img at bounding box center [715, 211] width 837 height 98
click at [140, 93] on div "Advanced" at bounding box center [146, 84] width 63 height 20
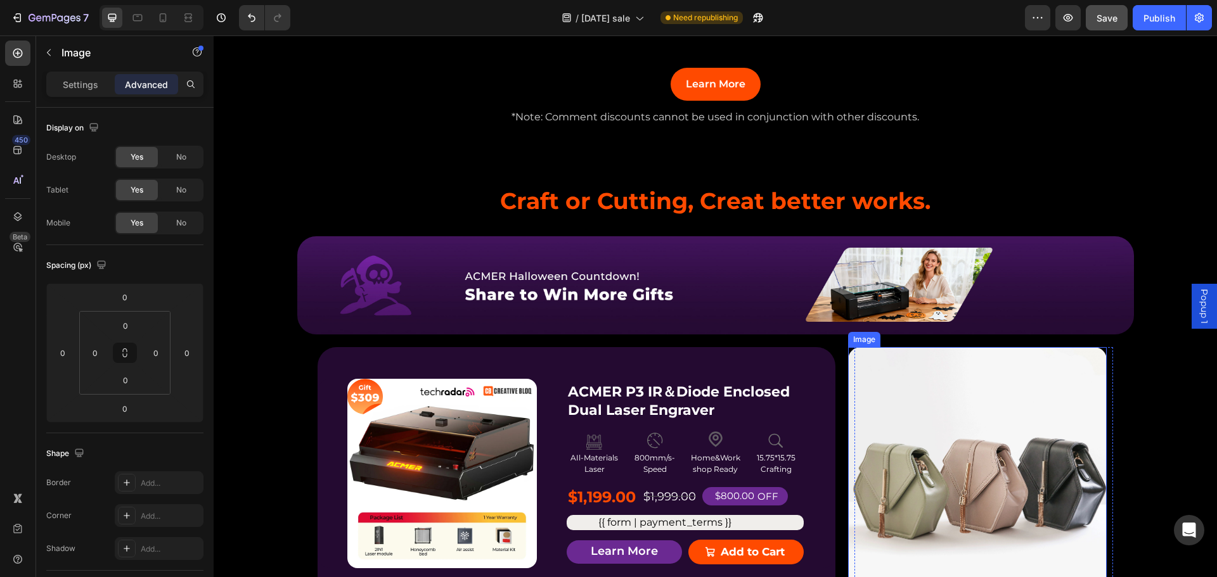
scroll to position [955, 0]
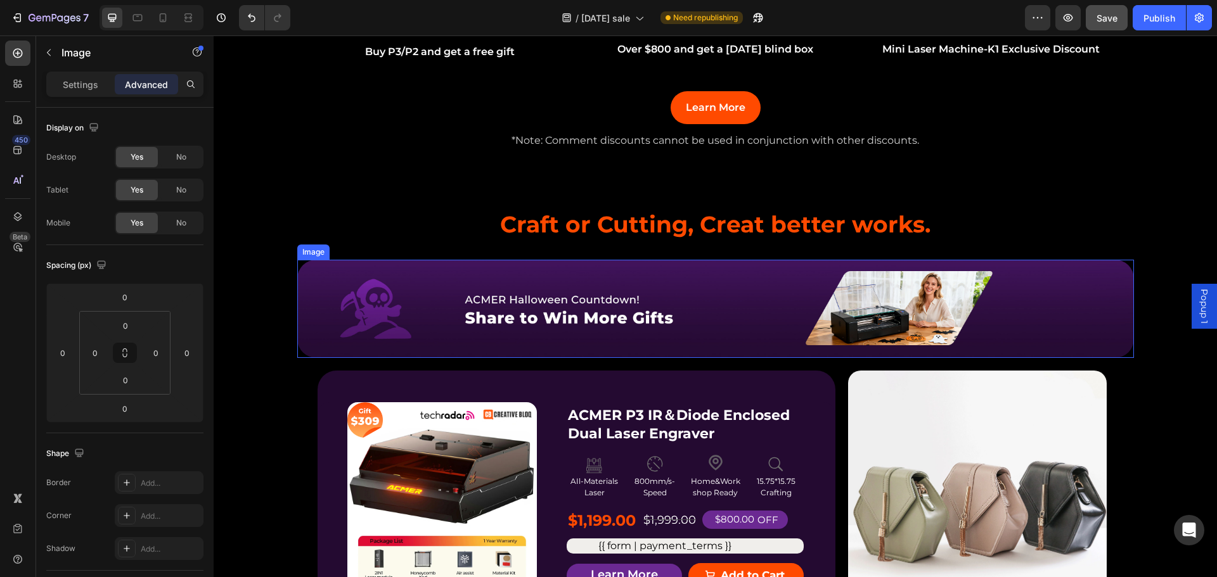
click at [1040, 334] on img at bounding box center [715, 309] width 837 height 98
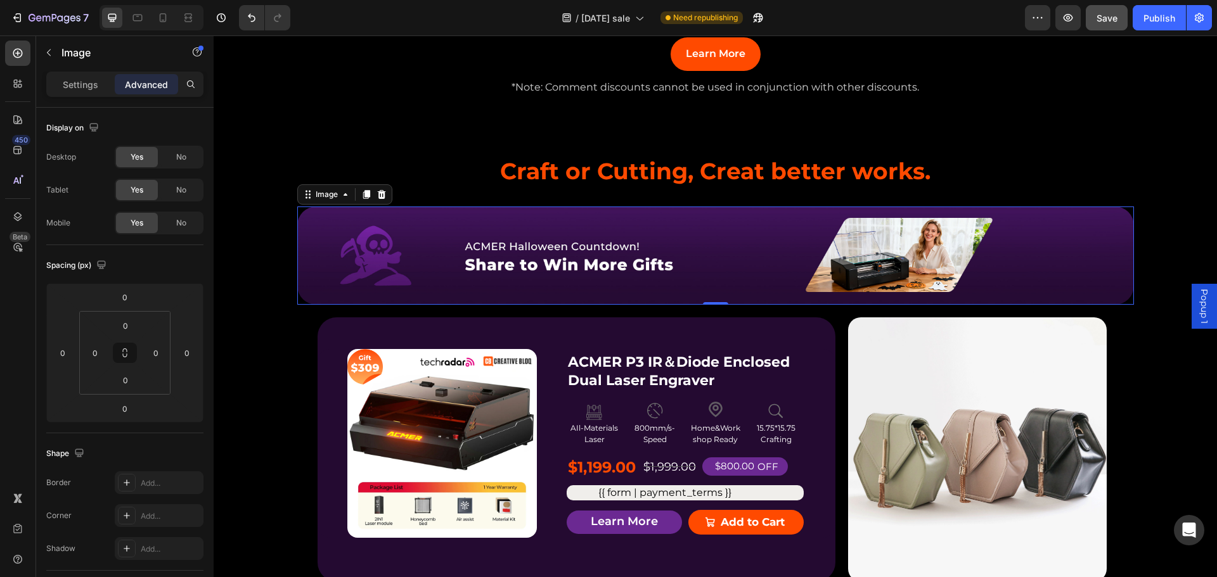
scroll to position [1082, 0]
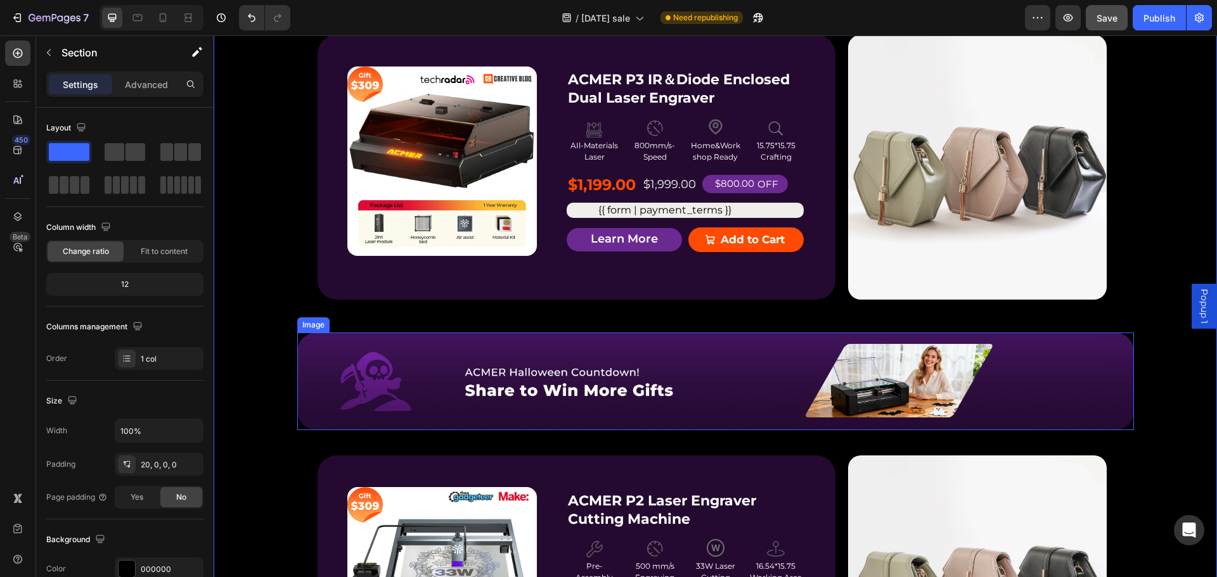
scroll to position [1335, 0]
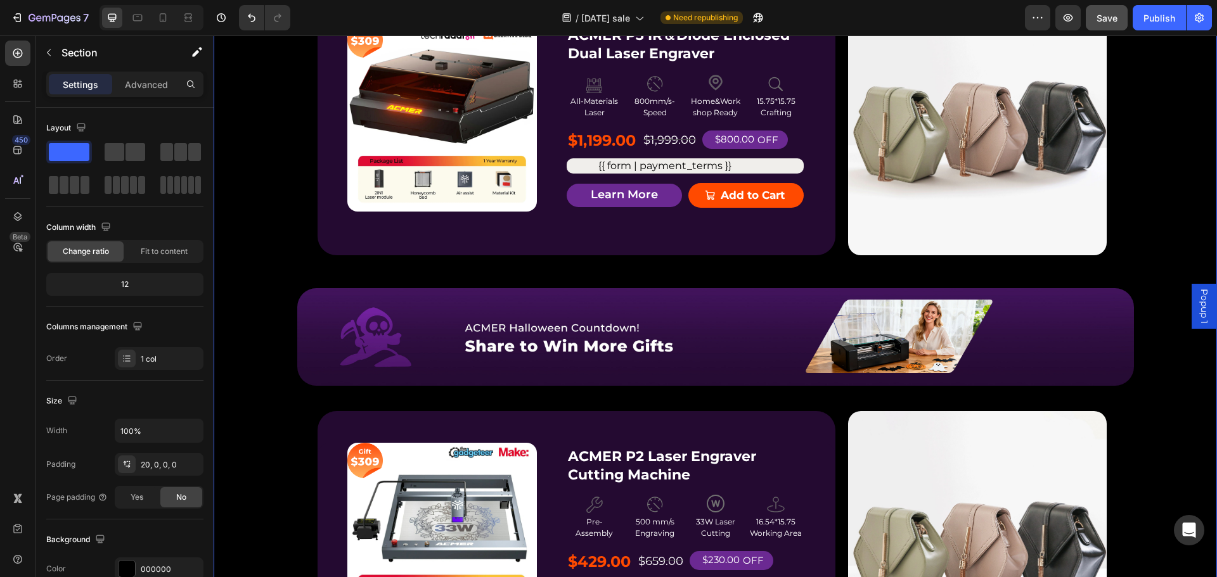
click at [840, 397] on div "P2 Free $168 Gift Button Image $168 Text Block Get a FREE ACMER M4 Chuck Rotary…" at bounding box center [715, 476] width 1003 height 1297
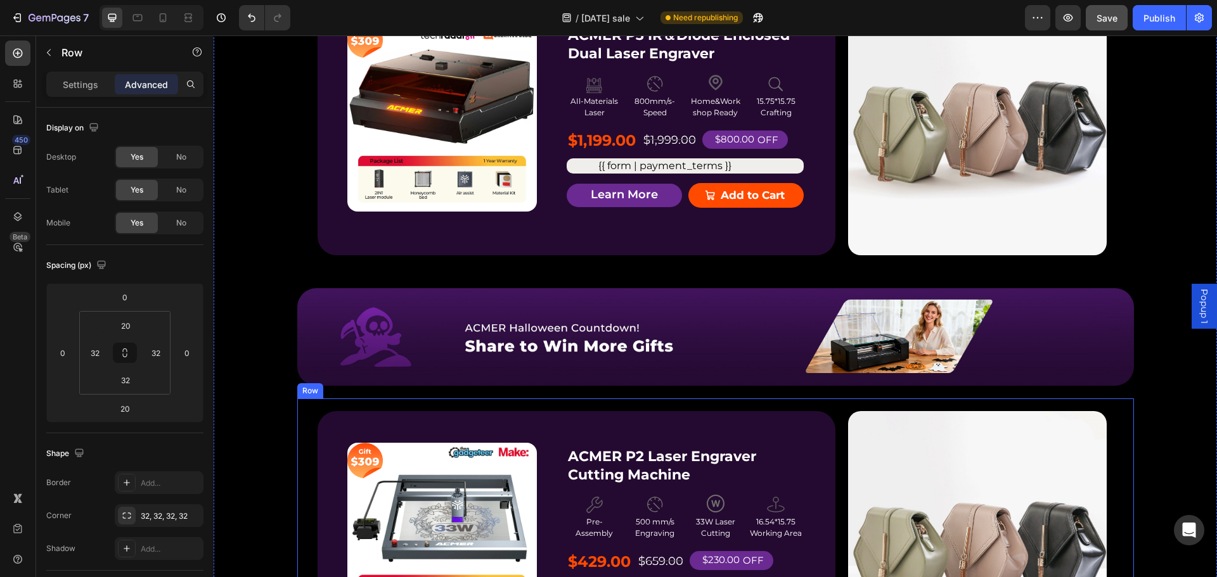
click at [768, 409] on div "Product Badge Product Images ACMER P2 Laser Engraver Cutting Machine Product Ti…" at bounding box center [715, 548] width 837 height 298
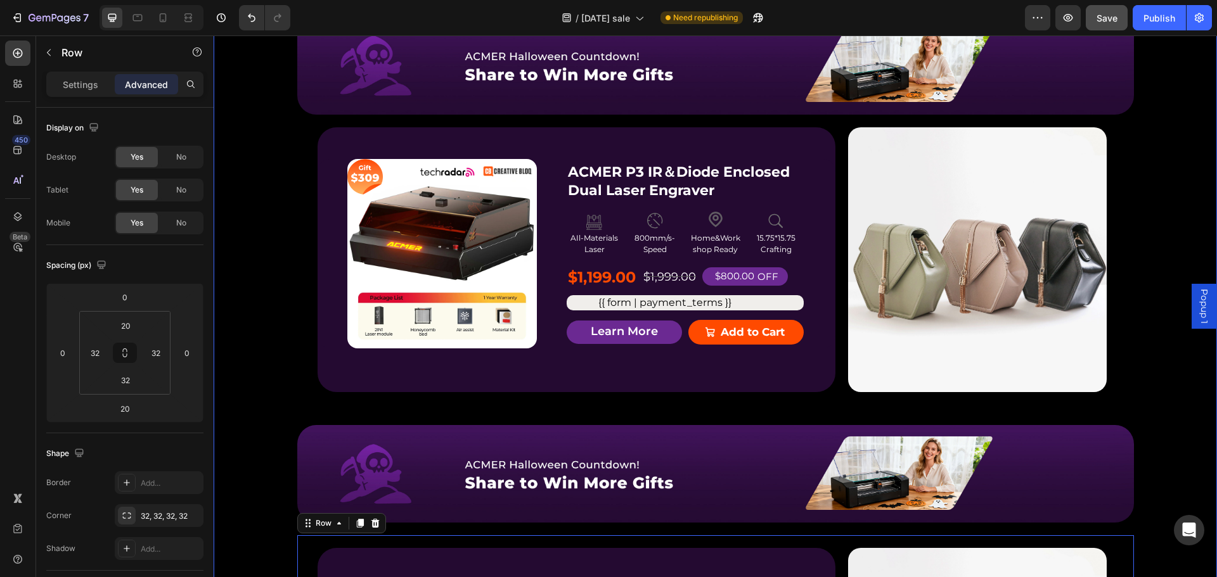
scroll to position [1272, 0]
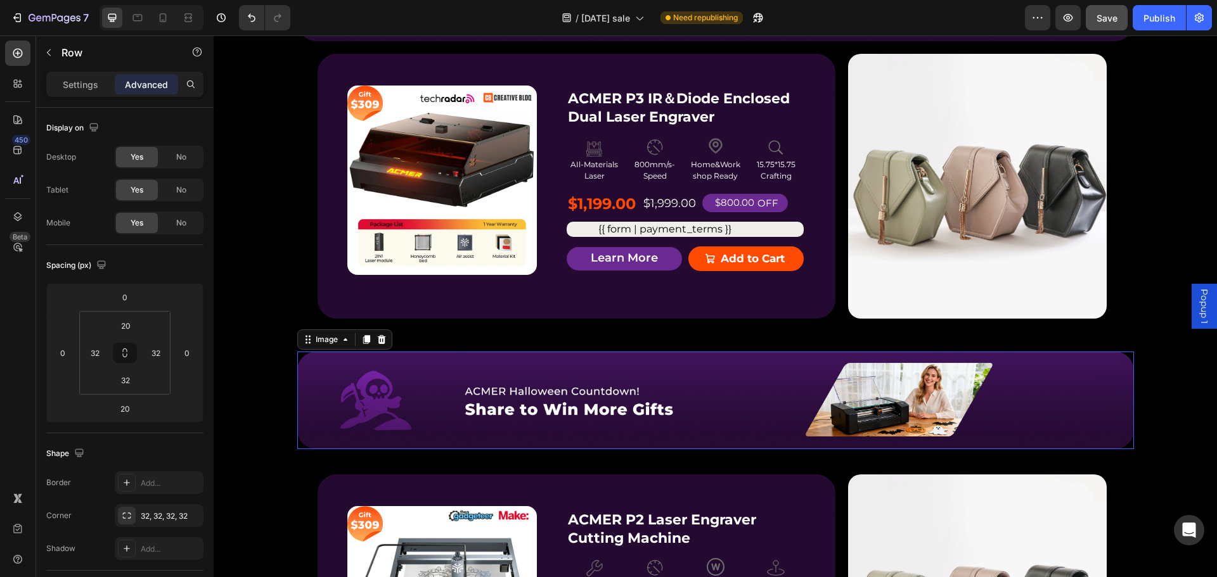
click at [726, 443] on img at bounding box center [715, 401] width 837 height 98
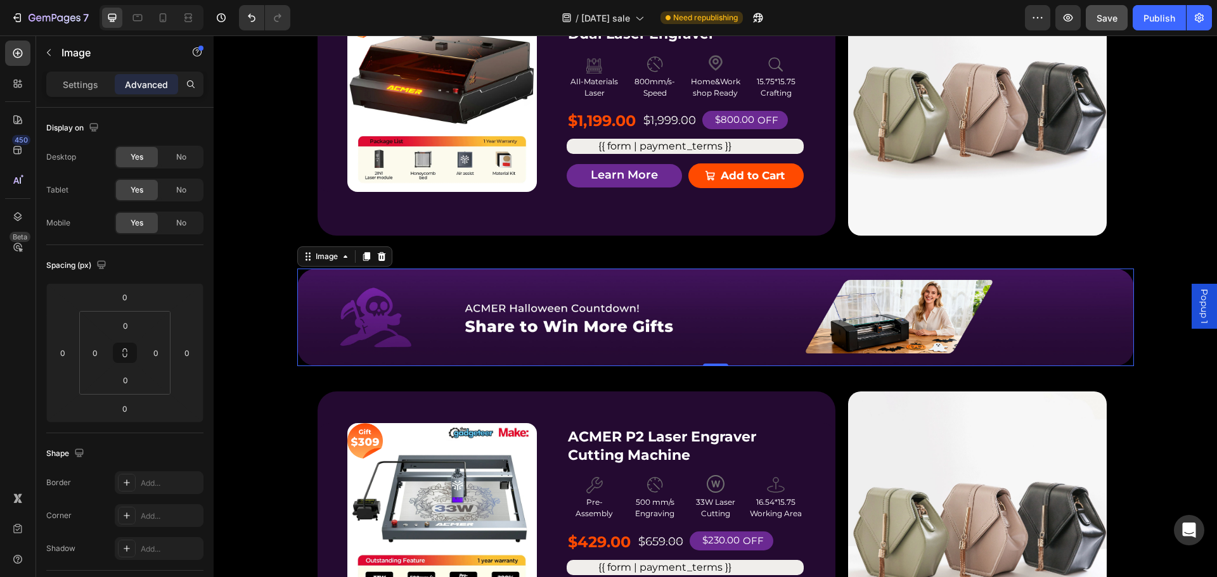
scroll to position [1399, 0]
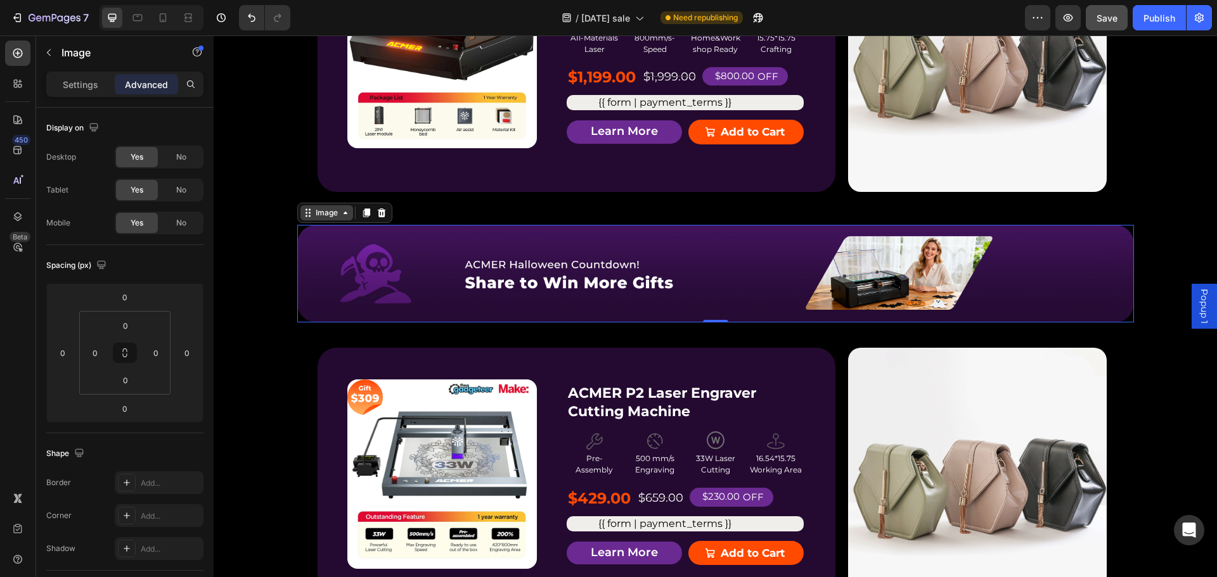
click at [330, 220] on div "Image" at bounding box center [326, 212] width 53 height 15
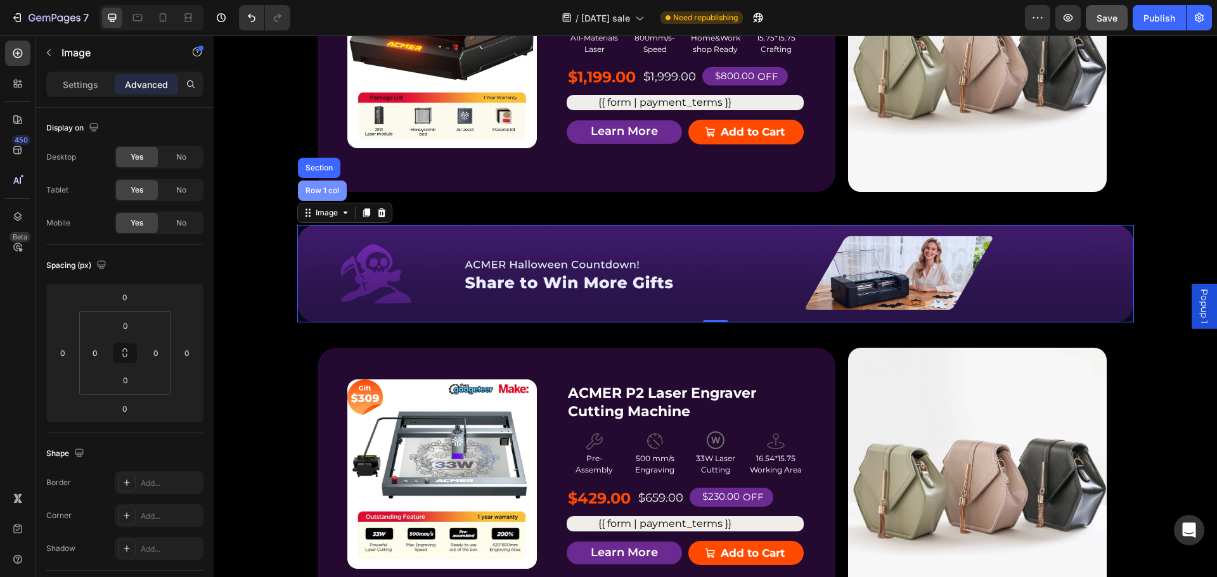
click at [318, 193] on div "Row 1 col" at bounding box center [322, 191] width 39 height 8
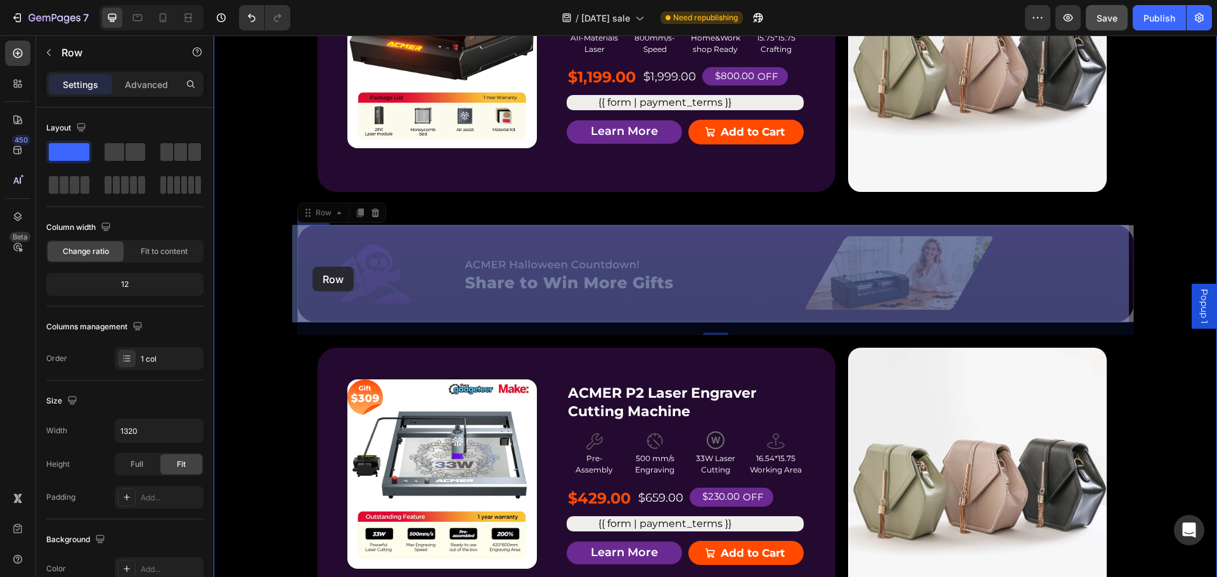
drag, startPoint x: 300, startPoint y: 217, endPoint x: 312, endPoint y: 267, distance: 50.9
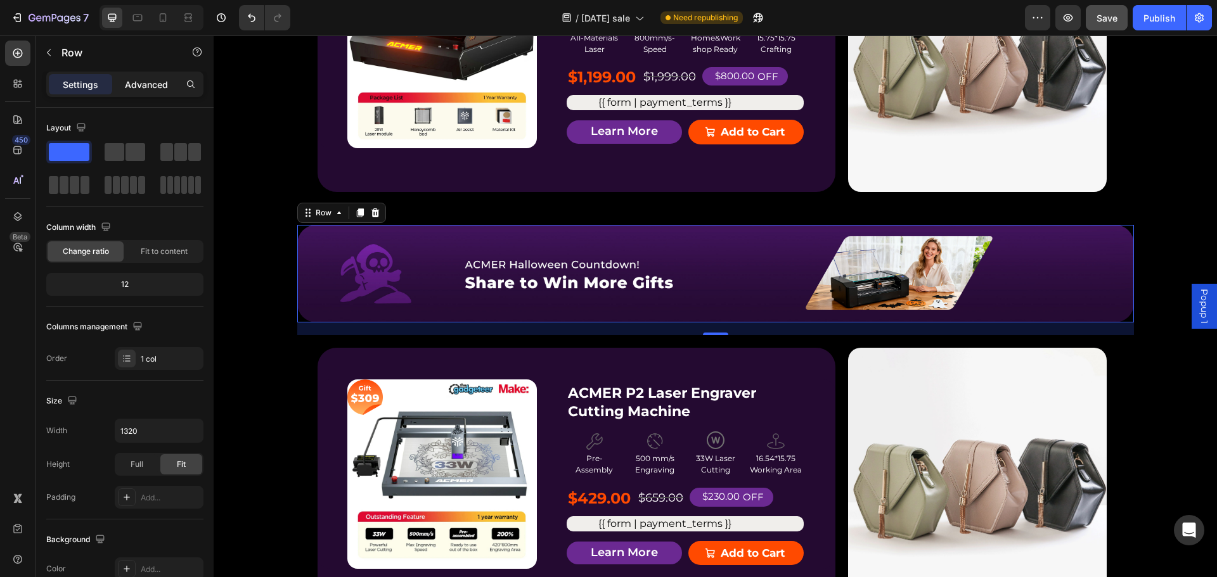
click at [146, 87] on p "Advanced" at bounding box center [146, 84] width 43 height 13
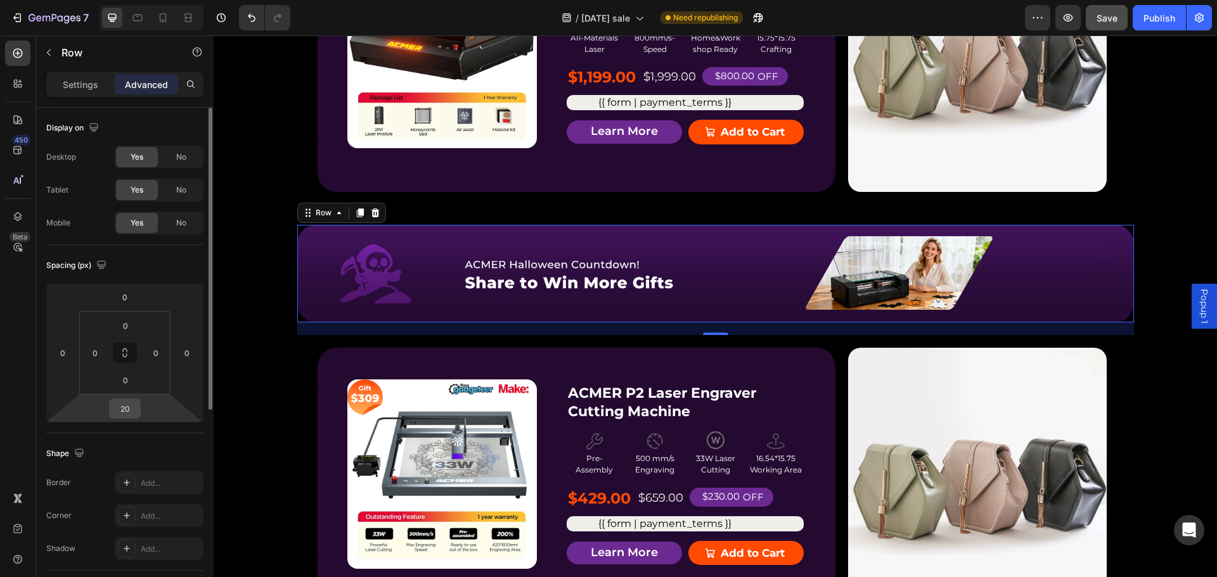
click at [132, 408] on input "20" at bounding box center [124, 408] width 25 height 19
type input "0"
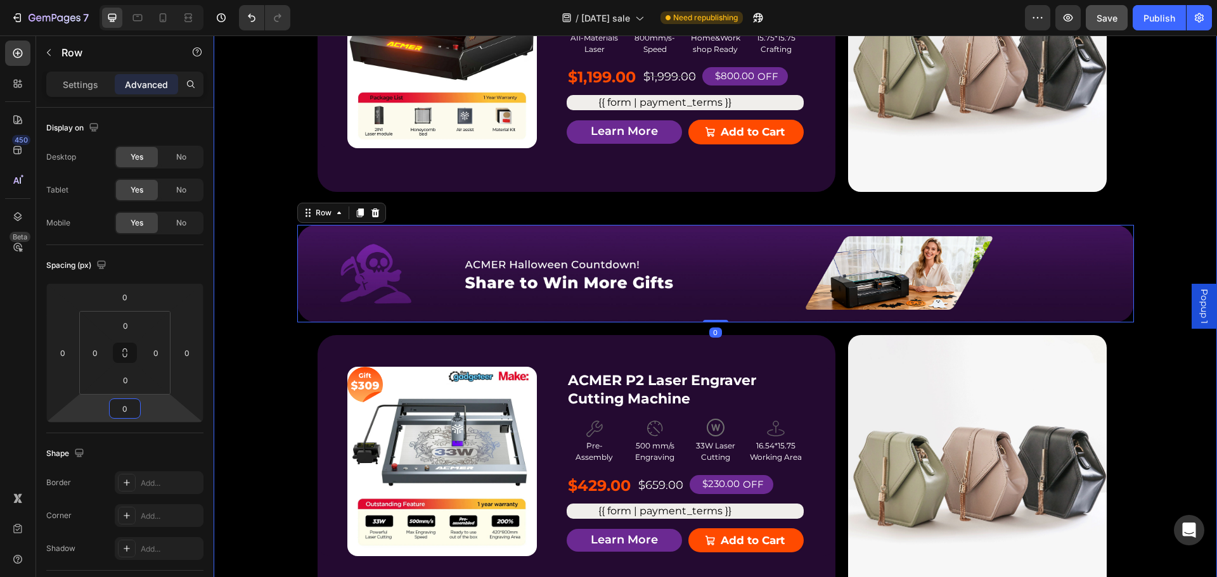
click at [1139, 200] on div "P2 Free $168 Gift Button Image $168 Text Block Get a FREE ACMER M4 Chuck Rotary…" at bounding box center [715, 407] width 1003 height 1285
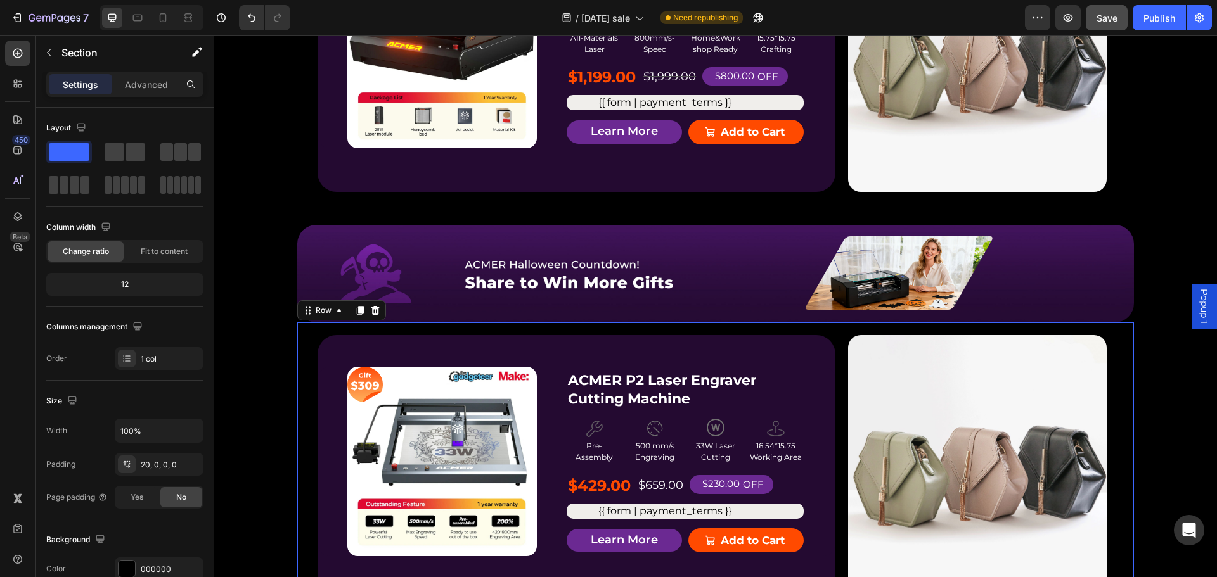
click at [830, 331] on div "Product Badge Product Images ACMER P2 Laser Engraver Cutting Machine Product Ti…" at bounding box center [715, 472] width 837 height 298
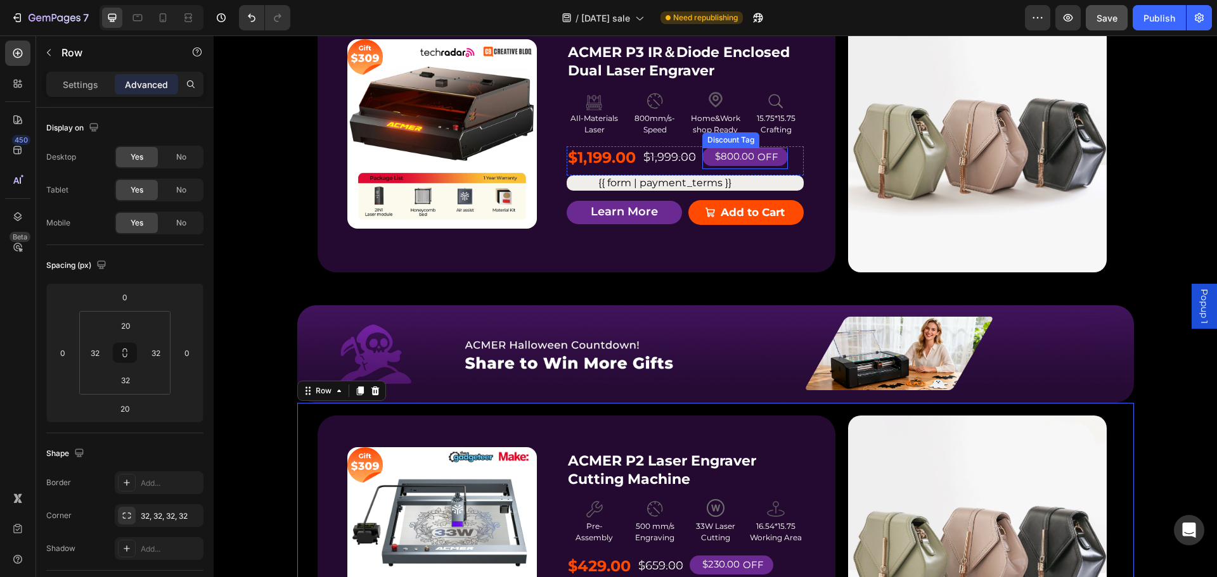
scroll to position [1335, 0]
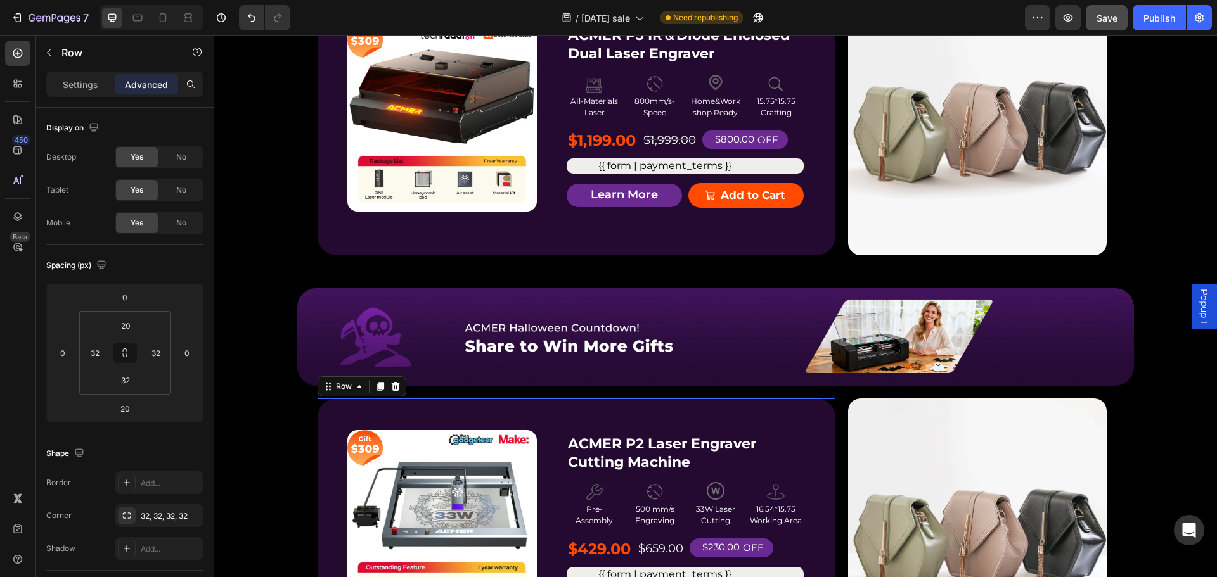
click at [490, 420] on div "Product Badge Product Images ACMER P2 Laser Engraver Cutting Machine Product Ti…" at bounding box center [577, 531] width 518 height 265
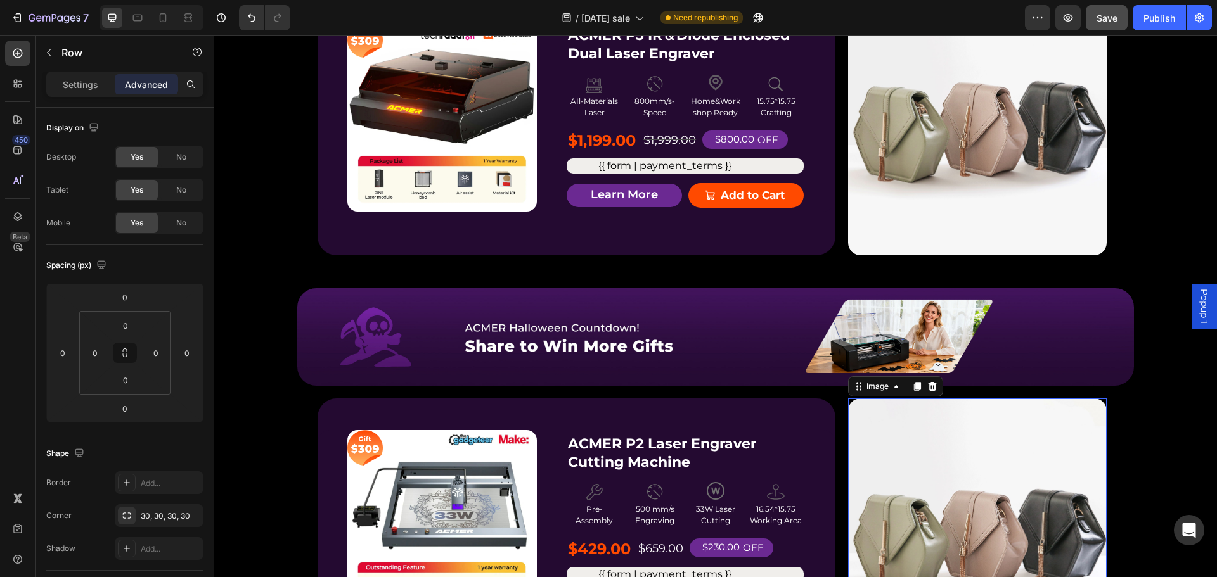
click at [878, 415] on img at bounding box center [977, 531] width 259 height 265
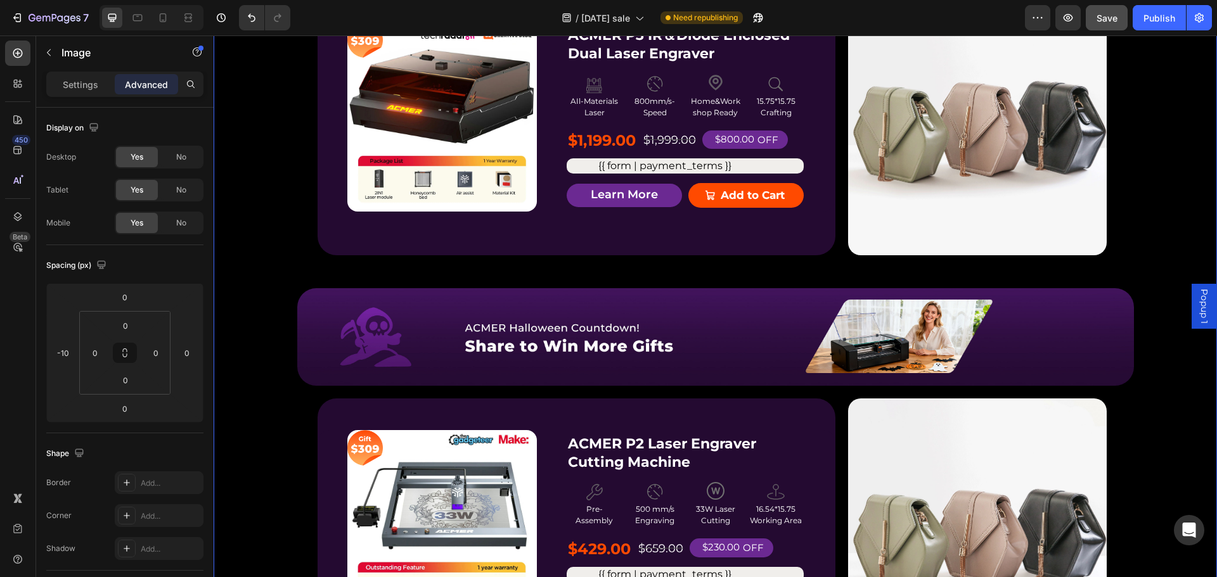
click at [1136, 250] on div "P2 Free $168 Gift Button Image $168 Text Block Get a FREE ACMER M4 Chuck Rotary…" at bounding box center [715, 470] width 1003 height 1285
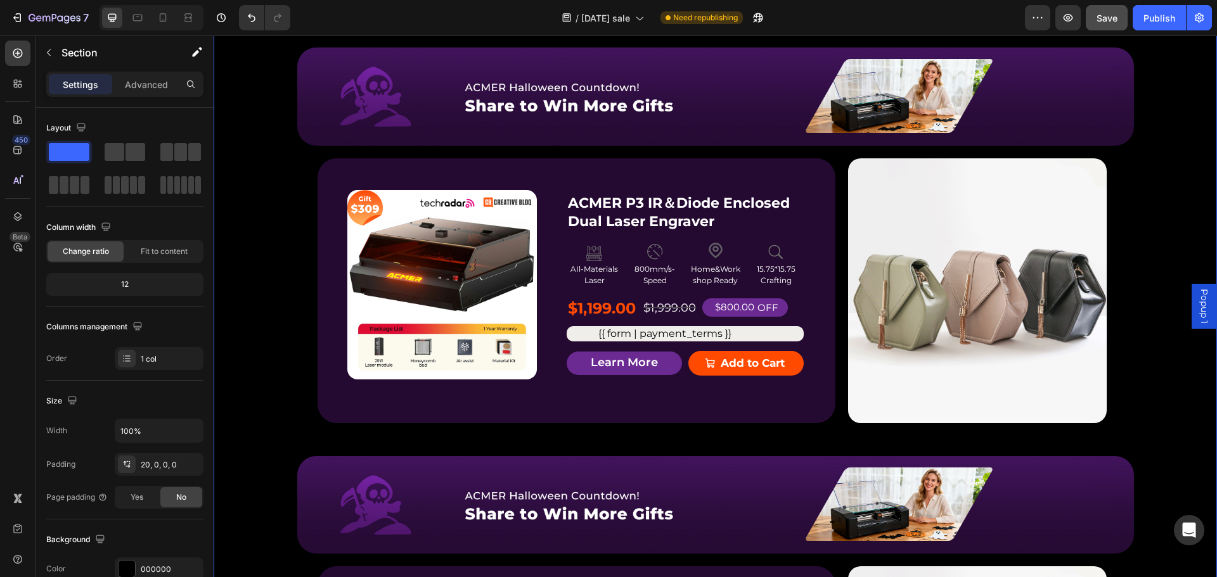
scroll to position [1145, 0]
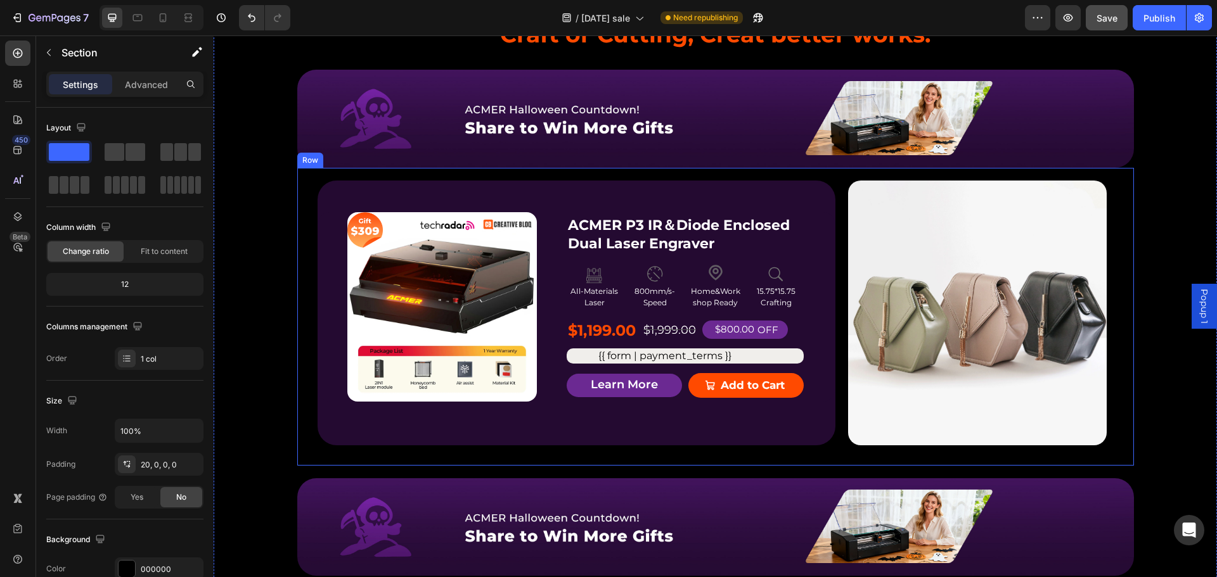
click at [743, 174] on div "Product Badge Product Images ACMER P3 IR＆Diode Enclosed Dual Laser Engraver Pro…" at bounding box center [715, 317] width 837 height 298
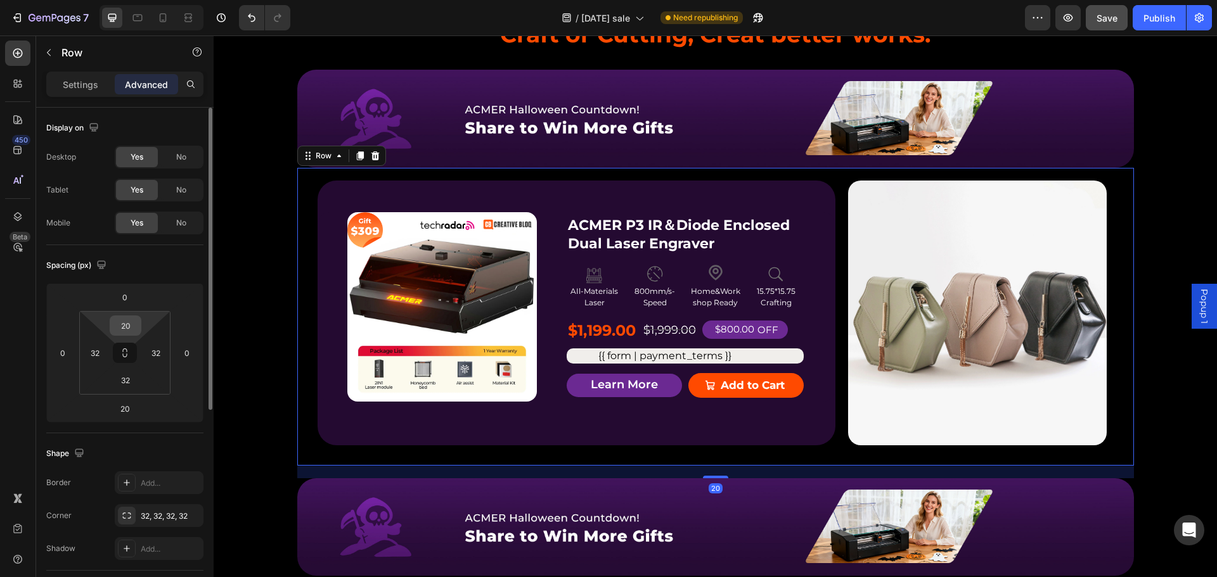
click at [128, 327] on input "20" at bounding box center [125, 325] width 25 height 19
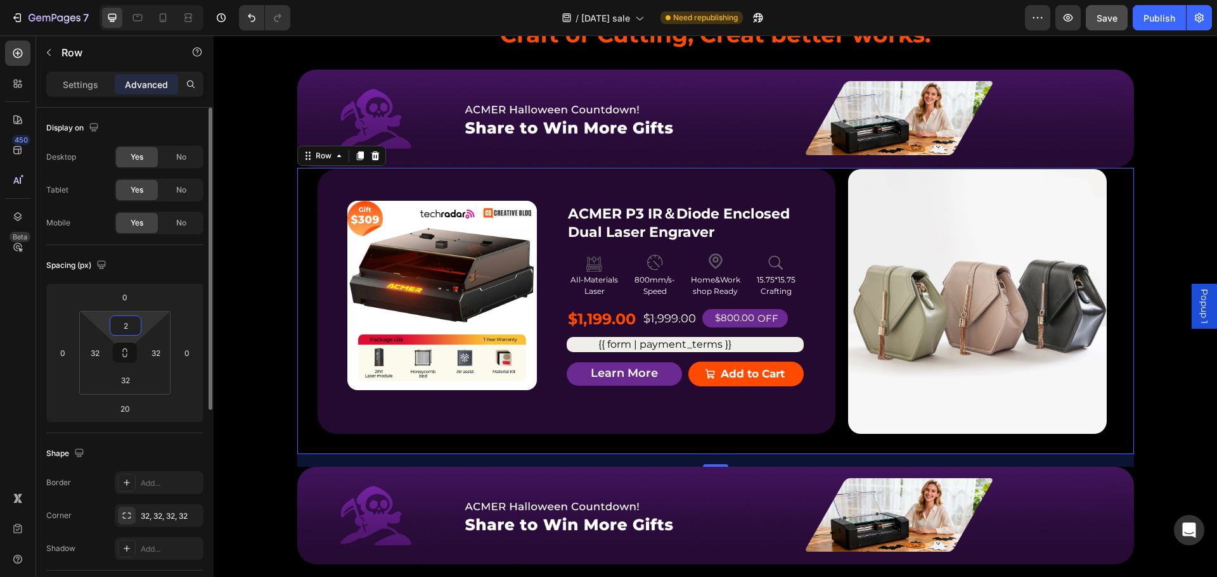
type input "25"
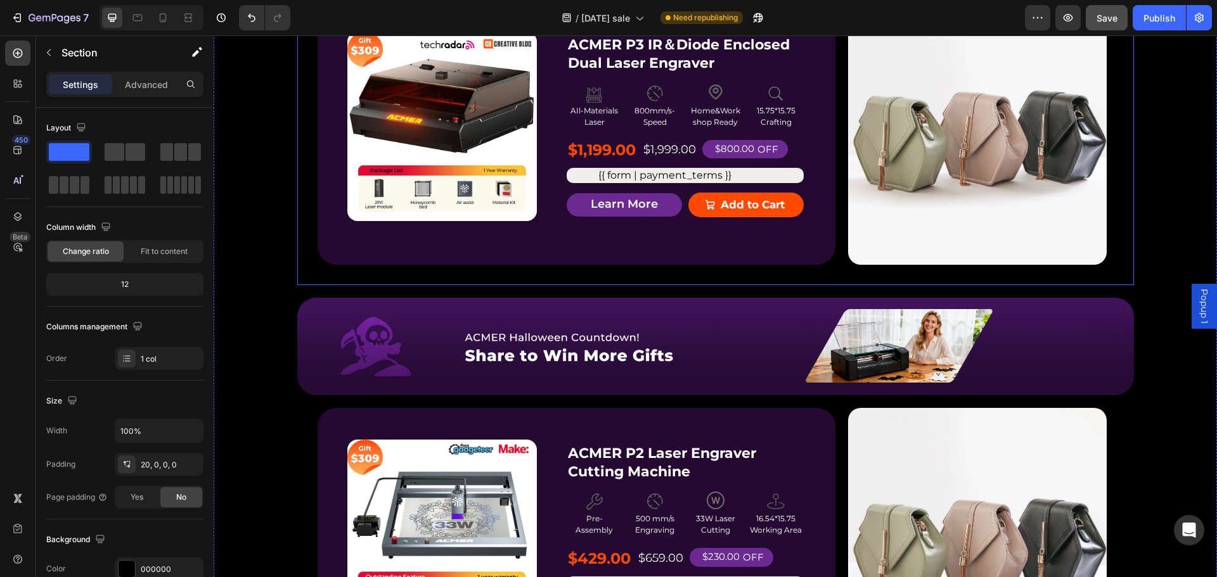
scroll to position [1399, 0]
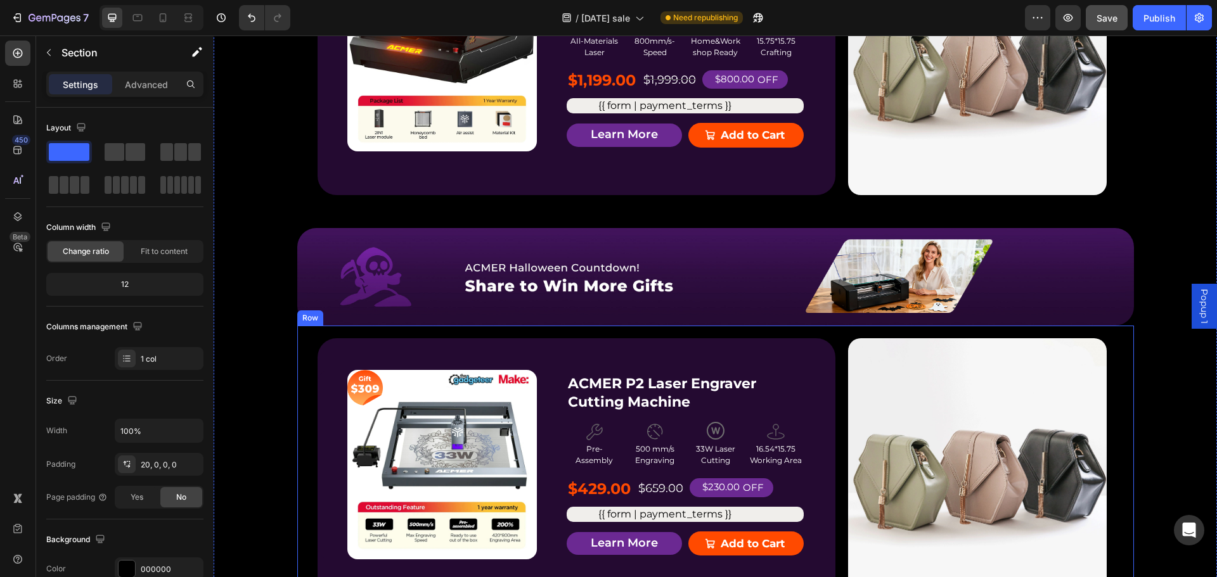
click at [780, 337] on div "Product Badge Product Images ACMER P2 Laser Engraver Cutting Machine Product Ti…" at bounding box center [715, 475] width 837 height 298
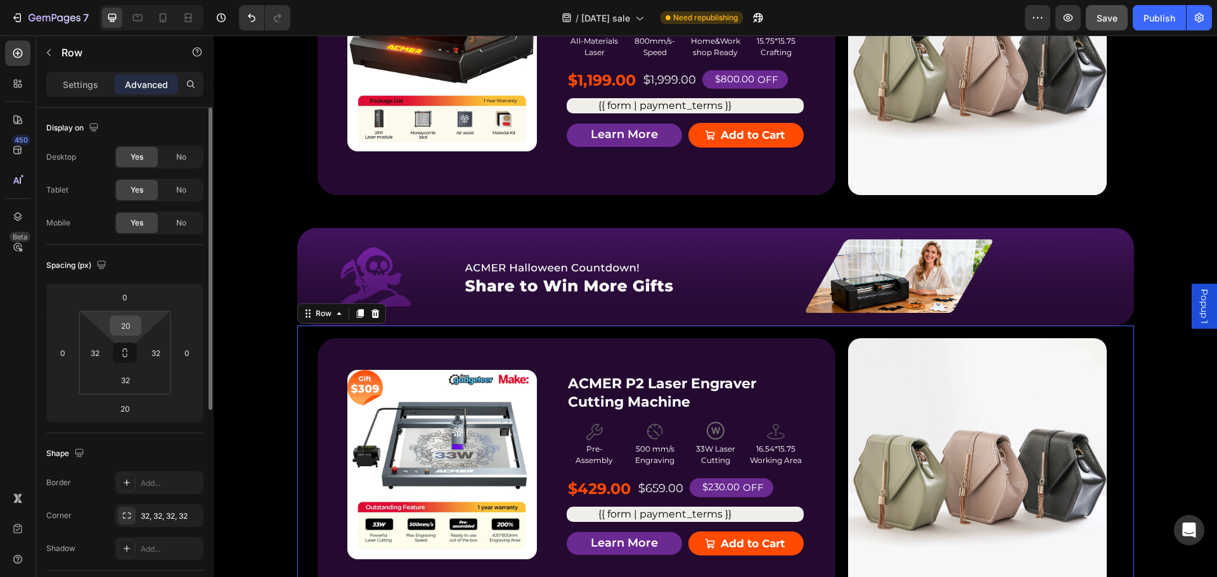
click at [122, 326] on input "20" at bounding box center [125, 325] width 25 height 19
type input "25"
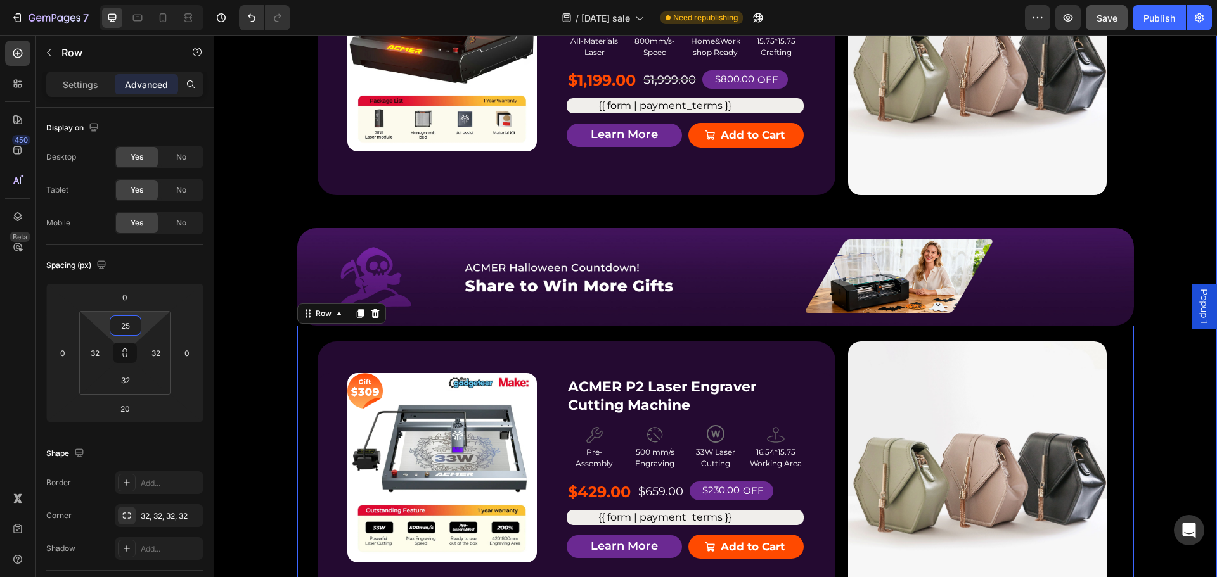
click at [1132, 198] on div "P2 Free $168 Gift Button Image $168 Text Block Get a FREE ACMER M4 Chuck Rotary…" at bounding box center [715, 410] width 1003 height 1291
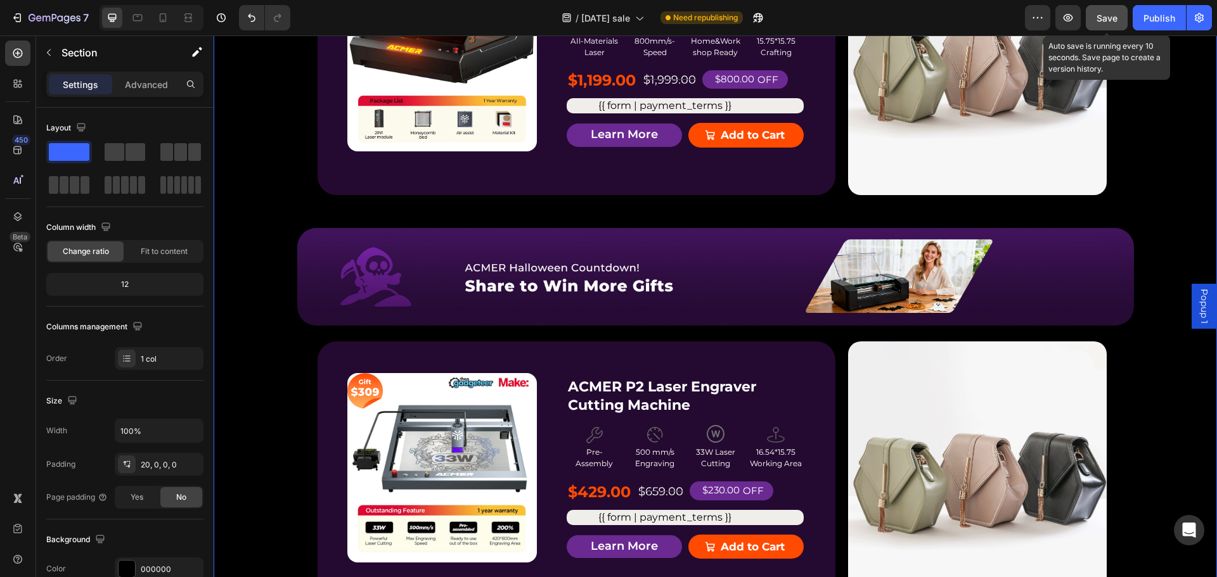
click at [1093, 15] on button "Save" at bounding box center [1107, 17] width 42 height 25
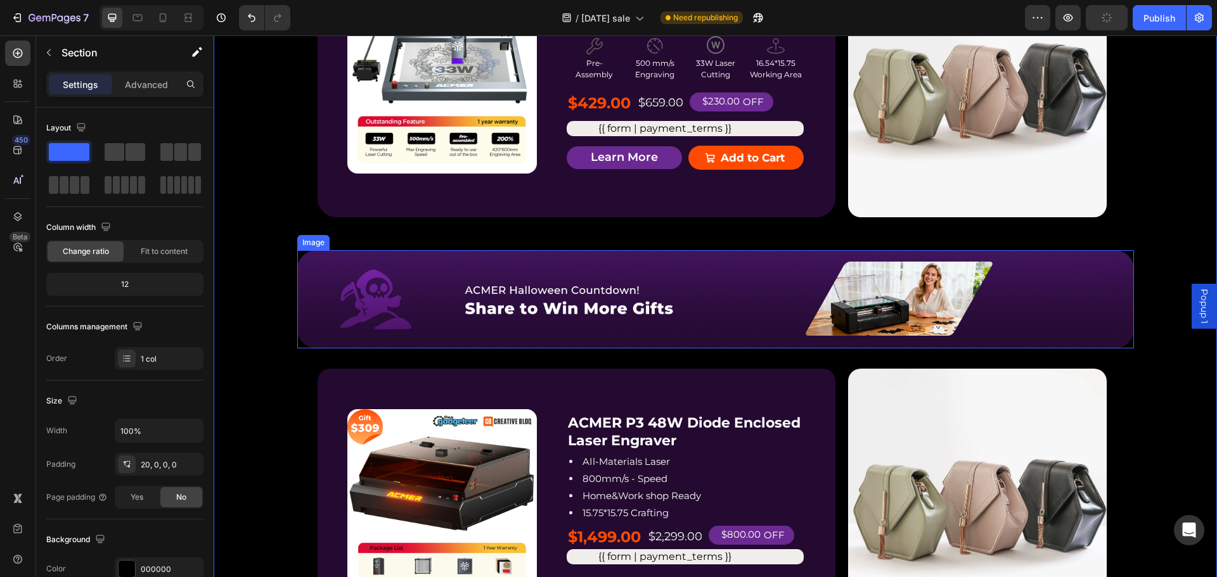
scroll to position [1906, 0]
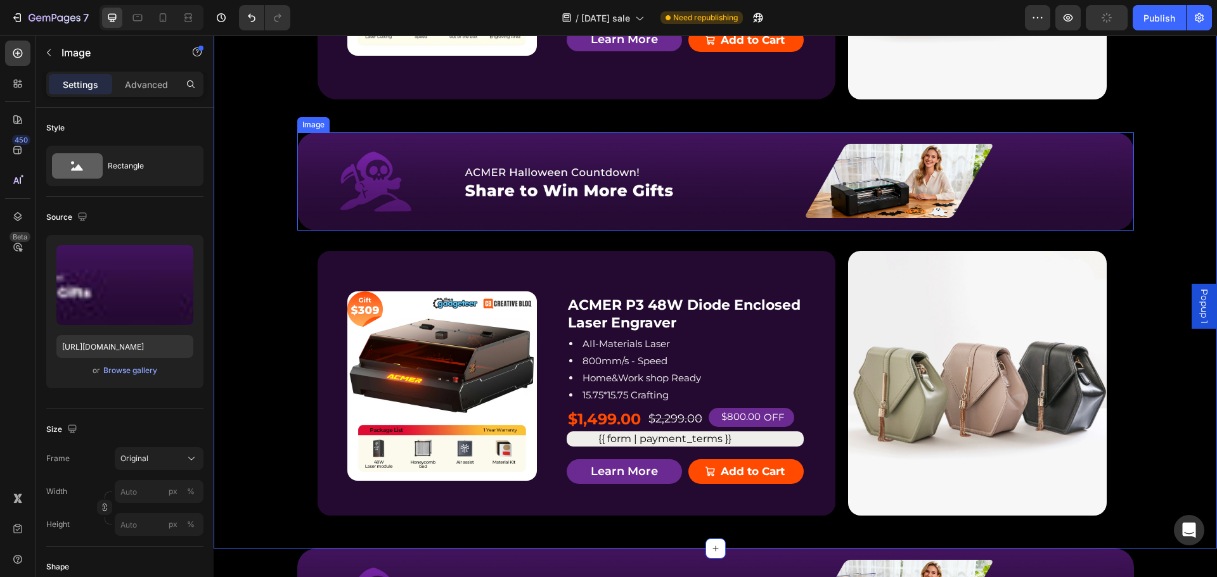
click at [695, 228] on img at bounding box center [715, 181] width 837 height 98
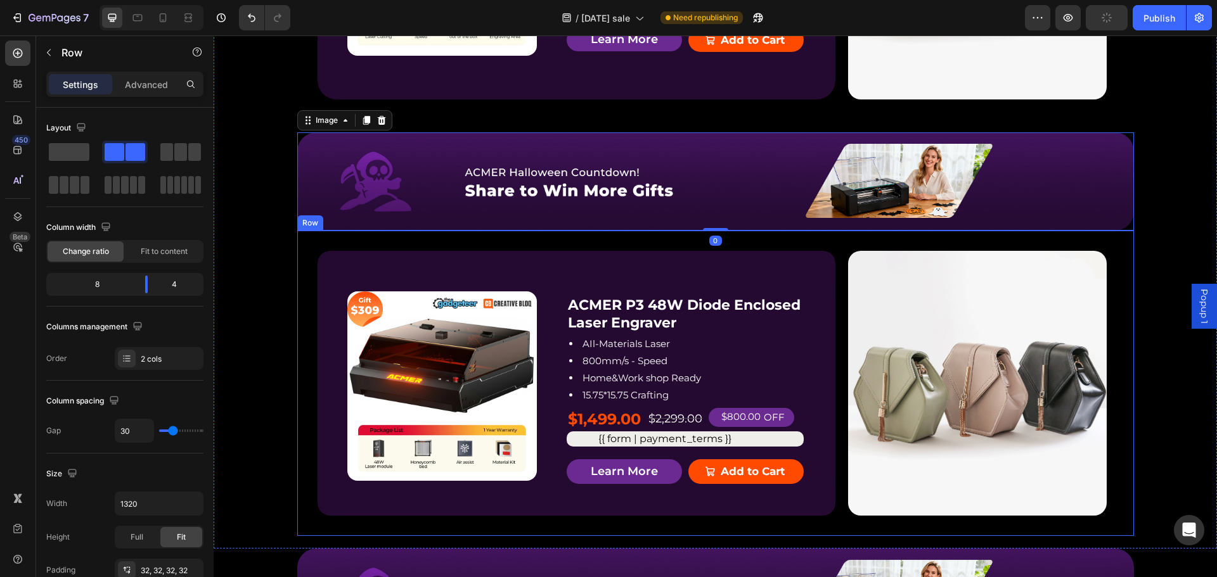
click at [822, 246] on div "Product Badge Product Images ACMER P3 48W Diode Enclosed Laser Engraver Product…" at bounding box center [715, 384] width 837 height 306
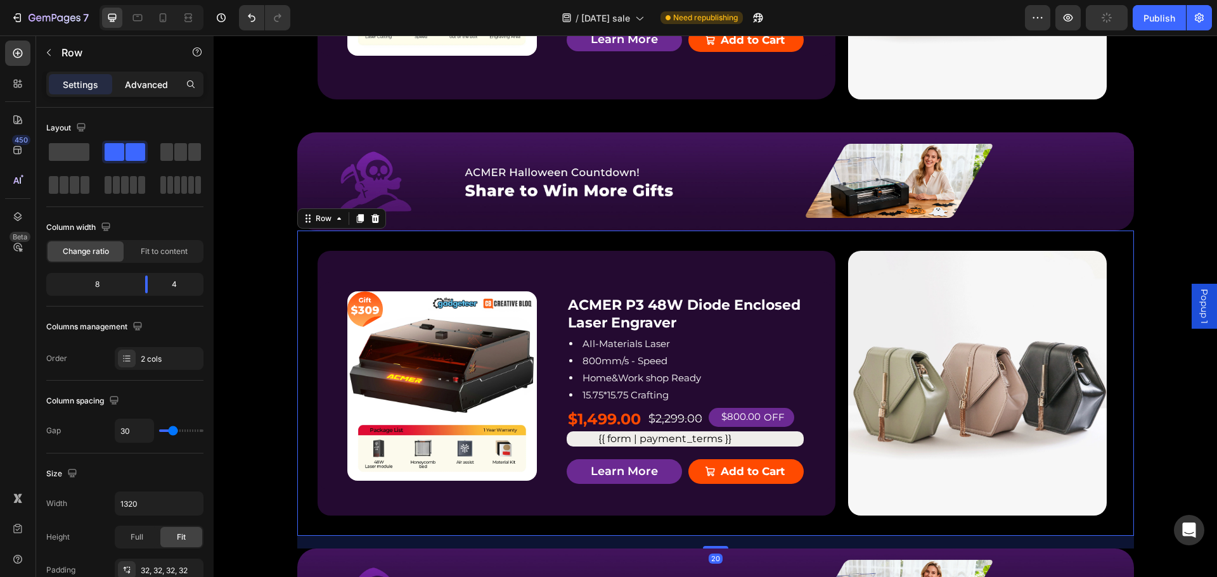
click at [144, 75] on div "Advanced" at bounding box center [146, 84] width 63 height 20
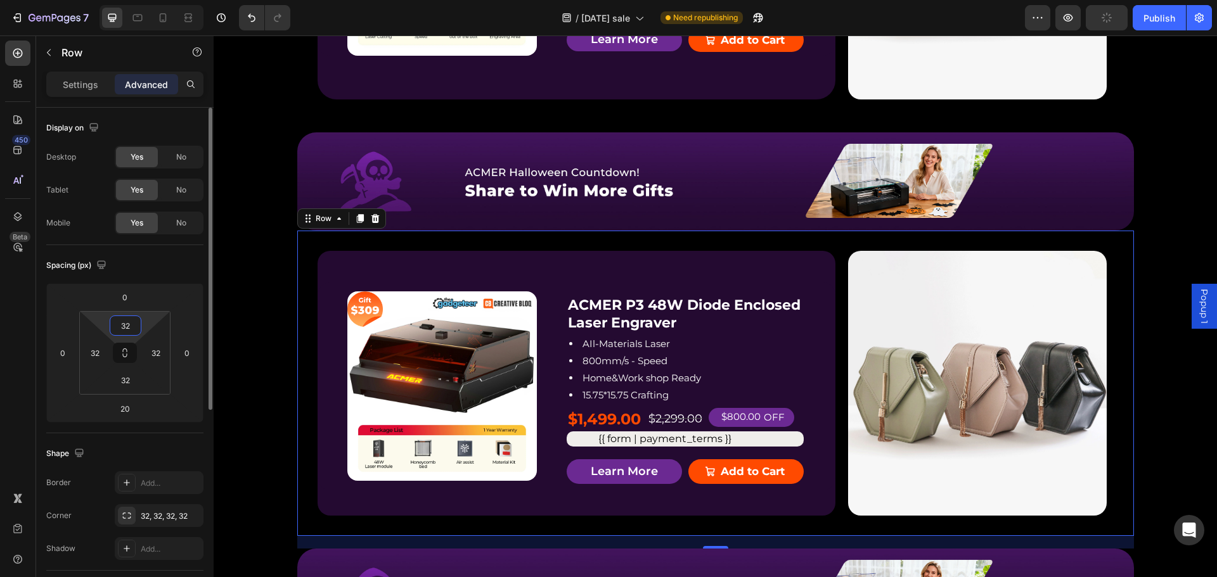
click at [131, 328] on input "32" at bounding box center [125, 325] width 25 height 19
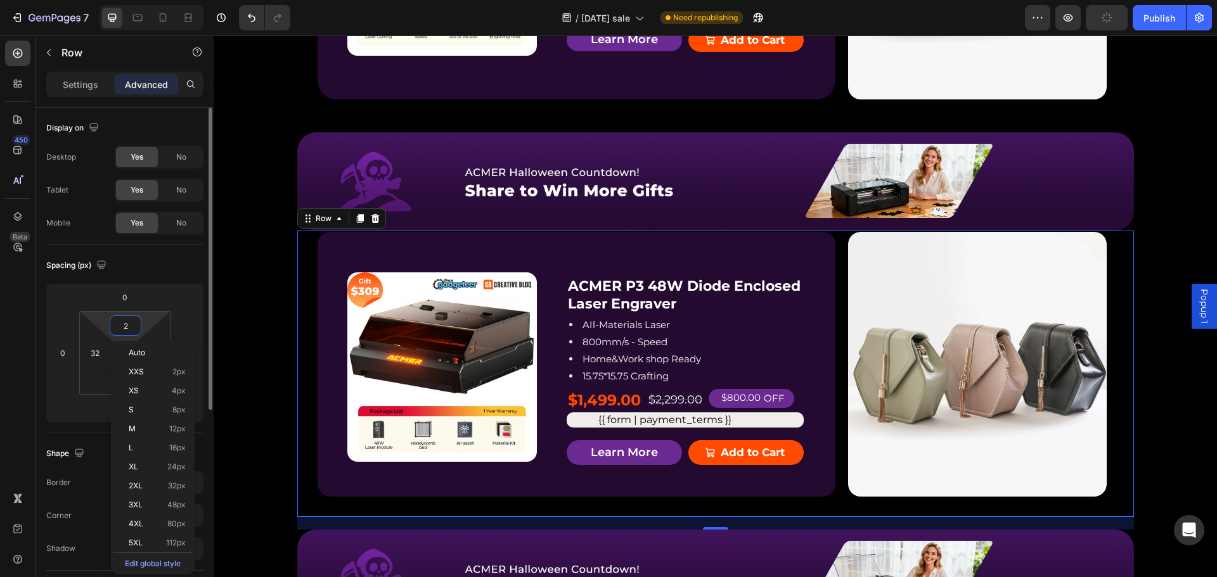
type input "25"
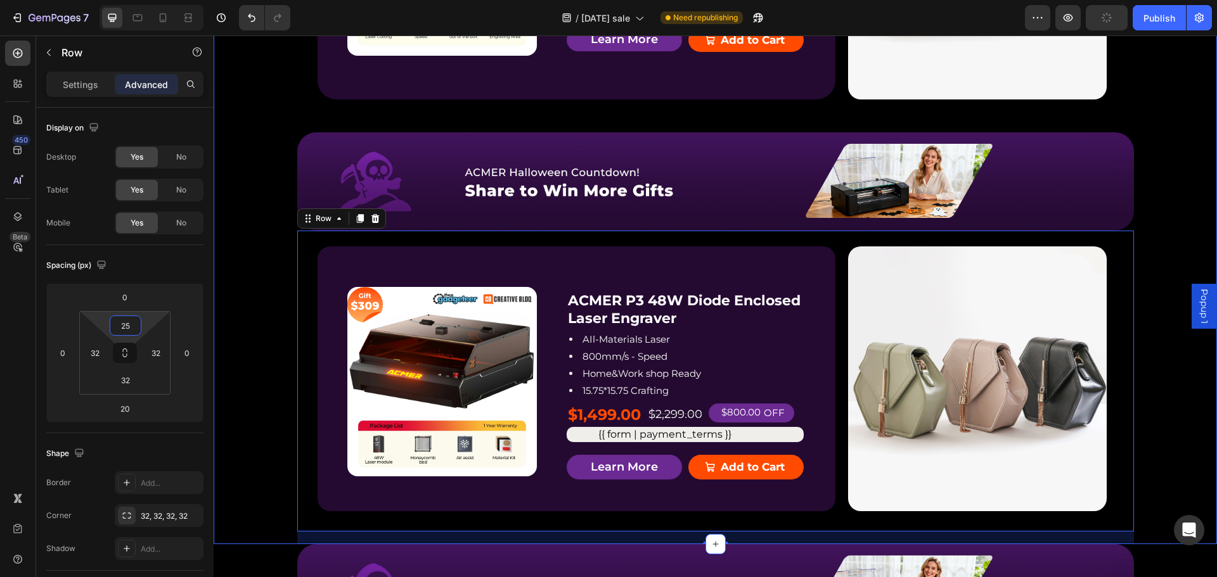
drag, startPoint x: 1155, startPoint y: 167, endPoint x: 1148, endPoint y: 149, distance: 19.9
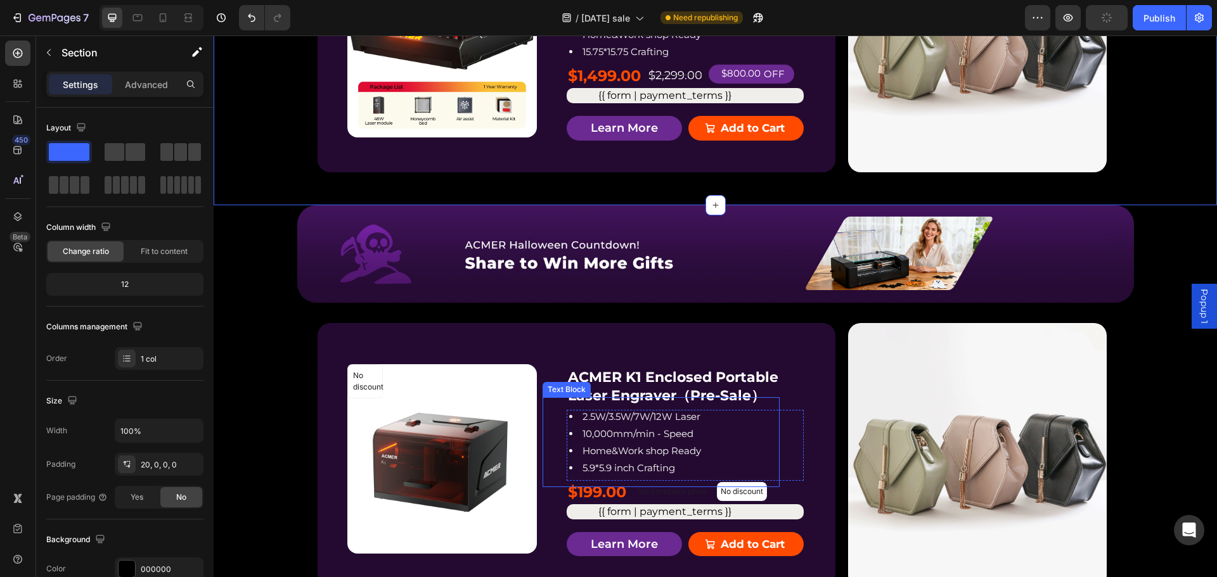
scroll to position [2350, 0]
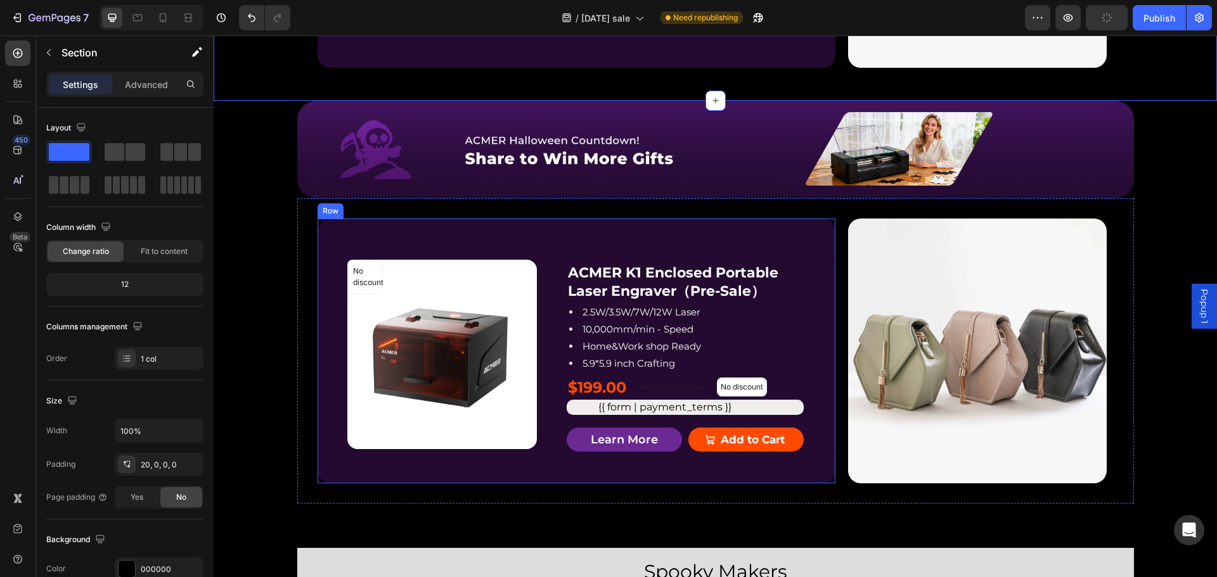
click at [800, 233] on div "No discount Not be displayed when published Product Badge Product Images ACMER …" at bounding box center [577, 351] width 518 height 265
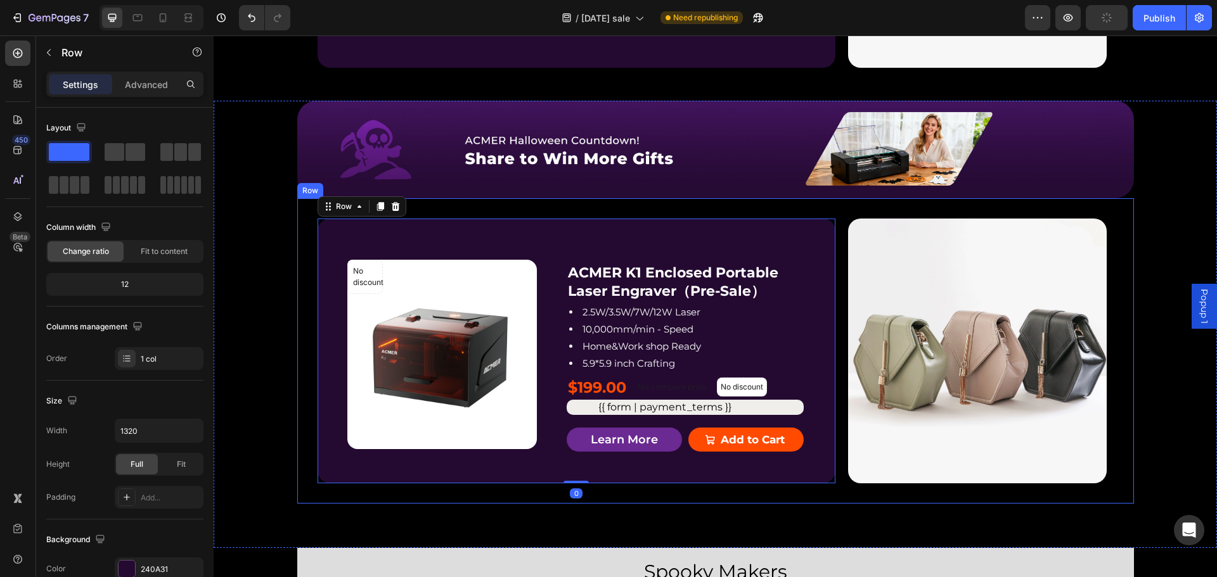
click at [847, 212] on div "No discount Not be displayed when published Product Badge Product Images ACMER …" at bounding box center [715, 351] width 837 height 306
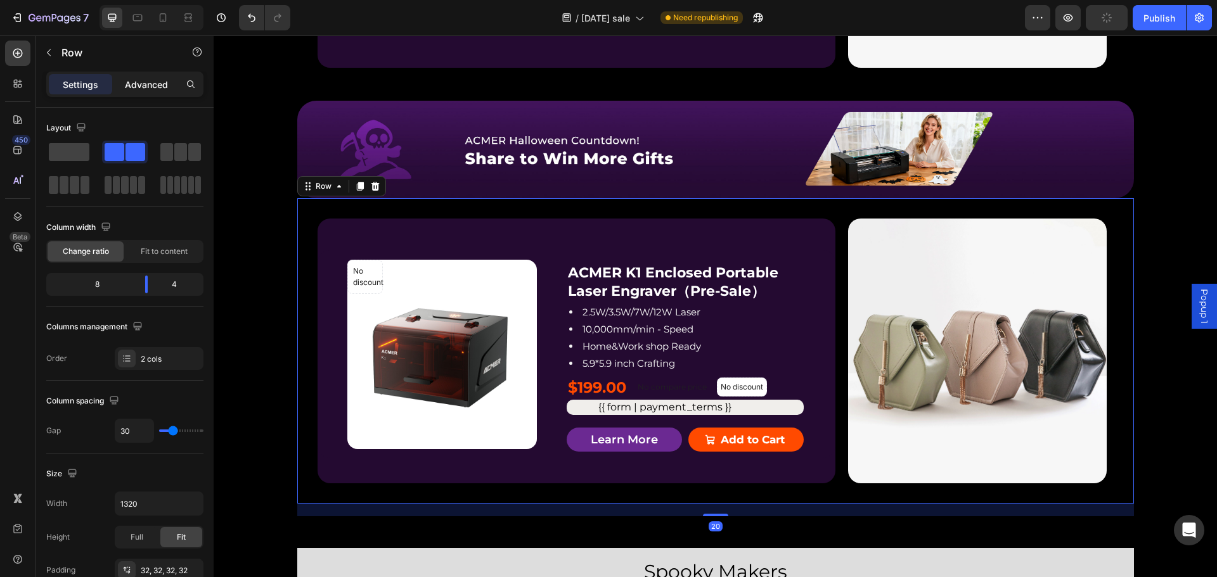
click at [141, 84] on p "Advanced" at bounding box center [146, 84] width 43 height 13
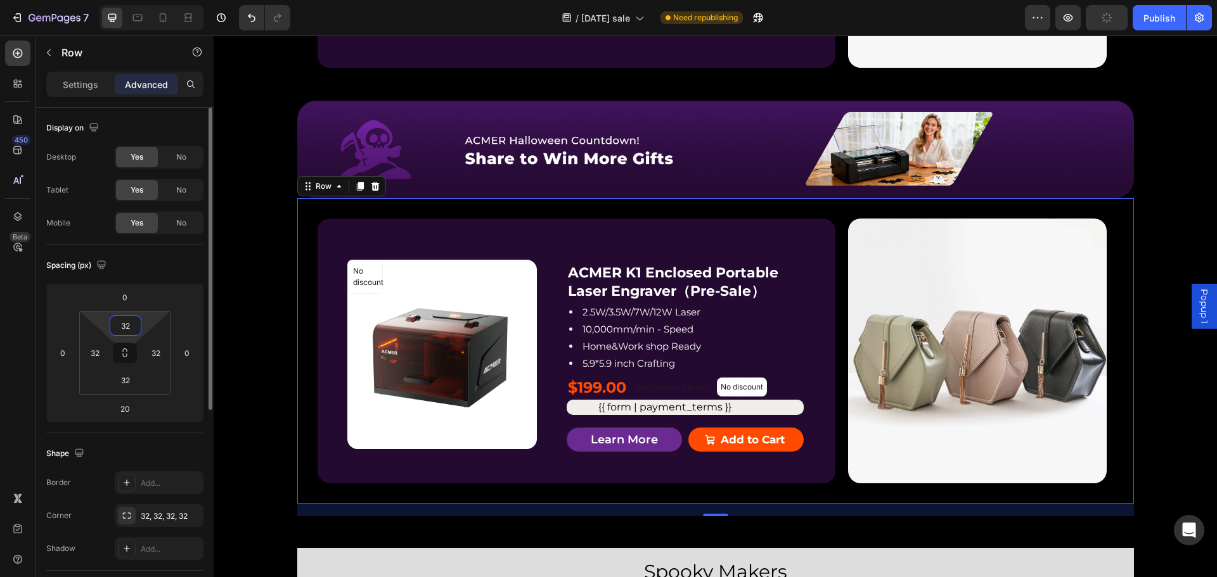
click at [132, 328] on input "32" at bounding box center [125, 325] width 25 height 19
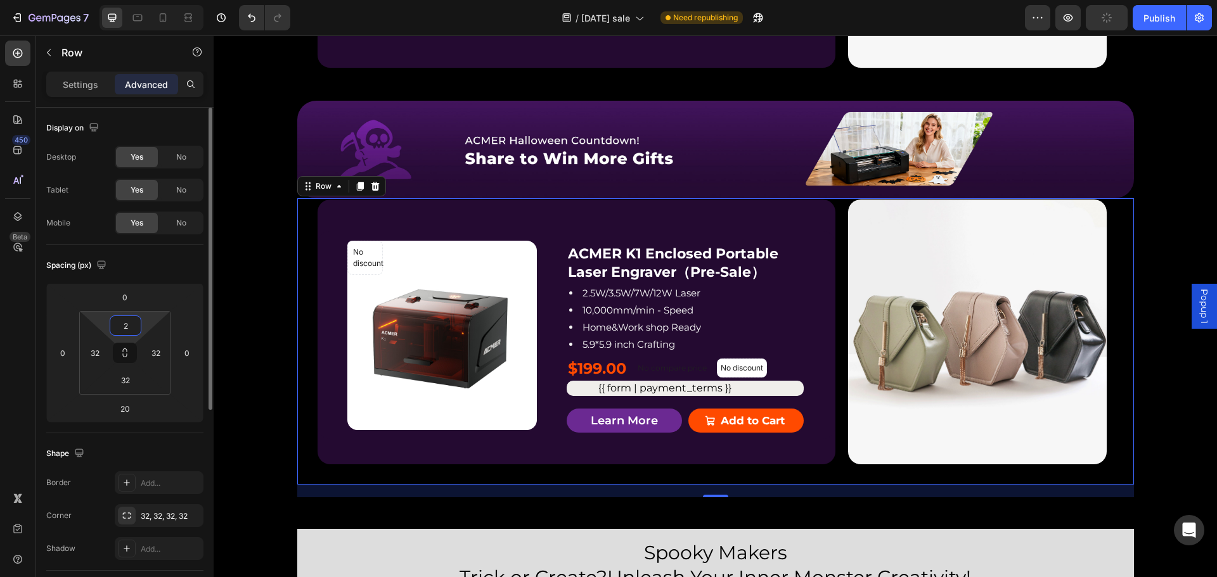
type input "25"
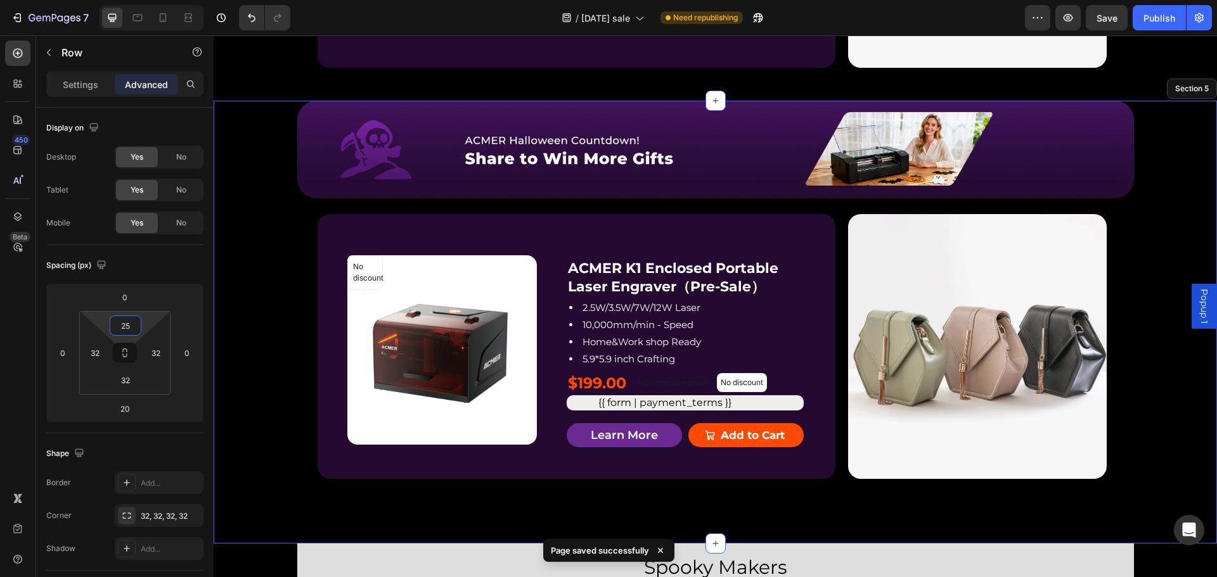
click at [1145, 170] on div "Image Row No discount Not be displayed when published Product Badge Product Ima…" at bounding box center [715, 307] width 1003 height 412
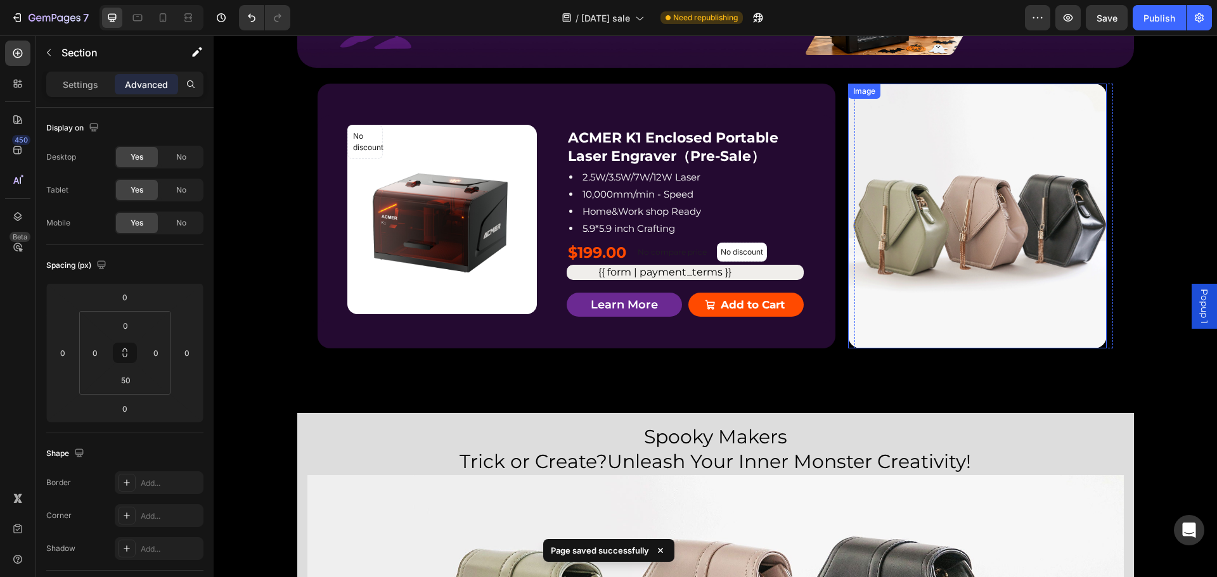
scroll to position [2476, 0]
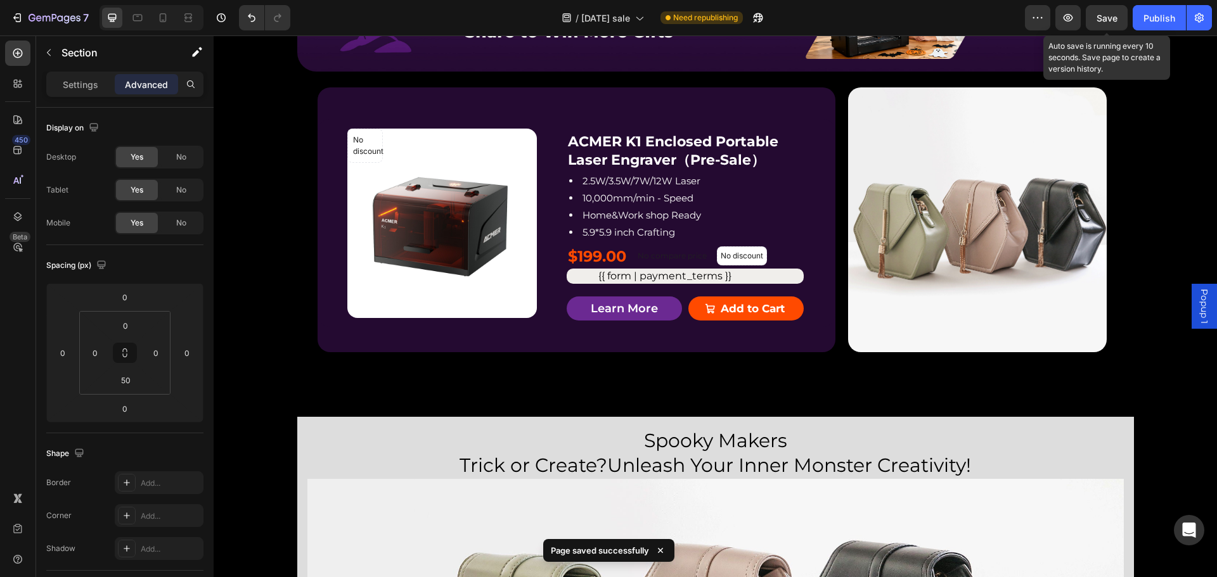
click at [1107, 13] on span "Save" at bounding box center [1107, 18] width 21 height 11
click at [1155, 17] on div "Publish" at bounding box center [1159, 17] width 32 height 13
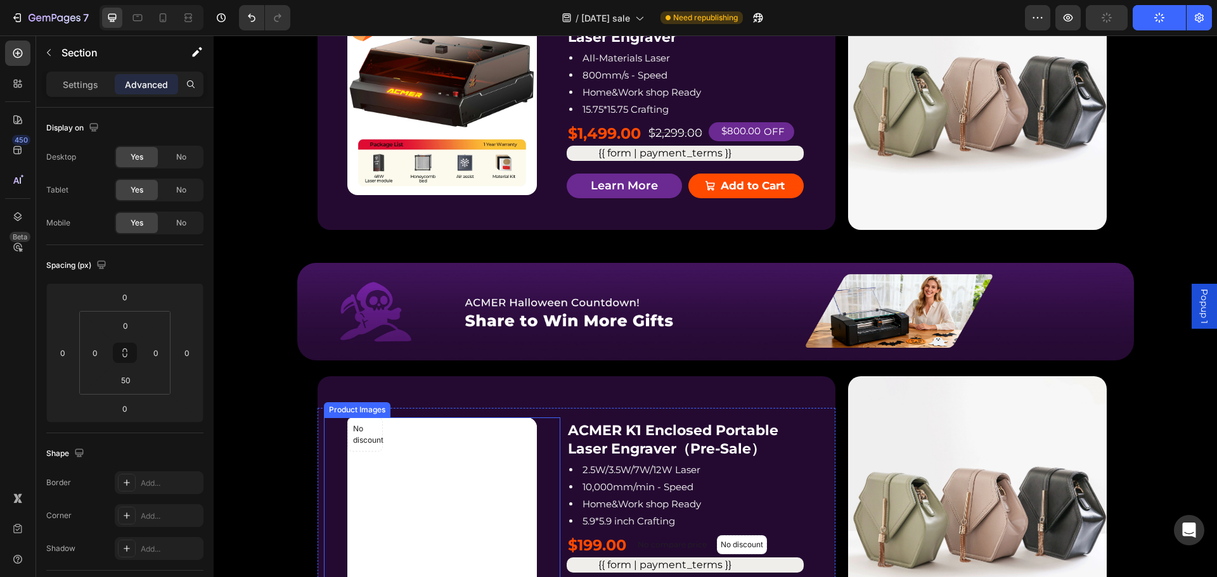
scroll to position [2286, 0]
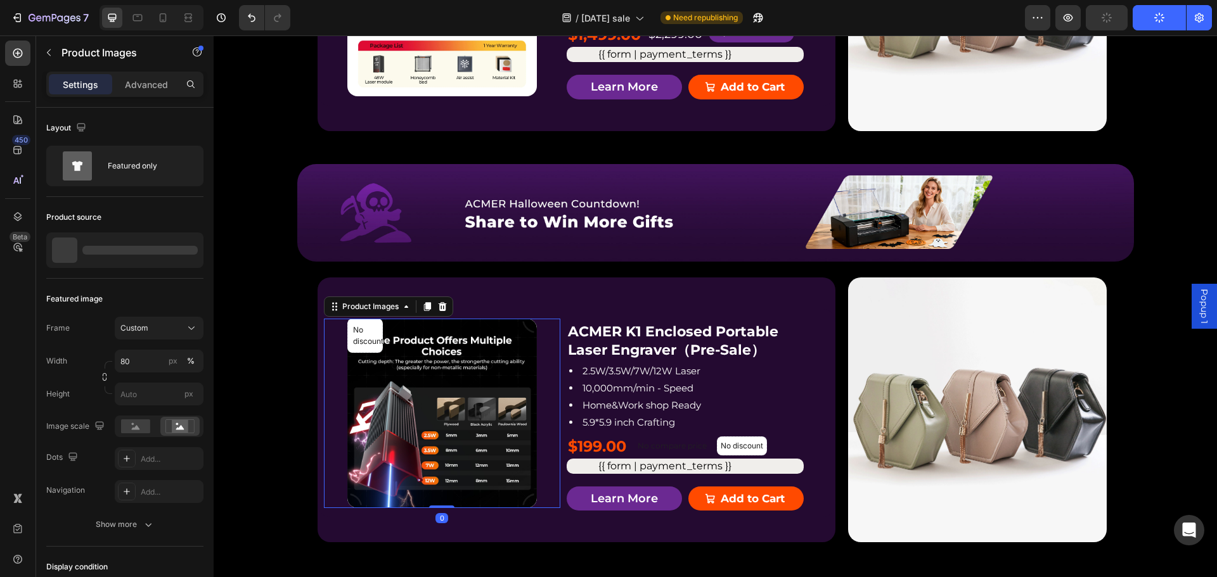
click at [499, 329] on img at bounding box center [442, 414] width 190 height 190
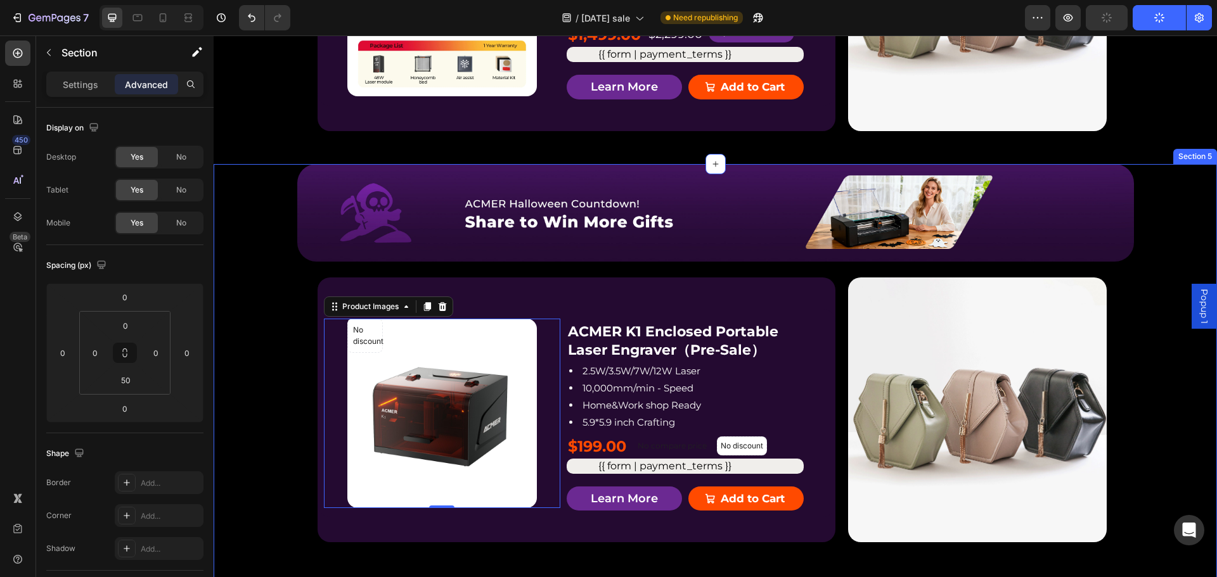
click at [1147, 220] on div "Image Row No discount Not be displayed when published Product Badge Product Ima…" at bounding box center [715, 370] width 1003 height 412
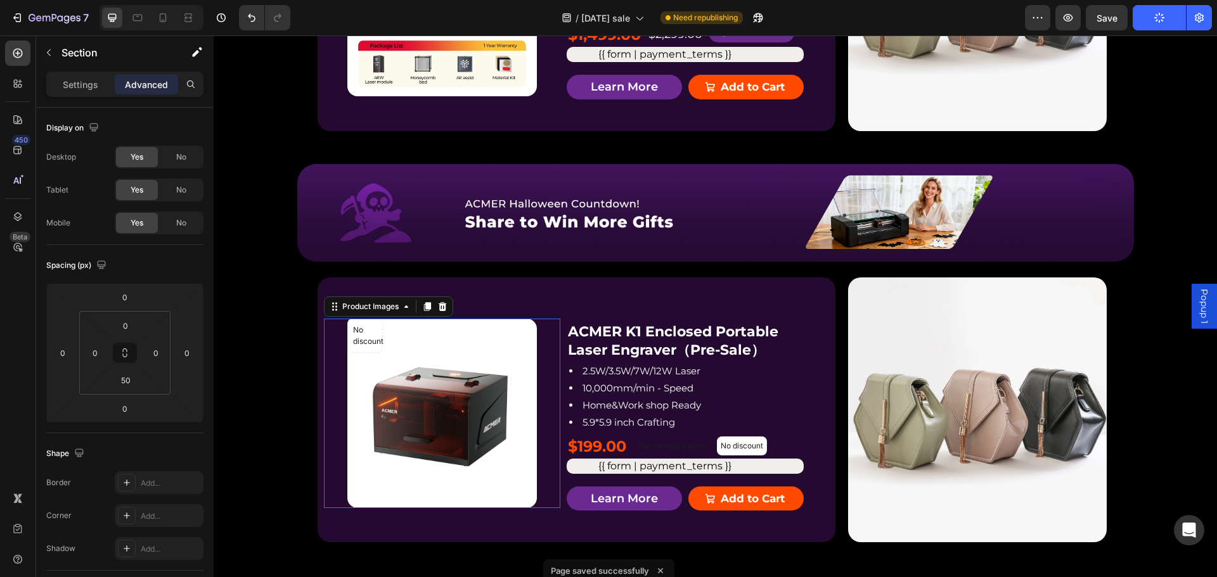
click at [328, 361] on div at bounding box center [442, 414] width 237 height 190
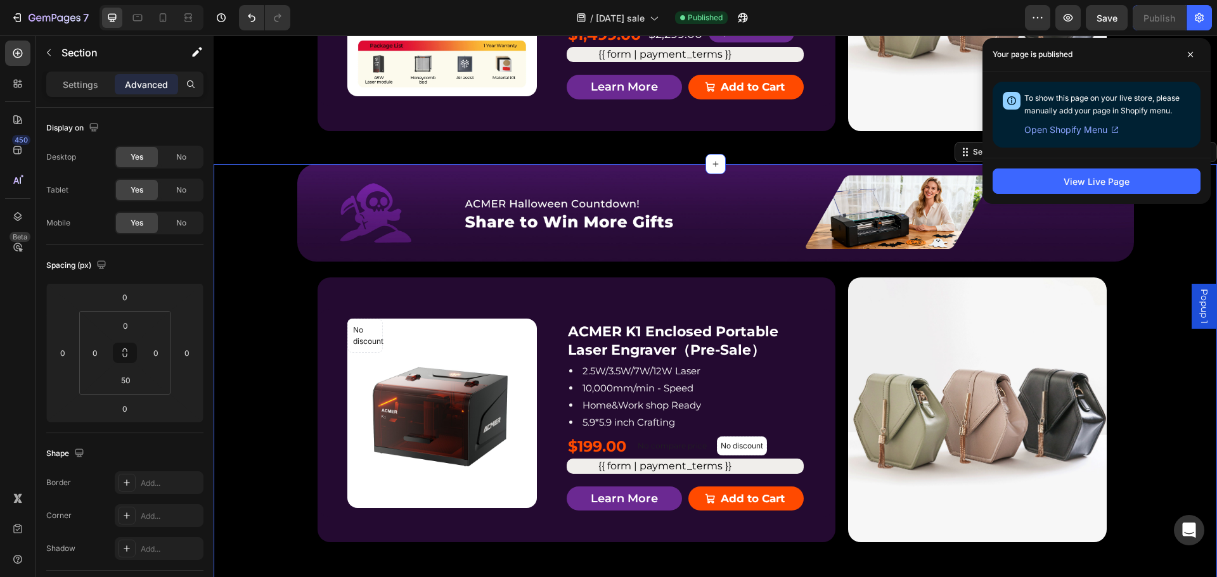
click at [1164, 268] on div "Image Row No discount Not be displayed when published Product Badge Product Ima…" at bounding box center [715, 370] width 1003 height 412
drag, startPoint x: 1190, startPoint y: 53, endPoint x: 1161, endPoint y: 84, distance: 43.1
click at [1189, 53] on icon at bounding box center [1190, 54] width 6 height 6
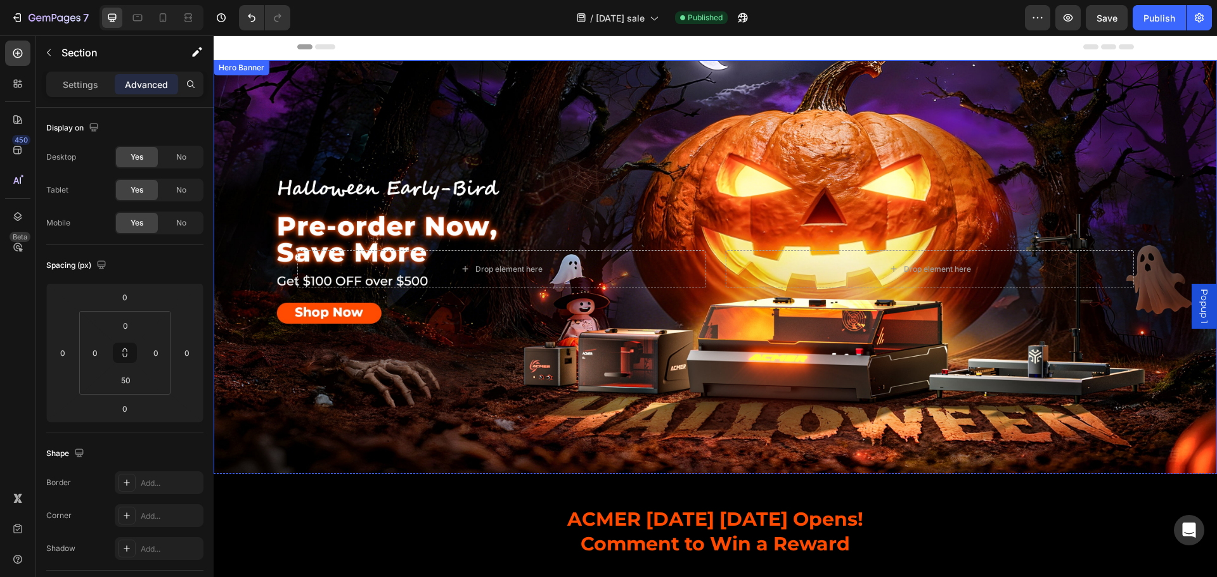
scroll to position [0, 0]
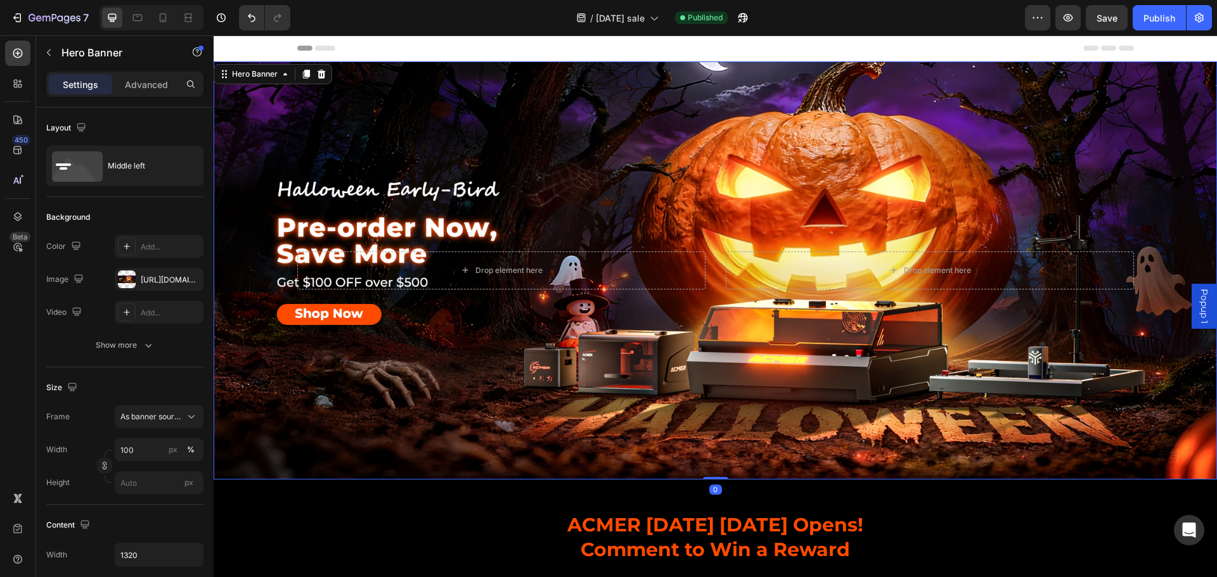
click at [634, 98] on div "Background Image" at bounding box center [715, 270] width 1003 height 418
click at [516, 17] on div "/ Halloween sale Published" at bounding box center [662, 17] width 724 height 25
click at [495, 55] on div "Header" at bounding box center [715, 47] width 837 height 25
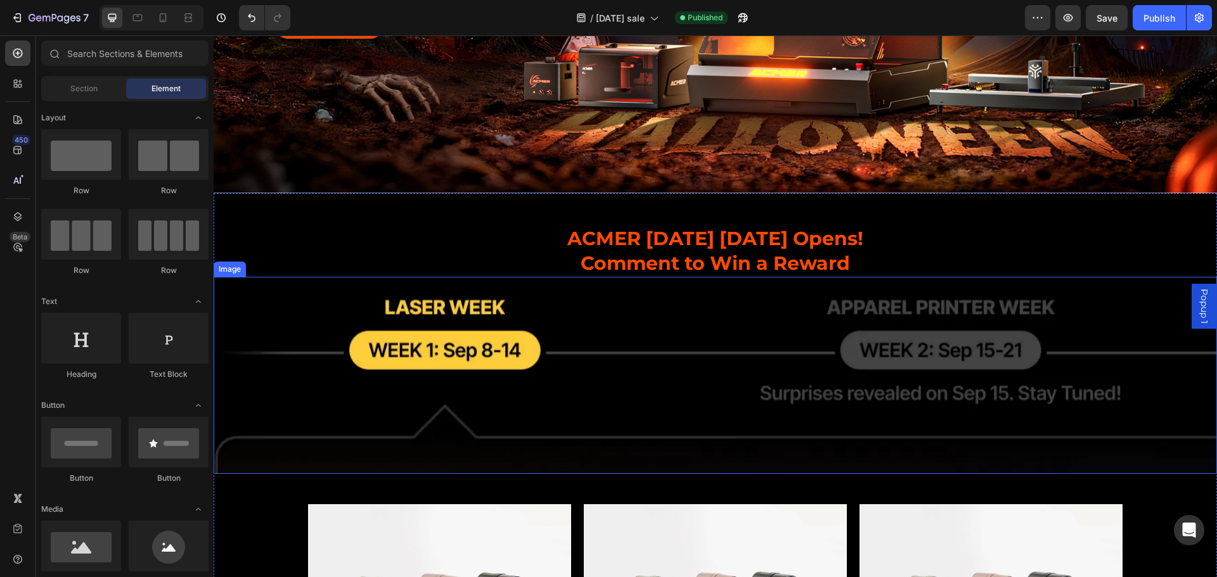
scroll to position [317, 0]
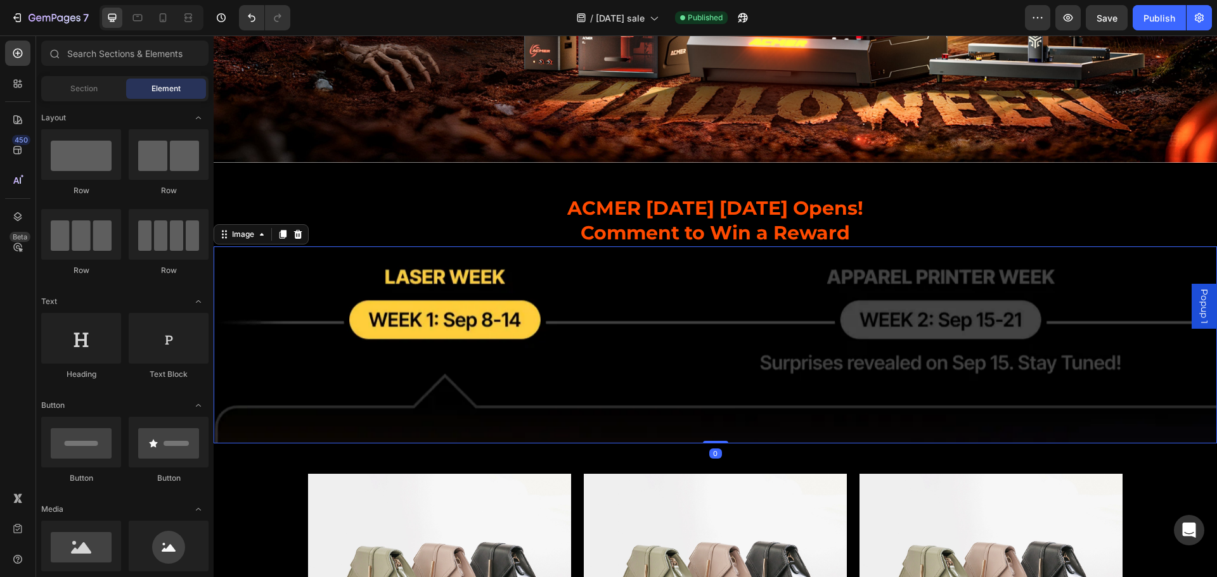
click at [642, 342] on img at bounding box center [715, 345] width 1003 height 197
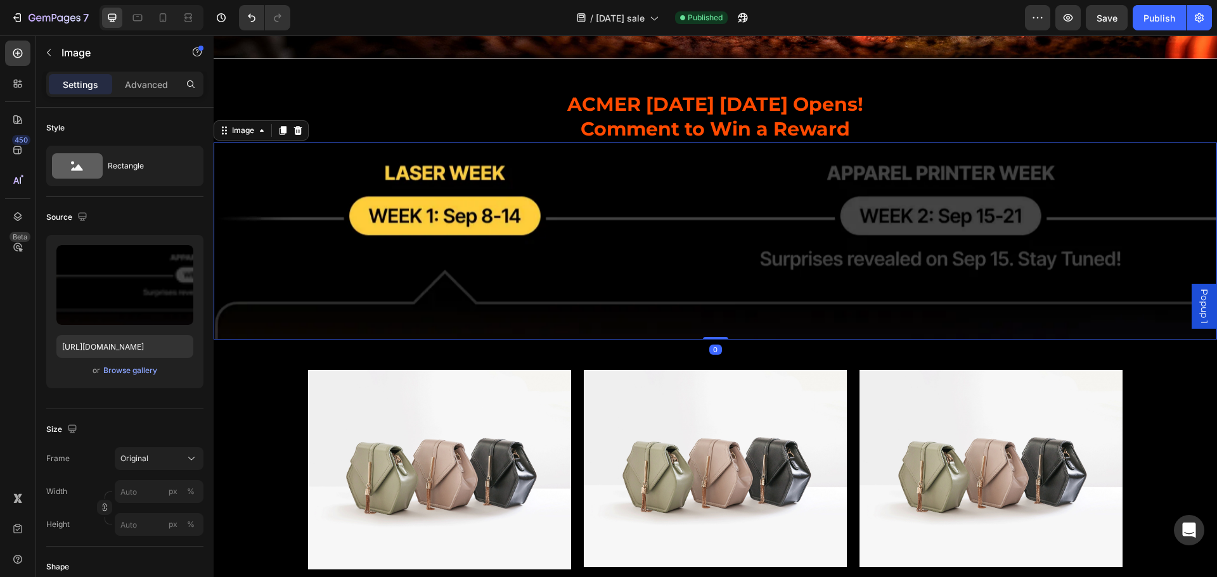
scroll to position [570, 0]
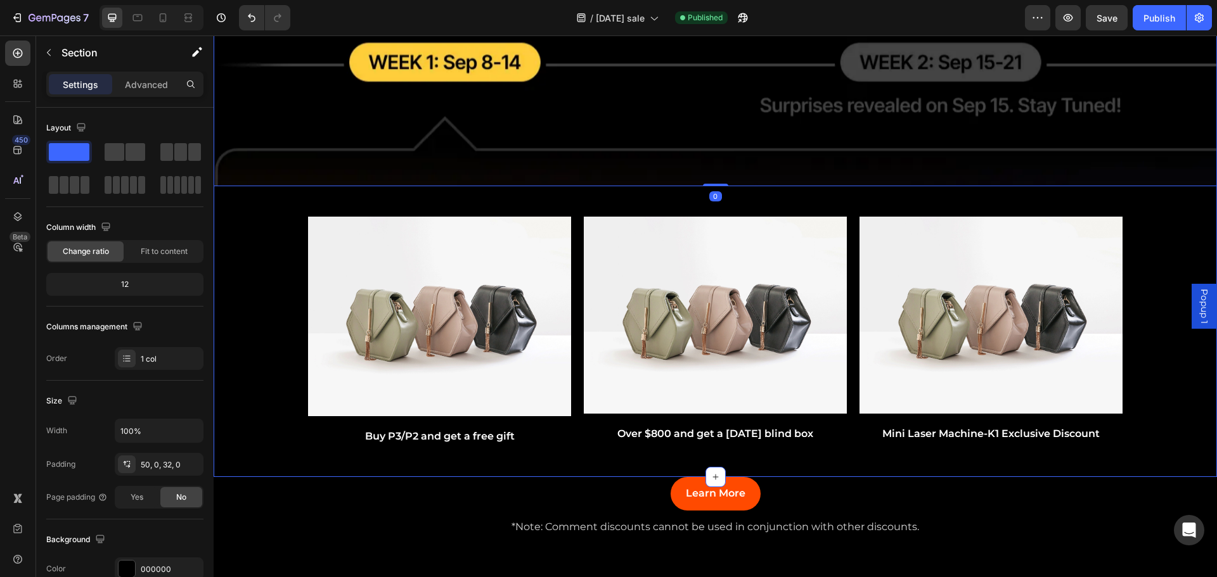
click at [261, 217] on div "ACMER Halloween Carnival Opens! Comment to Win a Reward Heading Image 0 Image B…" at bounding box center [715, 197] width 1003 height 520
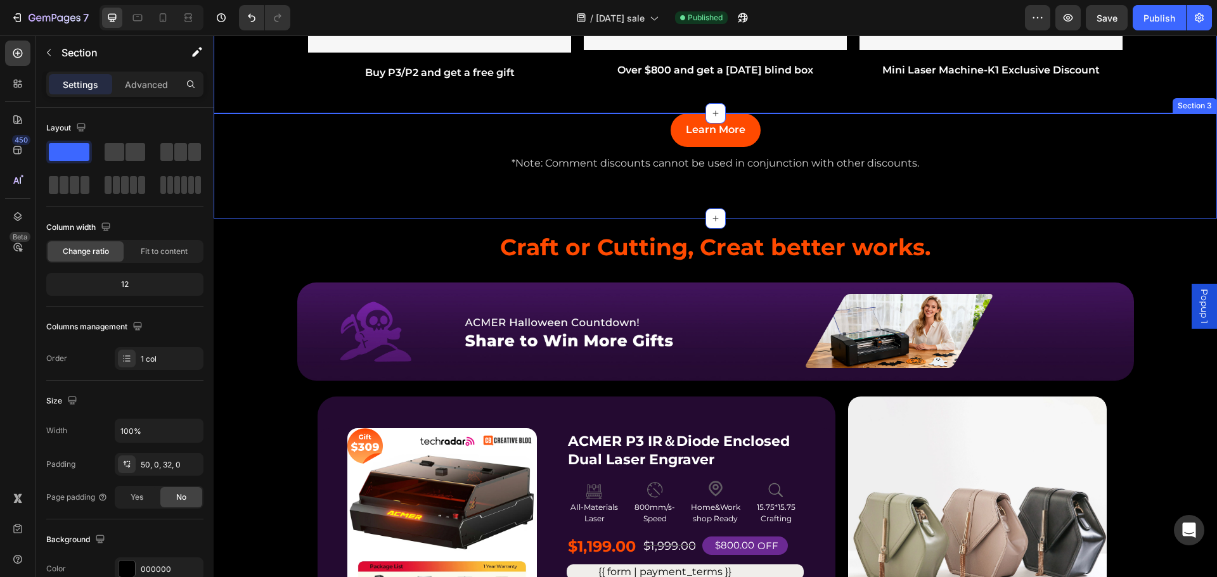
scroll to position [951, 0]
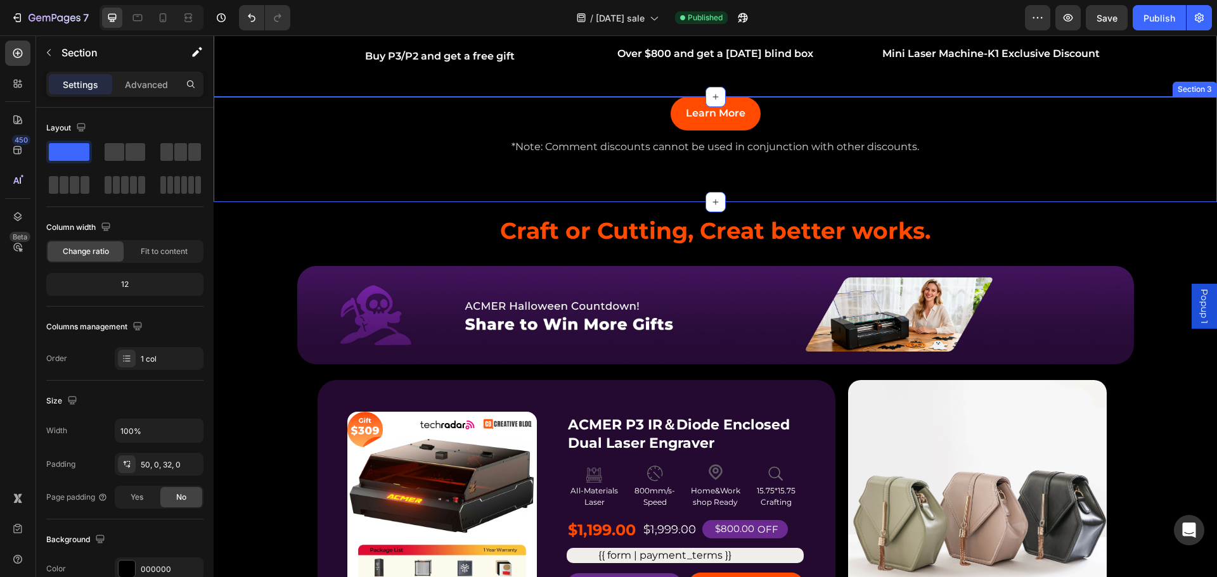
click at [486, 170] on div "Learn More Button *Note: Comment discounts cannot be used in conjunction with o…" at bounding box center [715, 149] width 1003 height 105
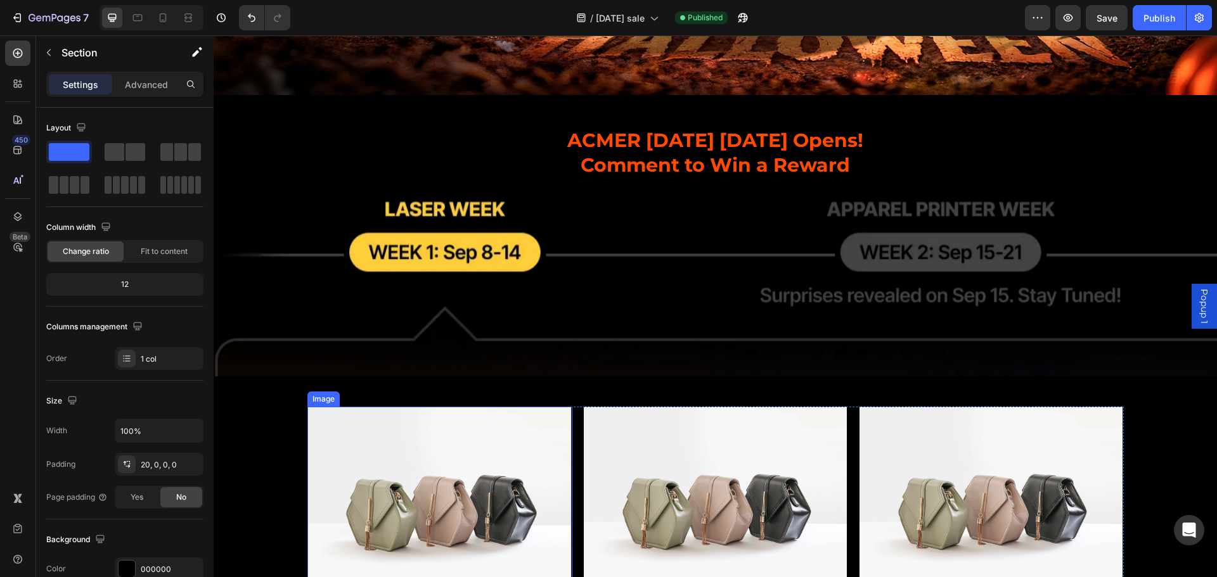
scroll to position [0, 0]
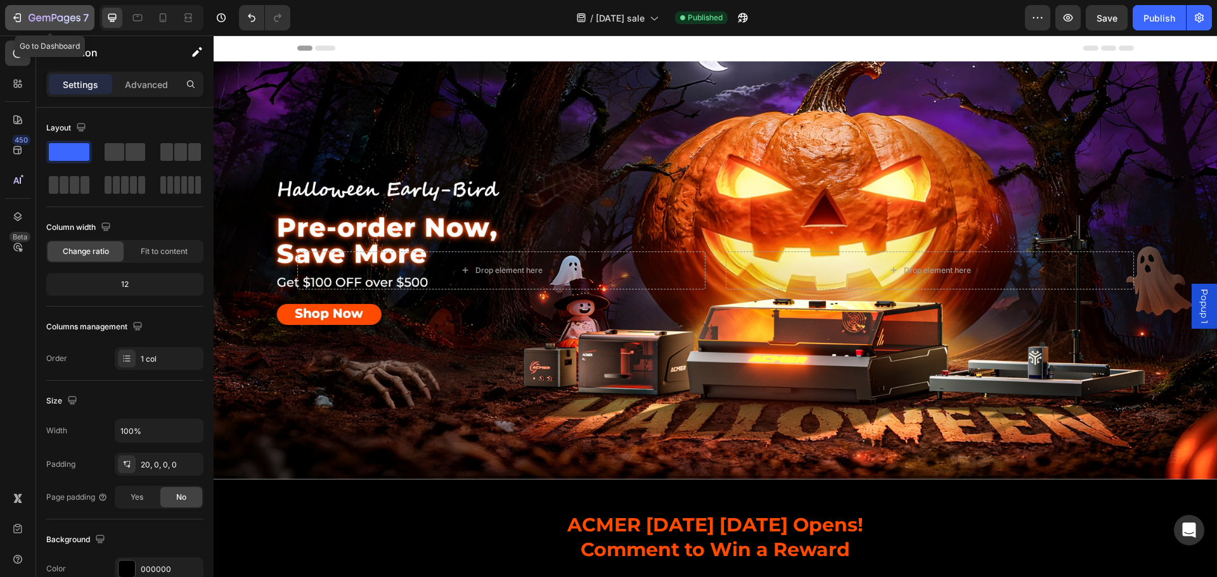
click at [15, 15] on icon "button" at bounding box center [17, 17] width 13 height 13
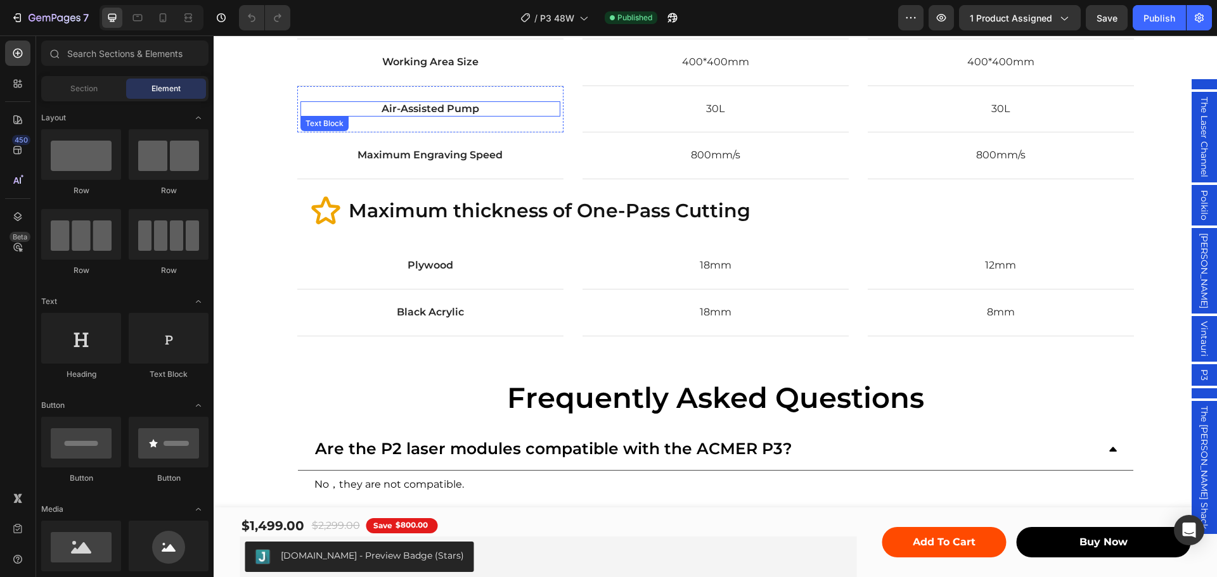
scroll to position [5549, 0]
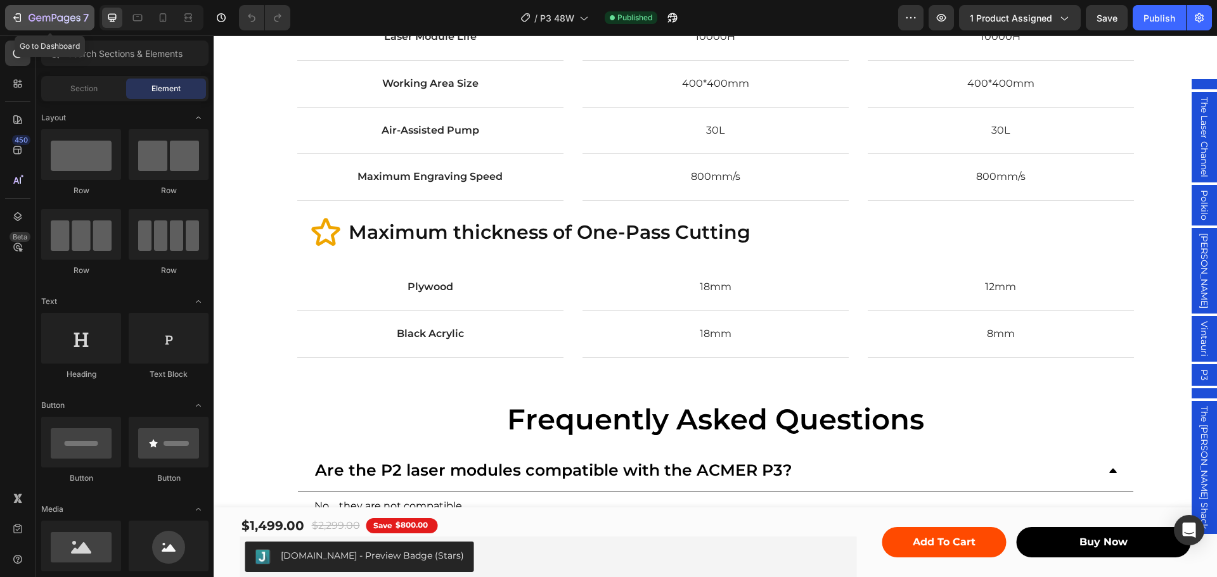
click at [16, 11] on icon "button" at bounding box center [17, 17] width 13 height 13
